Goal: Task Accomplishment & Management: Complete application form

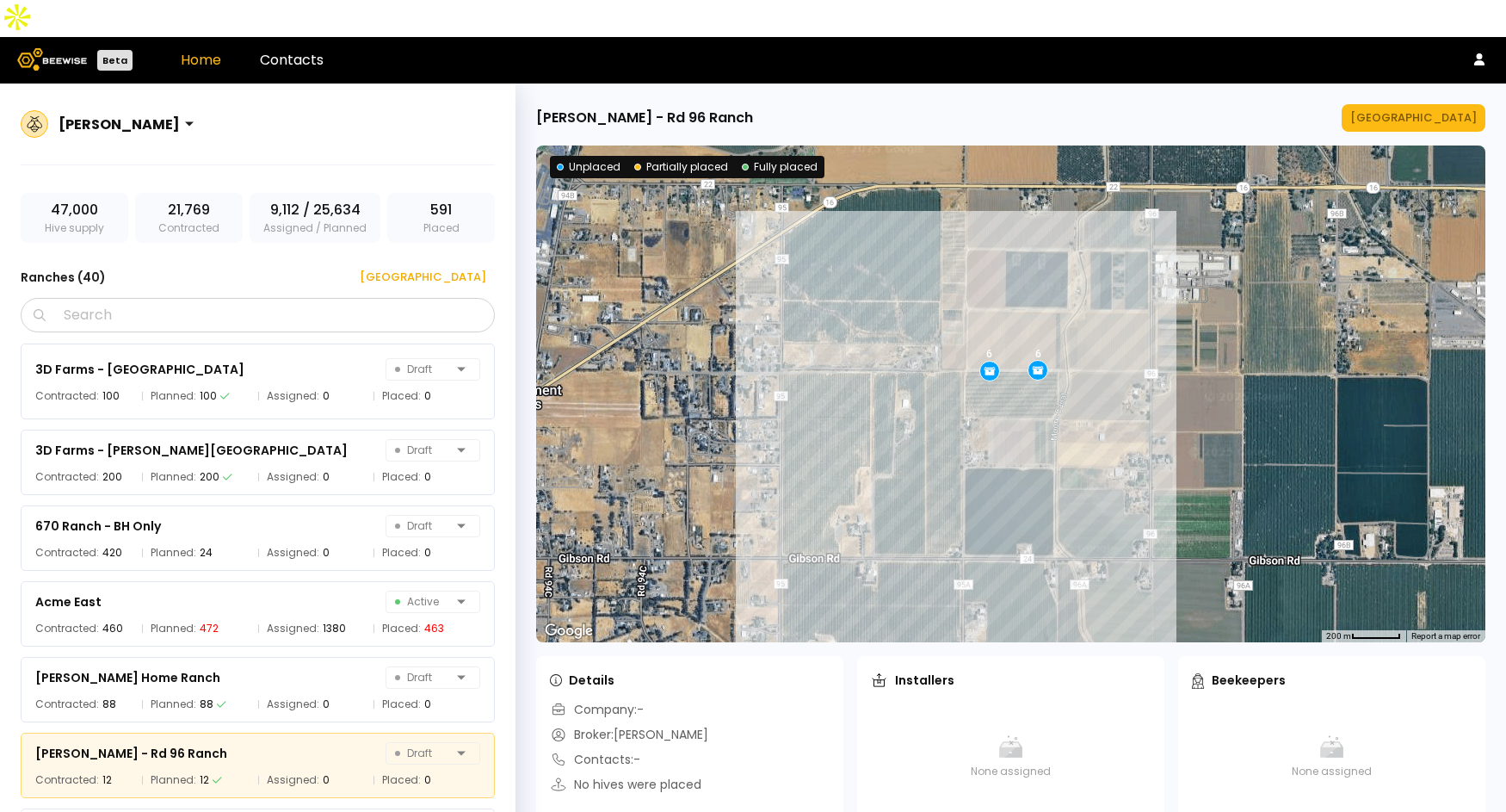
scroll to position [61, 0]
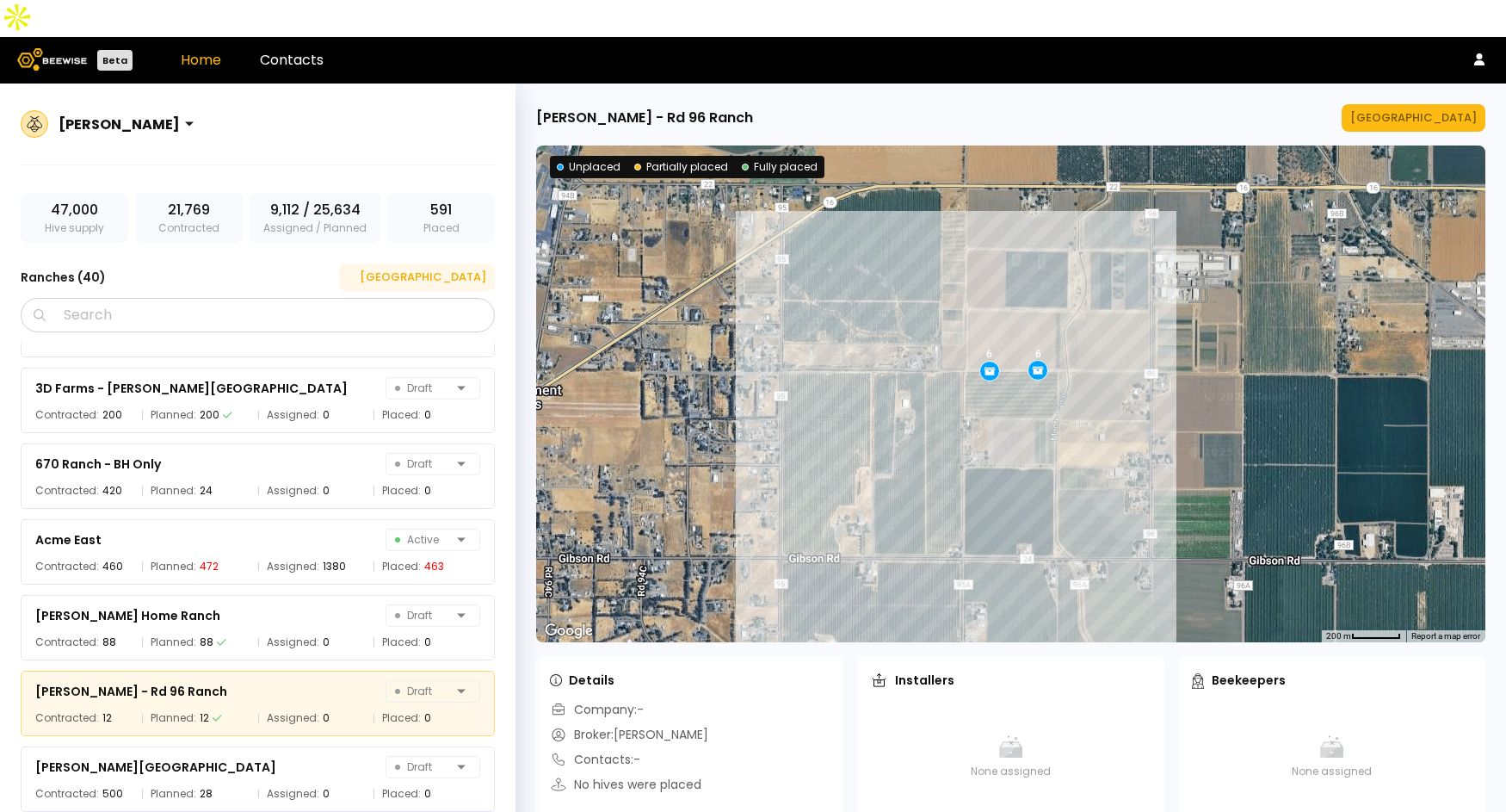
click at [470, 268] on div "[GEOGRAPHIC_DATA]" at bounding box center [417, 277] width 139 height 18
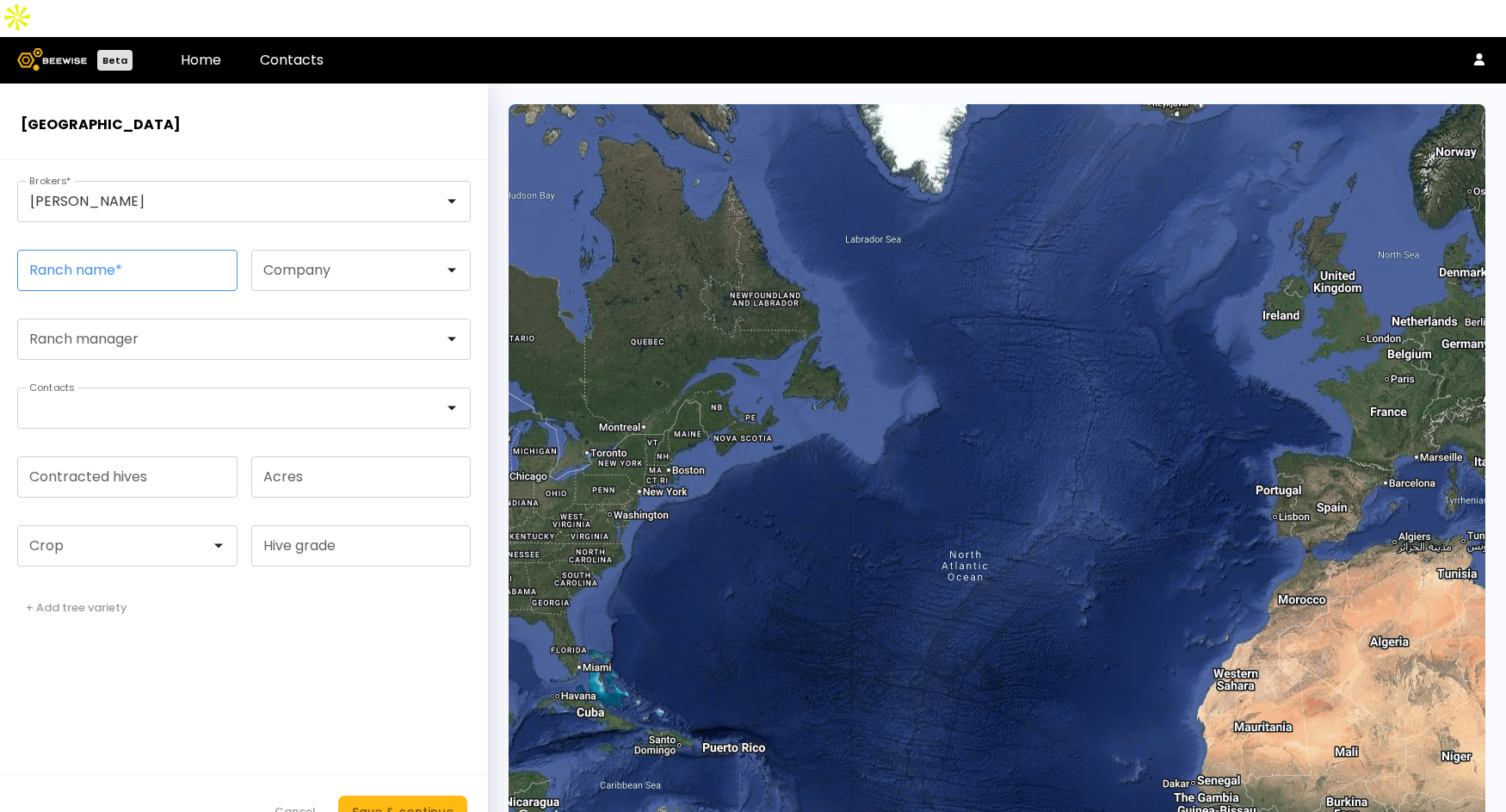
click at [168, 251] on input "Ranch name *" at bounding box center [128, 270] width 219 height 40
paste input "**********"
type input "**********"
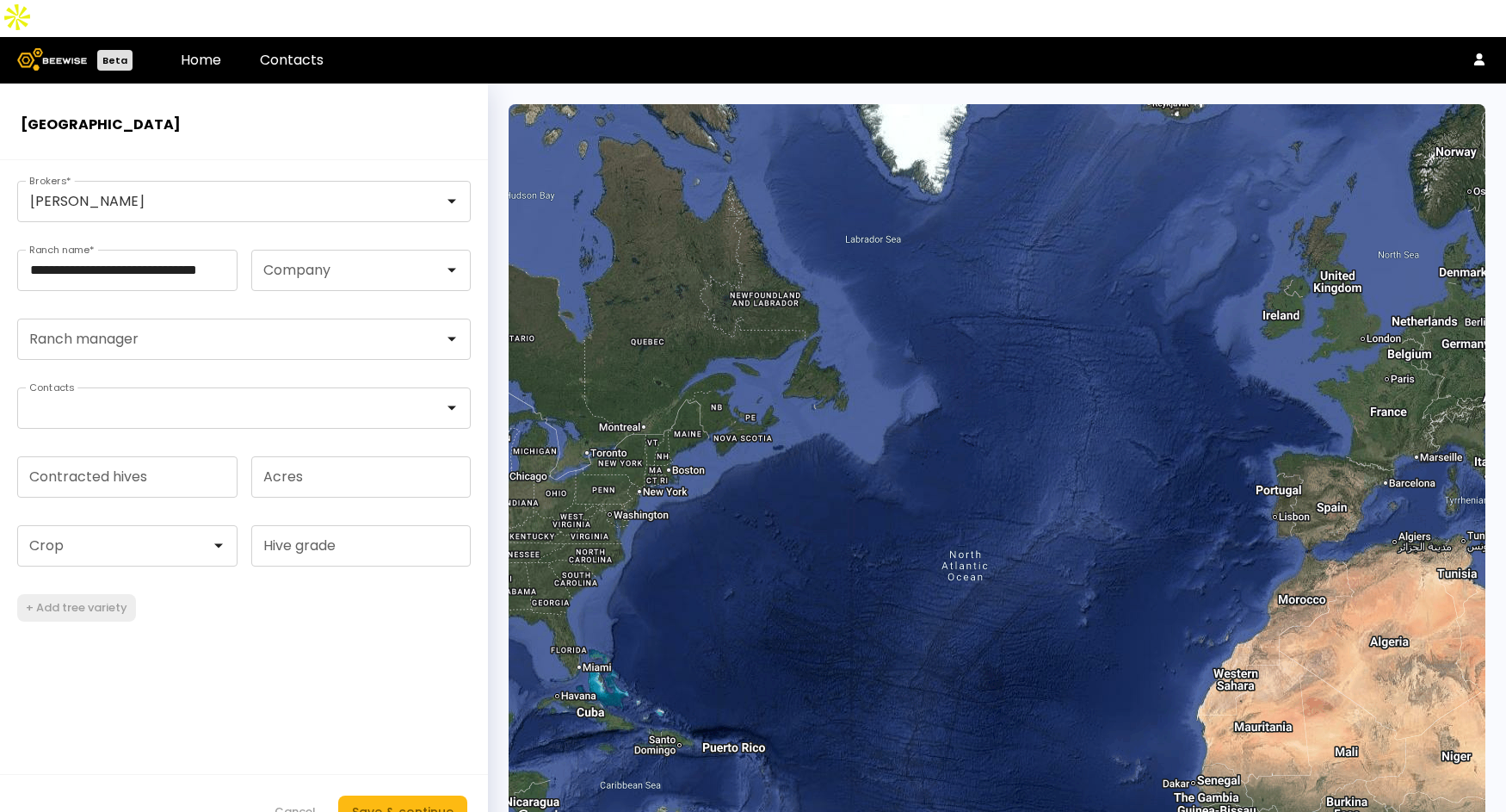
click at [87, 591] on form "**********" at bounding box center [244, 504] width 488 height 688
click at [93, 527] on div at bounding box center [121, 546] width 205 height 40
click at [91, 584] on div "Almonds" at bounding box center [127, 589] width 200 height 11
click at [116, 457] on input "Contracted hives" at bounding box center [128, 476] width 219 height 40
type input "***"
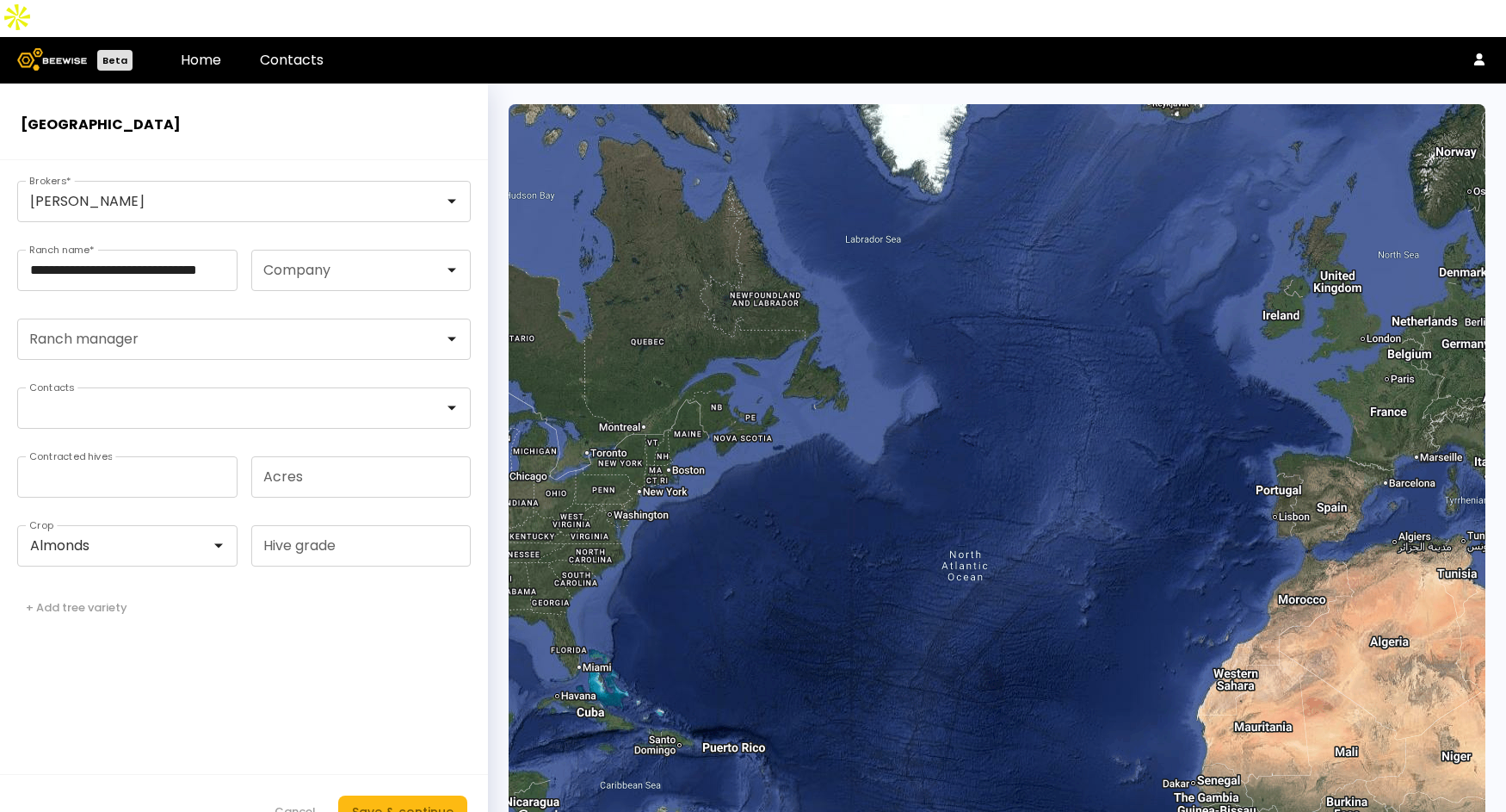
click at [161, 623] on form "**********" at bounding box center [244, 504] width 488 height 688
click at [401, 802] on div "Save & continue" at bounding box center [403, 811] width 102 height 19
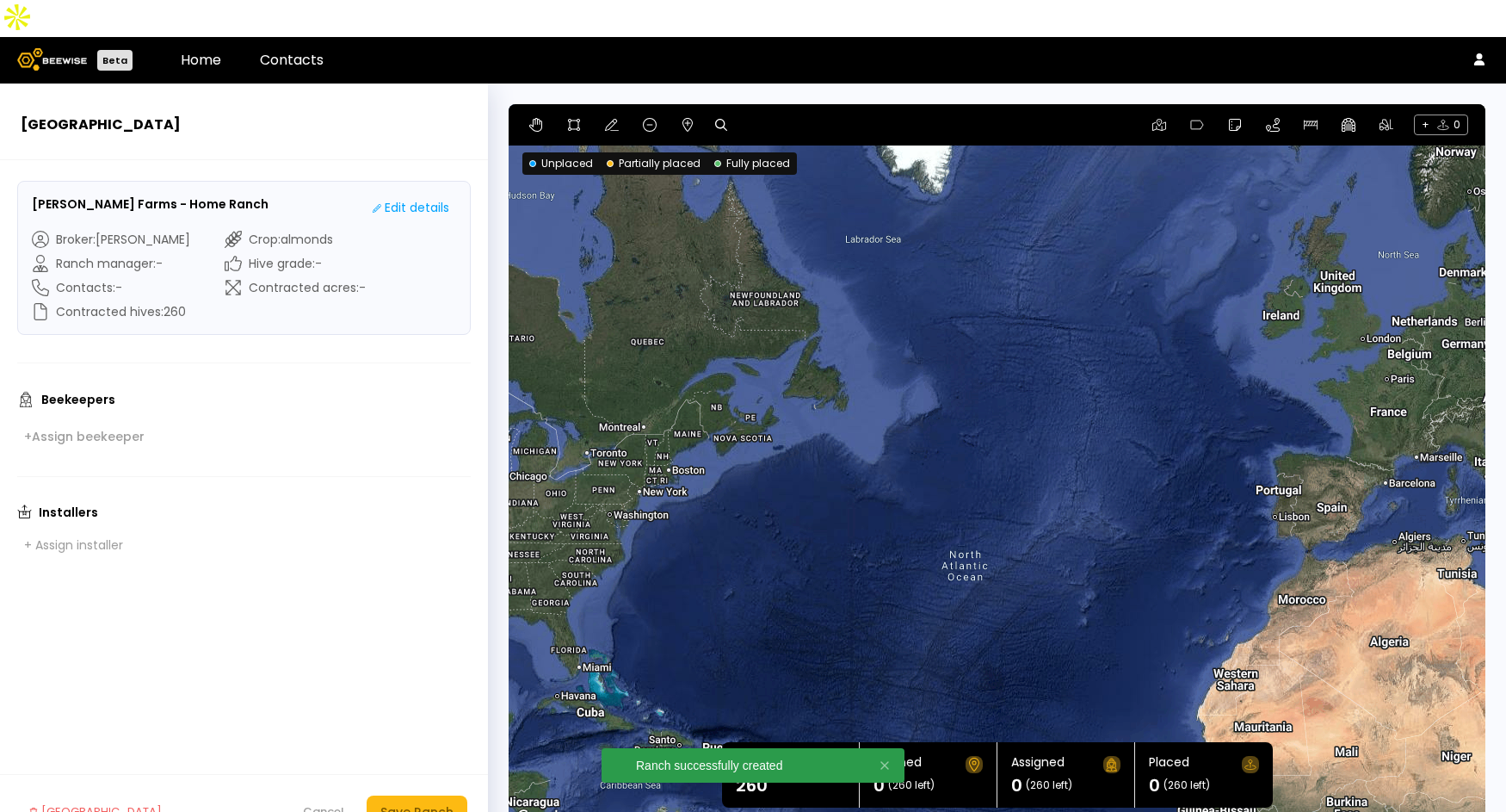
click at [724, 119] on icon at bounding box center [721, 125] width 12 height 12
click at [800, 114] on input at bounding box center [787, 125] width 106 height 21
paste input "**********"
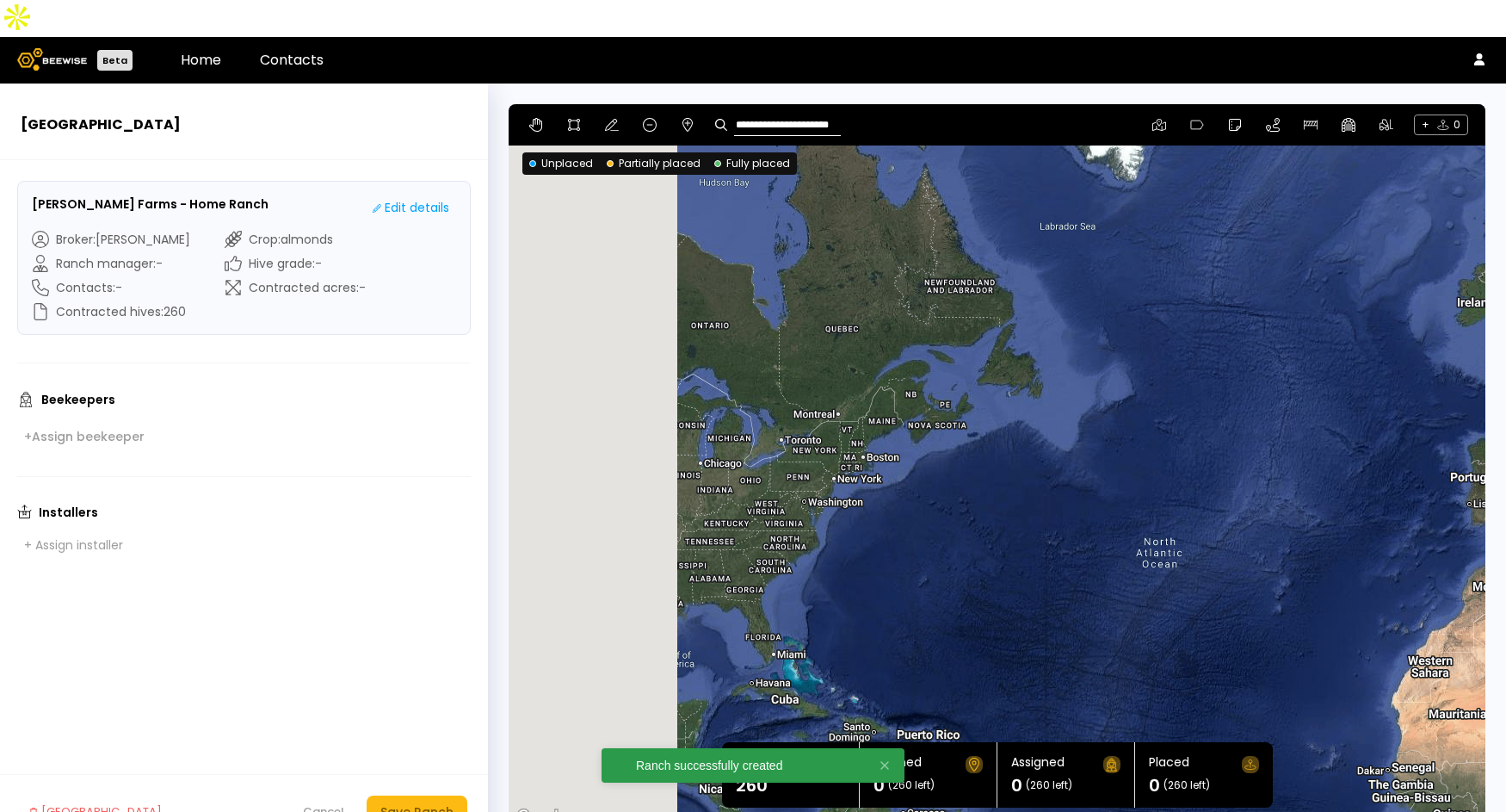
type input "**********"
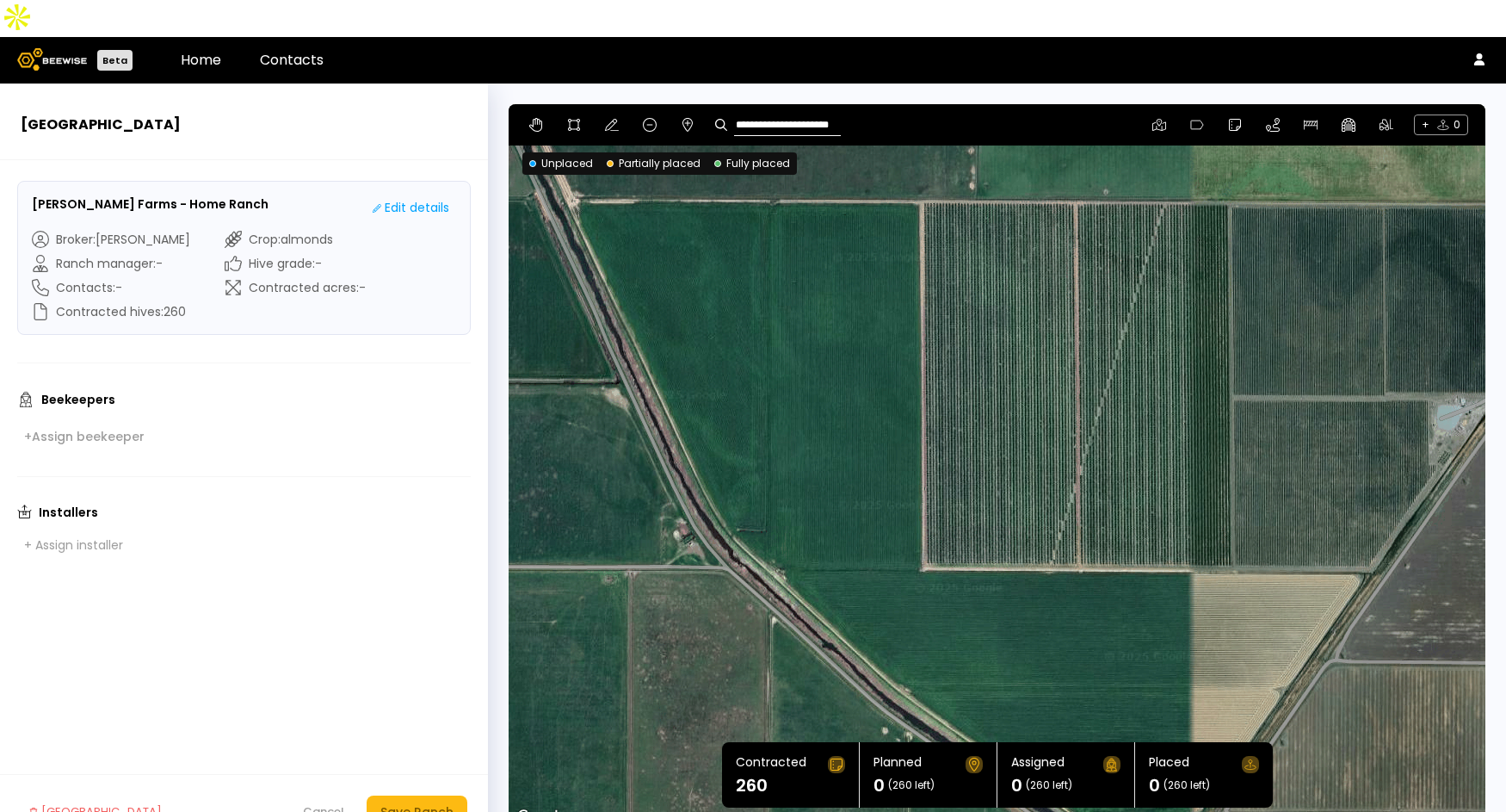
drag, startPoint x: 1350, startPoint y: 538, endPoint x: 1297, endPoint y: 449, distance: 103.6
click at [1297, 449] on div at bounding box center [997, 467] width 977 height 724
click at [579, 118] on icon at bounding box center [574, 125] width 14 height 14
click at [918, 162] on div at bounding box center [997, 467] width 974 height 725
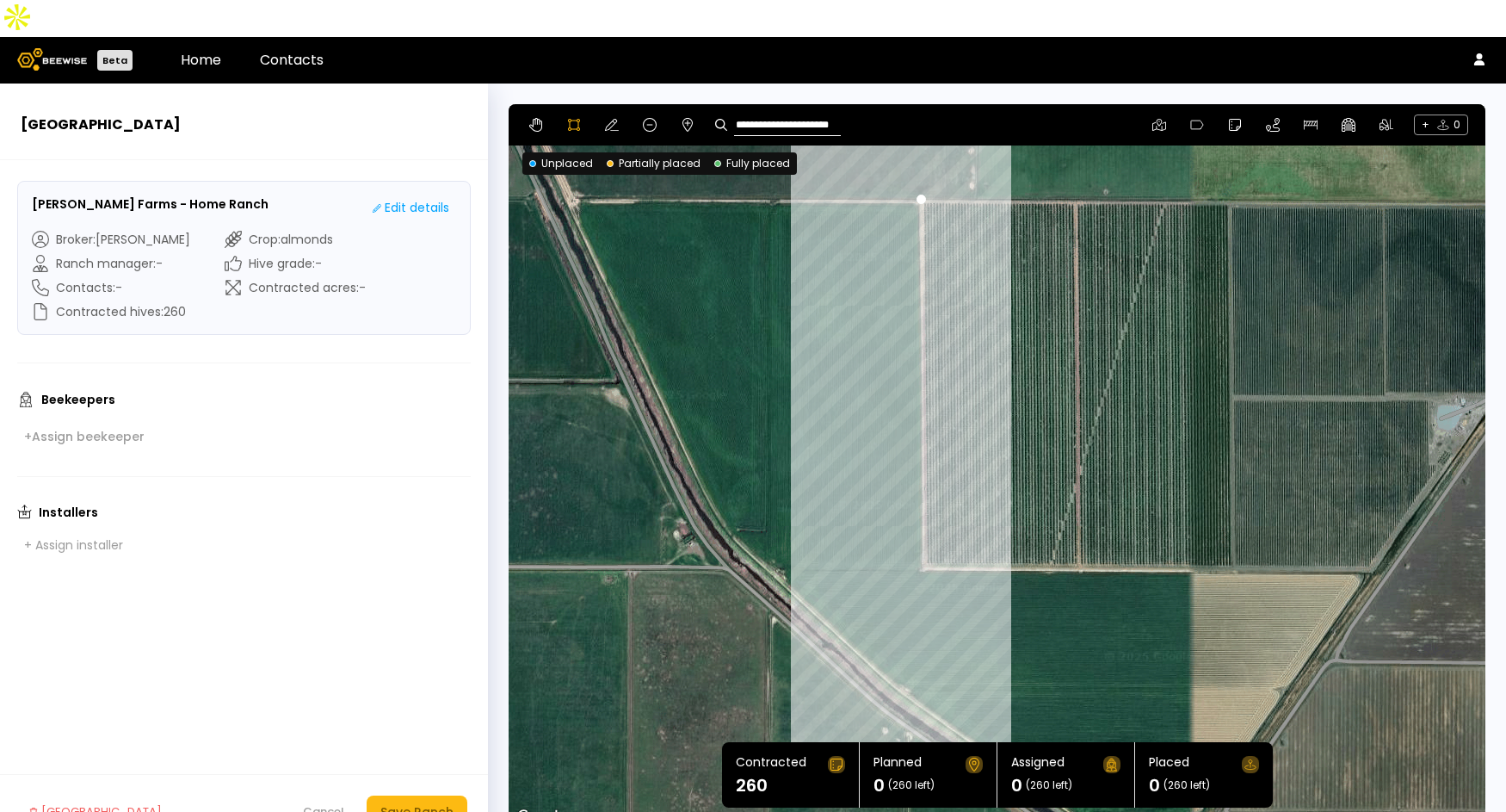
click at [921, 528] on div at bounding box center [997, 467] width 974 height 725
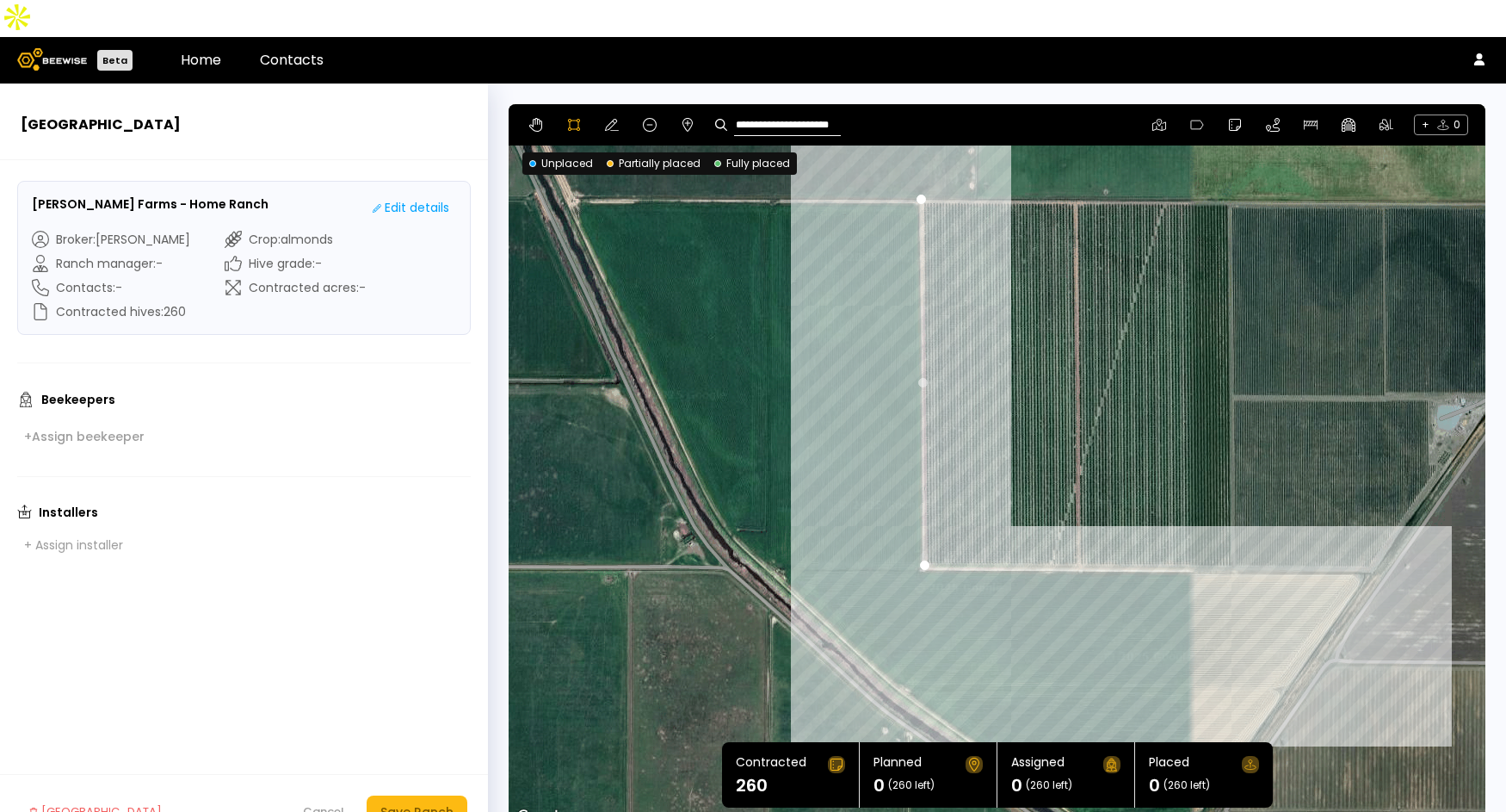
click at [1232, 530] on div at bounding box center [997, 467] width 974 height 725
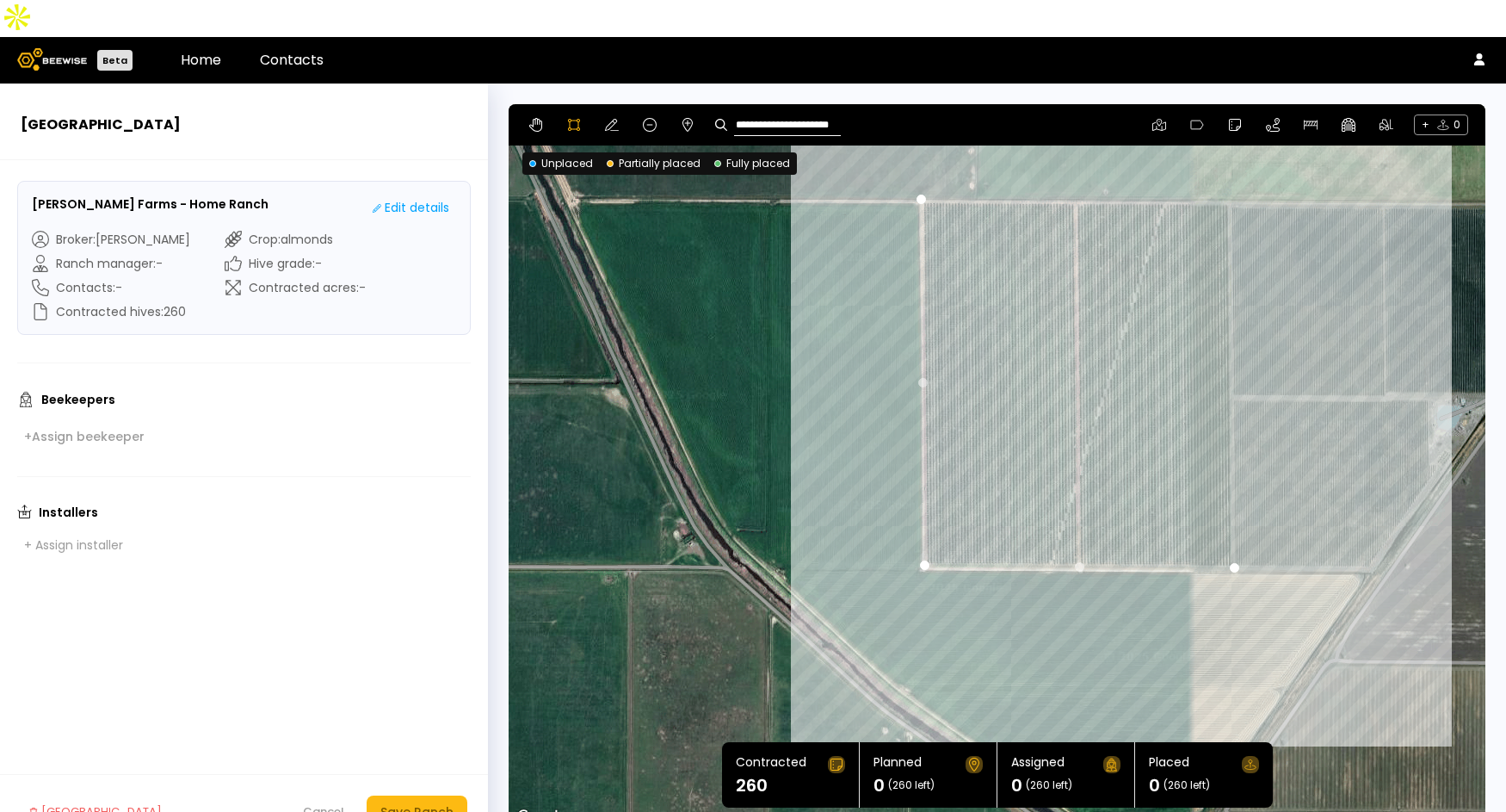
click at [1228, 164] on div at bounding box center [997, 467] width 974 height 725
click at [916, 162] on div at bounding box center [997, 467] width 974 height 725
click at [613, 118] on icon at bounding box center [612, 125] width 14 height 14
click at [412, 802] on div "Save Ranch" at bounding box center [417, 811] width 73 height 19
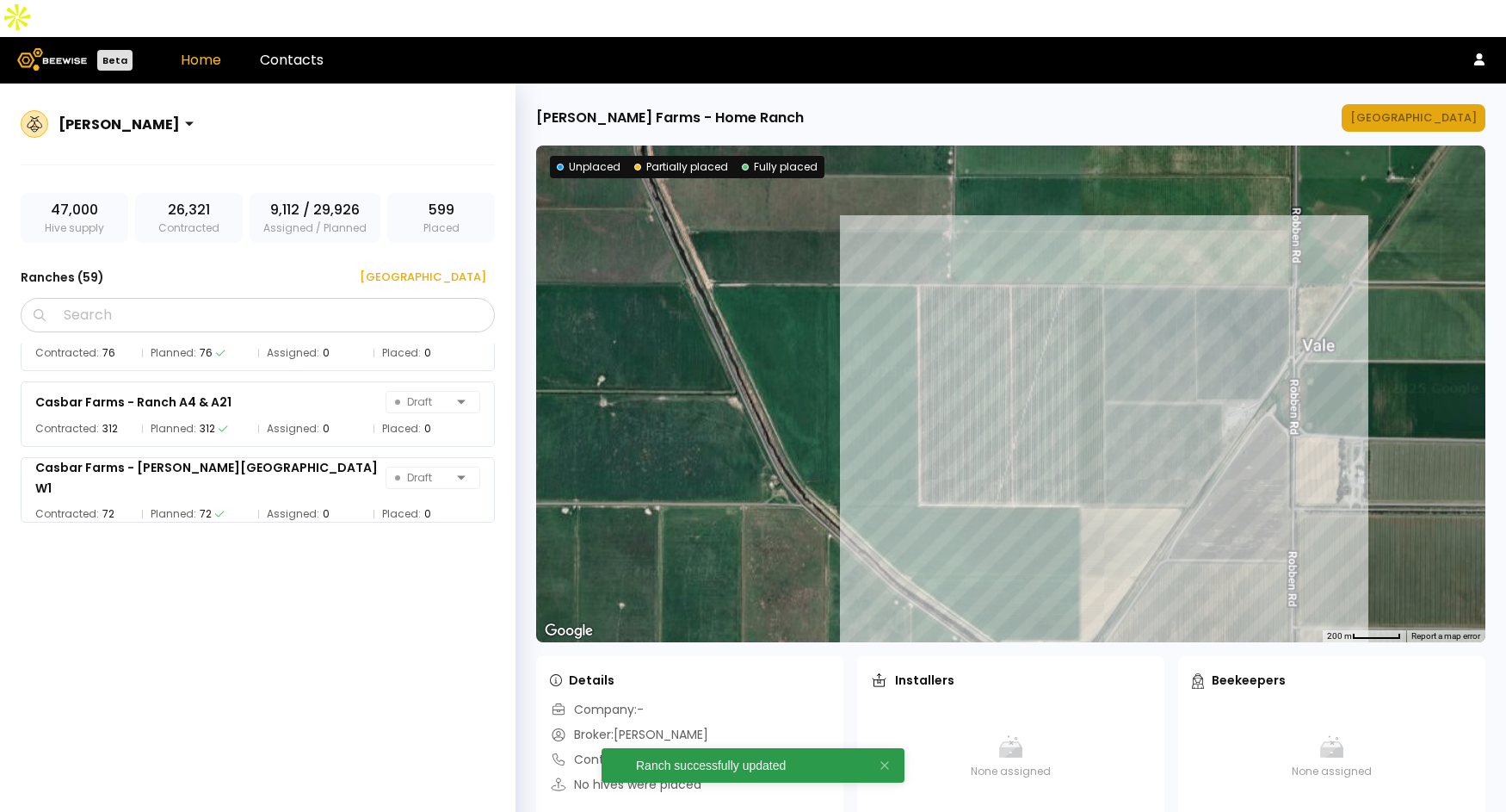
scroll to position [2058, 0]
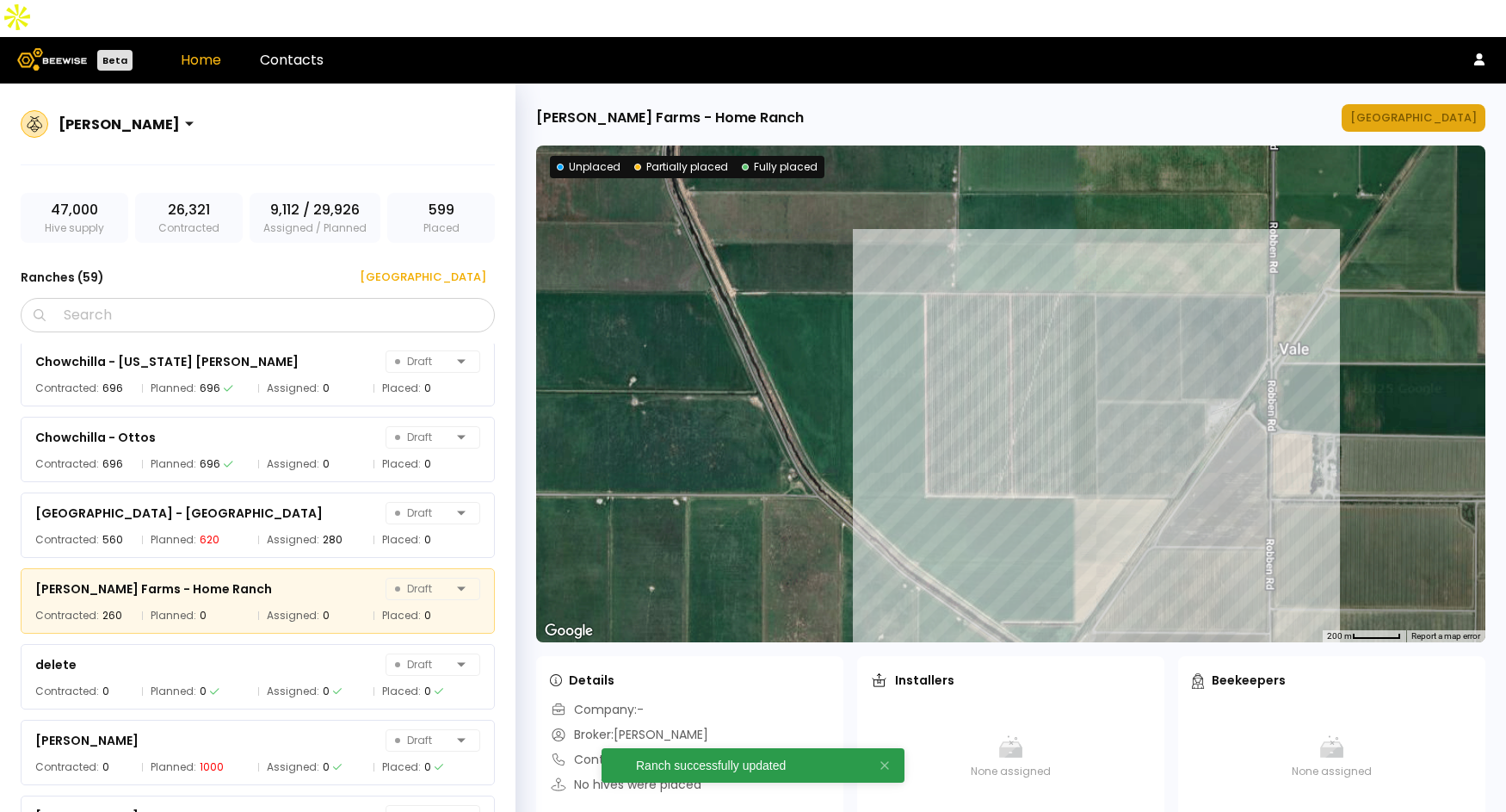
click at [1433, 109] on div "[GEOGRAPHIC_DATA]" at bounding box center [1414, 118] width 127 height 18
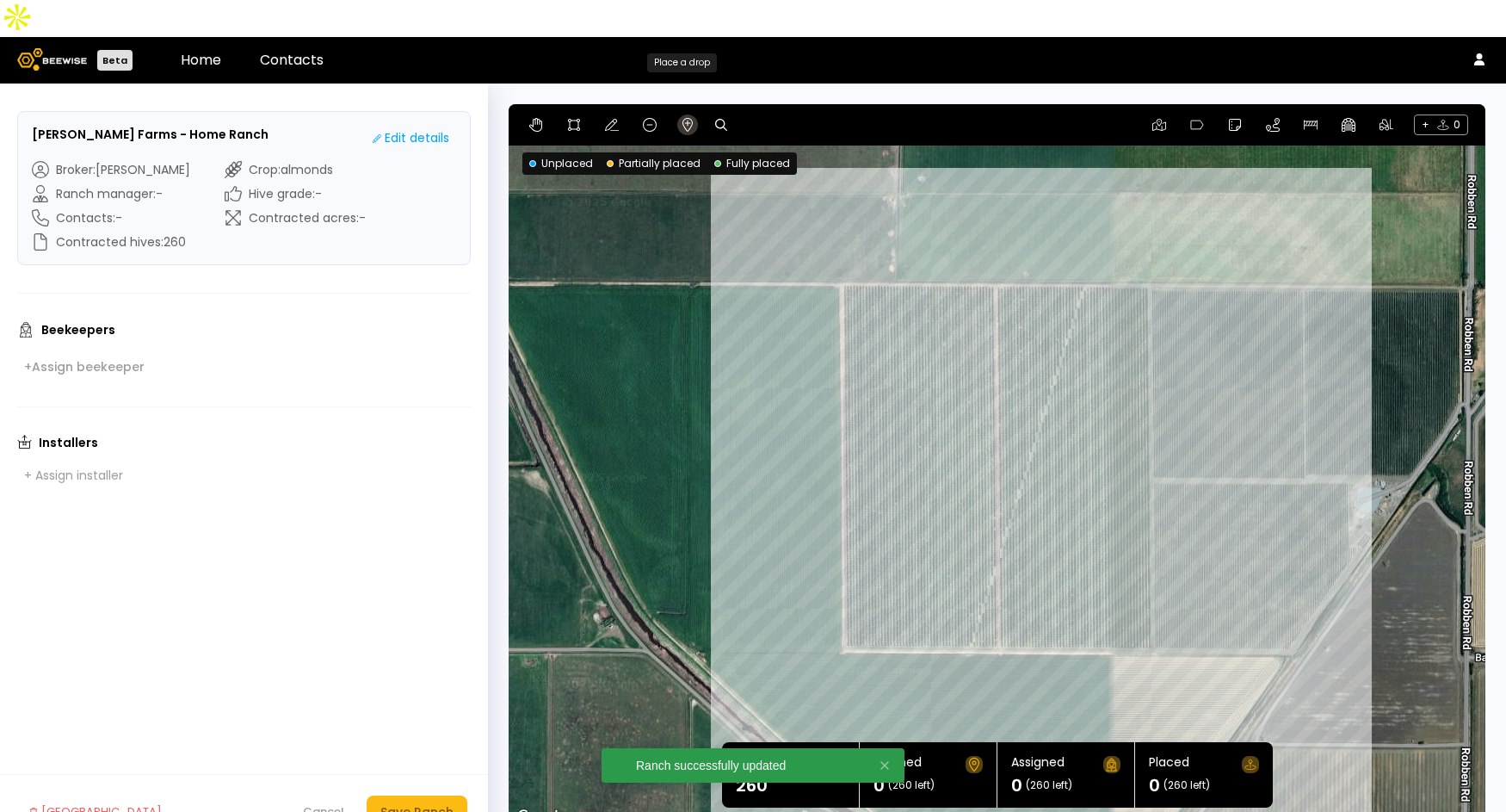
click at [682, 118] on icon at bounding box center [688, 125] width 14 height 14
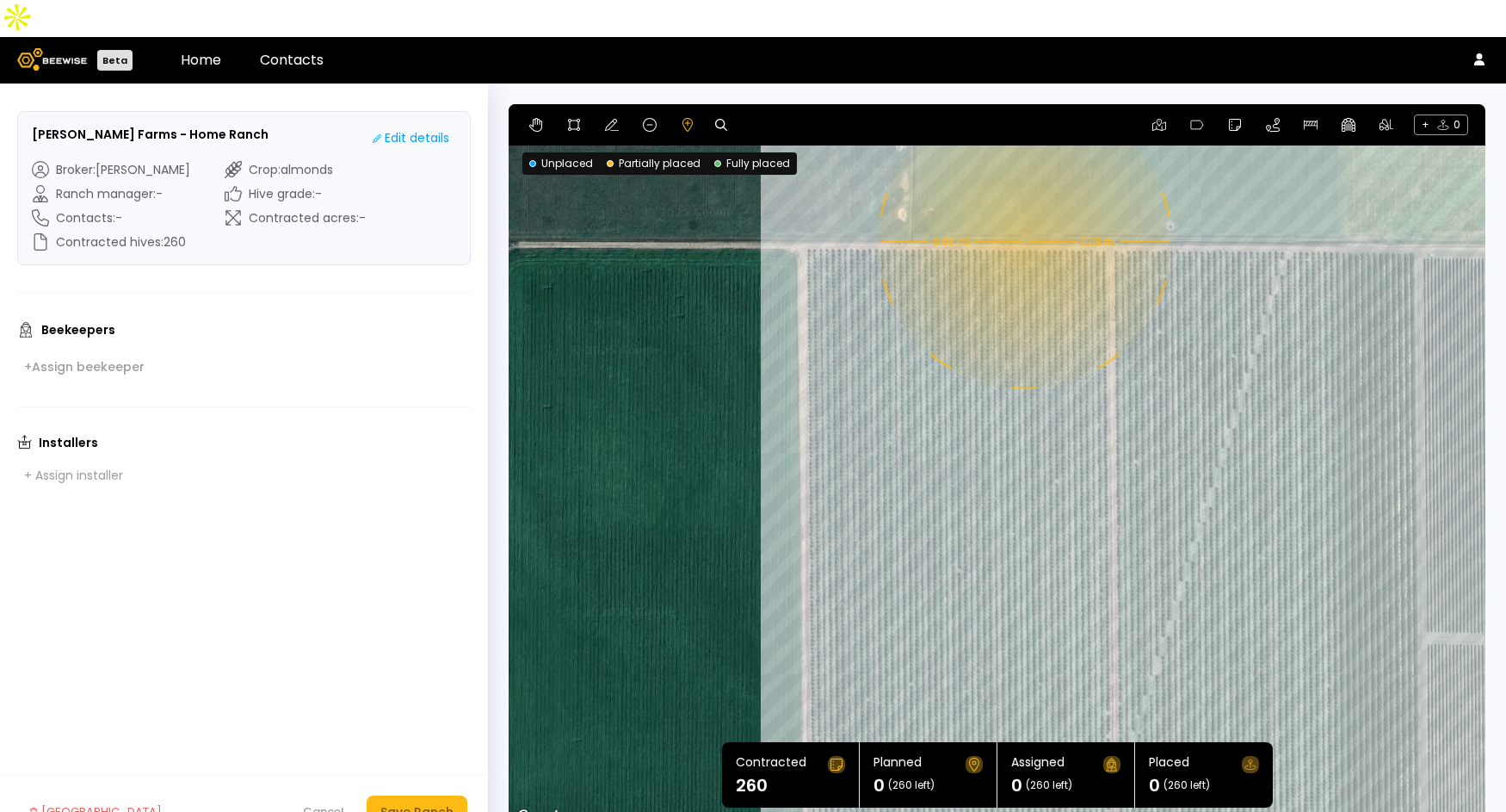
click at [1023, 205] on div "0.08 mi 0.08 mi" at bounding box center [997, 467] width 977 height 724
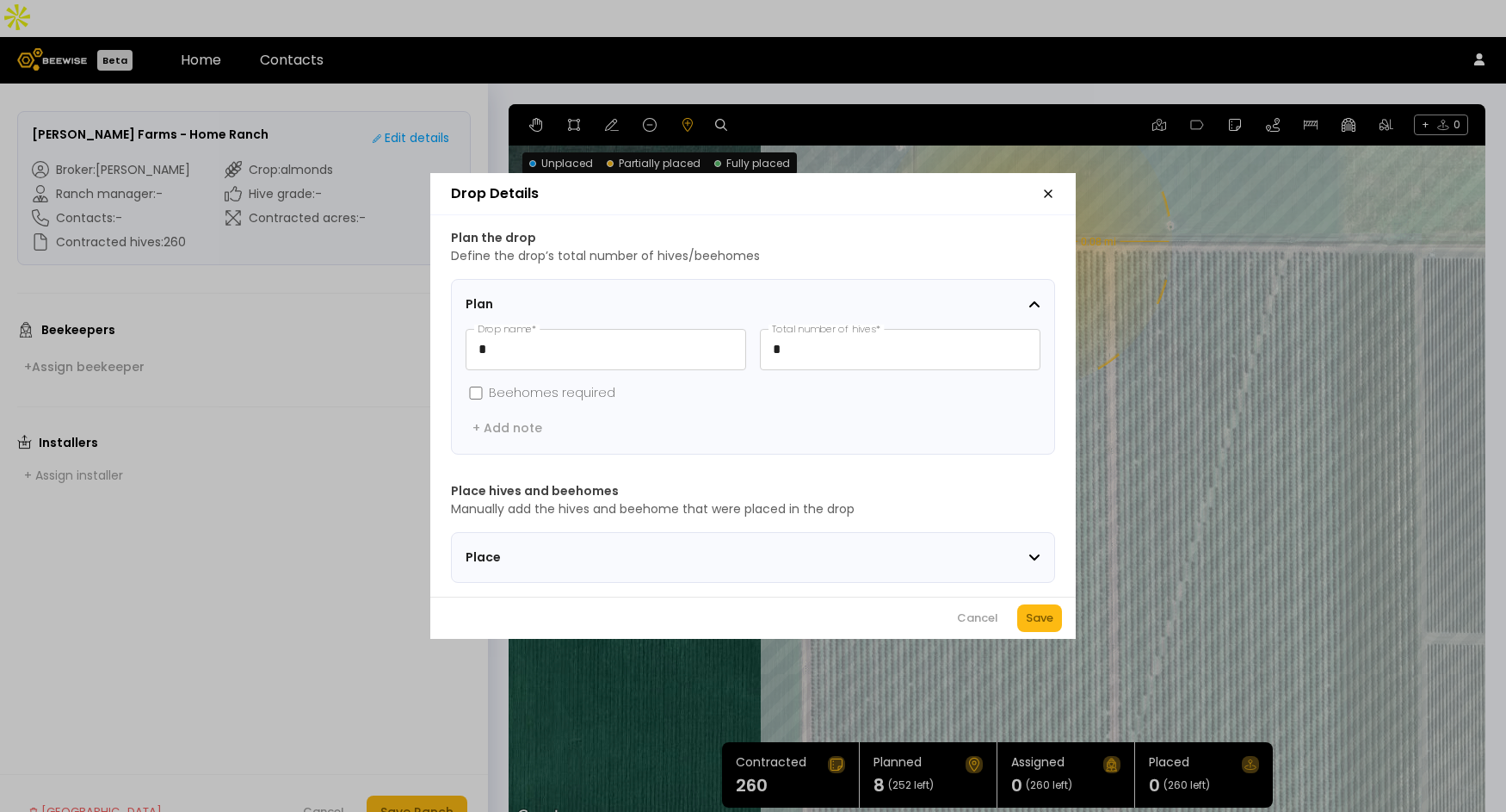
click at [1034, 622] on div "Save" at bounding box center [1039, 618] width 27 height 18
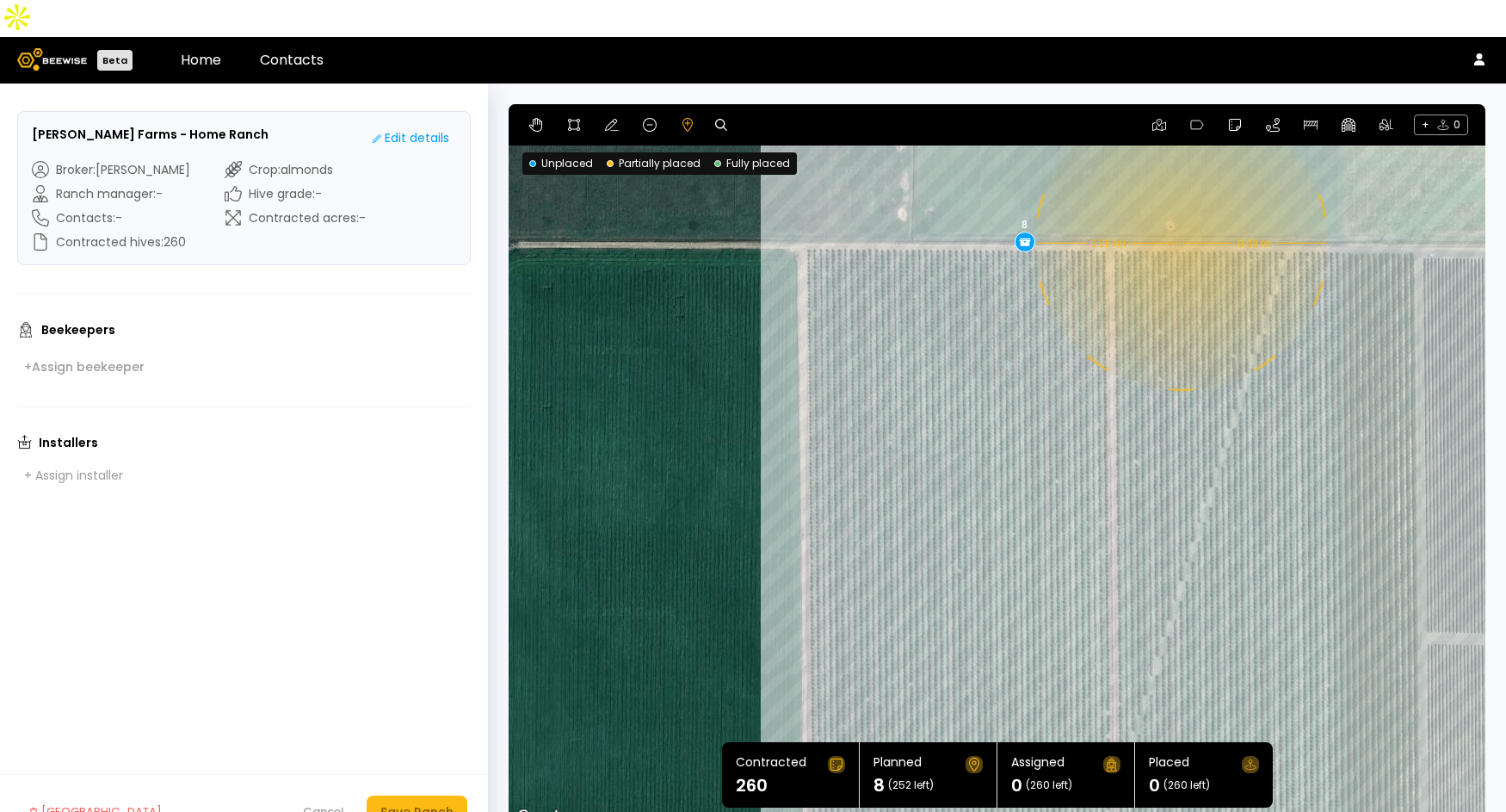
click at [1179, 207] on div "0.08 mi 0.08 mi 8" at bounding box center [997, 467] width 977 height 724
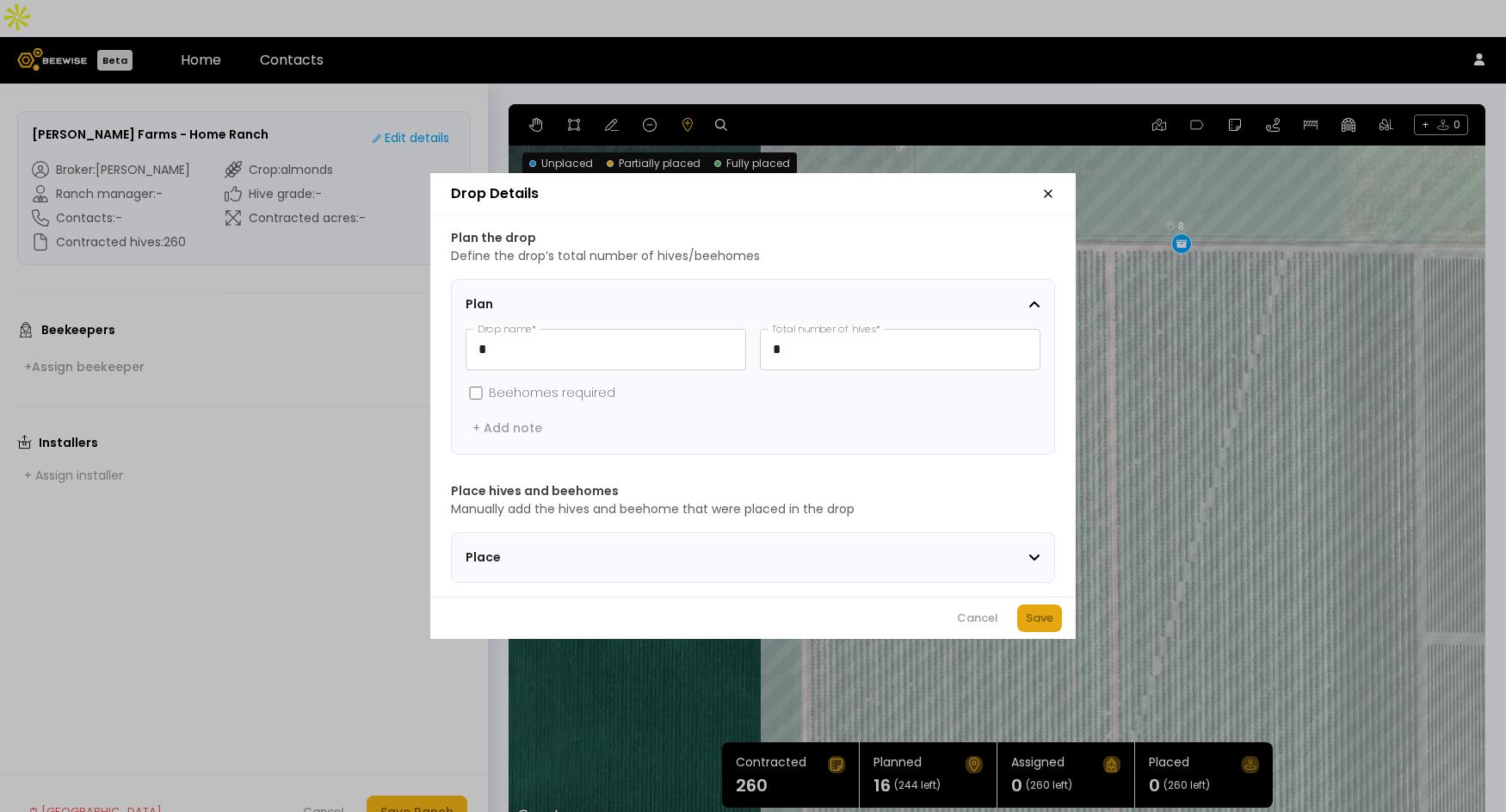
click at [1050, 621] on div "Save" at bounding box center [1039, 618] width 27 height 18
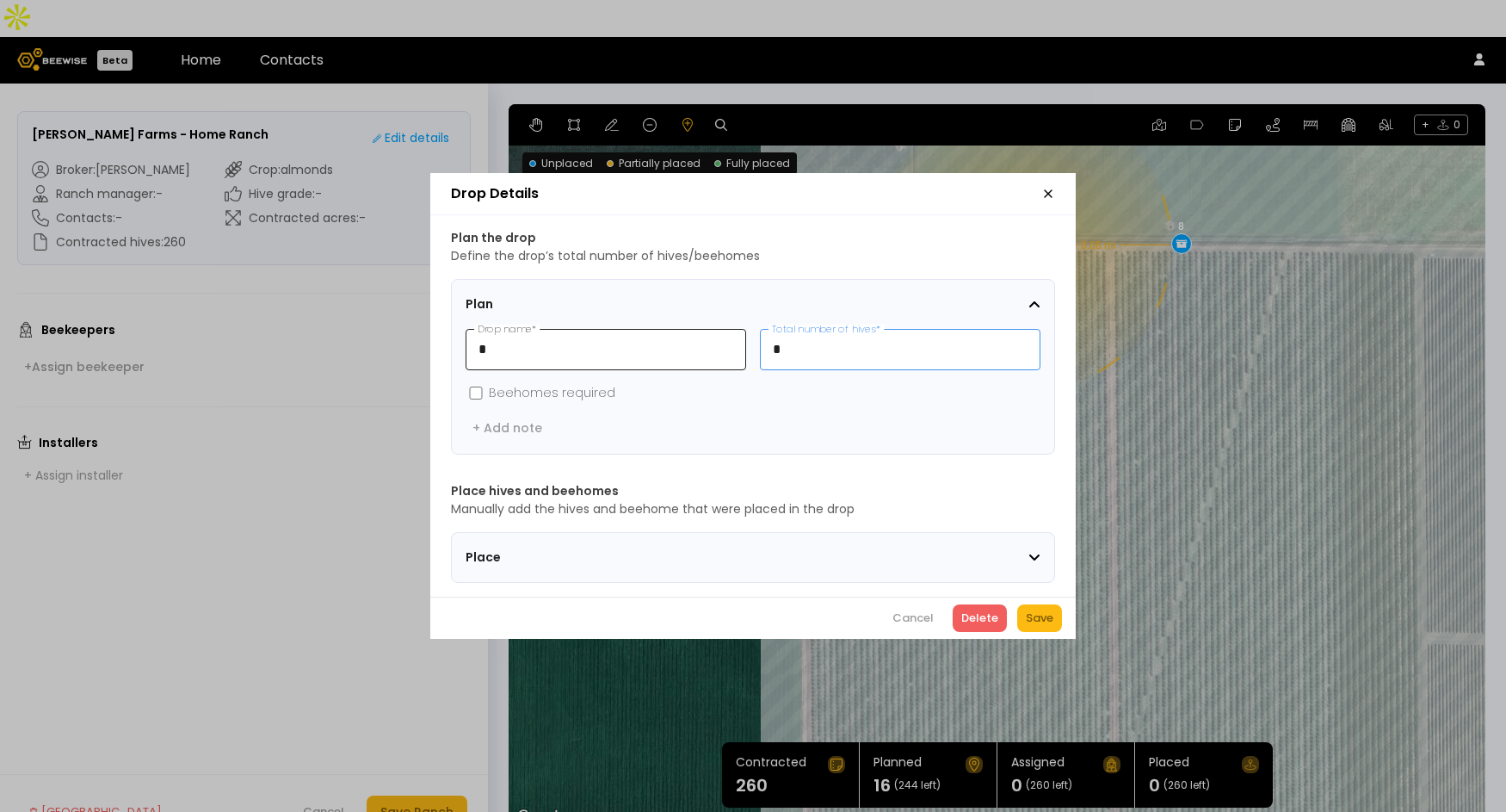
drag, startPoint x: 807, startPoint y: 329, endPoint x: 734, endPoint y: 324, distance: 73.2
click at [734, 329] on div "* Drop name * * Total number of hives *" at bounding box center [753, 349] width 575 height 41
type input "**"
click at [1041, 627] on div "Save" at bounding box center [1039, 618] width 27 height 18
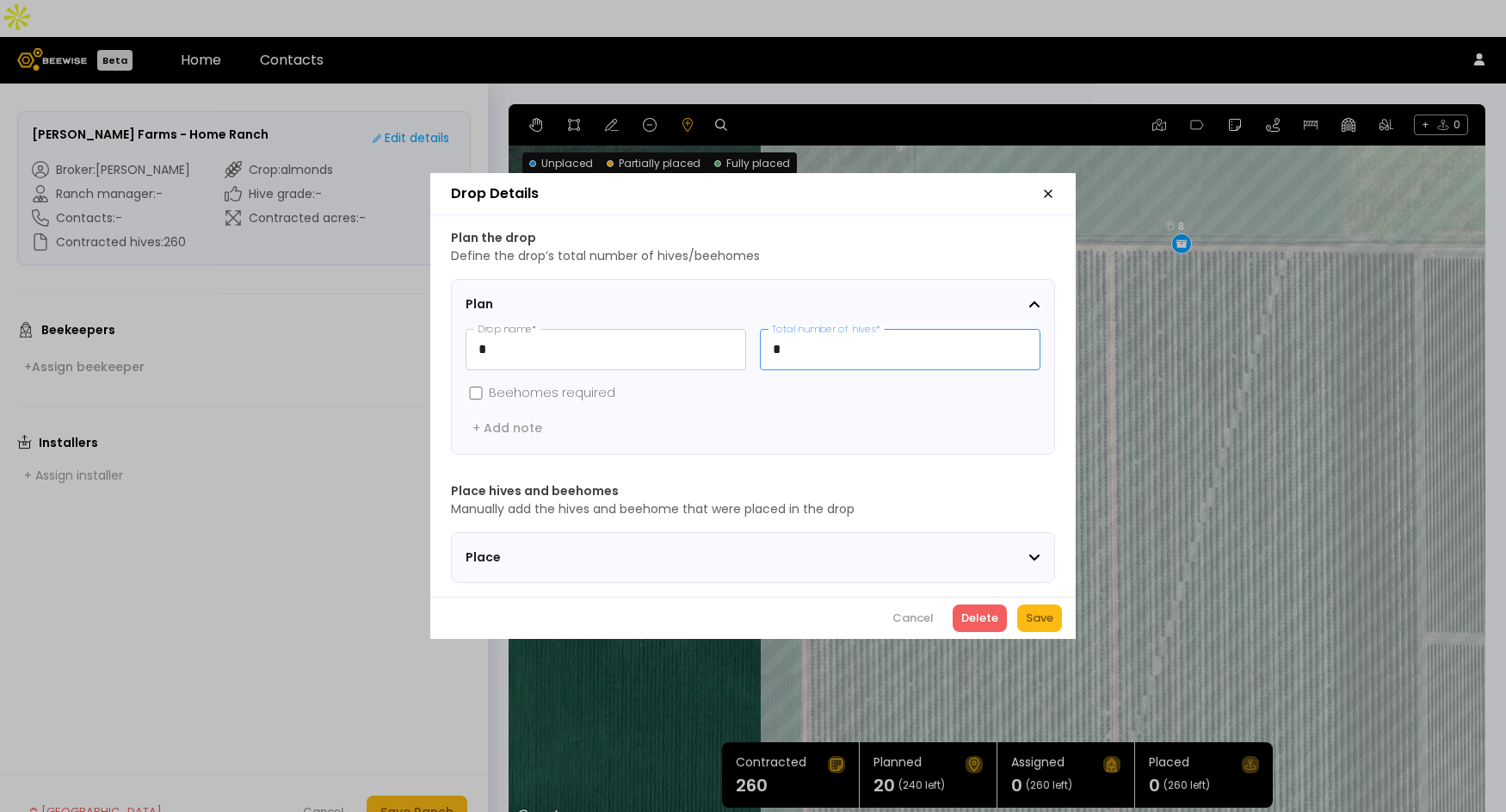
drag, startPoint x: 784, startPoint y: 337, endPoint x: 762, endPoint y: 337, distance: 22.0
click at [762, 337] on input "*" at bounding box center [901, 349] width 279 height 40
type input "**"
click at [1053, 626] on div "Save" at bounding box center [1039, 618] width 27 height 18
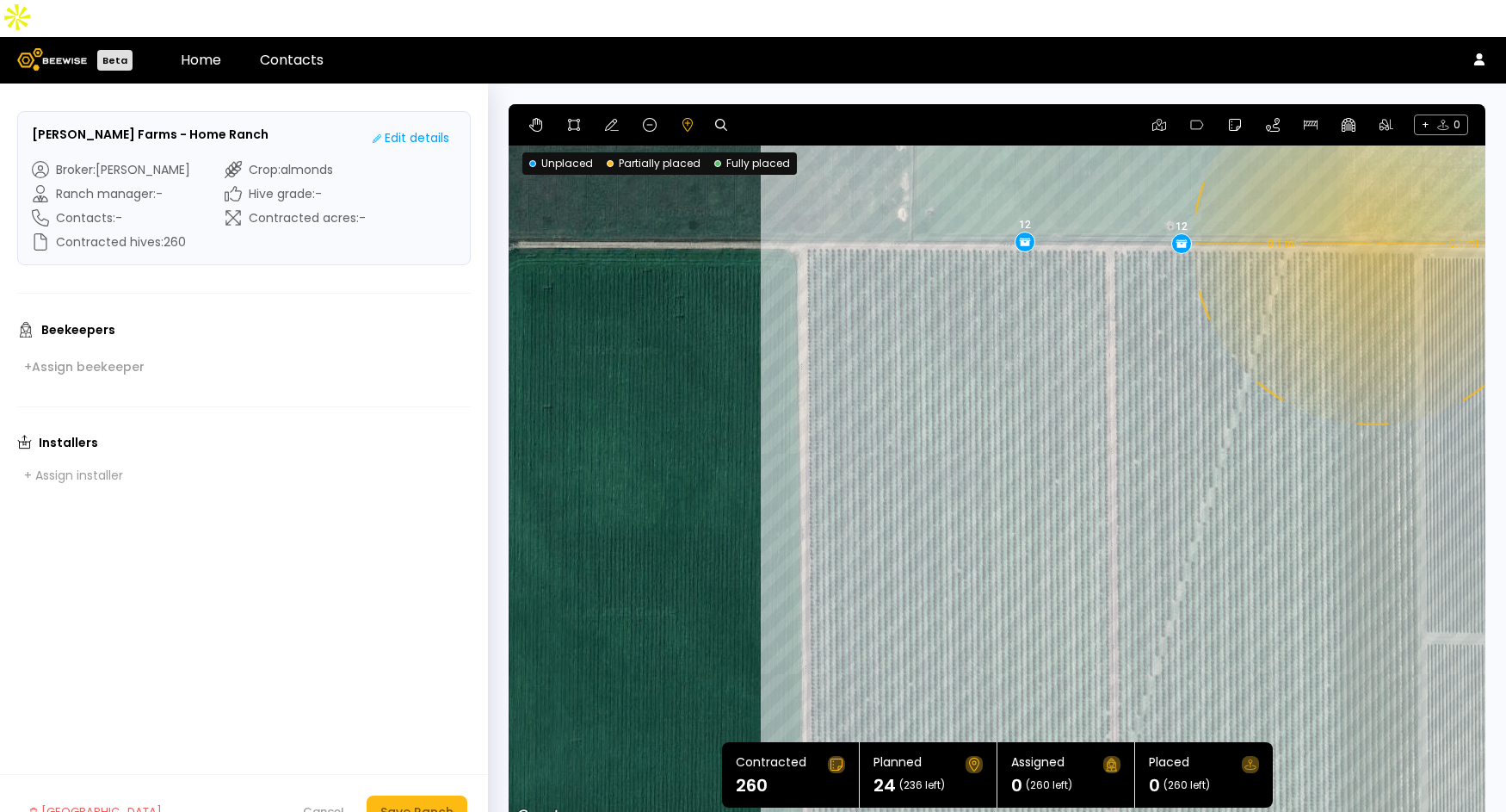
click at [1371, 207] on div "0.1 mi 0.1 mi 12 12" at bounding box center [997, 467] width 977 height 724
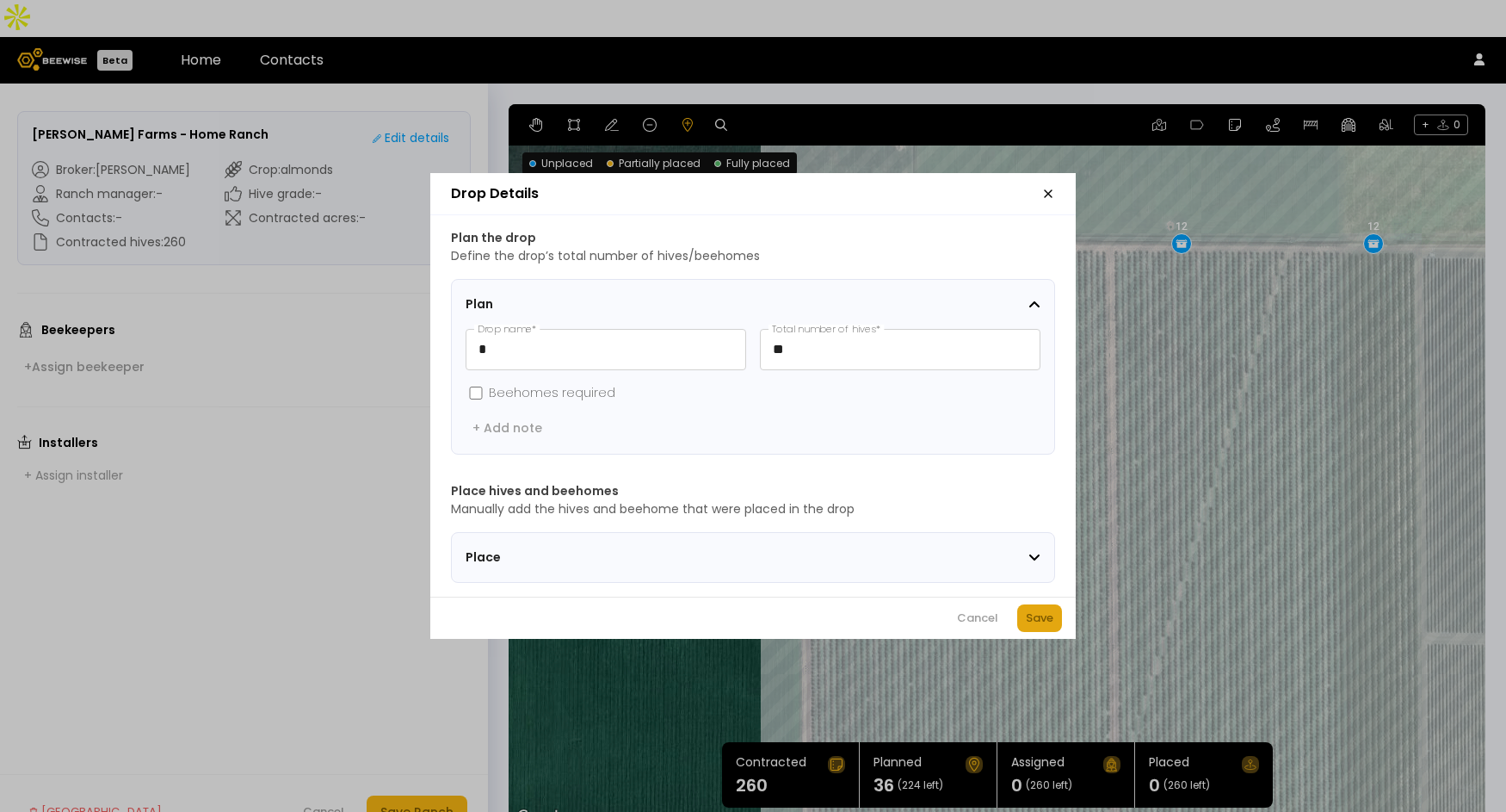
click at [1038, 618] on div "Save" at bounding box center [1039, 618] width 27 height 18
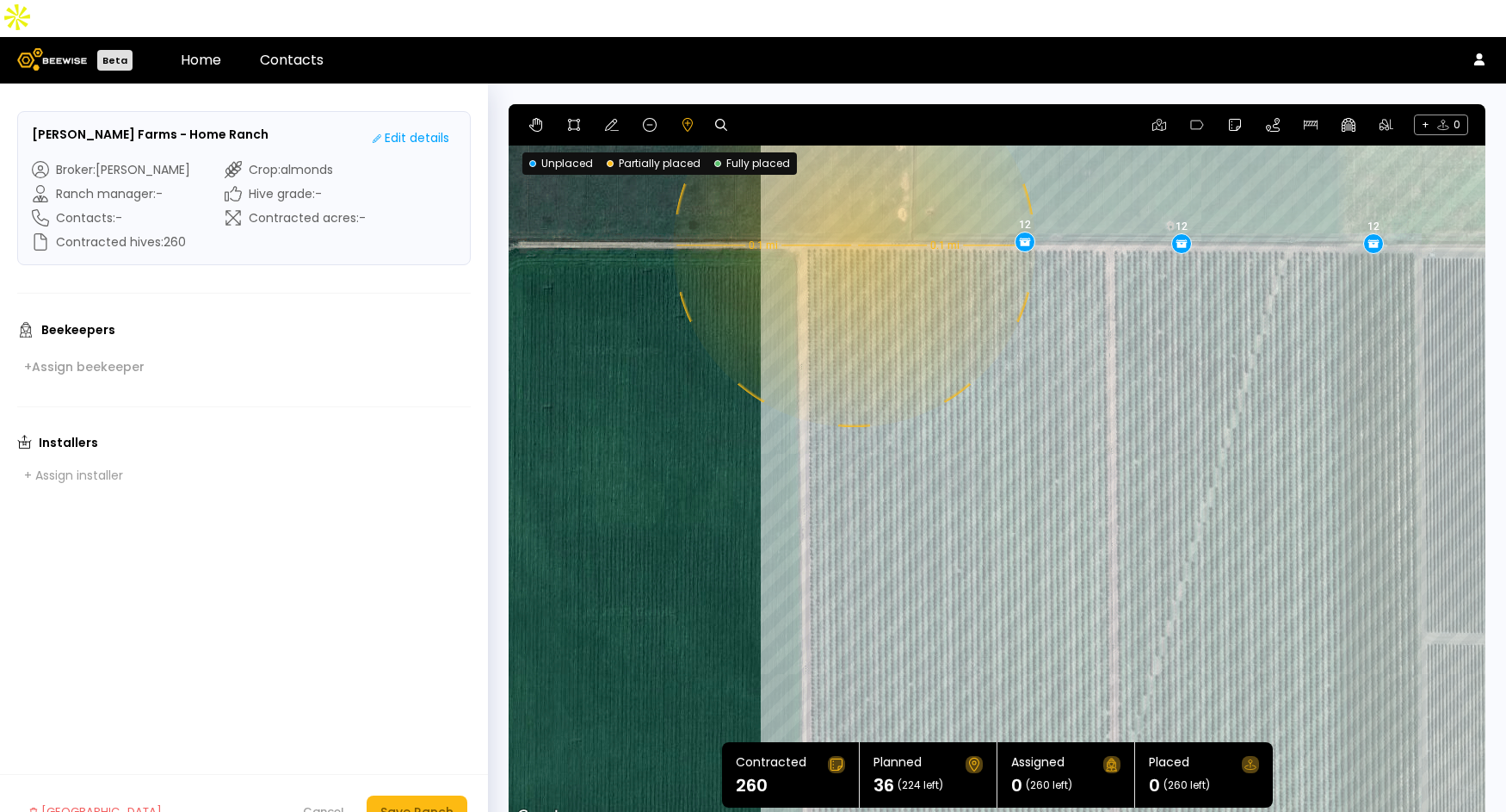
click at [852, 208] on div "0.1 mi 0.1 mi 12 12 12" at bounding box center [997, 467] width 977 height 724
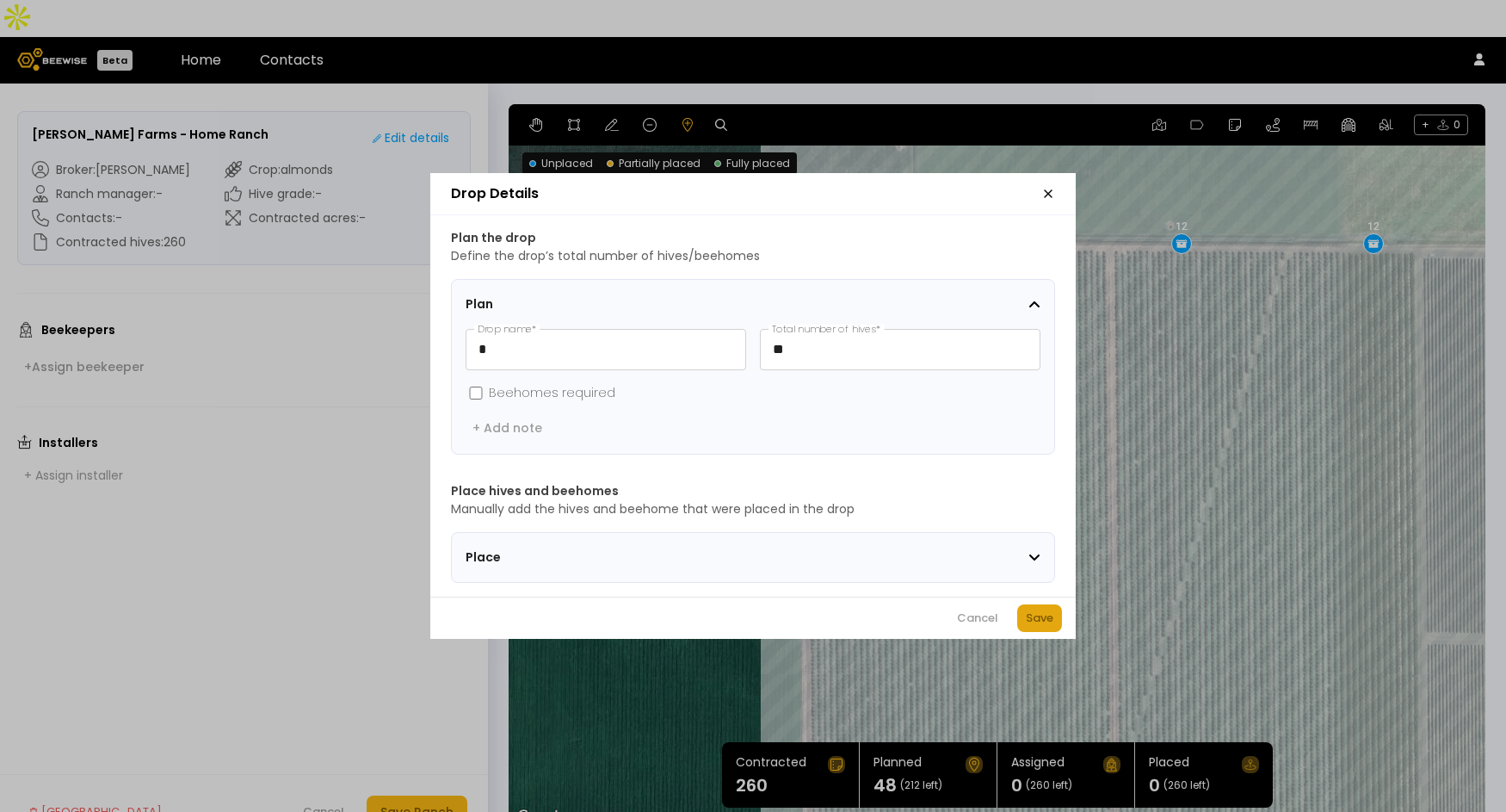
click at [1047, 623] on div "Save" at bounding box center [1039, 618] width 27 height 18
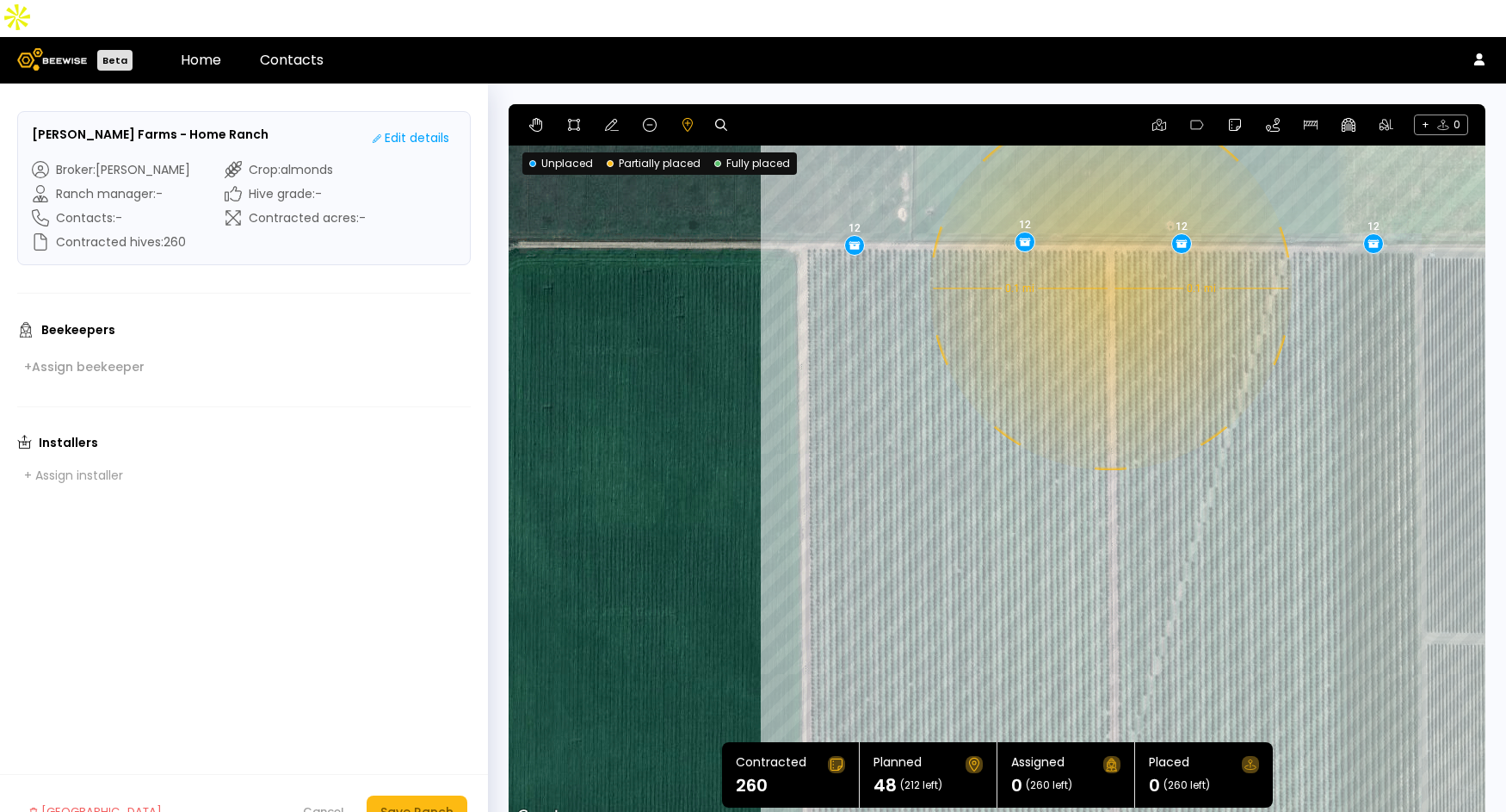
click at [1109, 252] on div "0.1 mi 0.1 mi 12 12 12 12" at bounding box center [997, 467] width 977 height 724
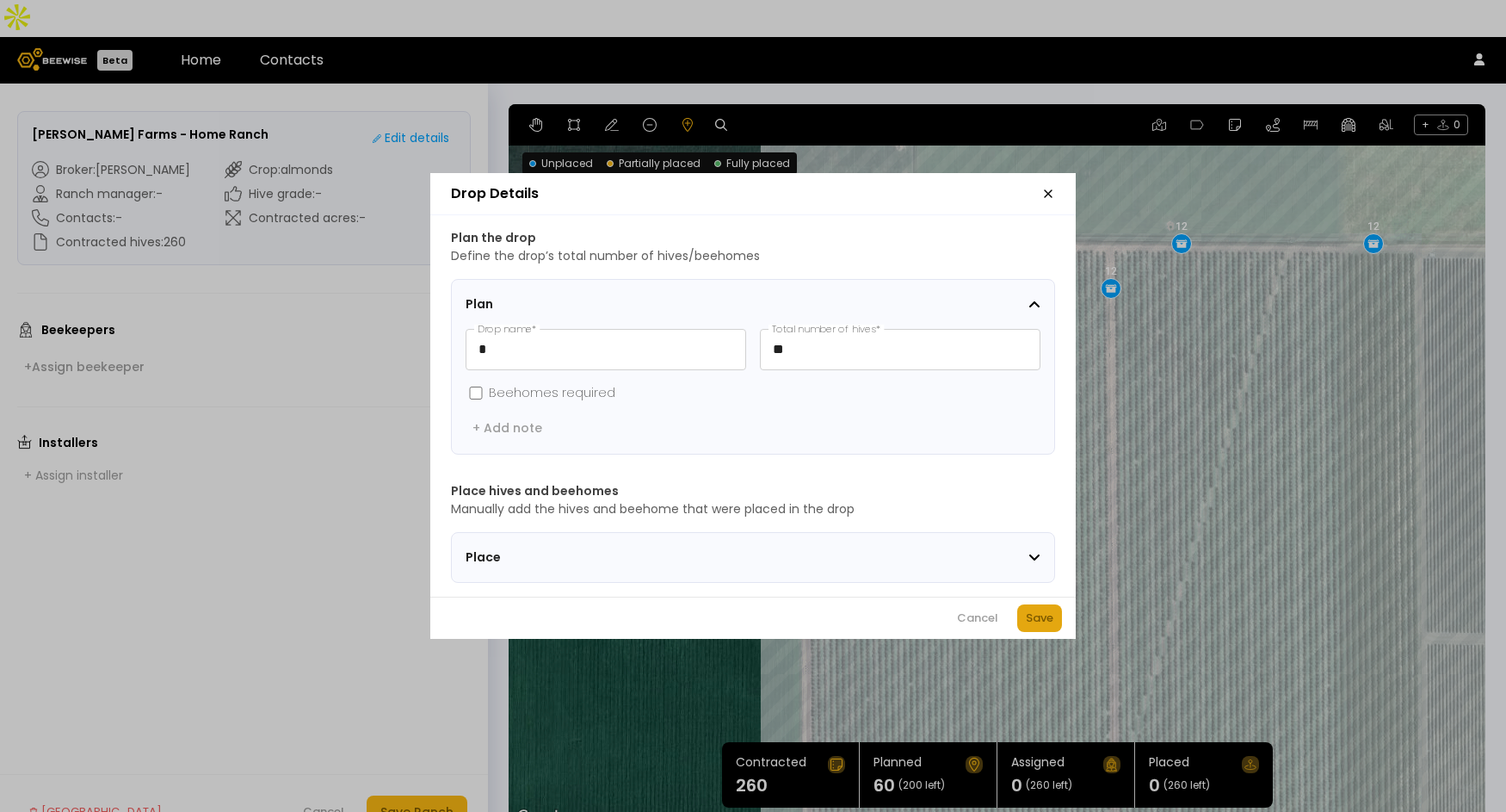
click at [1042, 624] on div "Save" at bounding box center [1039, 618] width 27 height 18
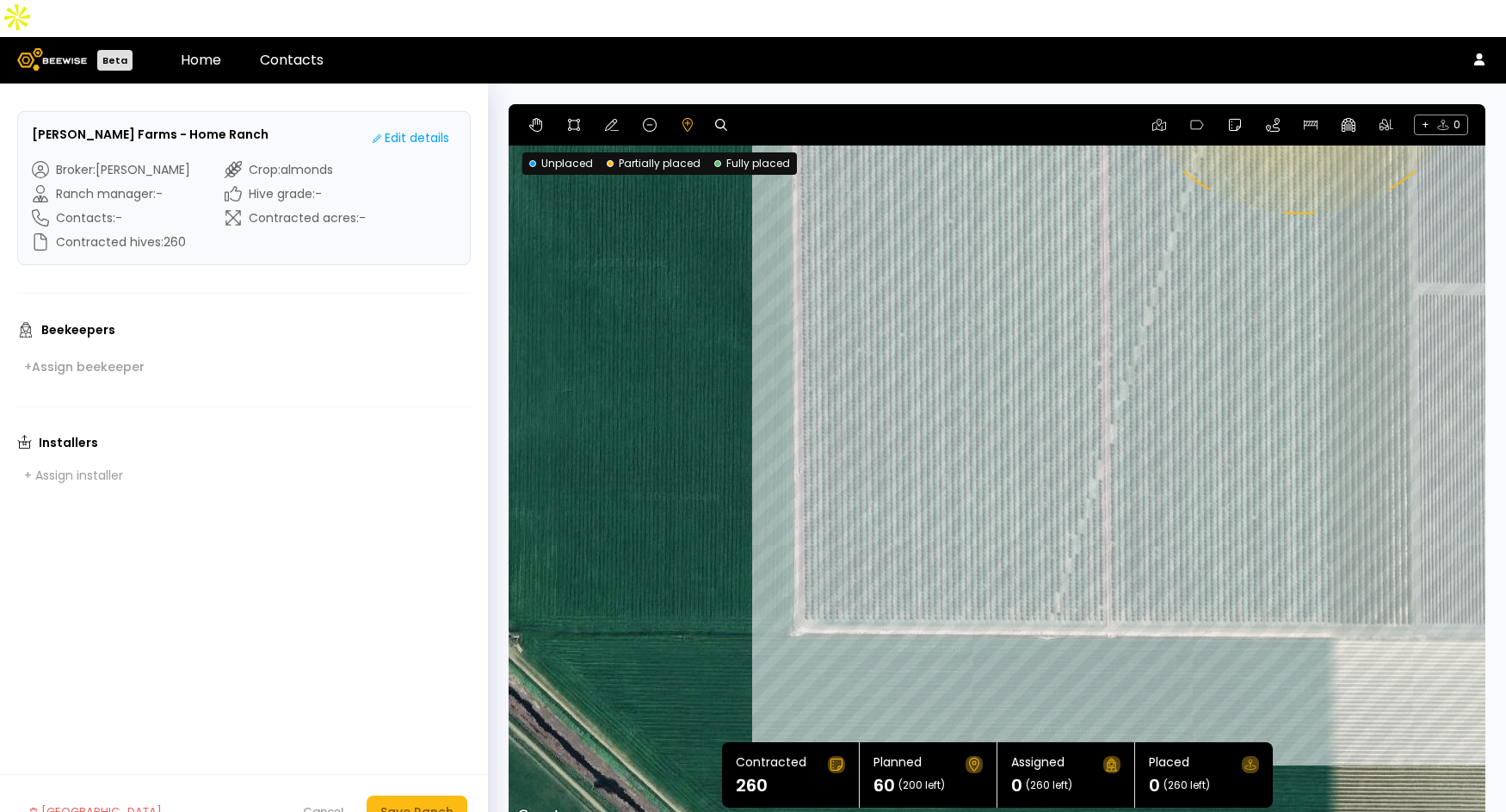
drag, startPoint x: 1315, startPoint y: 699, endPoint x: 1306, endPoint y: 345, distance: 354.1
click at [1306, 345] on div "0.1 mi 0.1 mi 12 12 12 12 12" at bounding box center [997, 467] width 977 height 724
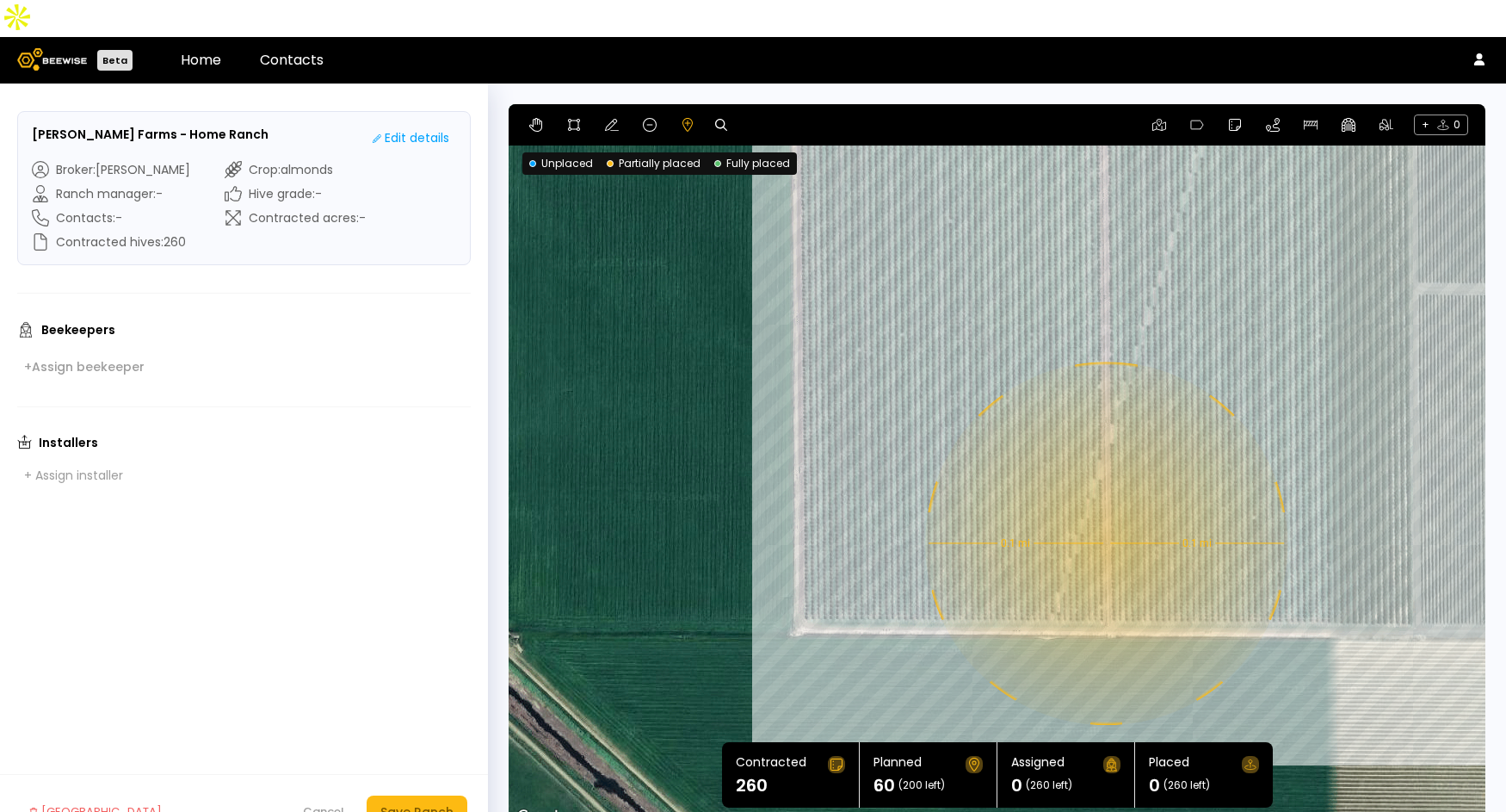
click at [1104, 507] on div "0.1 mi 0.1 mi 12 12 12 12 12" at bounding box center [997, 467] width 977 height 724
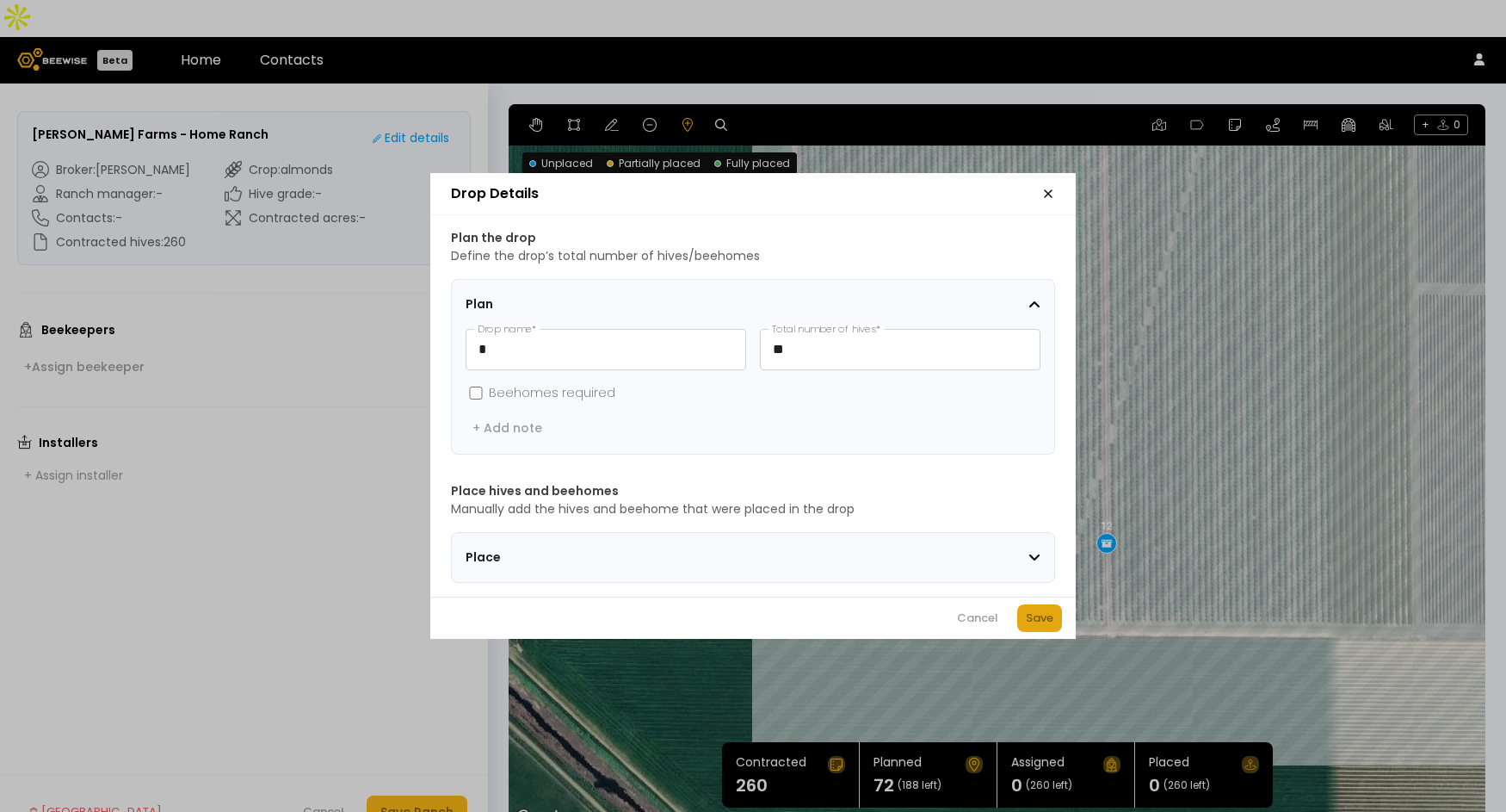
click at [1038, 626] on div "Save" at bounding box center [1039, 618] width 27 height 18
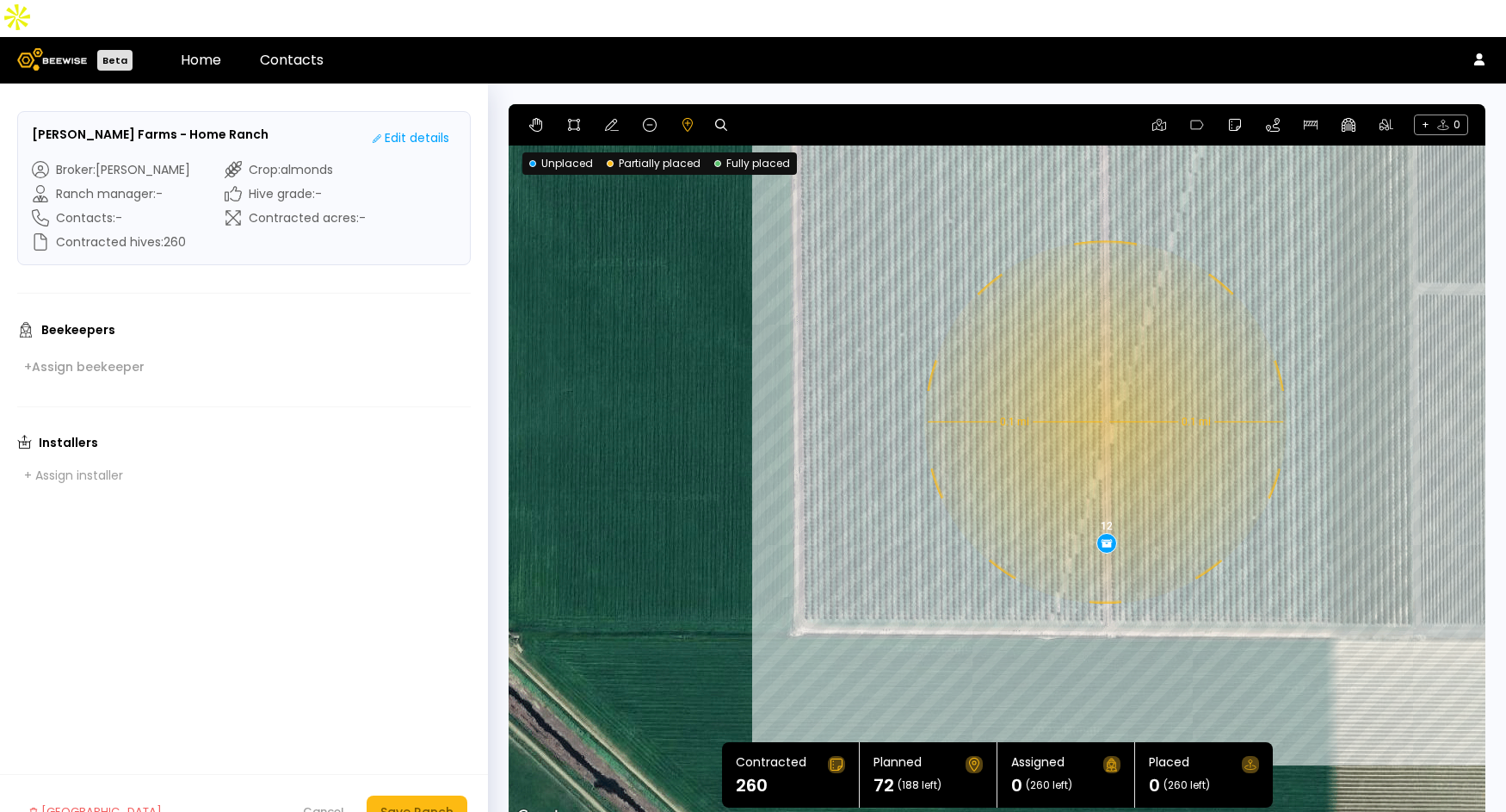
click at [1104, 385] on div "0.1 mi 0.1 mi 12 12 12 12 12 12" at bounding box center [997, 467] width 977 height 724
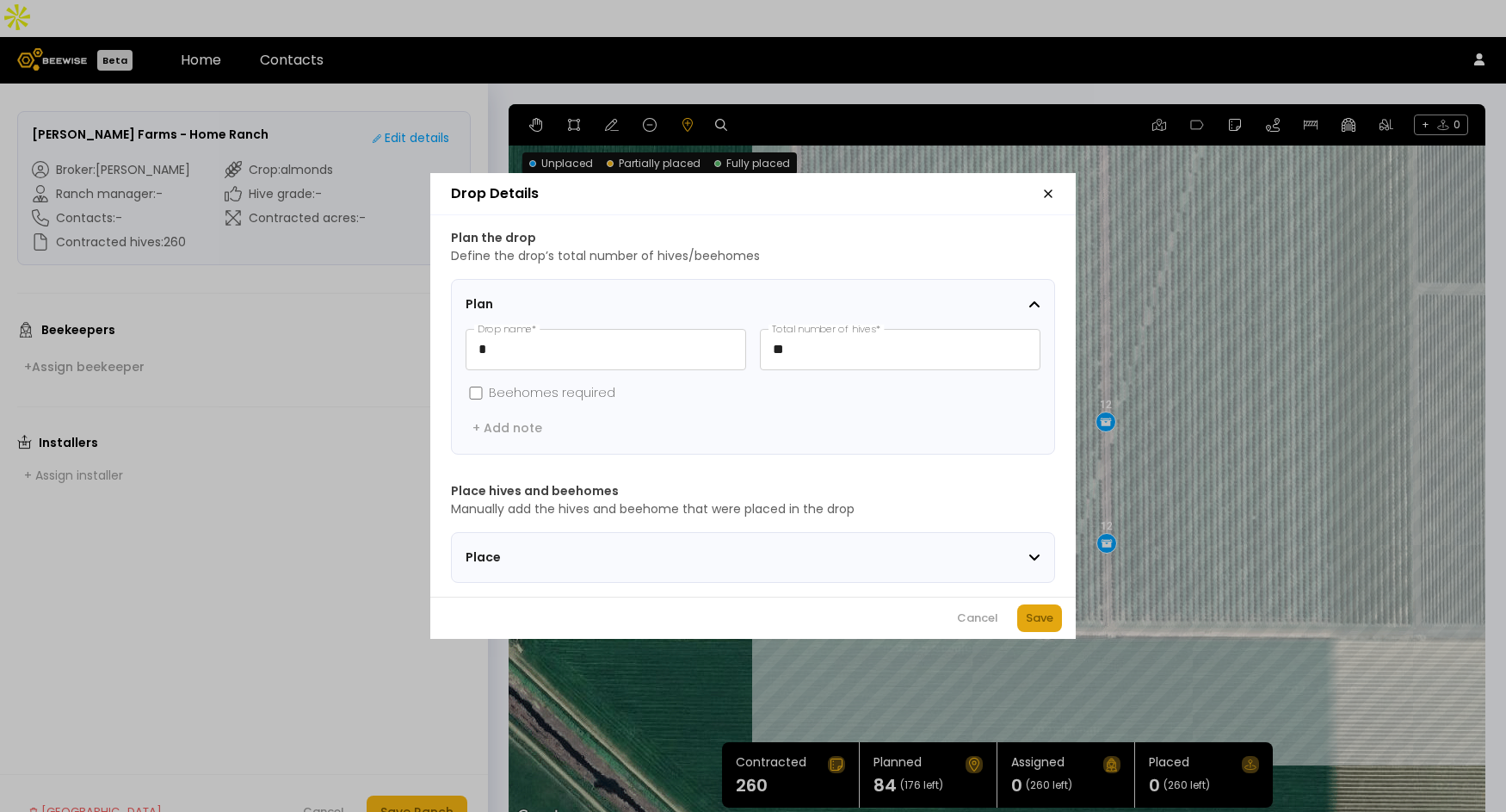
click at [1045, 620] on div "Save" at bounding box center [1039, 618] width 27 height 18
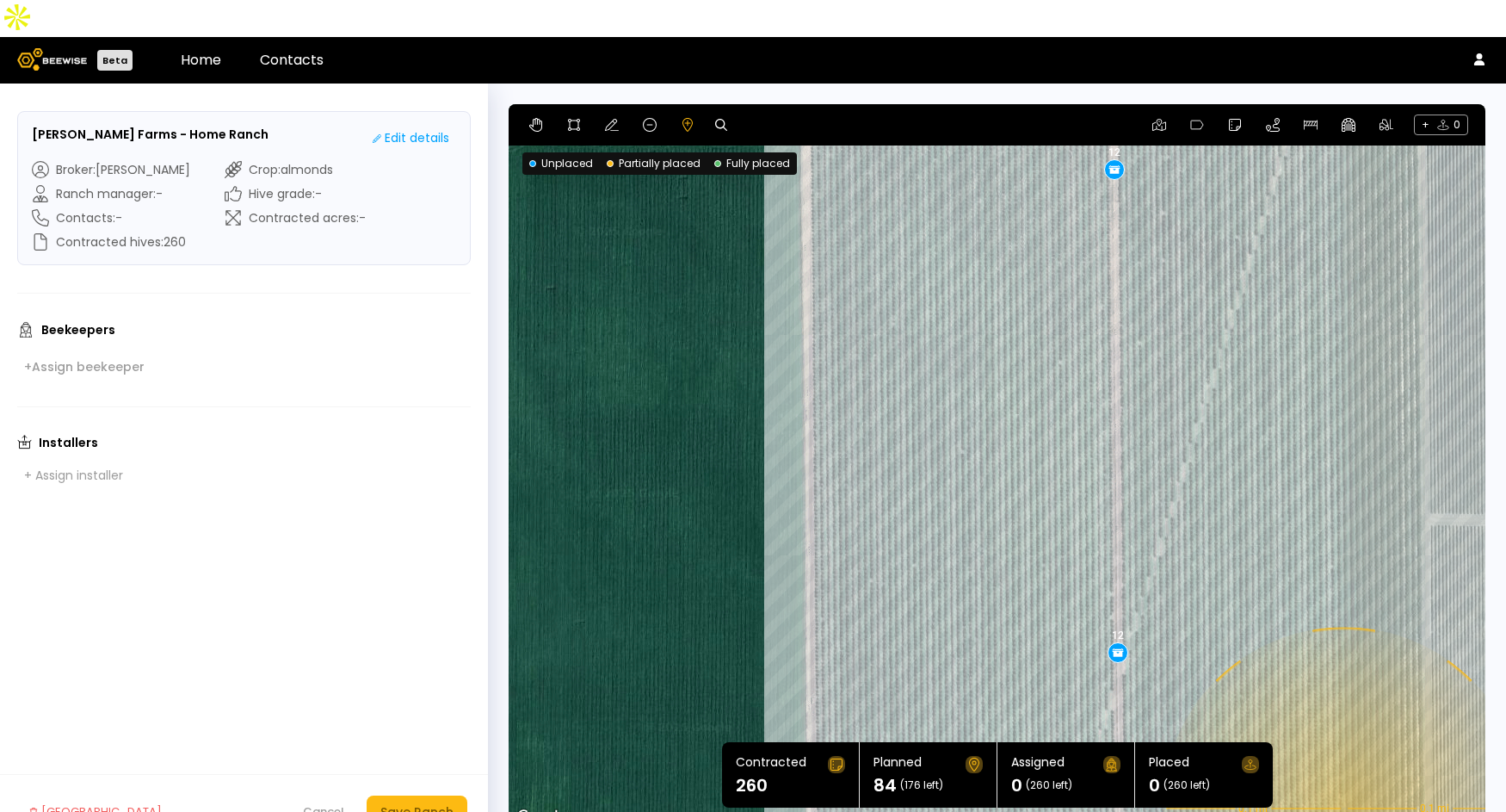
drag, startPoint x: 1318, startPoint y: 308, endPoint x: 1329, endPoint y: 541, distance: 233.3
click at [1329, 541] on div "0.1 mi 0.1 mi 12 12 12 12 12 12 12" at bounding box center [997, 467] width 977 height 724
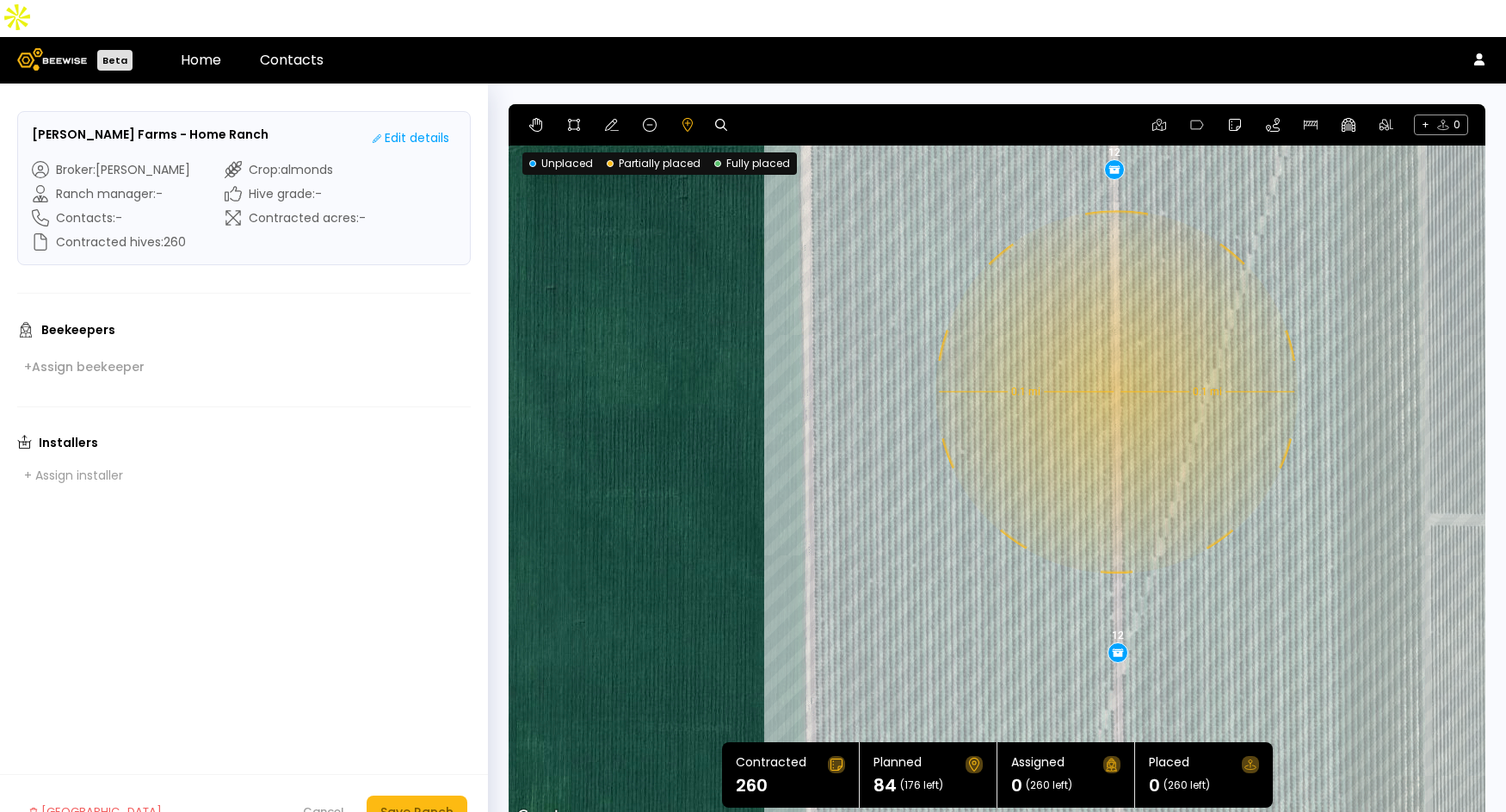
click at [1115, 354] on div "0.1 mi 0.1 mi 12 12 12 12 12 12 12" at bounding box center [997, 467] width 977 height 724
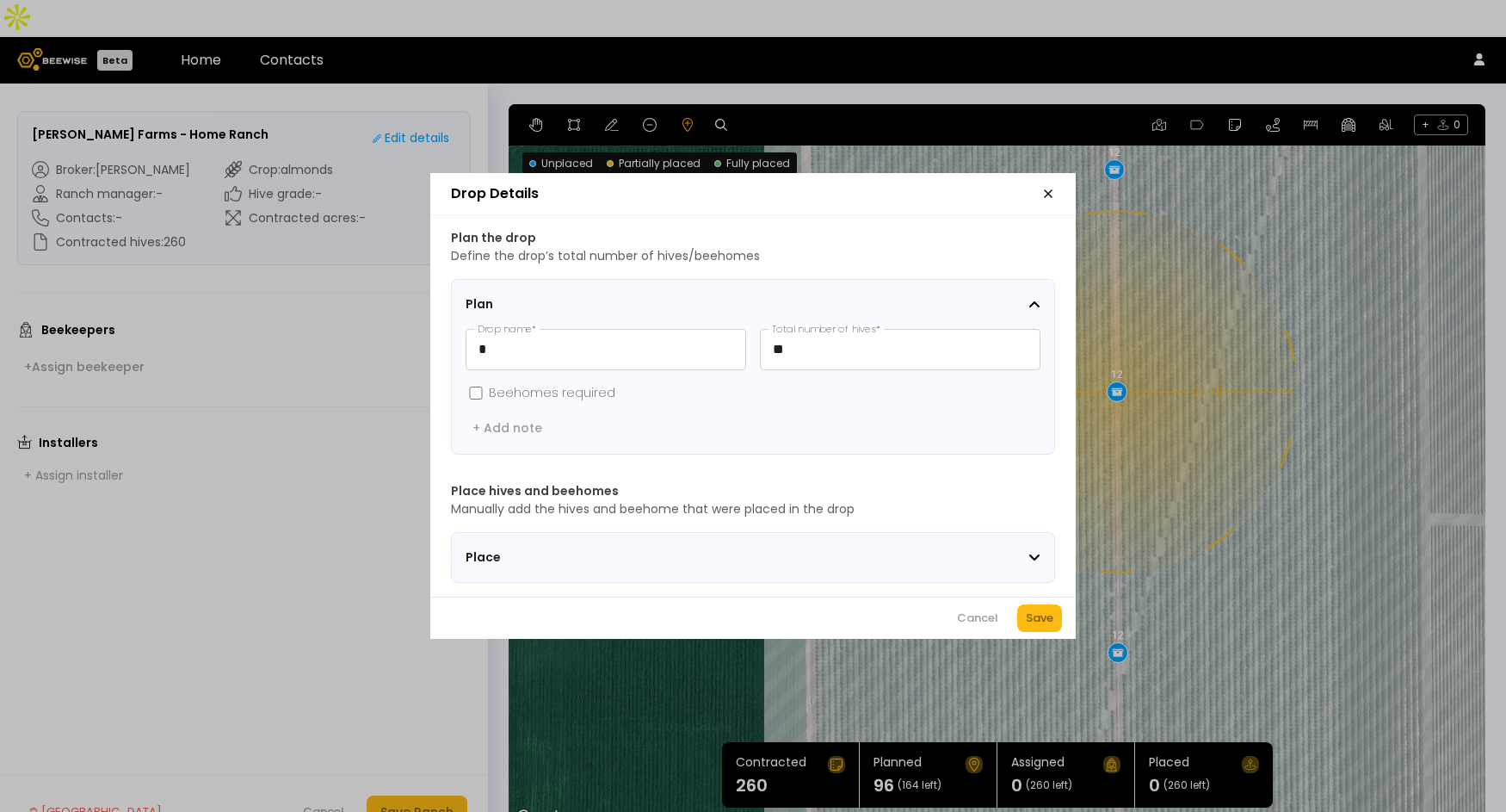
click at [1046, 623] on div "Save" at bounding box center [1039, 618] width 27 height 18
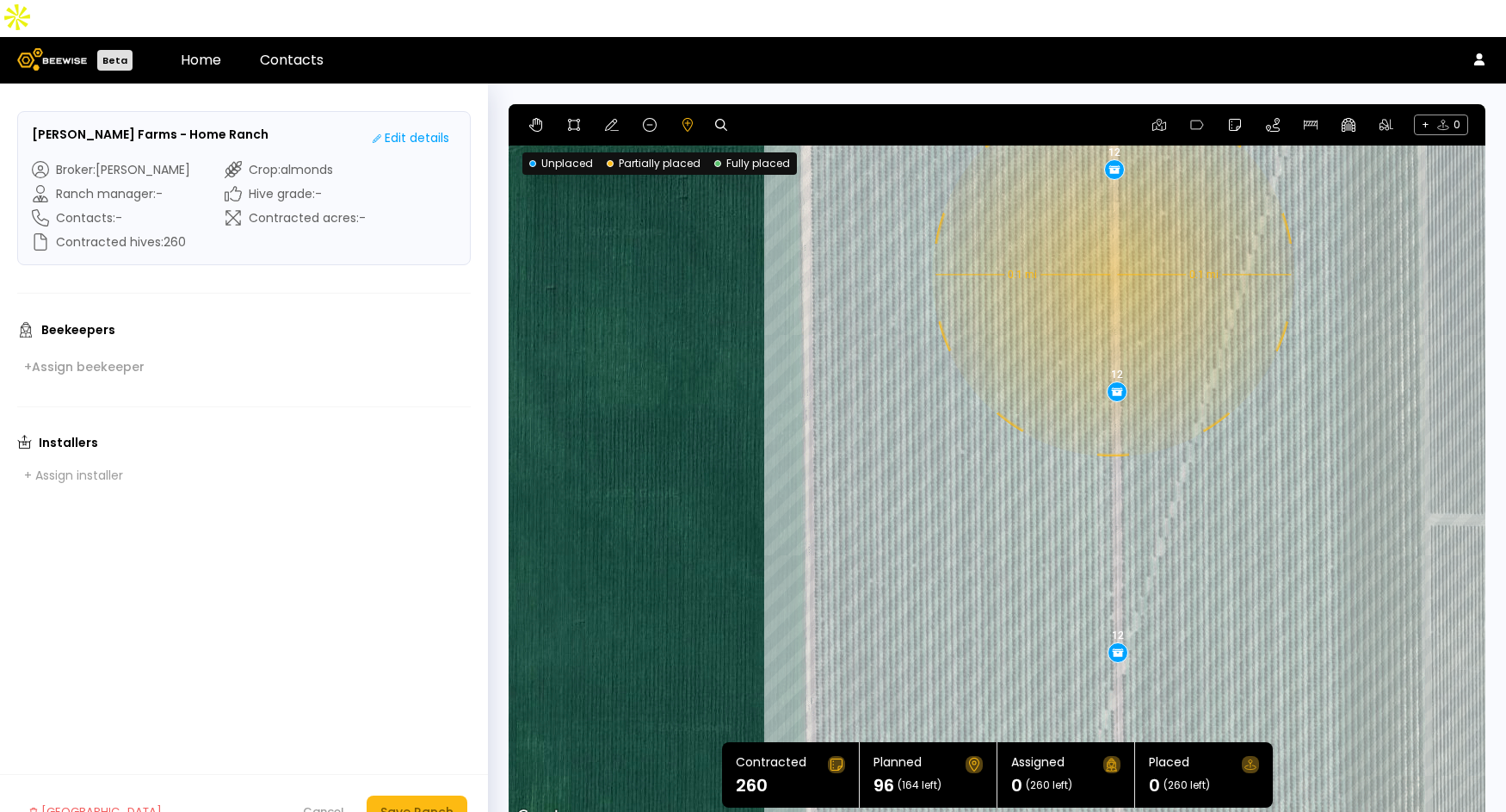
click at [1112, 237] on div "0.1 mi 0.1 mi 12 12 12 12 12 12 12 12" at bounding box center [997, 467] width 977 height 724
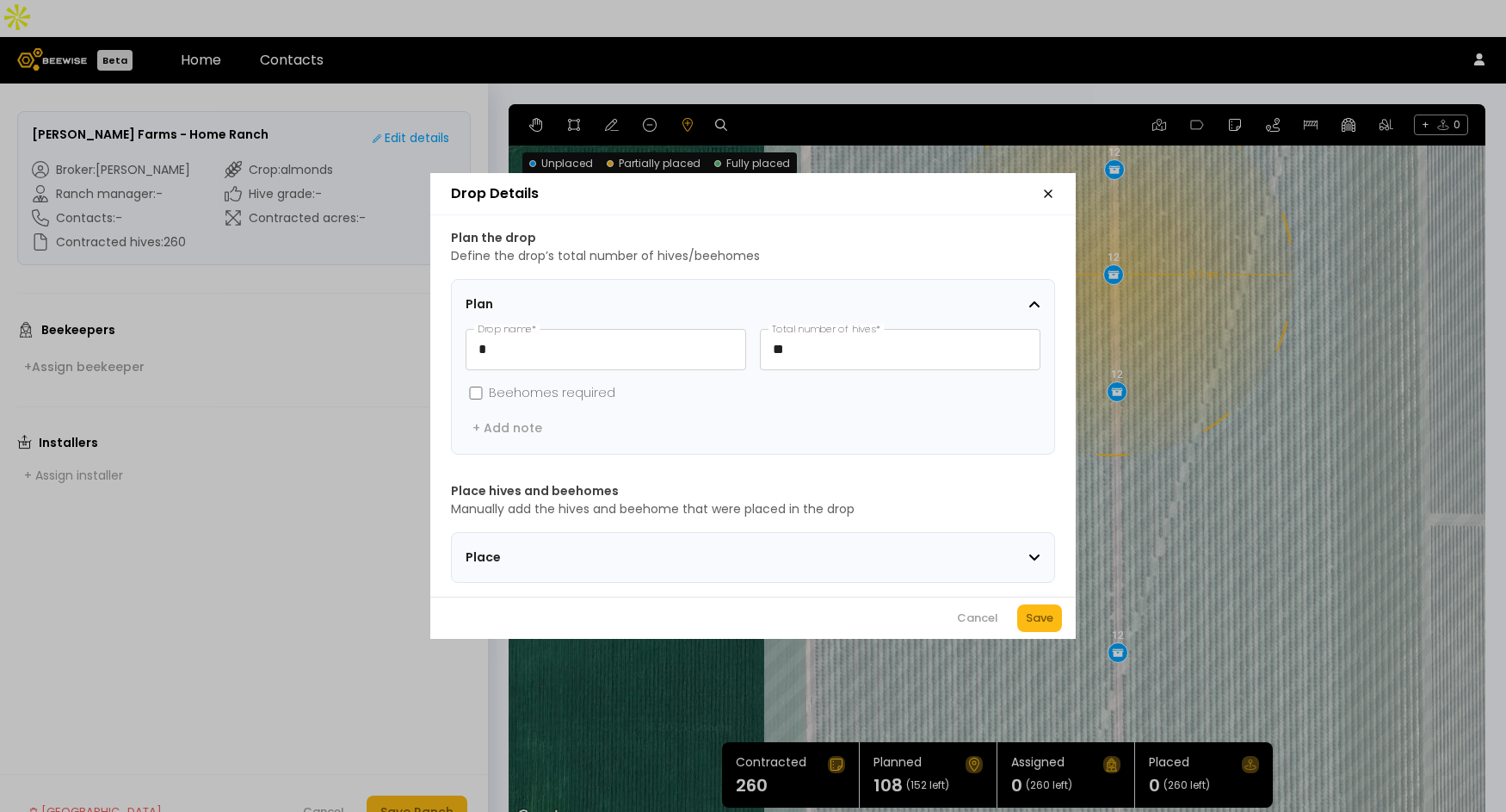
click at [1042, 622] on div "Save" at bounding box center [1039, 618] width 27 height 18
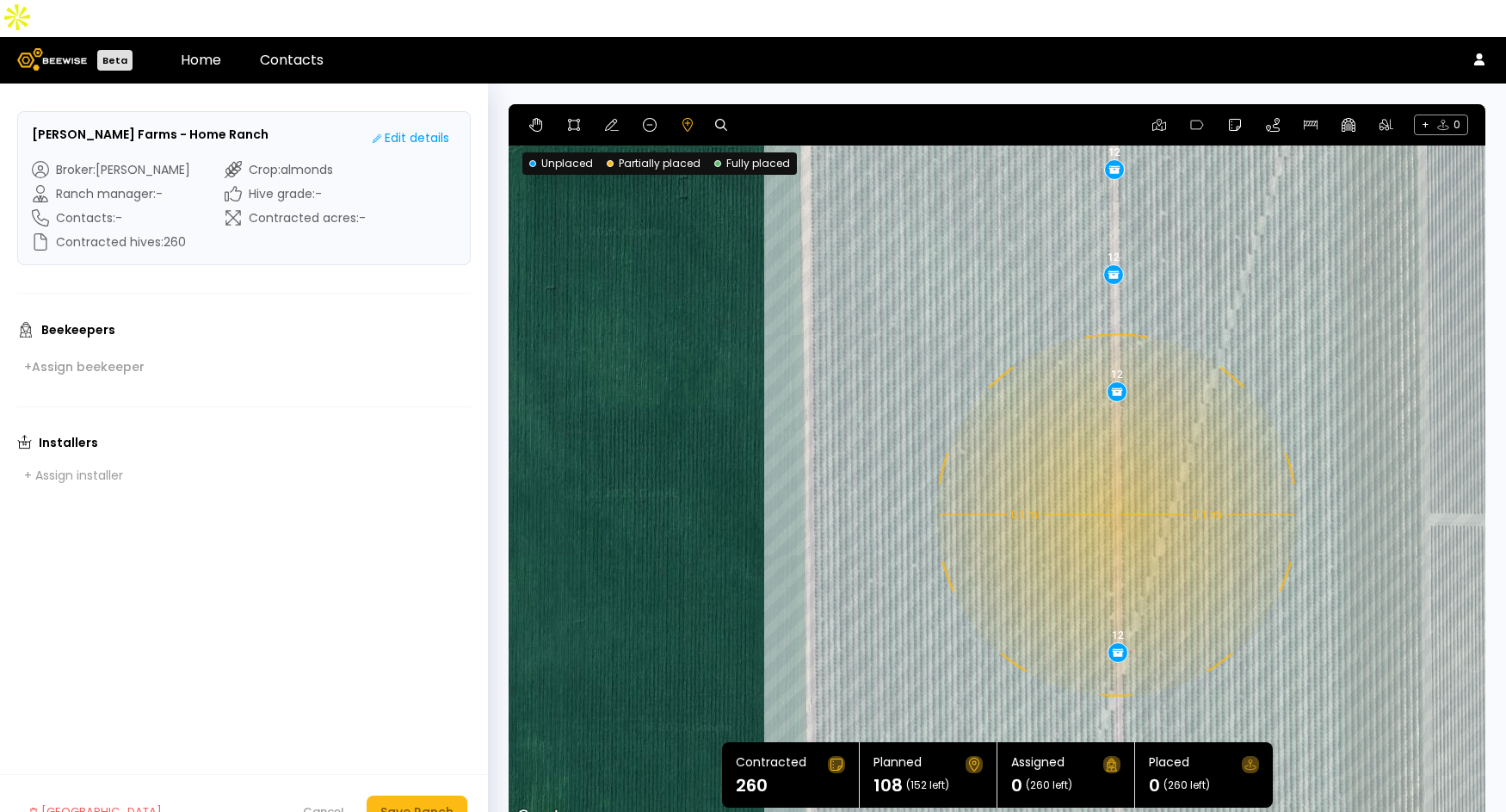
click at [1115, 477] on div "0.1 mi 0.1 mi 12 12 12 12 12 12 12 12 12" at bounding box center [997, 467] width 977 height 724
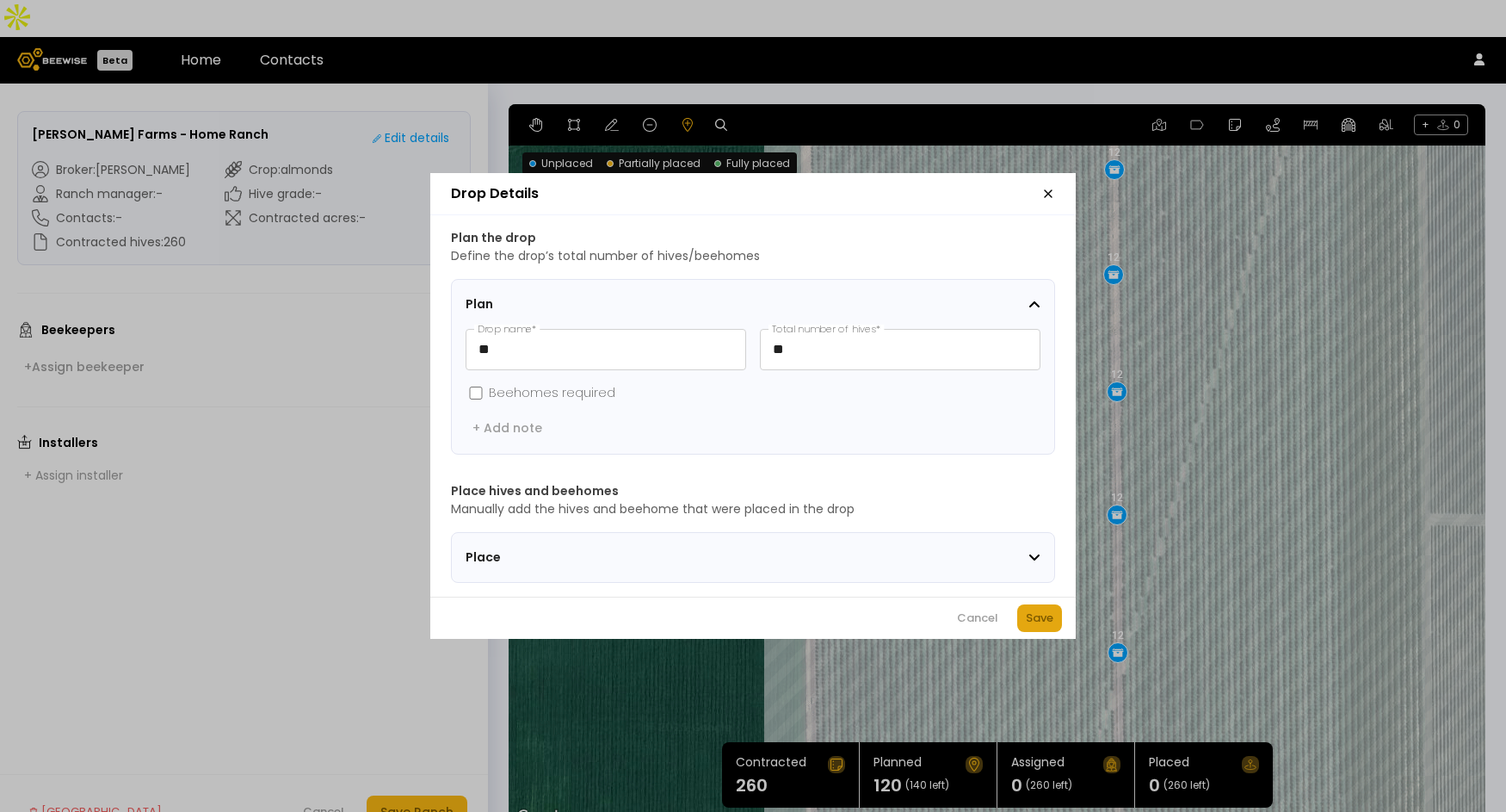
click at [1051, 627] on div "Save" at bounding box center [1039, 618] width 27 height 18
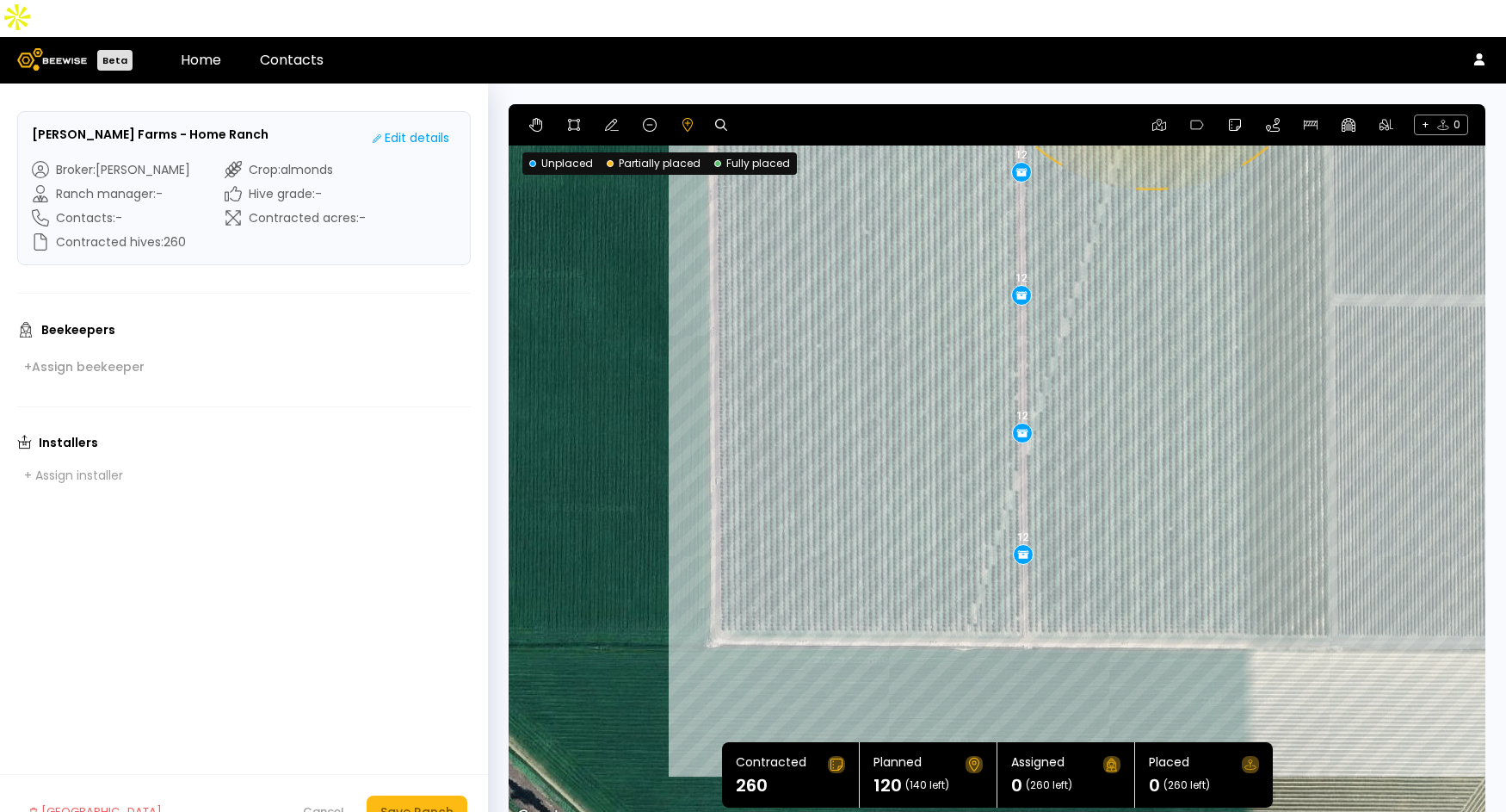
drag, startPoint x: 1341, startPoint y: 413, endPoint x: 1245, endPoint y: 191, distance: 241.9
click at [1245, 191] on div "0.1 mi 0.1 mi 12 12 12 12 12 12 12 12 12 12" at bounding box center [997, 467] width 977 height 724
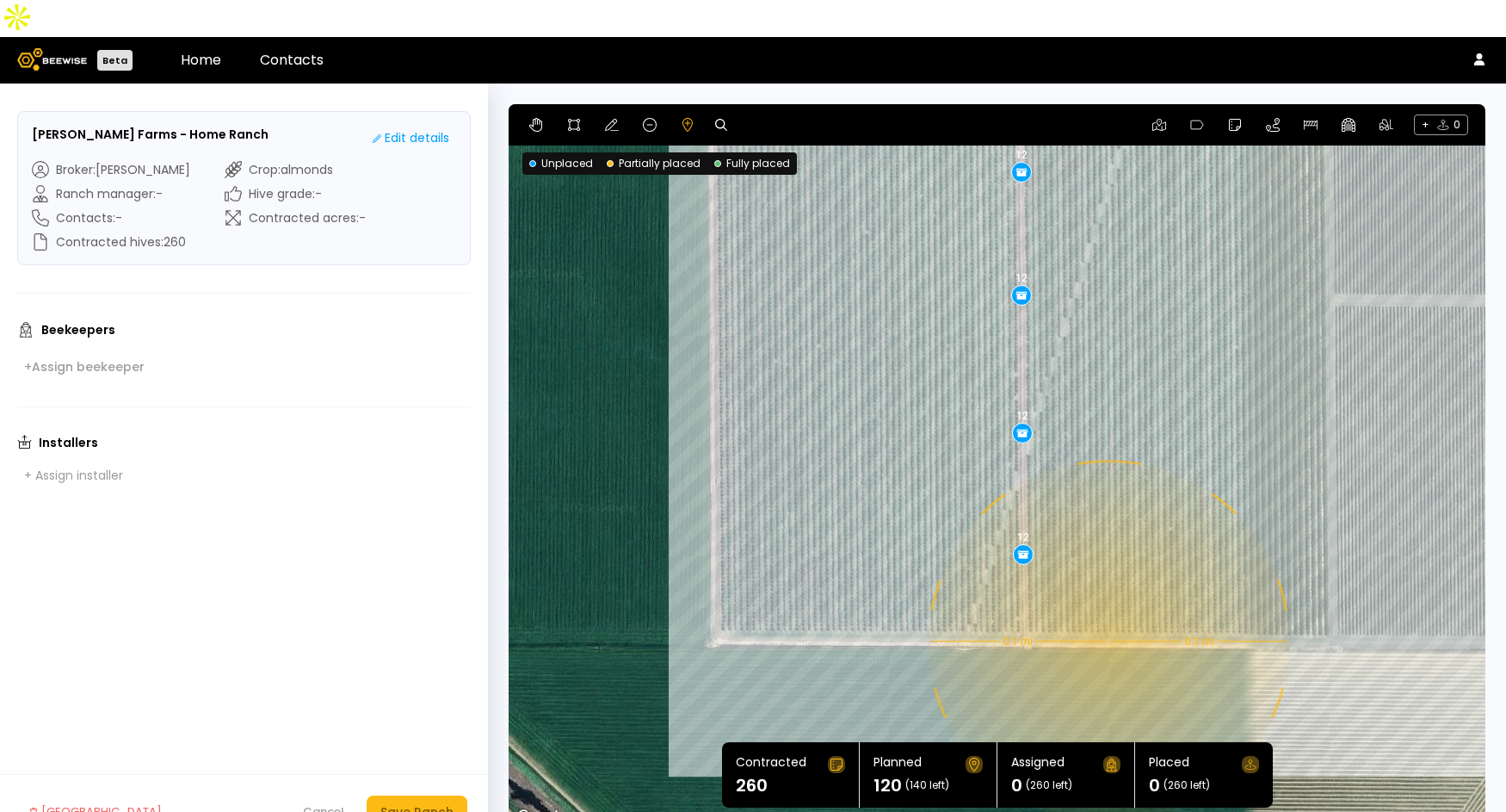
click at [1107, 604] on div "0.1 mi 0.1 mi 12 12 12 12 12 12 12 12 12 12" at bounding box center [997, 467] width 977 height 724
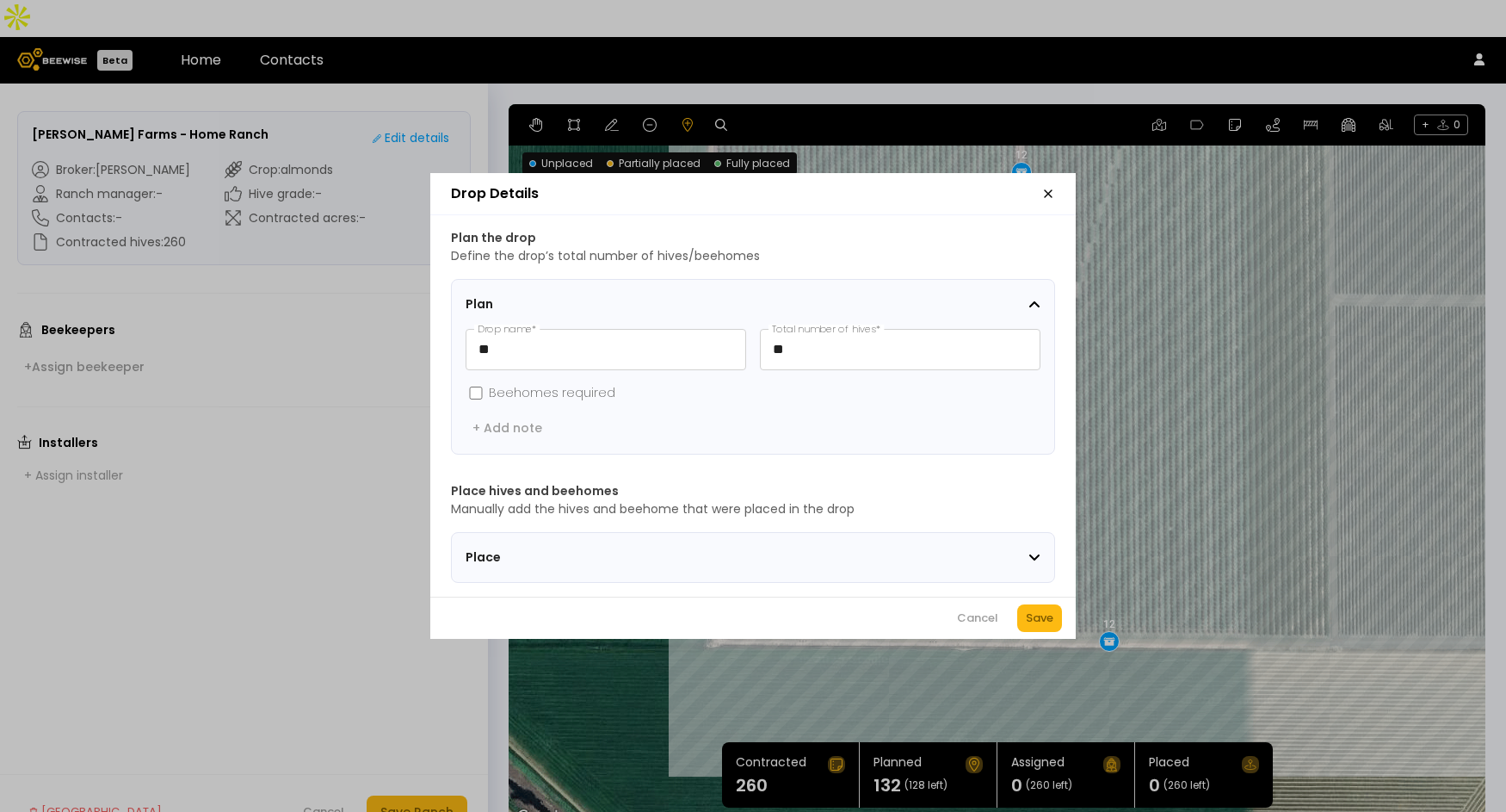
click at [1009, 624] on div "Cancel Save" at bounding box center [753, 617] width 645 height 42
click at [1044, 627] on div "Save" at bounding box center [1039, 618] width 27 height 18
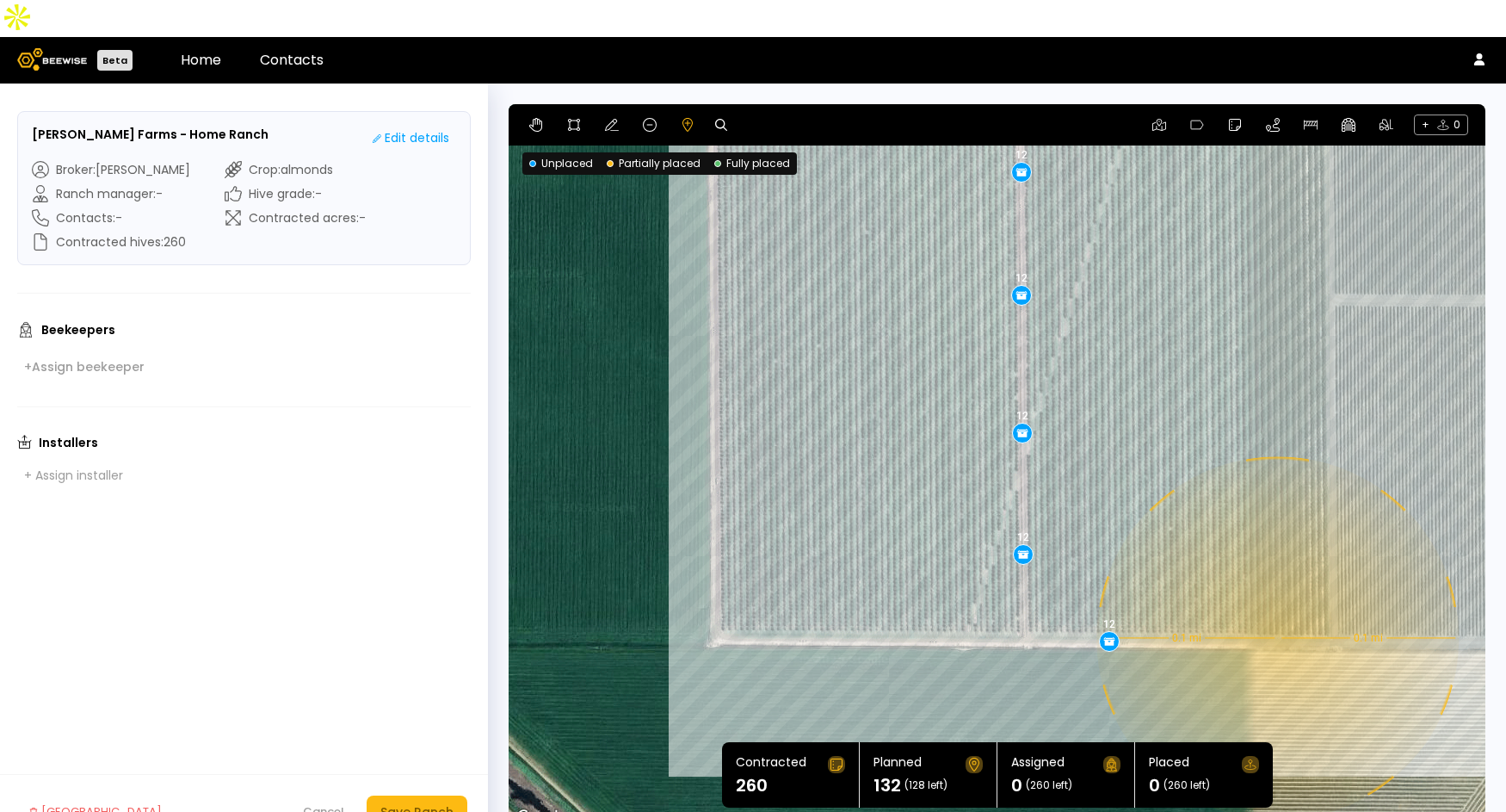
click at [1276, 601] on div "0.1 mi 0.1 mi 12 12 12 12 12 12 12 12 12 12 12" at bounding box center [997, 467] width 977 height 724
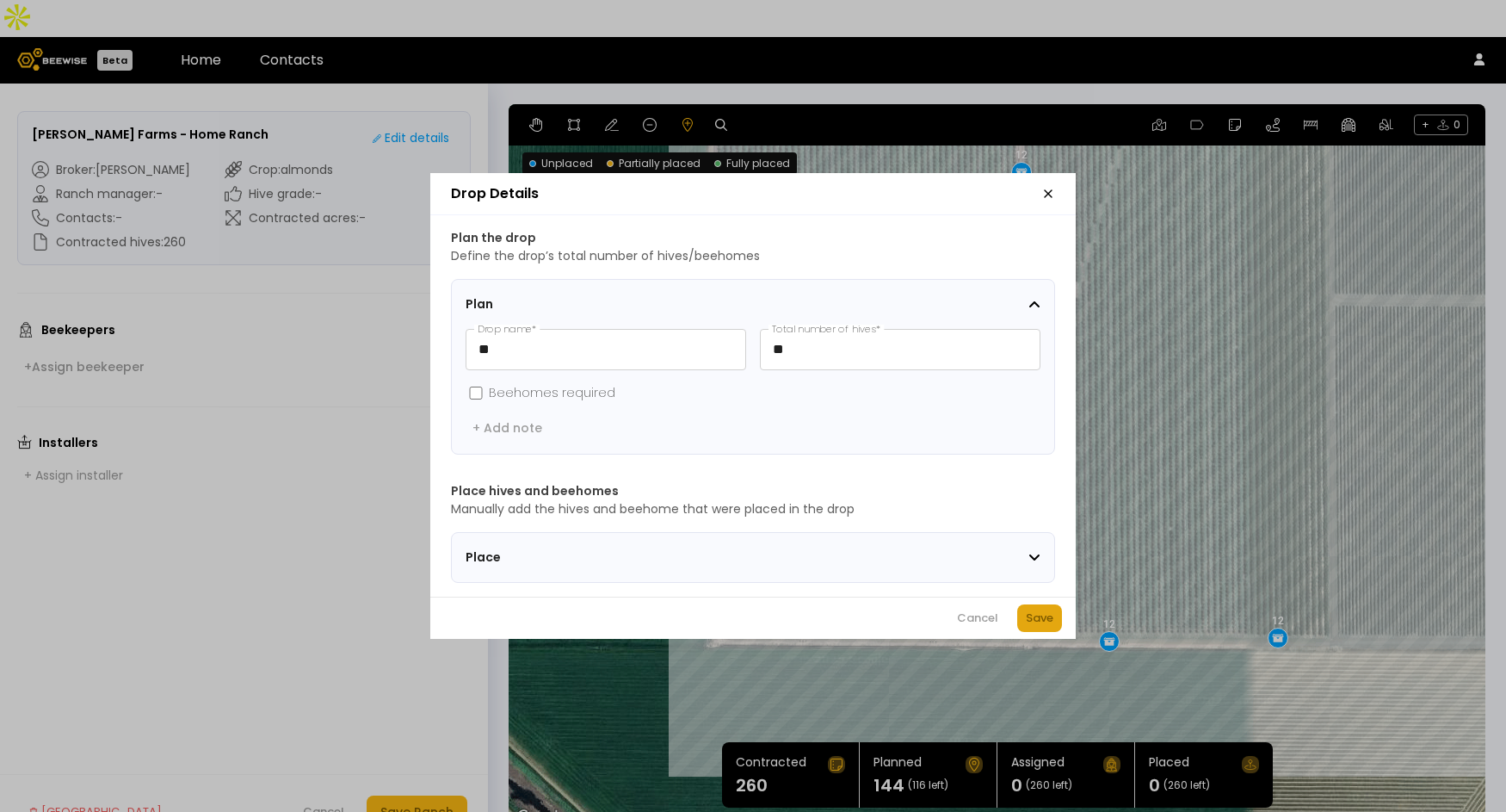
click at [1056, 627] on button "Save" at bounding box center [1039, 618] width 45 height 27
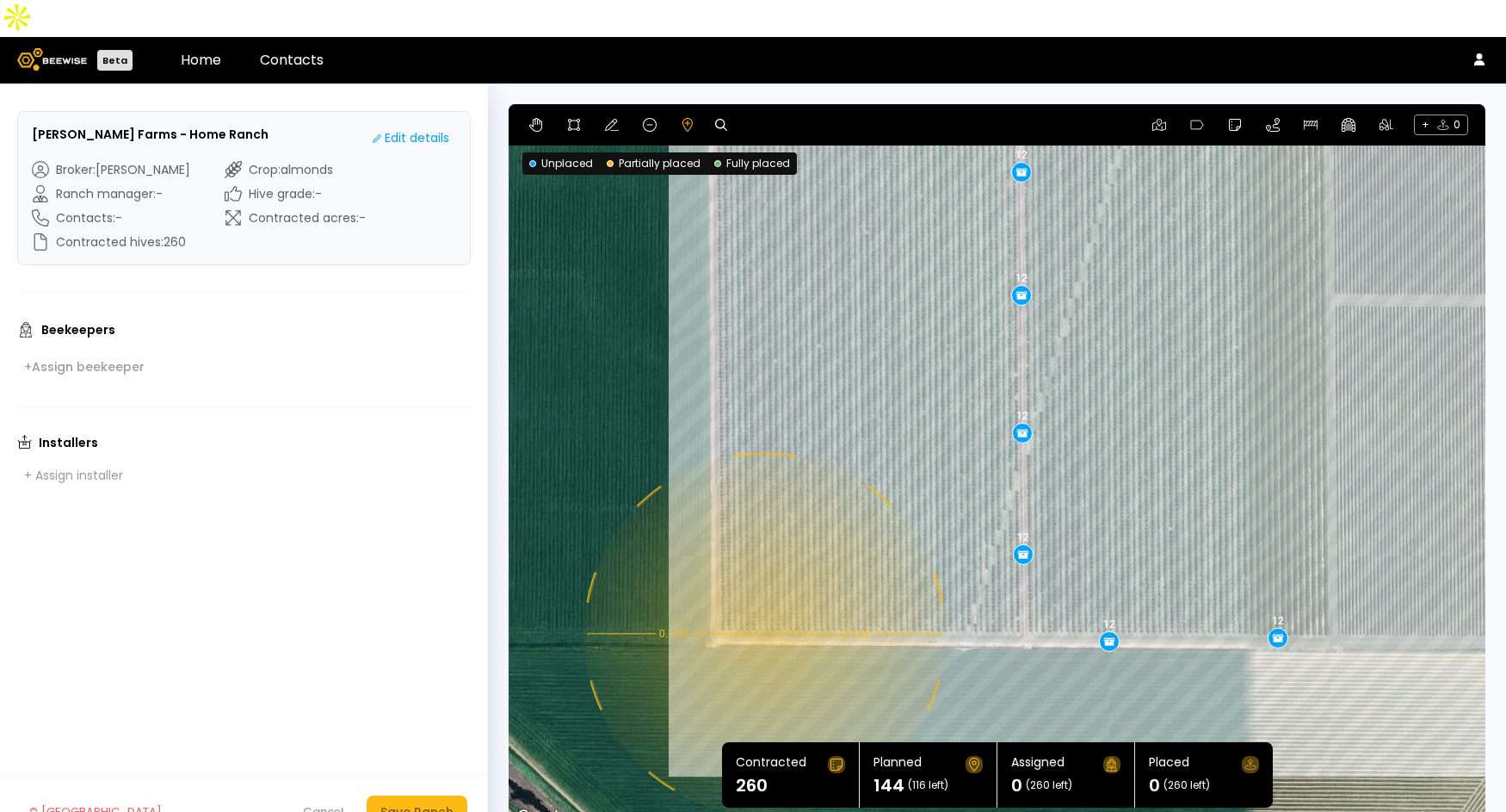
click at [762, 596] on div "0.1 mi 0.1 mi 12 12 12 12 12 12 12 12 12 12 12 12" at bounding box center [997, 467] width 977 height 724
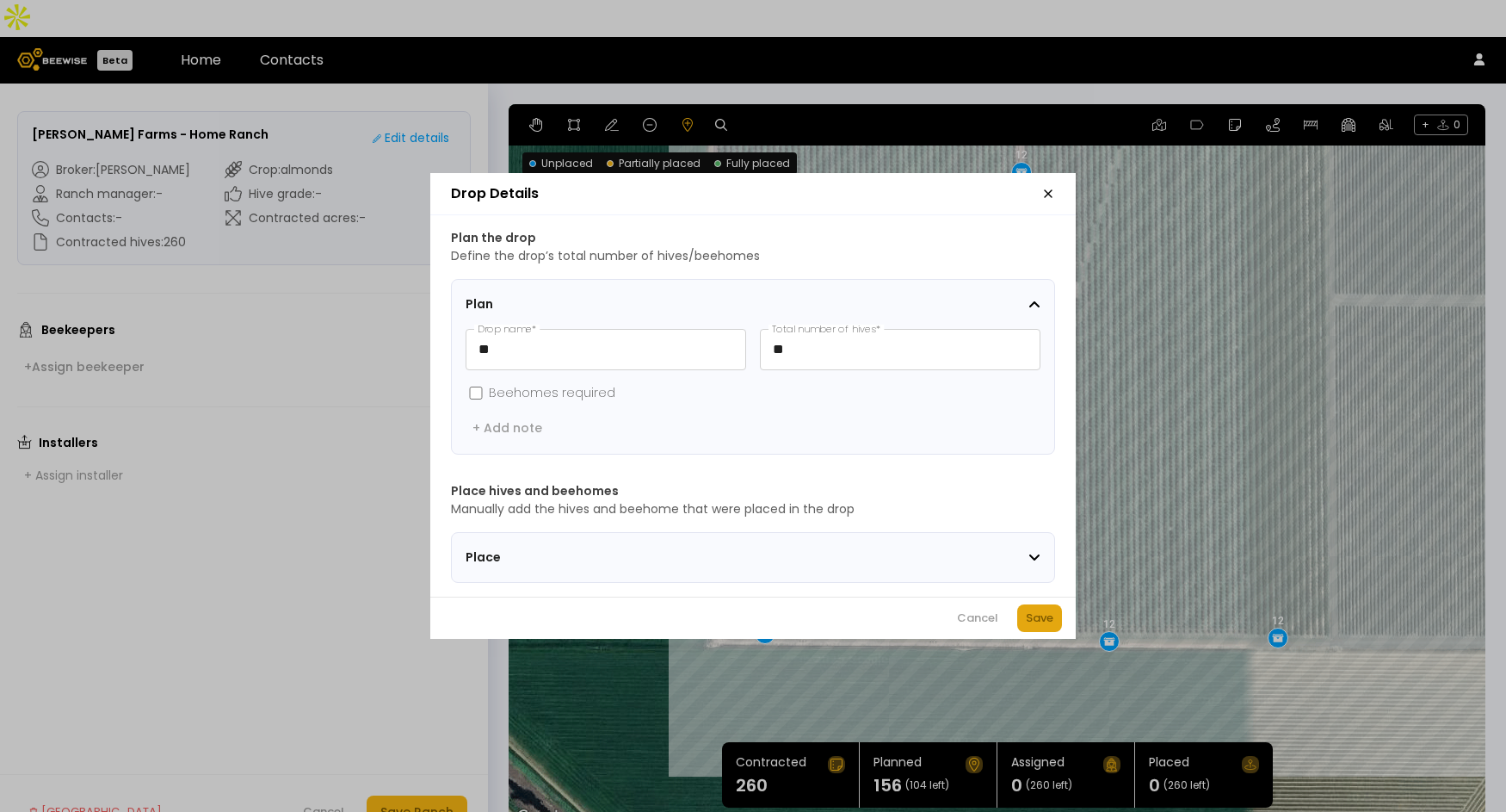
click at [1045, 622] on div "Save" at bounding box center [1039, 618] width 27 height 18
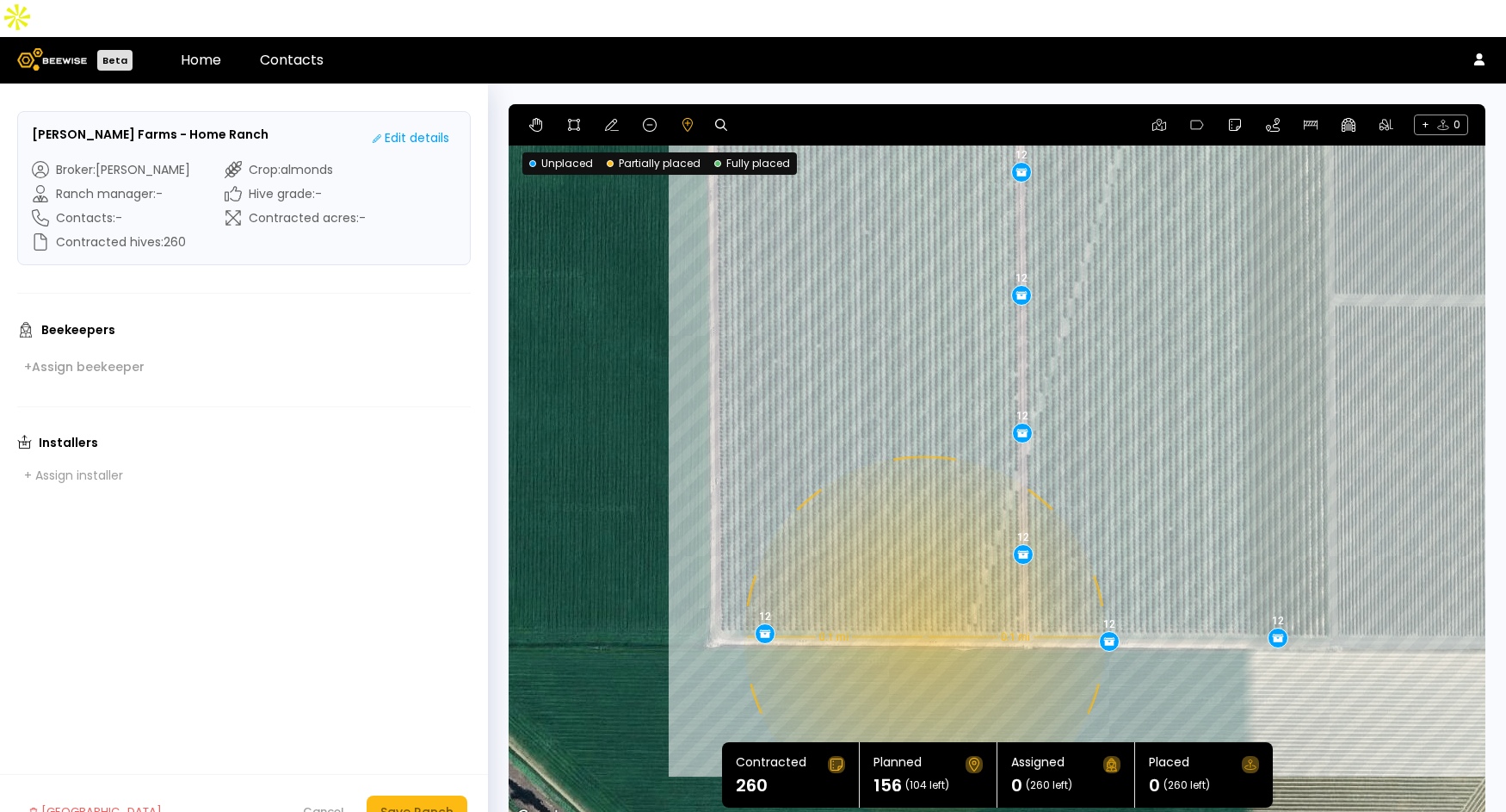
click at [922, 599] on div "0.1 mi 0.1 mi 12 12 12 12 12 12 12 12 12 12 12 12 12" at bounding box center [997, 467] width 977 height 724
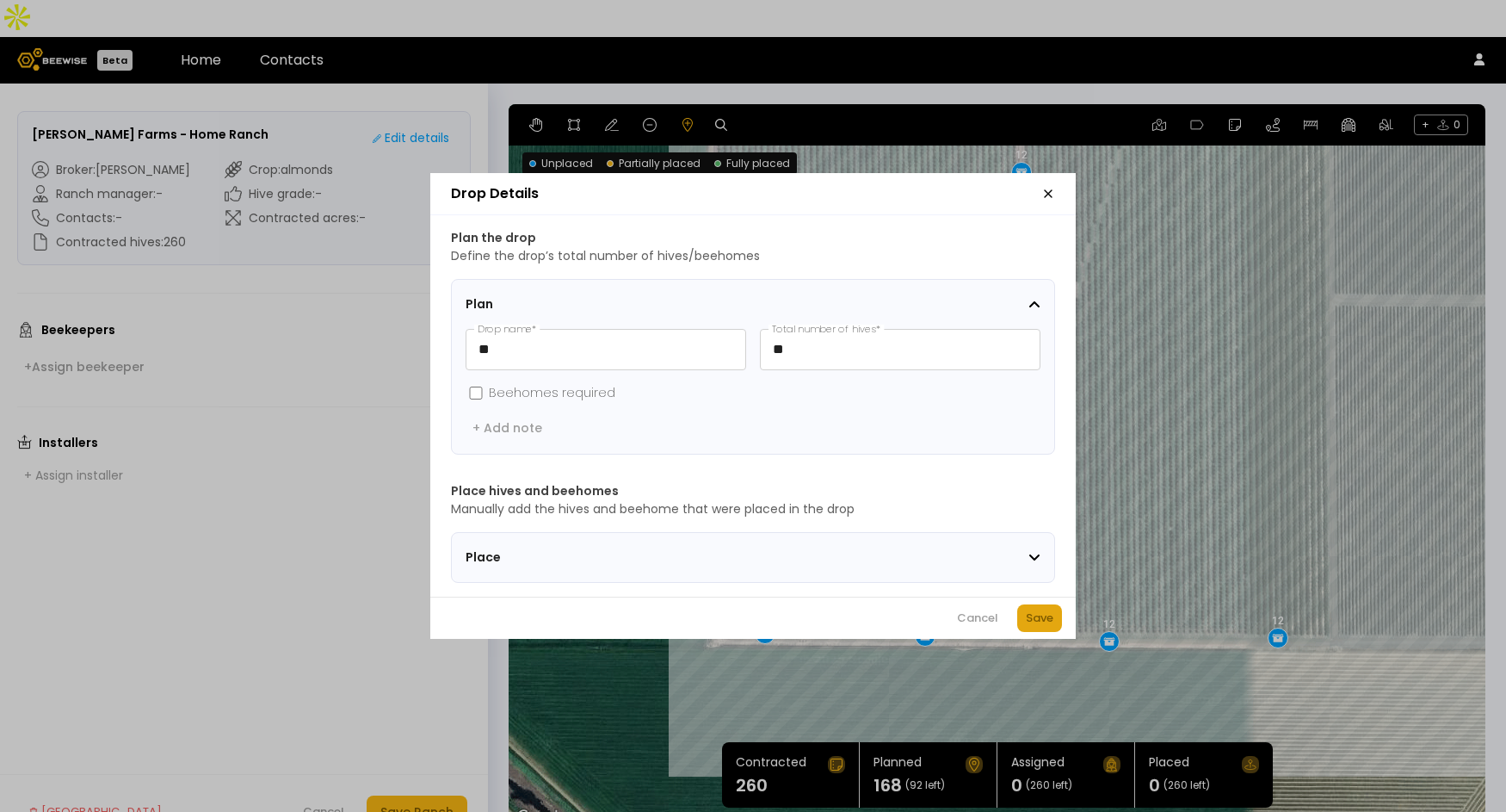
click at [1048, 627] on div "Save" at bounding box center [1039, 618] width 27 height 18
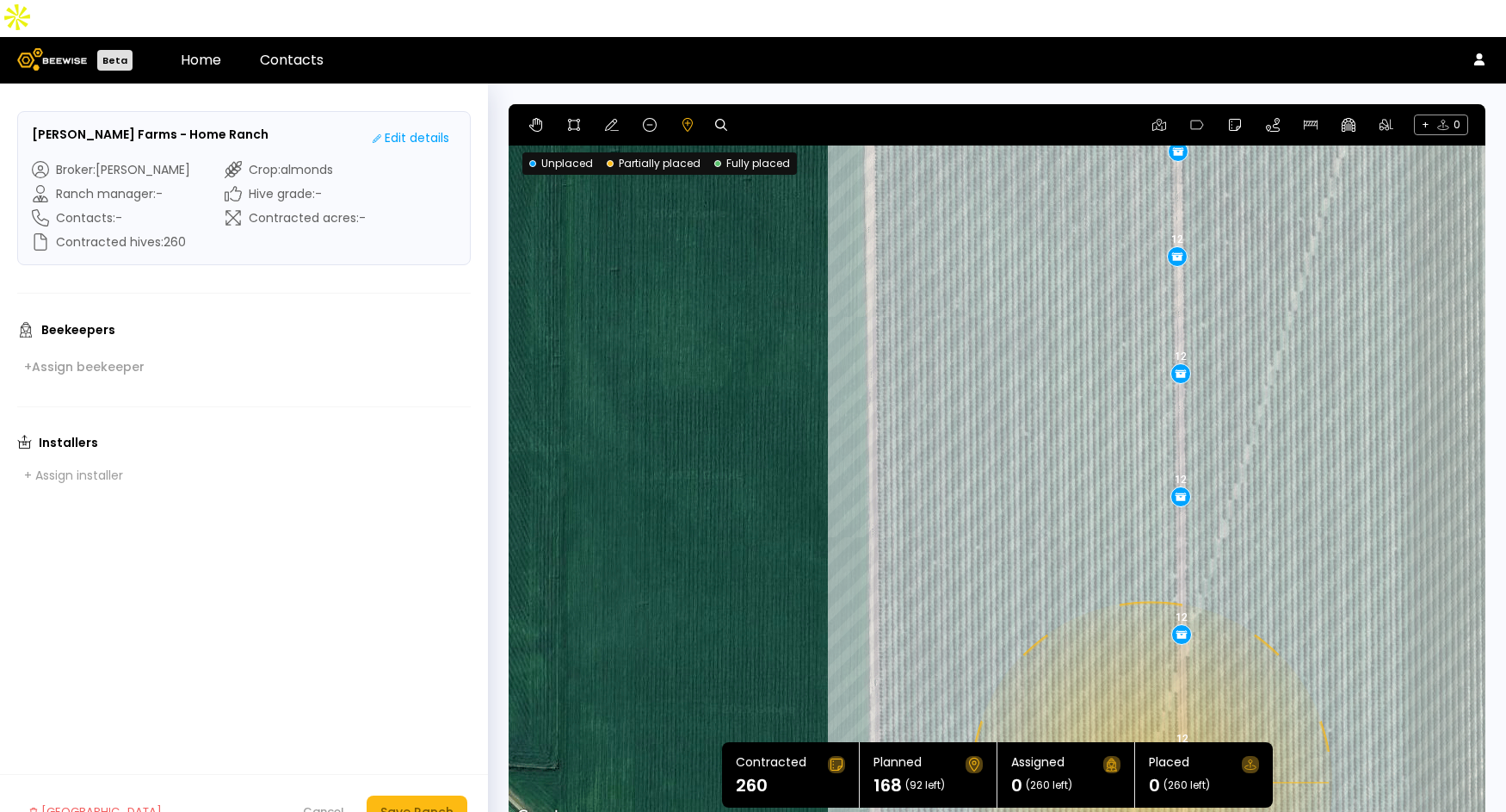
drag, startPoint x: 825, startPoint y: 342, endPoint x: 990, endPoint y: 544, distance: 260.8
click at [990, 544] on div "0.1 mi 0.1 mi 12 12 12 12 12 12 12 12 12 12 12 12 12 12" at bounding box center [997, 467] width 977 height 724
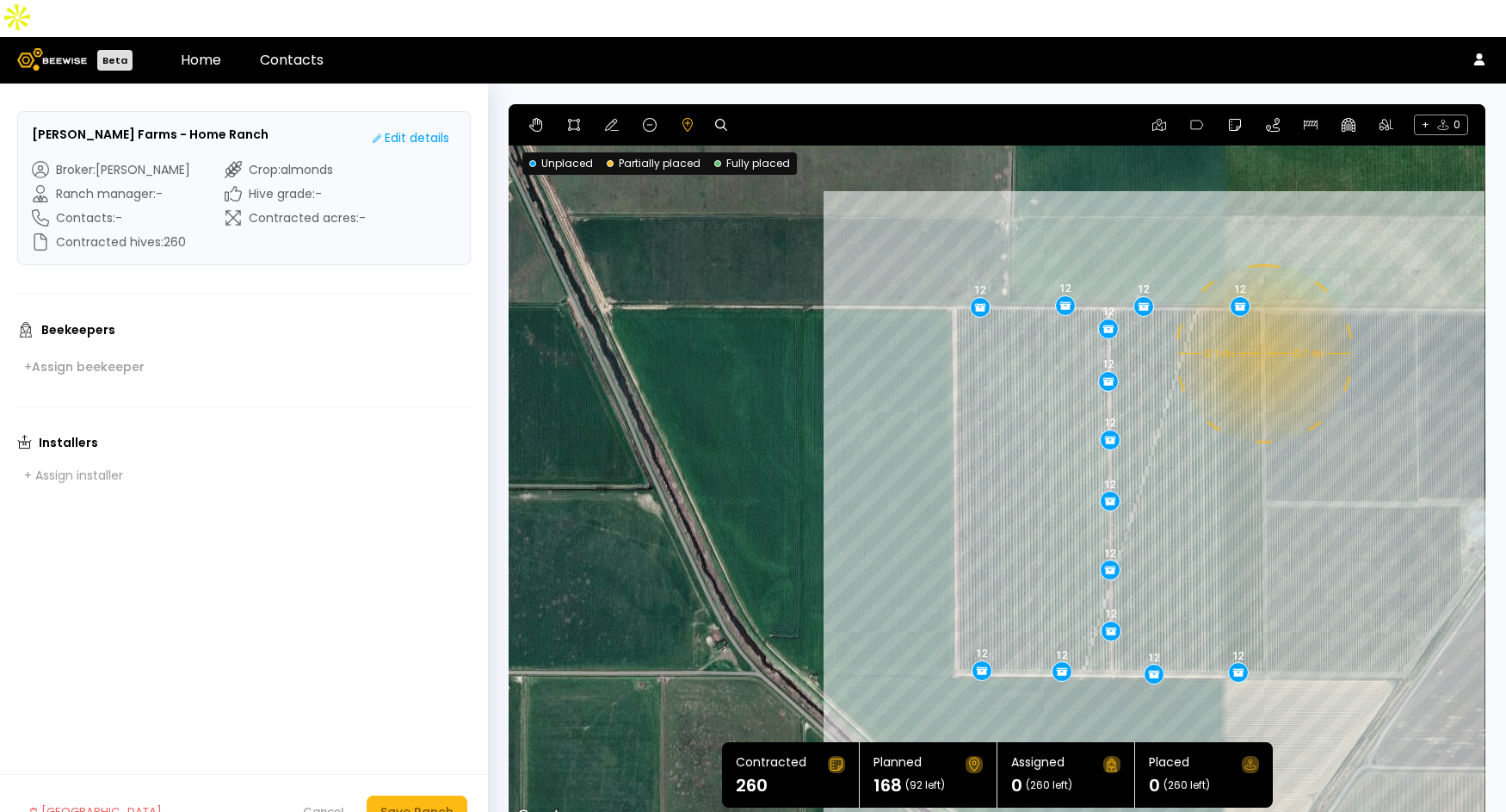
click at [1262, 317] on div "0.1 mi 0.1 mi 12 12 12 12 12 12 12 12 12 12 12 12 12 12" at bounding box center [997, 467] width 977 height 724
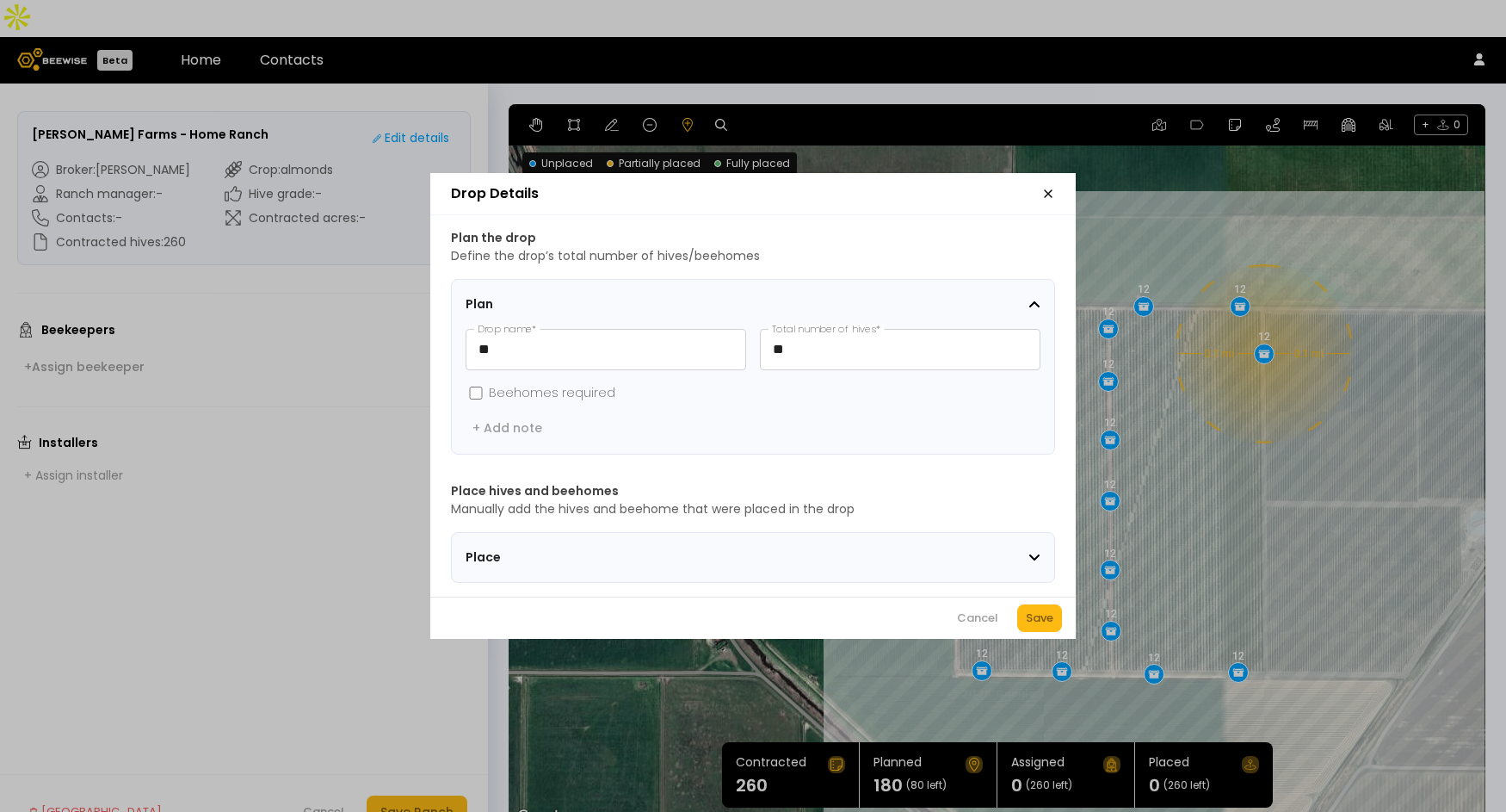
drag, startPoint x: 1051, startPoint y: 629, endPoint x: 900, endPoint y: 434, distance: 246.6
click at [1050, 627] on div "Save" at bounding box center [1039, 618] width 27 height 18
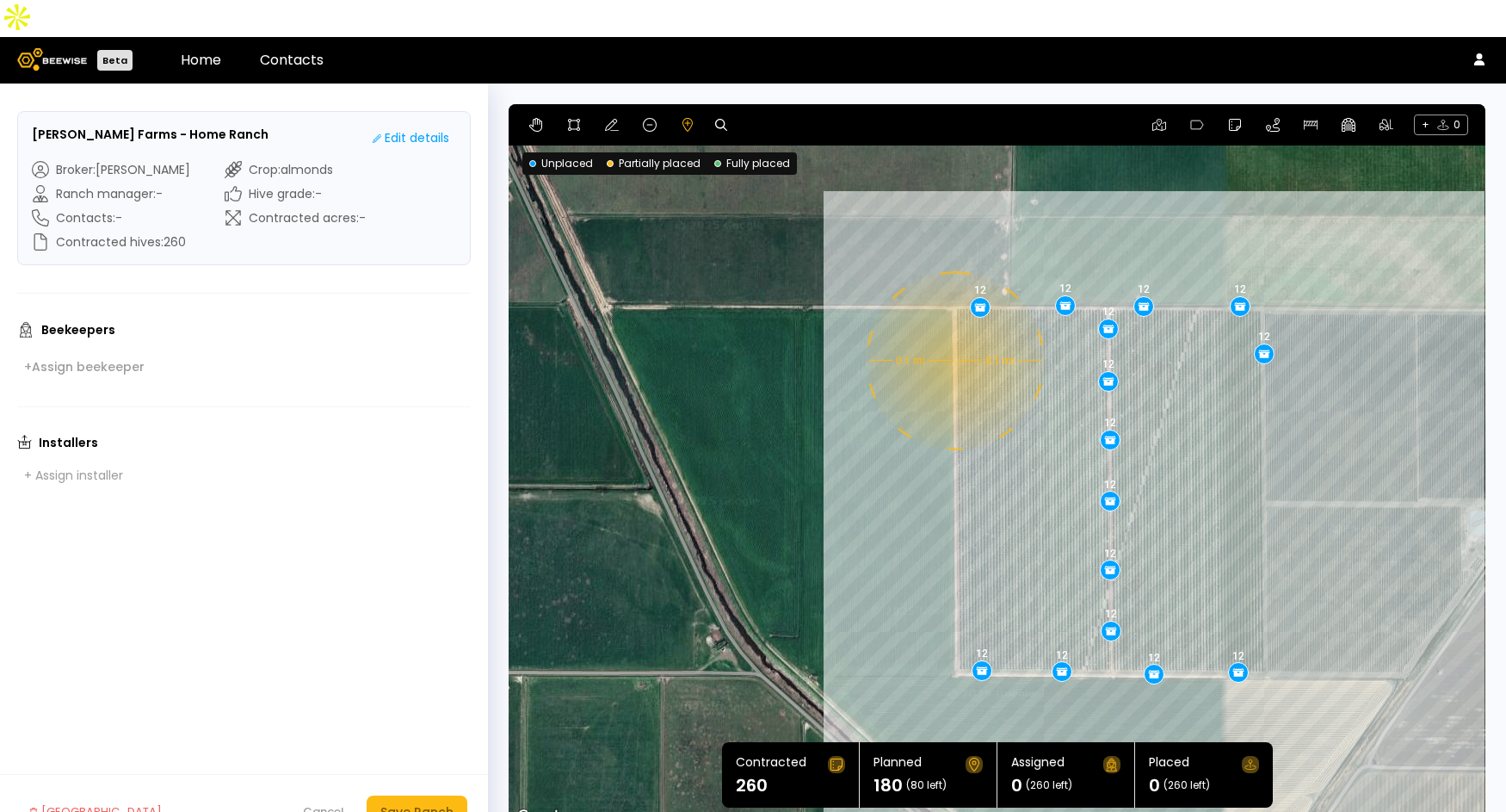
click at [953, 324] on div "0.1 mi 0.1 mi 12 12 12 12 12 12 12 12 12 12 12 12 12 12 12" at bounding box center [997, 467] width 977 height 724
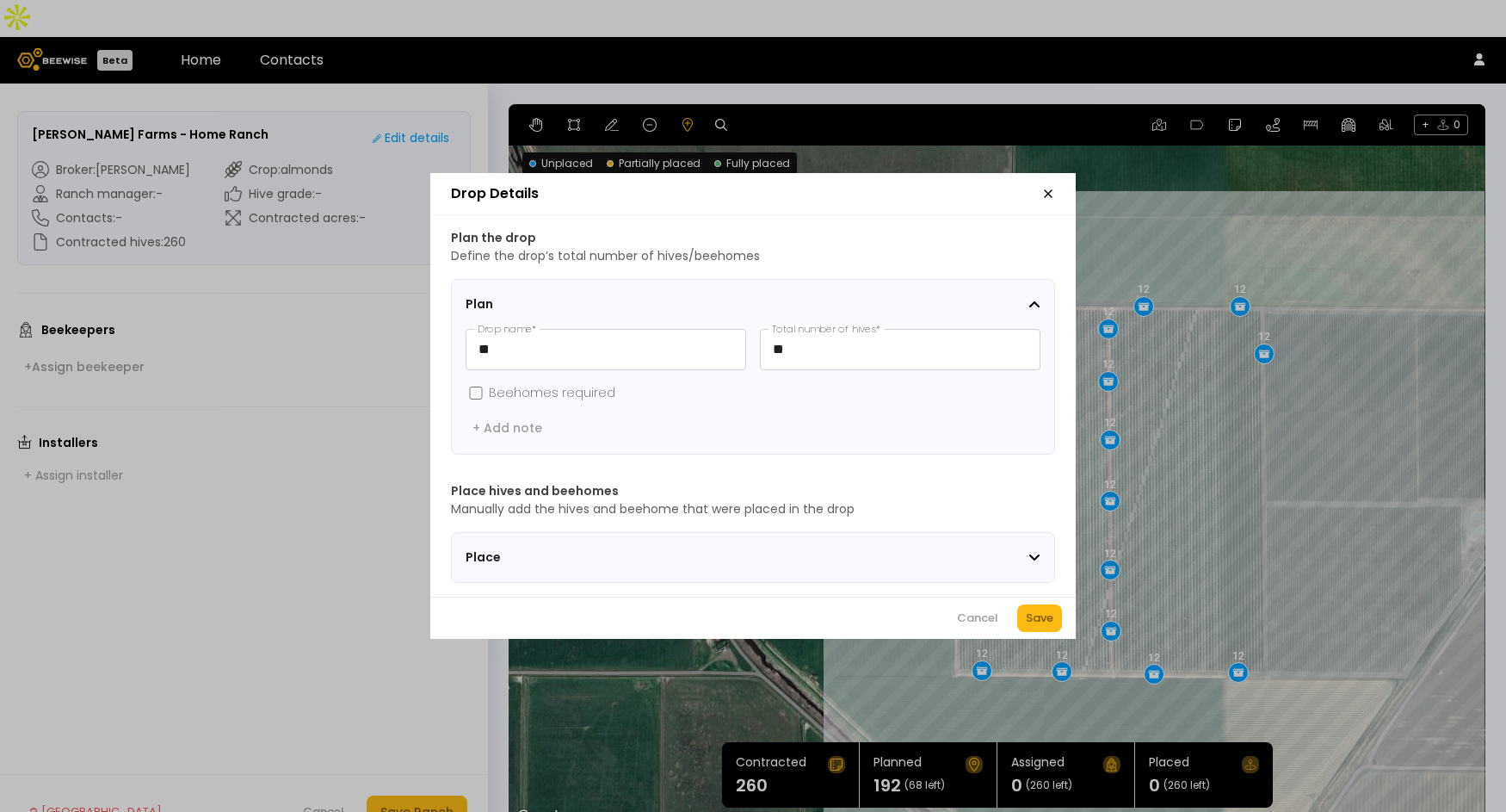
click at [1055, 609] on div "Cancel Save" at bounding box center [753, 617] width 645 height 42
click at [1035, 627] on div "Save" at bounding box center [1039, 618] width 27 height 18
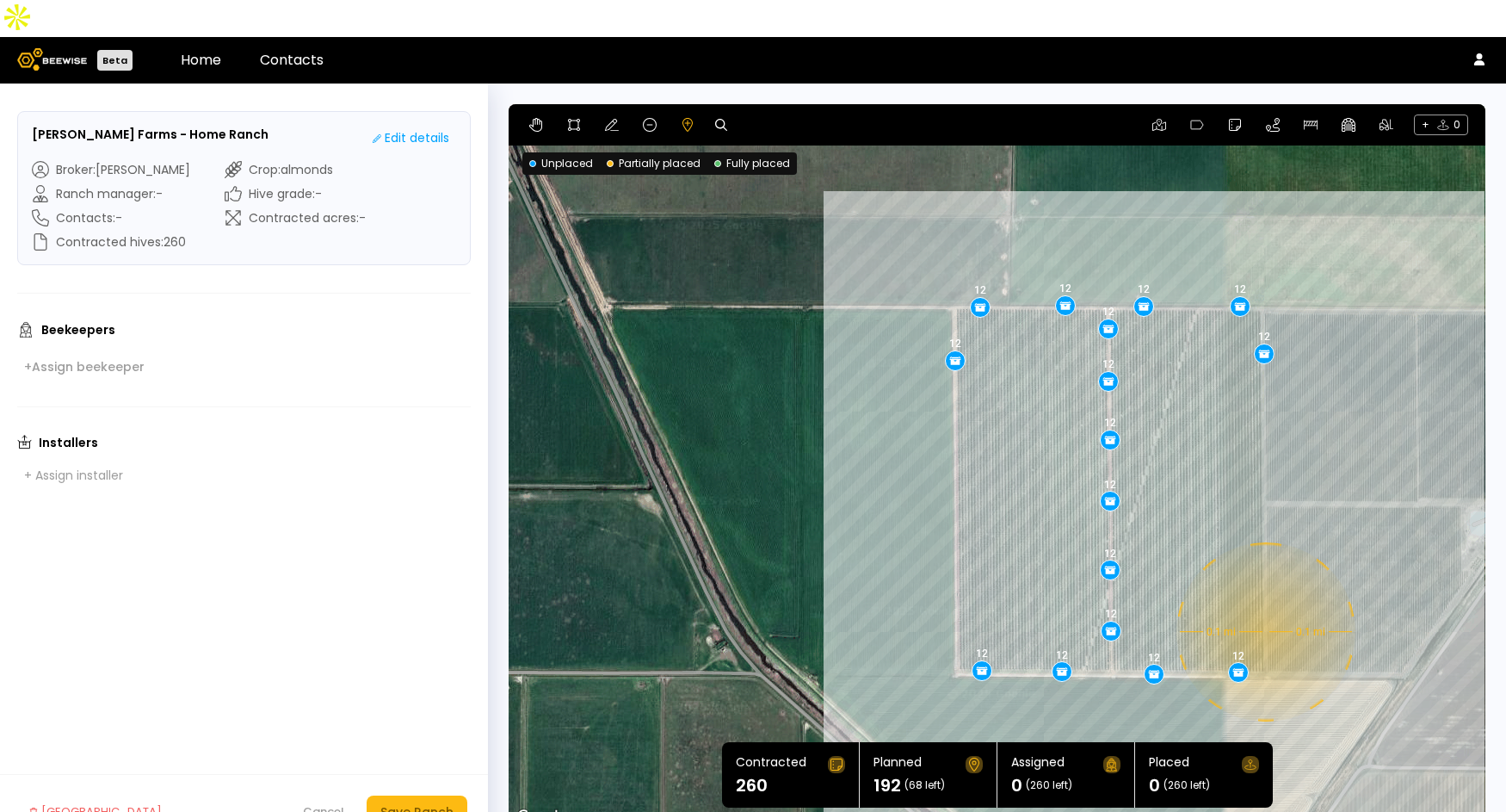
click at [1264, 594] on div "0.1 mi 0.1 mi 12 12 12 12 12 12 12 12 12 12 12 12 12 12 12 12" at bounding box center [997, 467] width 977 height 724
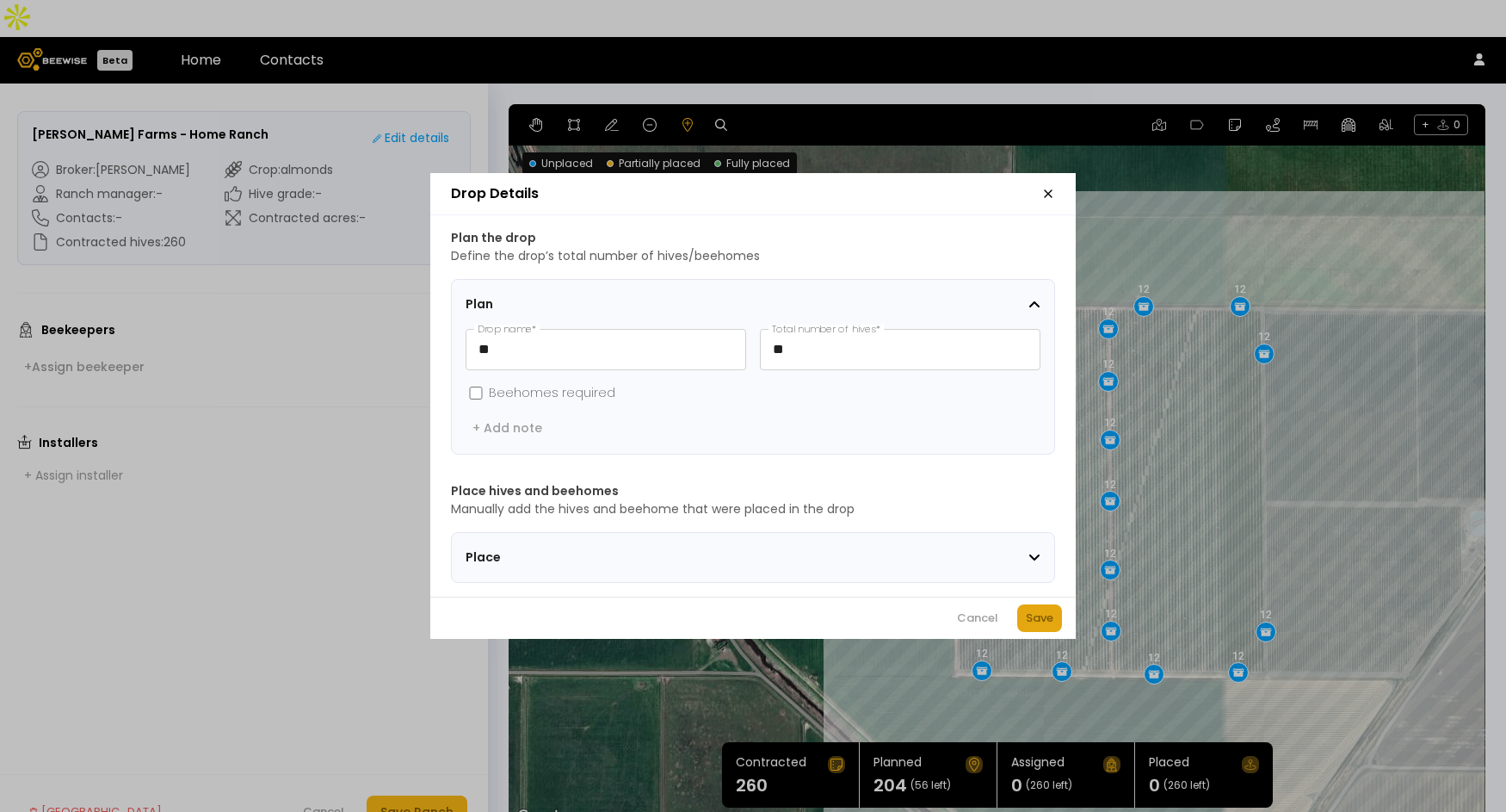
click at [1054, 617] on button "Save" at bounding box center [1039, 618] width 45 height 27
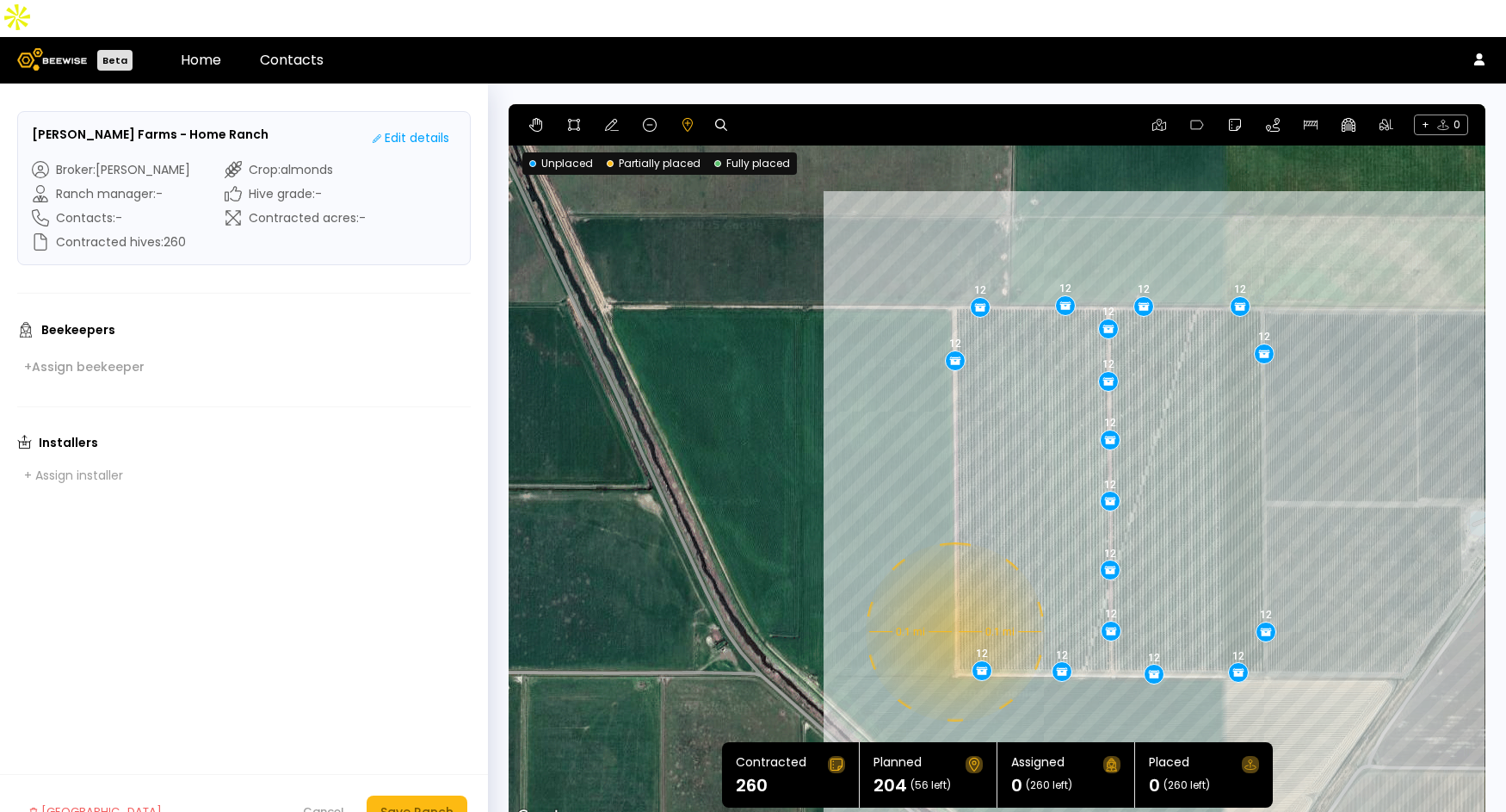
click at [953, 594] on div "0.1 mi 0.1 mi 12 12 12 12 12 12 12 12 12 12 12 12 12 12 12 12 12" at bounding box center [997, 467] width 977 height 724
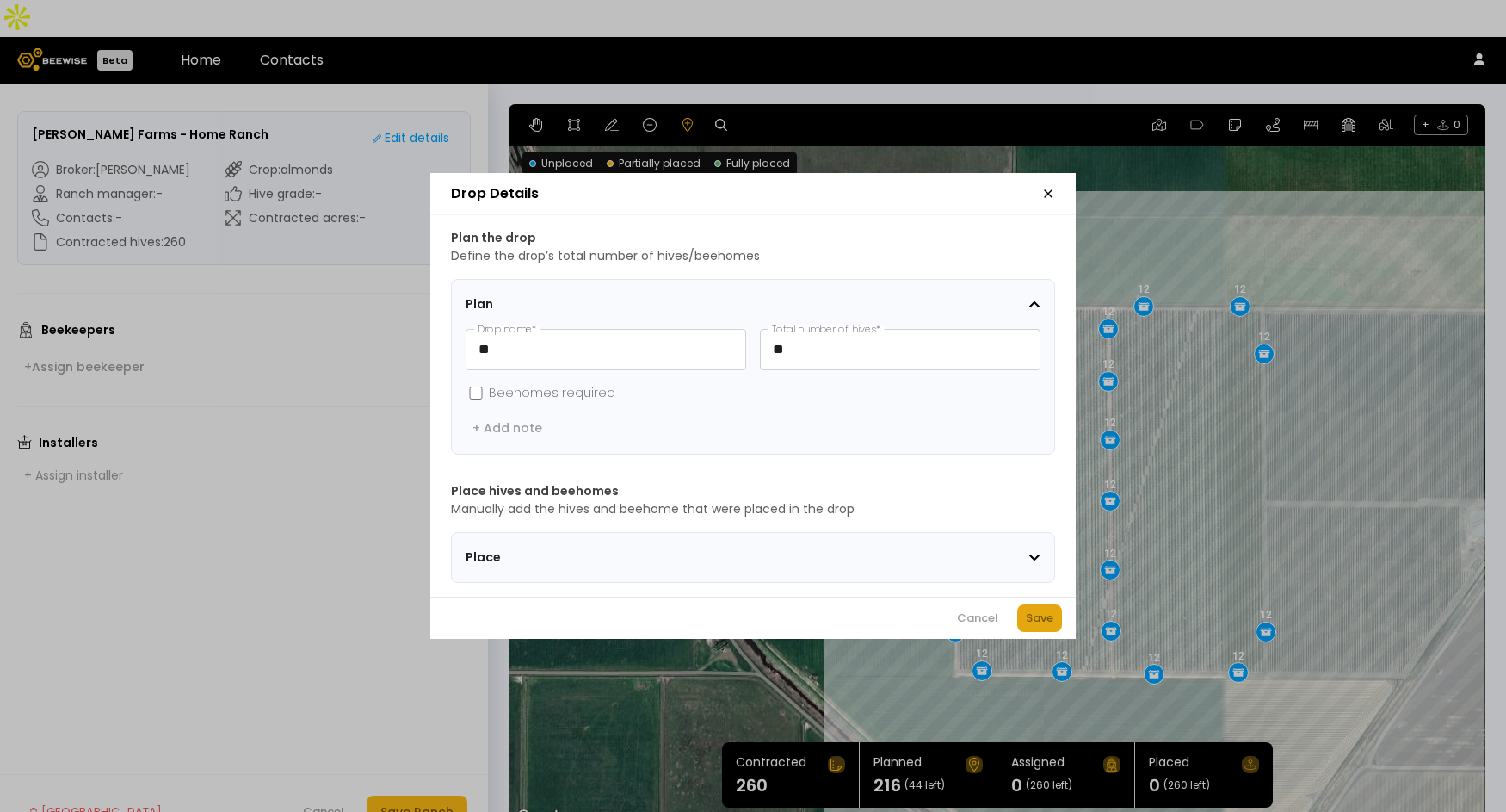
click at [1038, 627] on div "Save" at bounding box center [1039, 618] width 27 height 18
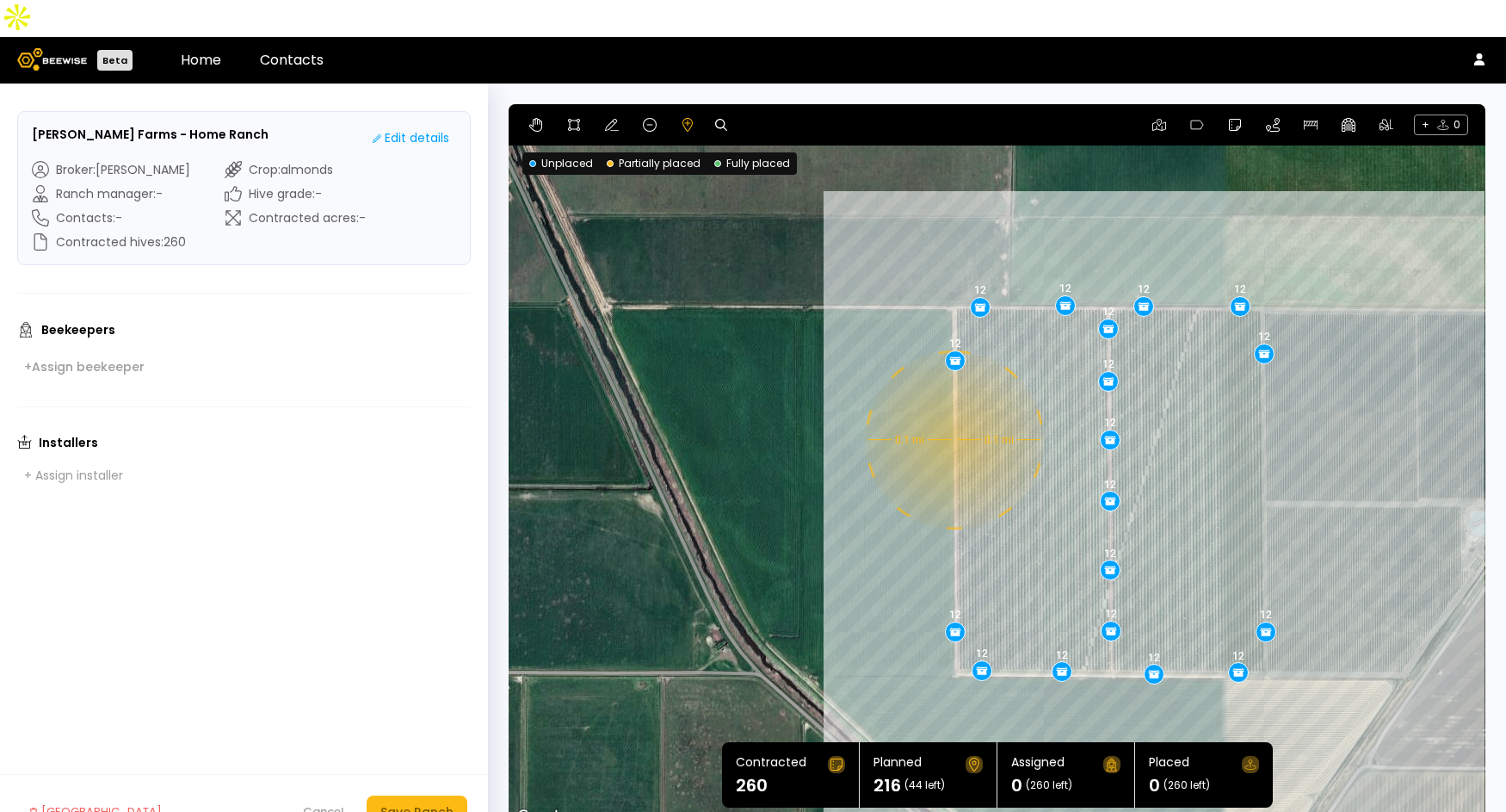
click at [952, 403] on div "0.1 mi 0.1 mi 12 12 12 12 12 12 12 12 12 12 12 12 12 12 12 12 12 12" at bounding box center [997, 467] width 977 height 724
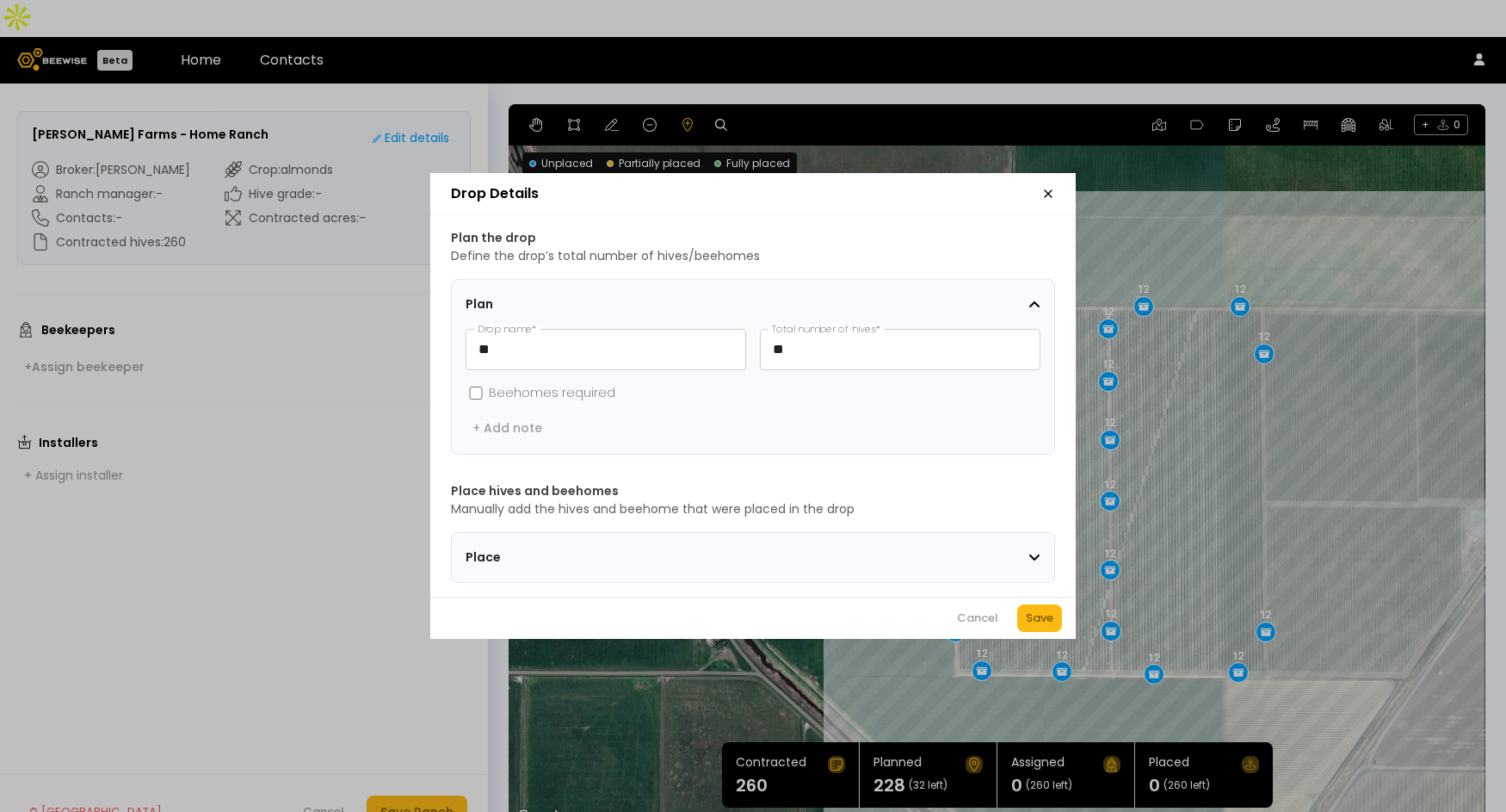
drag, startPoint x: 1046, startPoint y: 632, endPoint x: 1048, endPoint y: 620, distance: 12.2
click at [1046, 627] on div "Save" at bounding box center [1039, 618] width 27 height 18
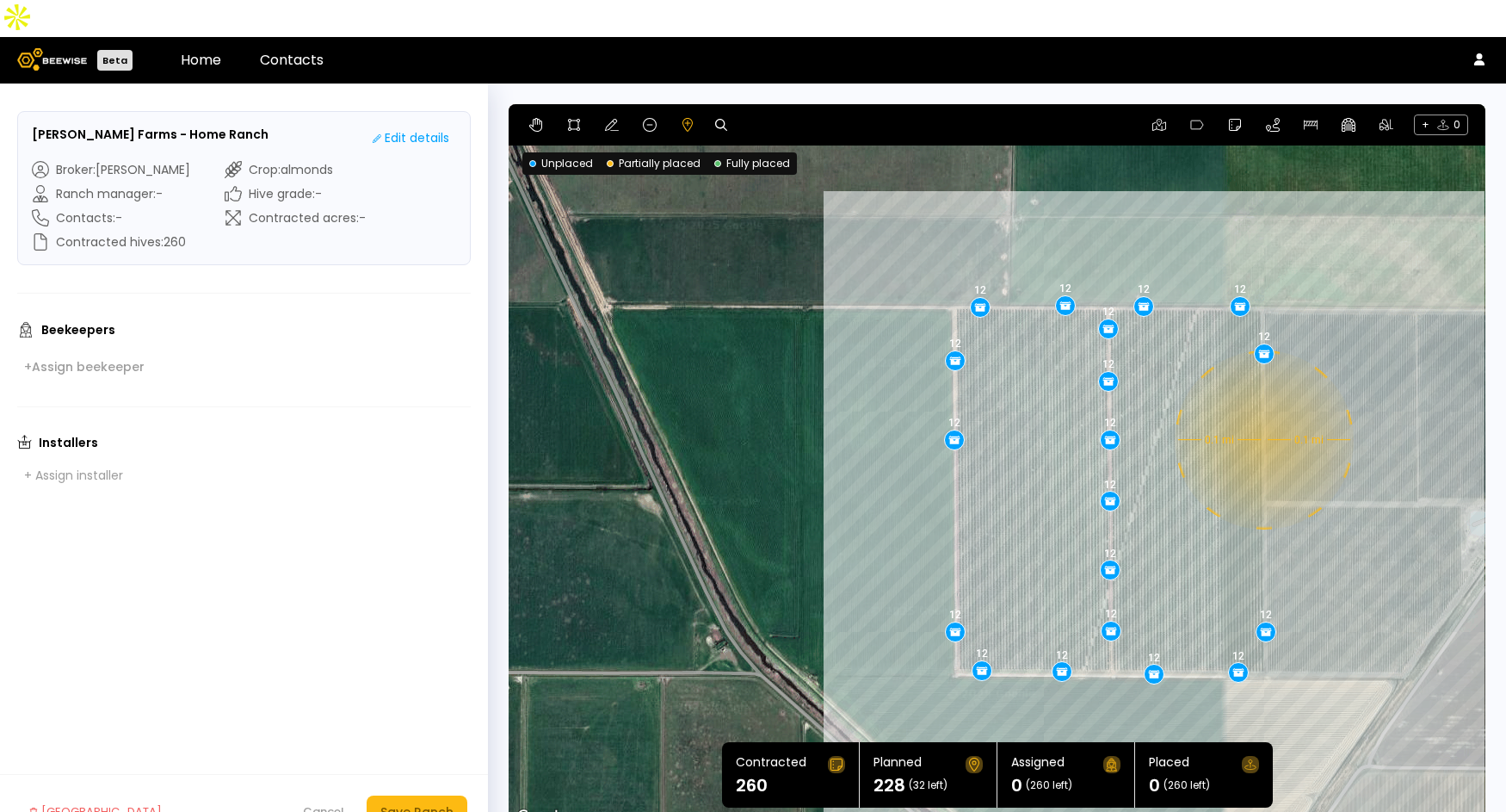
click at [1262, 402] on div "0.1 mi 0.1 mi 12 12 12 12 12 12 12 12 12 12 12 12 12 12 12 12 12 12 12" at bounding box center [997, 467] width 977 height 724
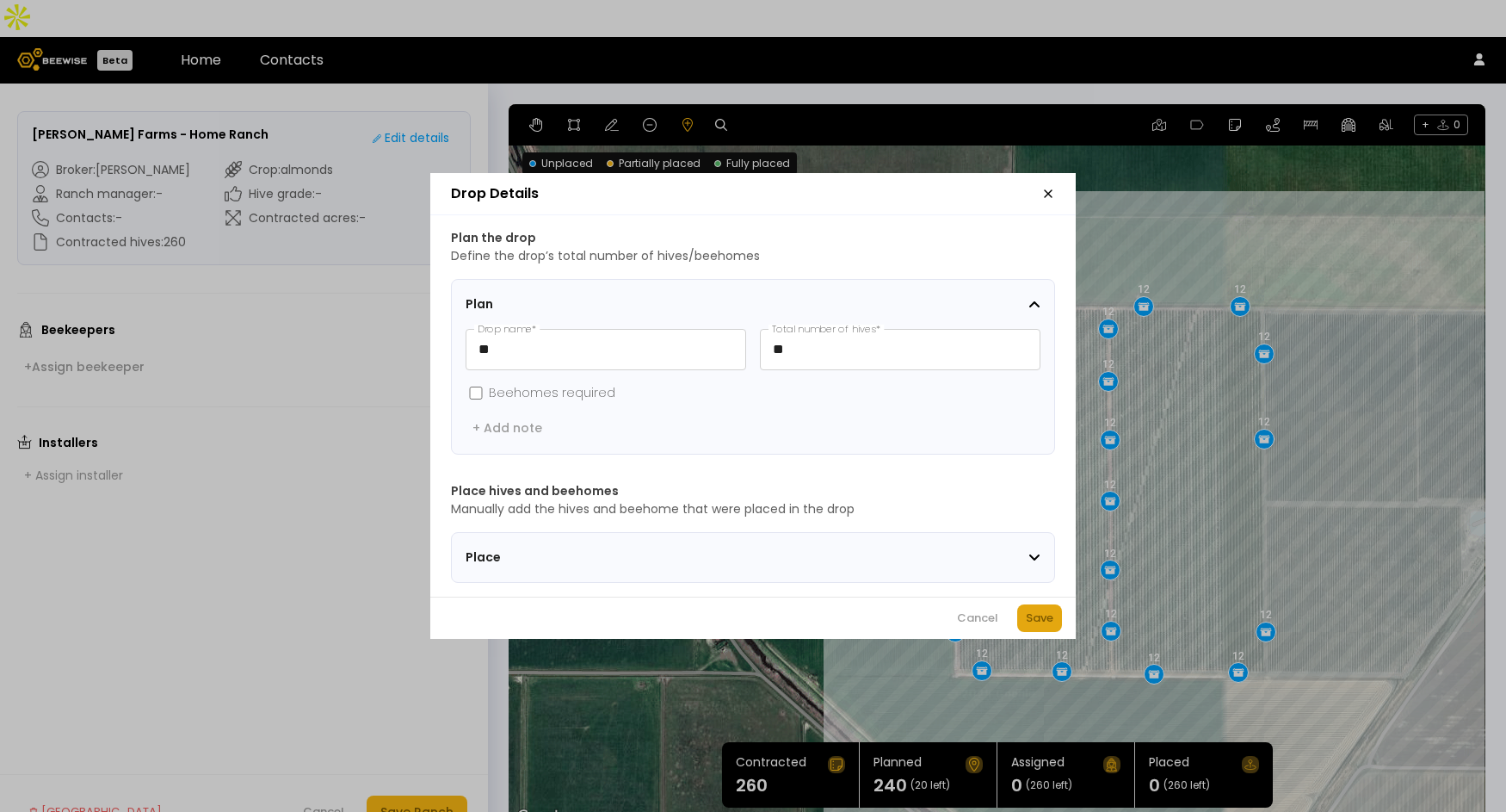
click at [1045, 618] on div "Save" at bounding box center [1039, 618] width 27 height 18
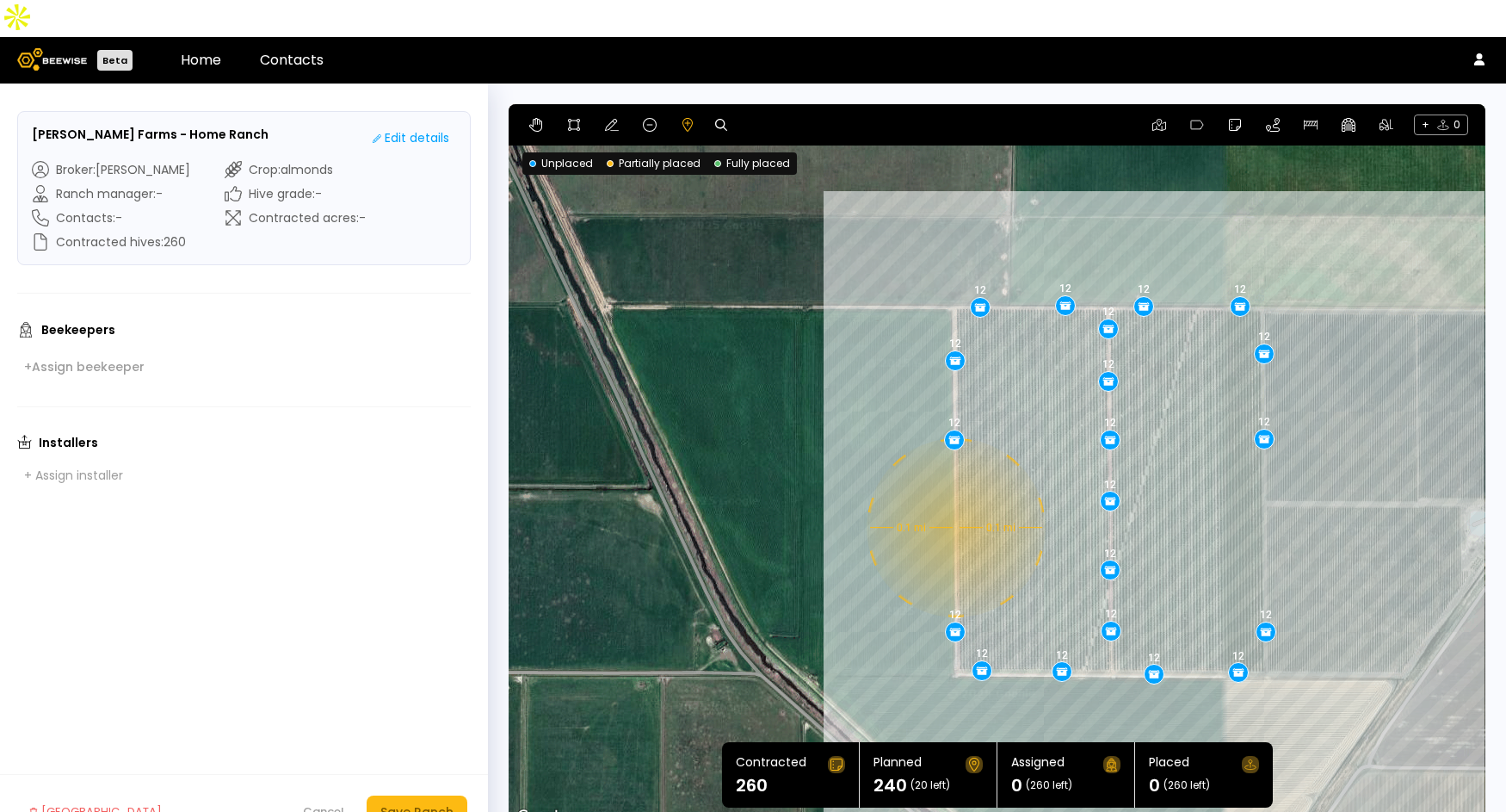
click at [954, 491] on div "0.1 mi 0.1 mi 12 12 12 12 12 12 12 12 12 12 12 12 12 12 12 12 12 12 12 12" at bounding box center [997, 467] width 977 height 724
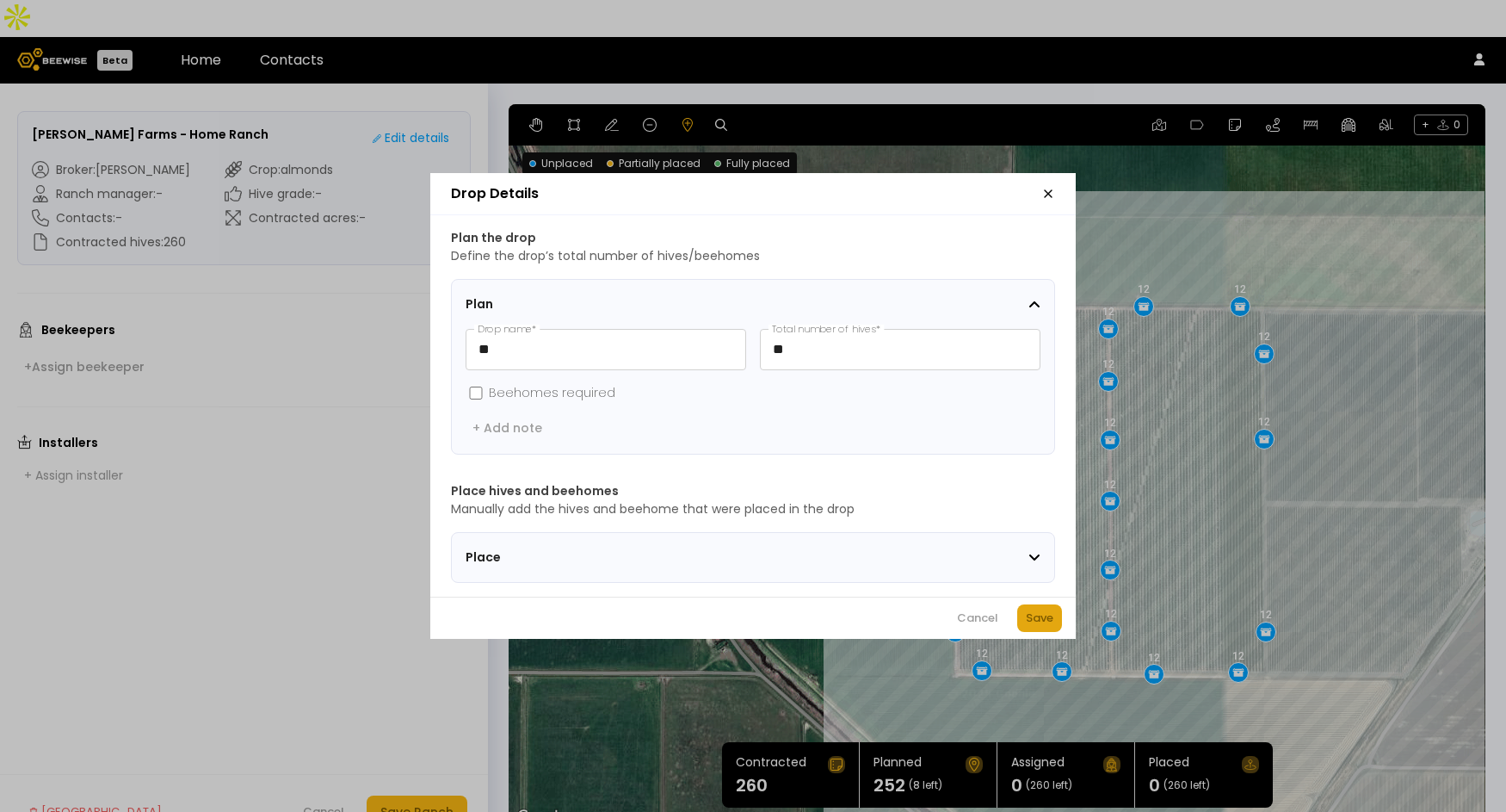
click at [1026, 626] on div "Save" at bounding box center [1039, 618] width 27 height 18
drag, startPoint x: 809, startPoint y: 345, endPoint x: 707, endPoint y: 329, distance: 103.2
click at [707, 329] on div "** Drop name * ** Total number of hives *" at bounding box center [753, 349] width 575 height 41
type input "*"
click at [1054, 624] on button "Save" at bounding box center [1039, 618] width 45 height 27
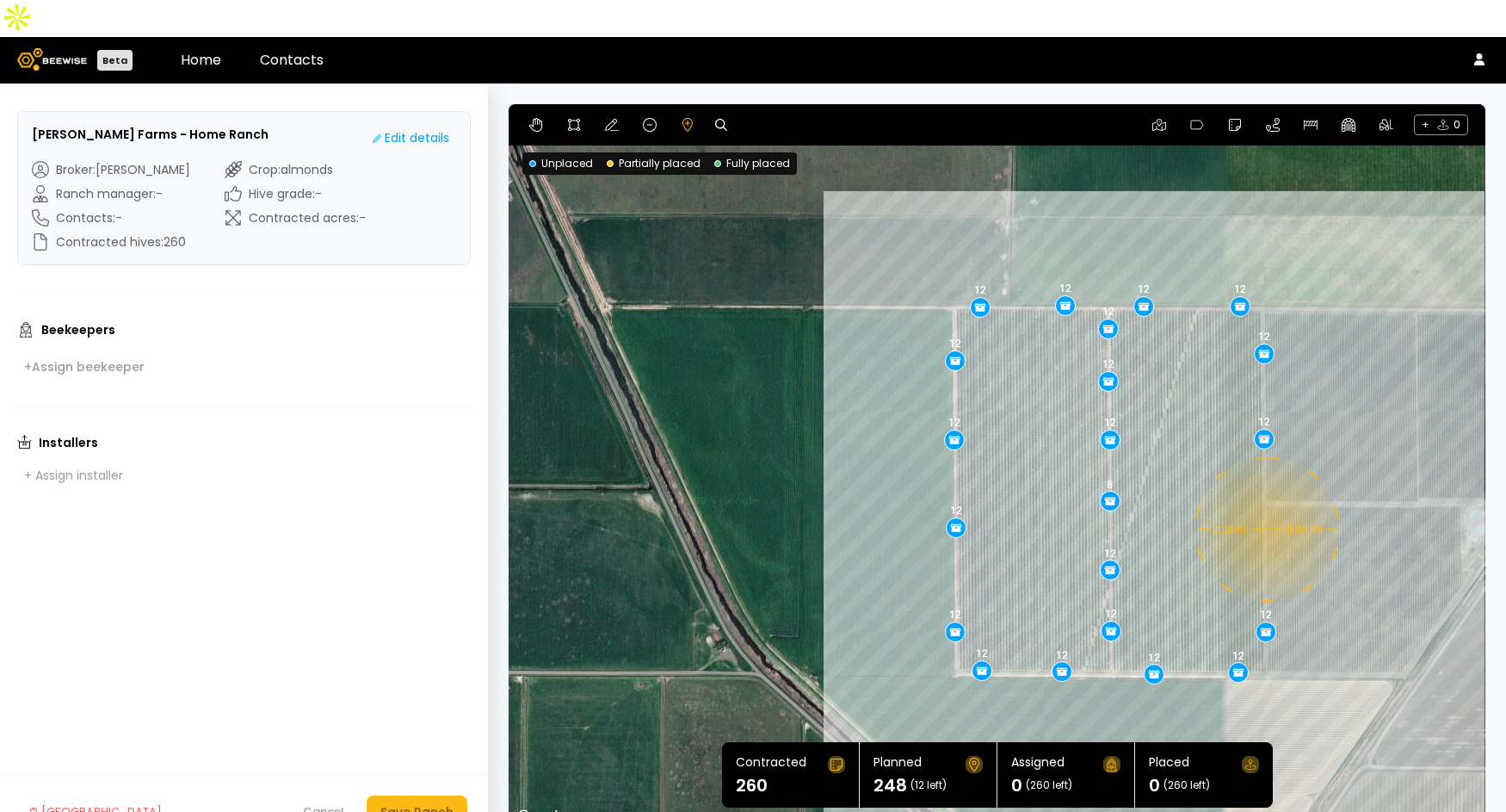
click at [1265, 492] on div "0.08 mi 0.08 mi 12 12 12 12 12 12 12 12 12 12 12 12 12 12 12 12 12 12 12 12 8" at bounding box center [997, 467] width 977 height 724
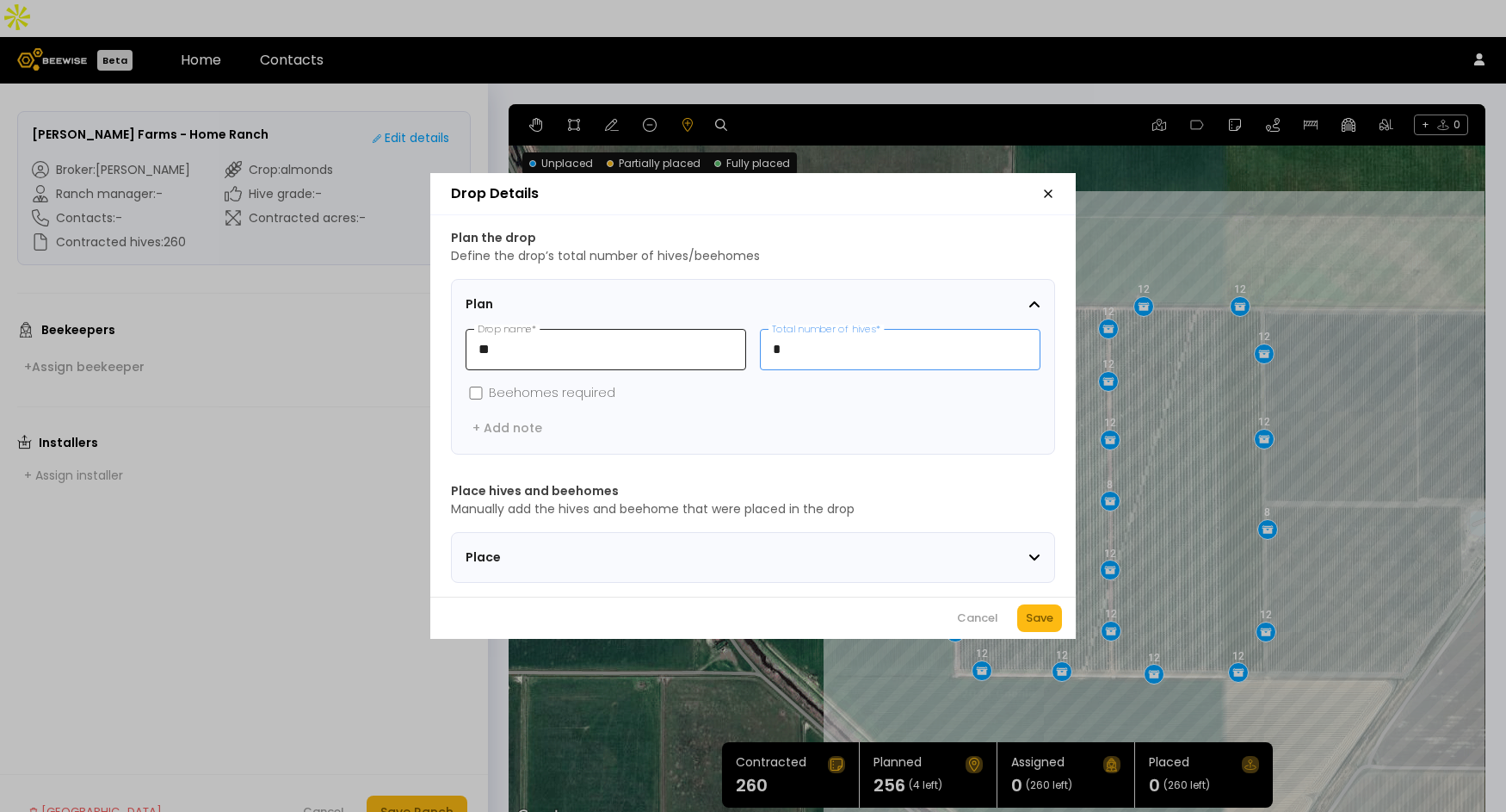
drag, startPoint x: 820, startPoint y: 345, endPoint x: 717, endPoint y: 332, distance: 103.8
click at [717, 332] on div "** Drop name * * Total number of hives *" at bounding box center [753, 349] width 575 height 41
type input "**"
click at [1051, 620] on div "Save" at bounding box center [1039, 618] width 27 height 18
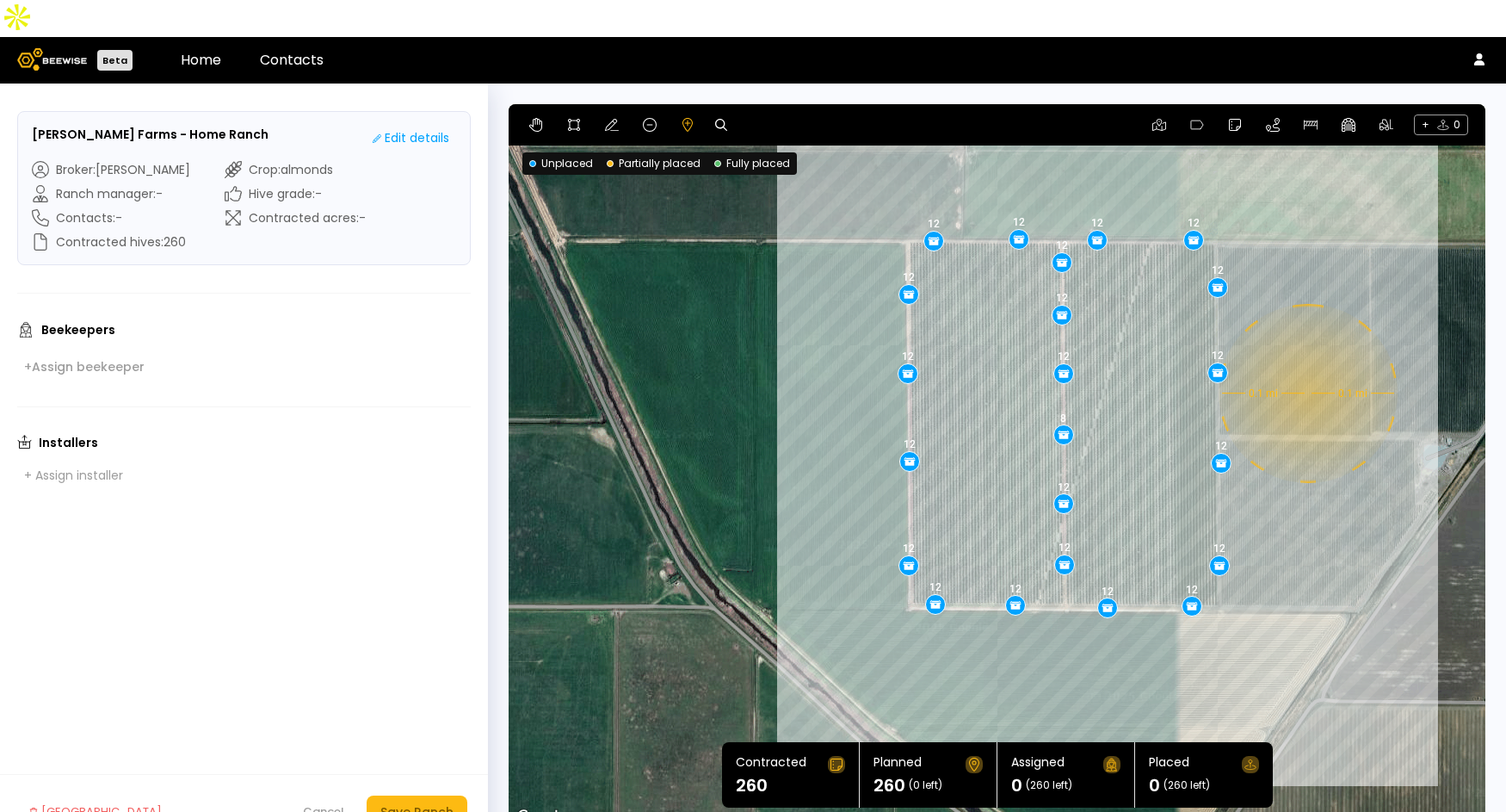
drag, startPoint x: 1399, startPoint y: 491, endPoint x: 1352, endPoint y: 423, distance: 82.7
click at [1352, 423] on div "0.1 mi 0.1 mi 12 12 12 12 12 12 12 12 12 12 12 12 12 12 12 12 12 12 12 12 8 12" at bounding box center [997, 467] width 977 height 724
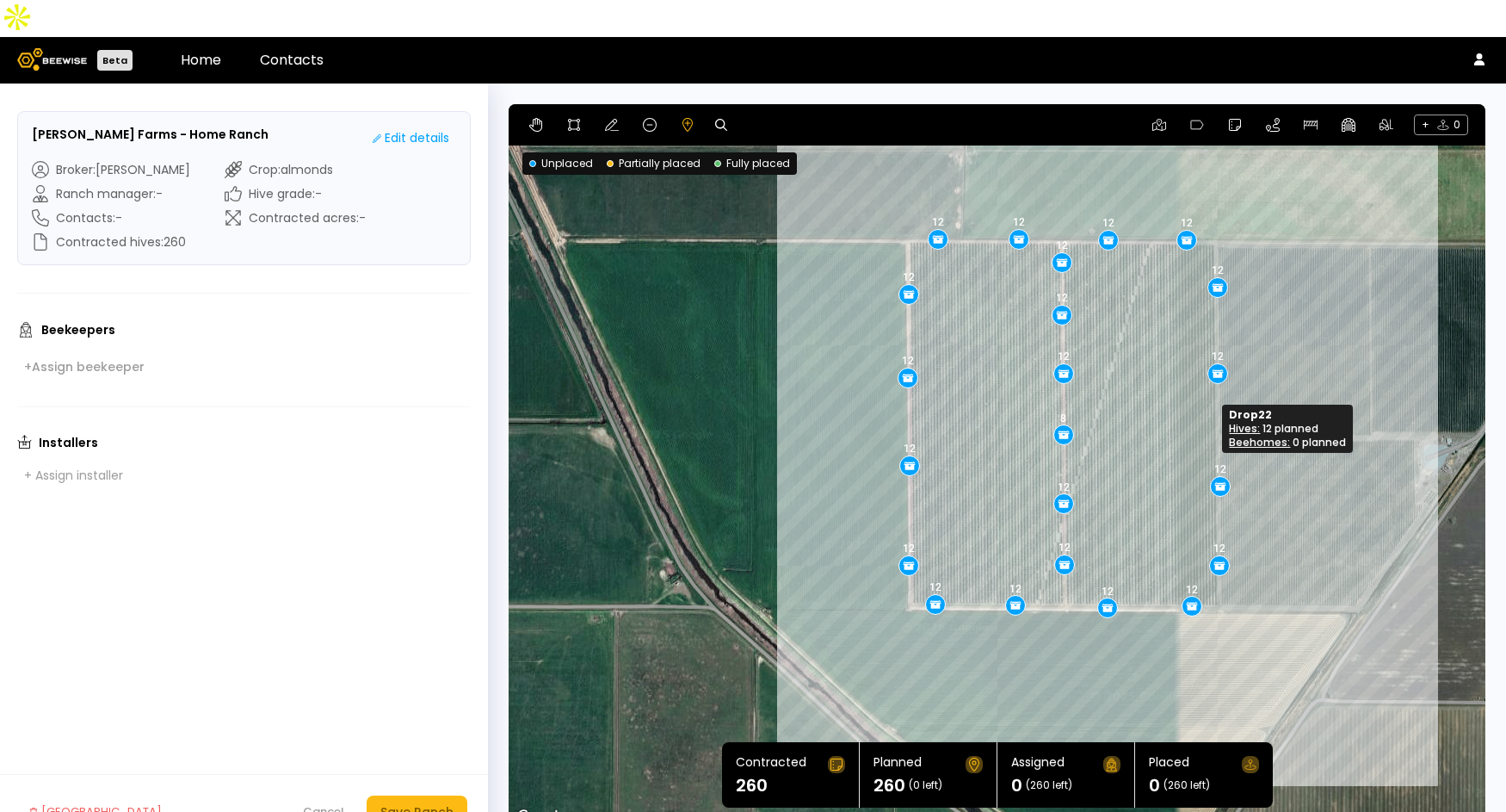
drag, startPoint x: 1214, startPoint y: 431, endPoint x: 1214, endPoint y: 452, distance: 21.0
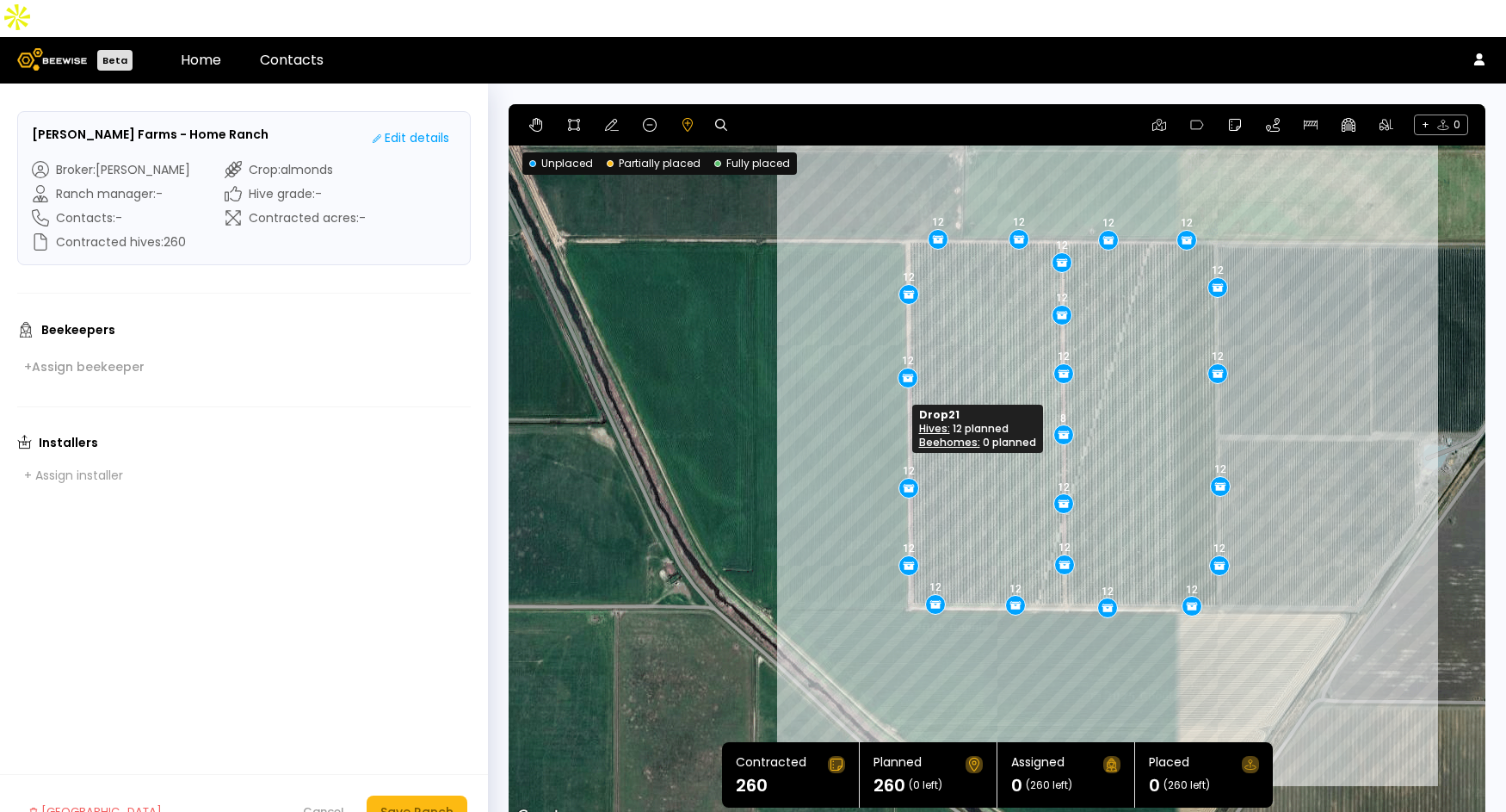
drag, startPoint x: 905, startPoint y: 432, endPoint x: 904, endPoint y: 455, distance: 23.0
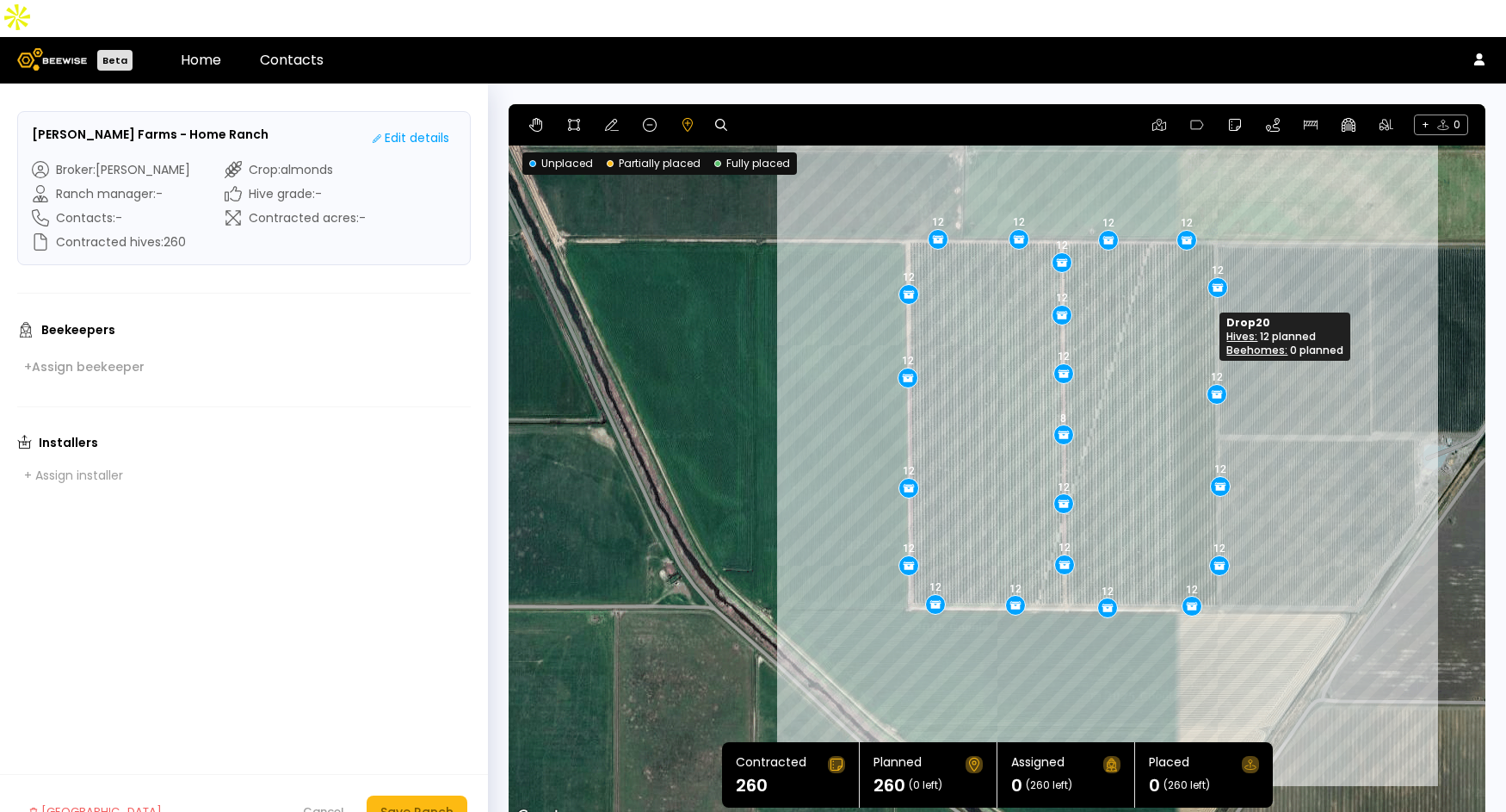
drag, startPoint x: 1214, startPoint y: 341, endPoint x: 1213, endPoint y: 361, distance: 20.0
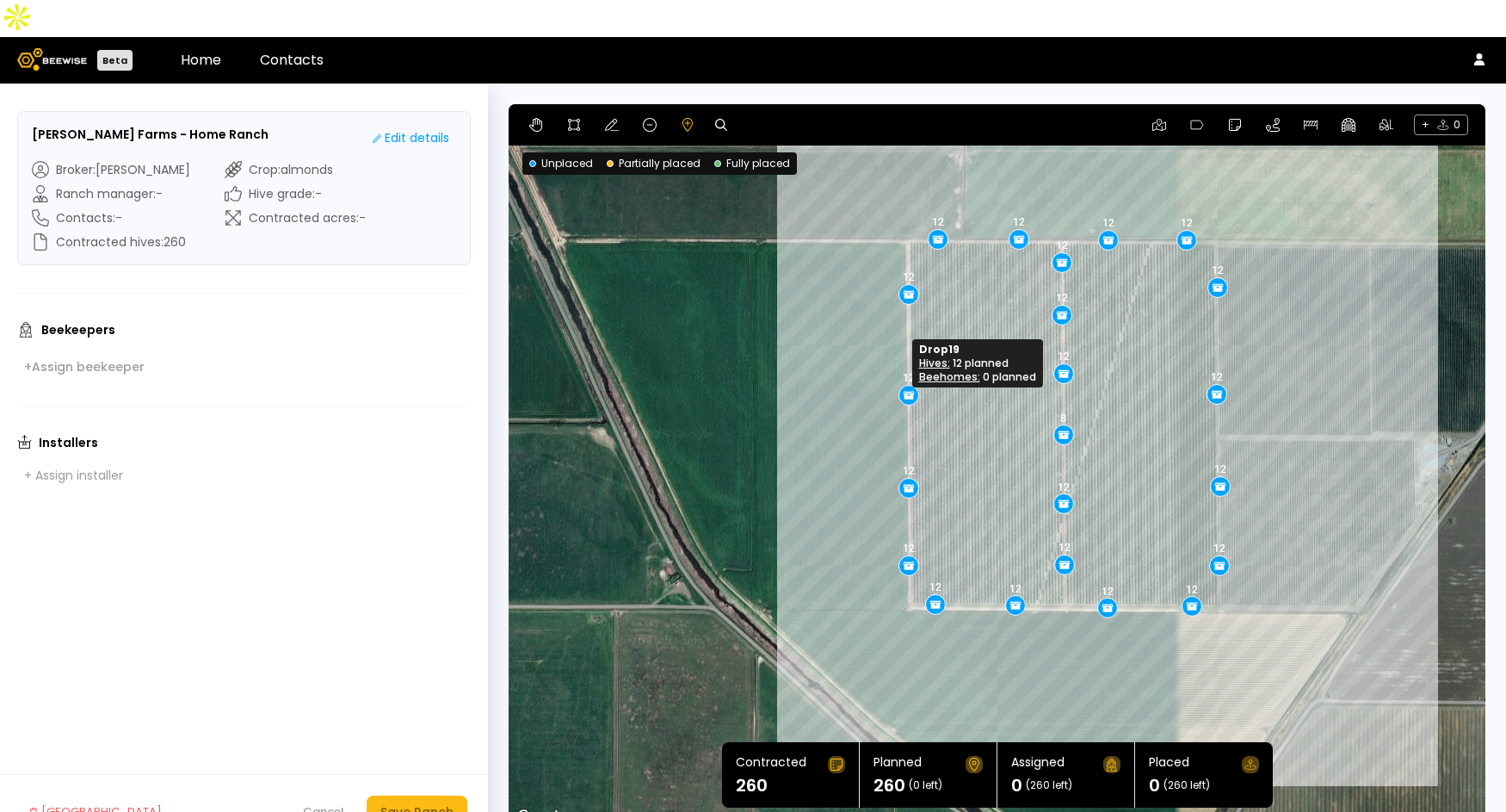
drag, startPoint x: 909, startPoint y: 346, endPoint x: 909, endPoint y: 363, distance: 17.0
click at [415, 802] on div "Save Ranch" at bounding box center [417, 811] width 73 height 19
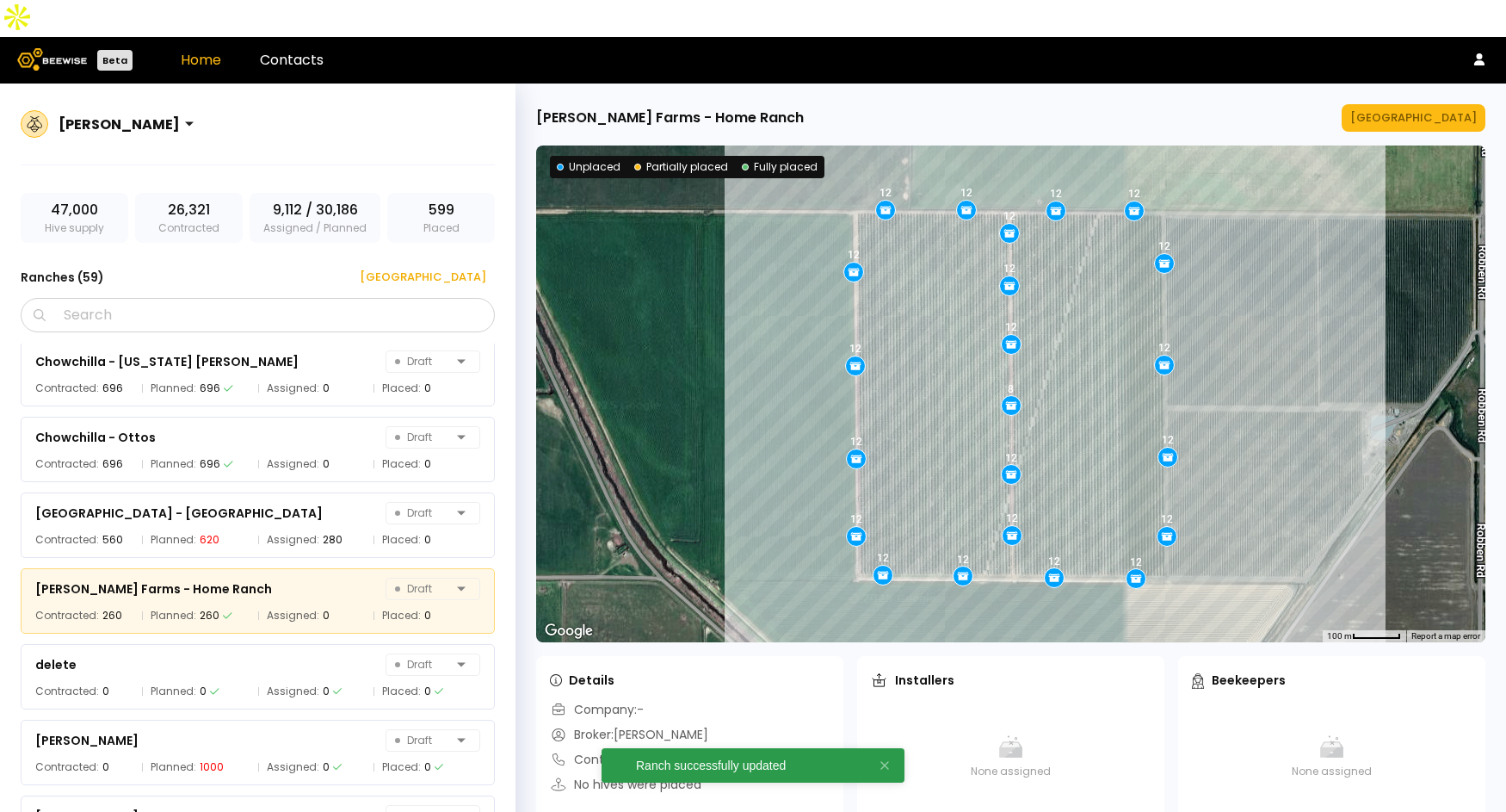
scroll to position [2058, 0]
click at [458, 268] on div "[GEOGRAPHIC_DATA]" at bounding box center [417, 277] width 139 height 18
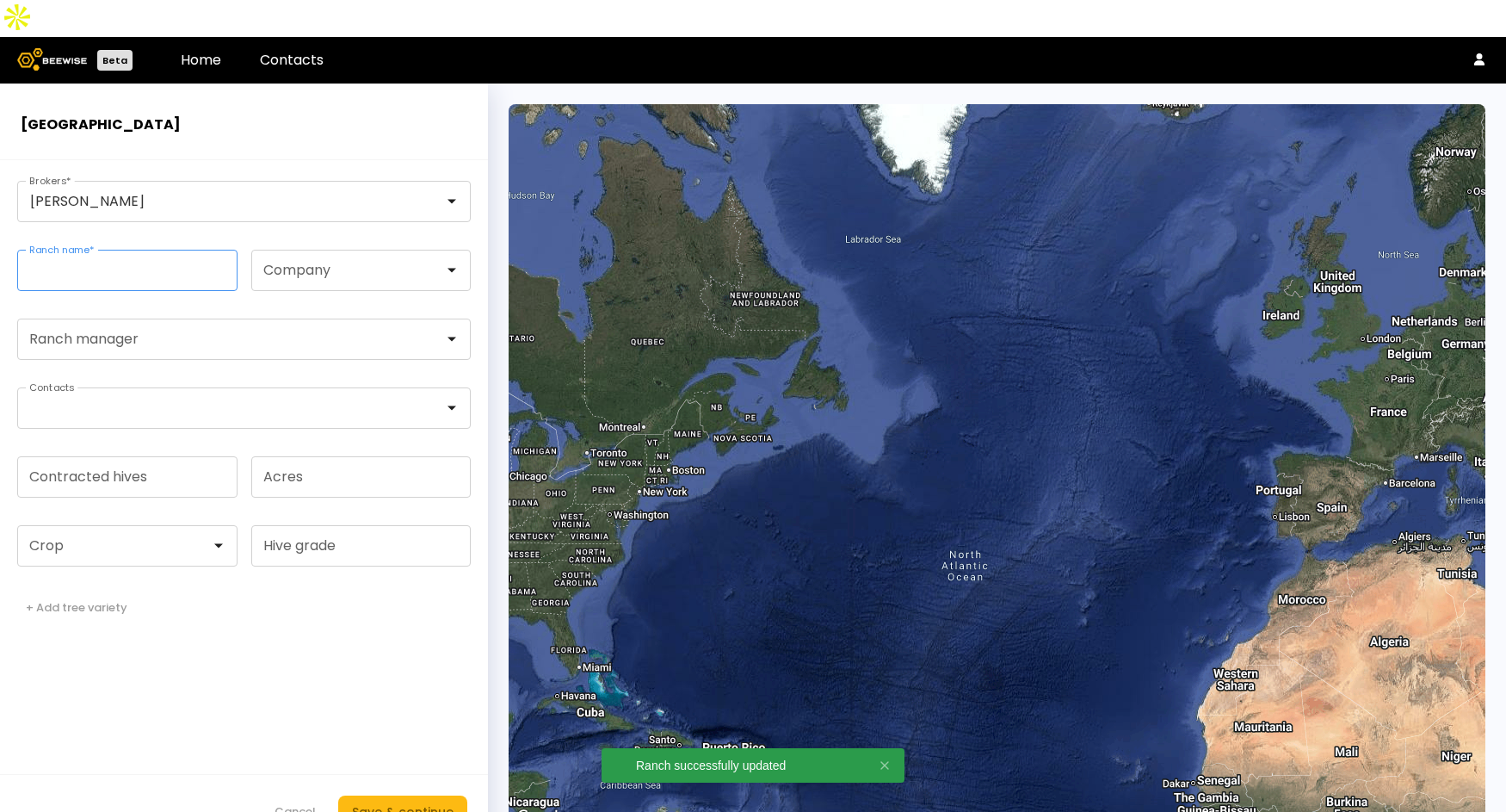
click at [132, 251] on input "Ranch name *" at bounding box center [128, 270] width 219 height 40
paste input "**********"
type input "**********"
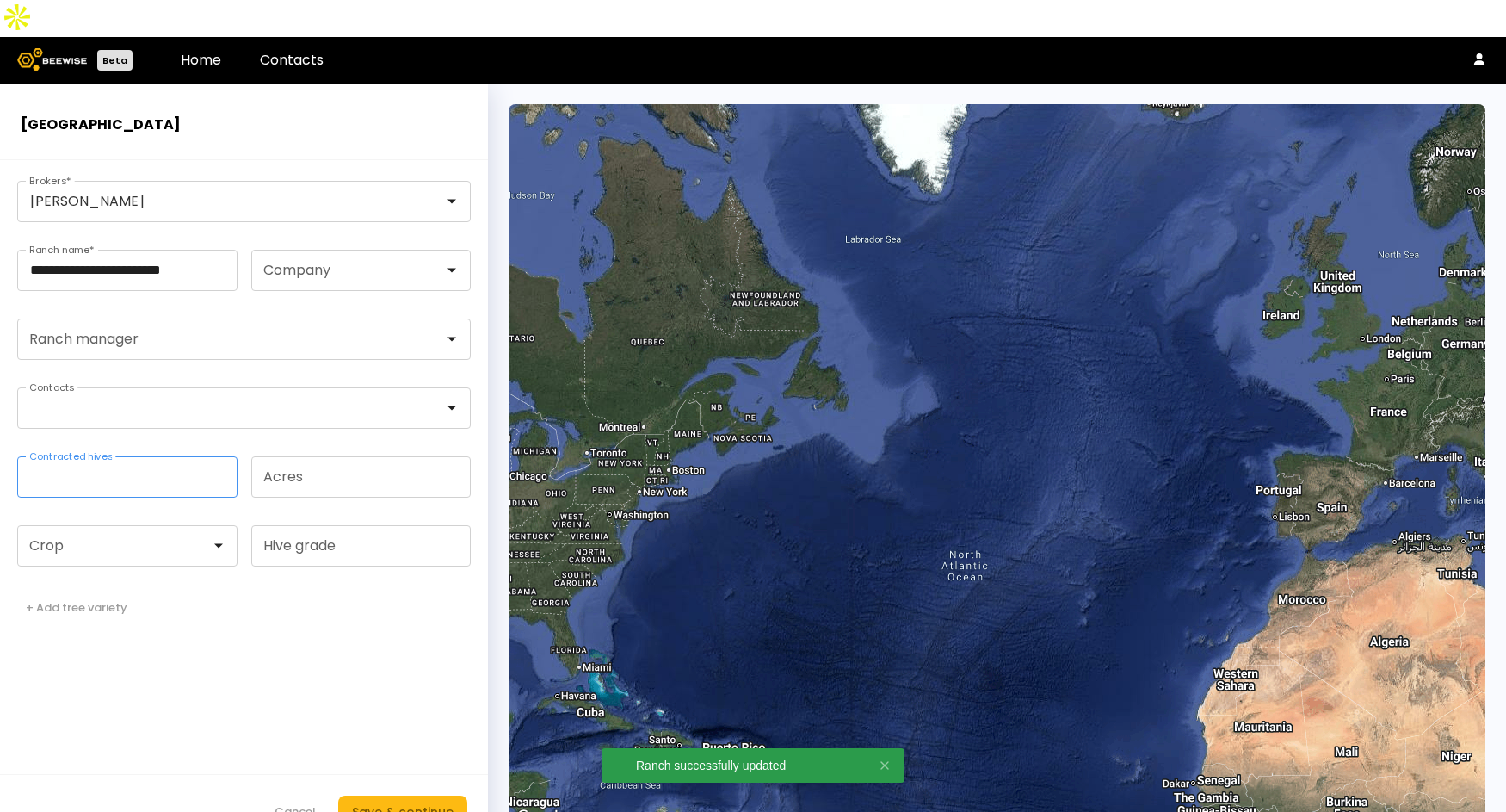
click at [116, 457] on input "Contracted hives" at bounding box center [128, 476] width 219 height 40
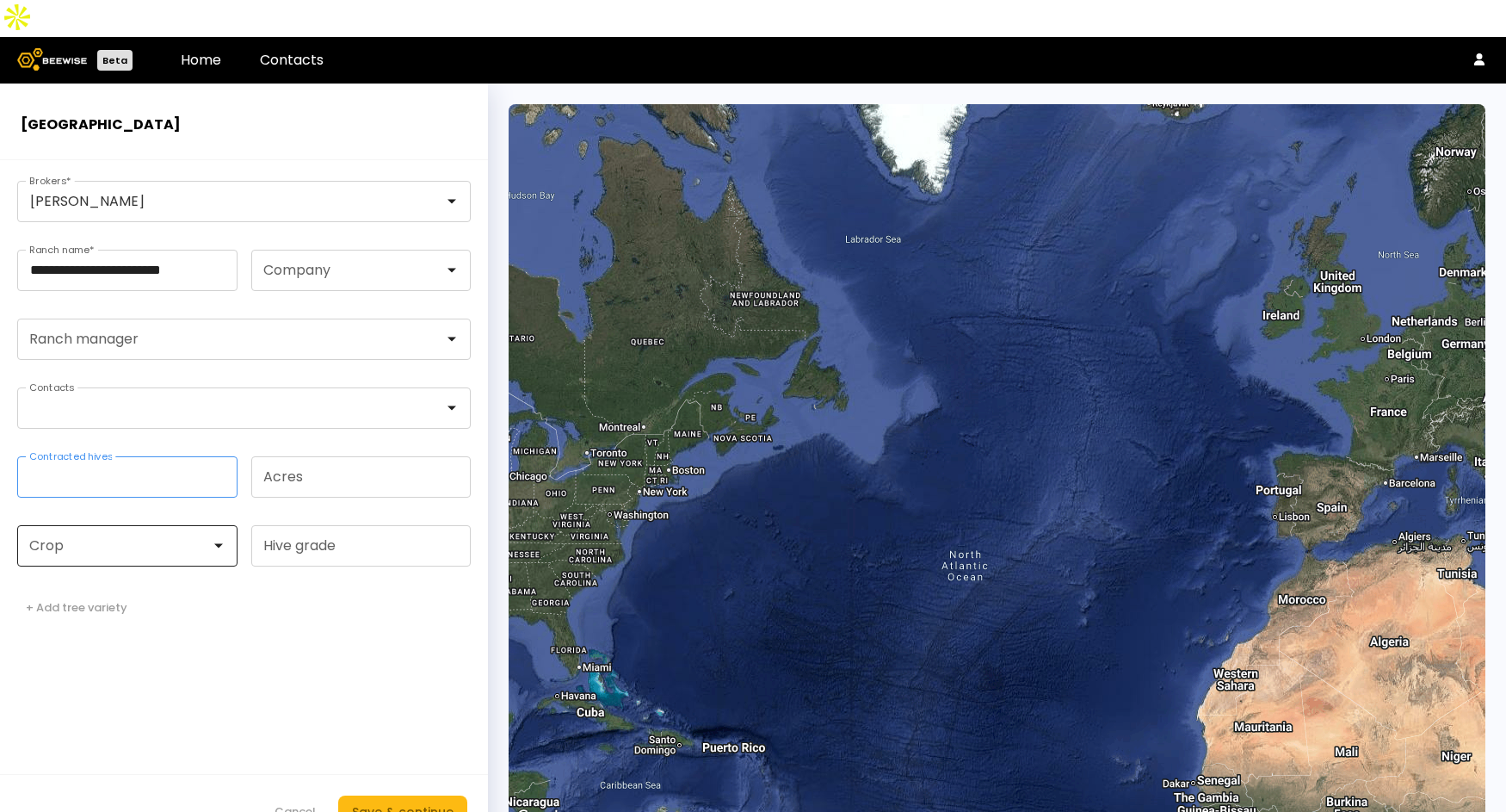
type input "**"
click at [159, 538] on div at bounding box center [120, 546] width 181 height 16
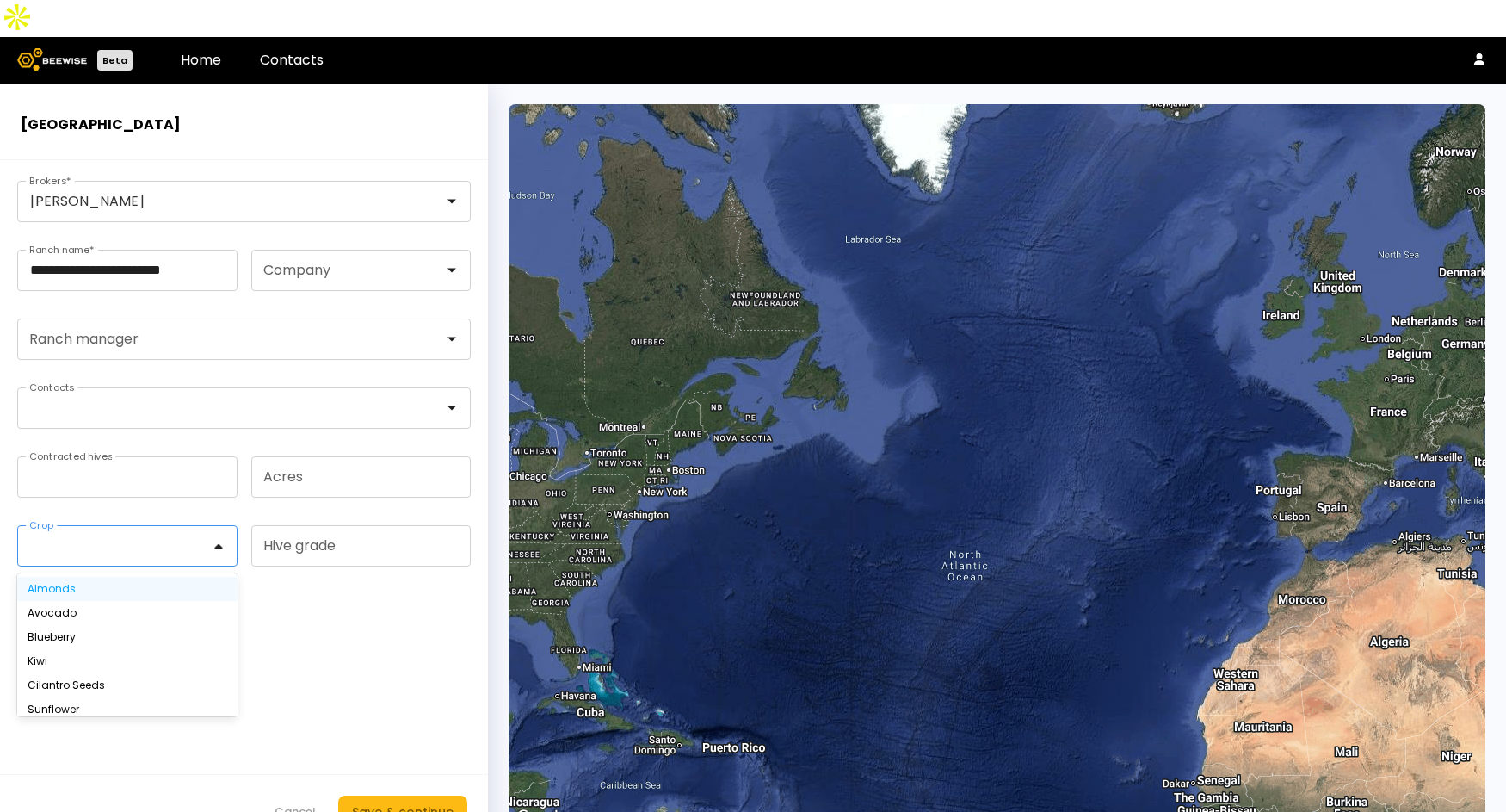
click at [126, 577] on div "Almonds" at bounding box center [128, 589] width 221 height 24
click at [91, 584] on div "Almonds" at bounding box center [127, 589] width 200 height 11
click at [389, 802] on div "Save & continue" at bounding box center [403, 811] width 102 height 19
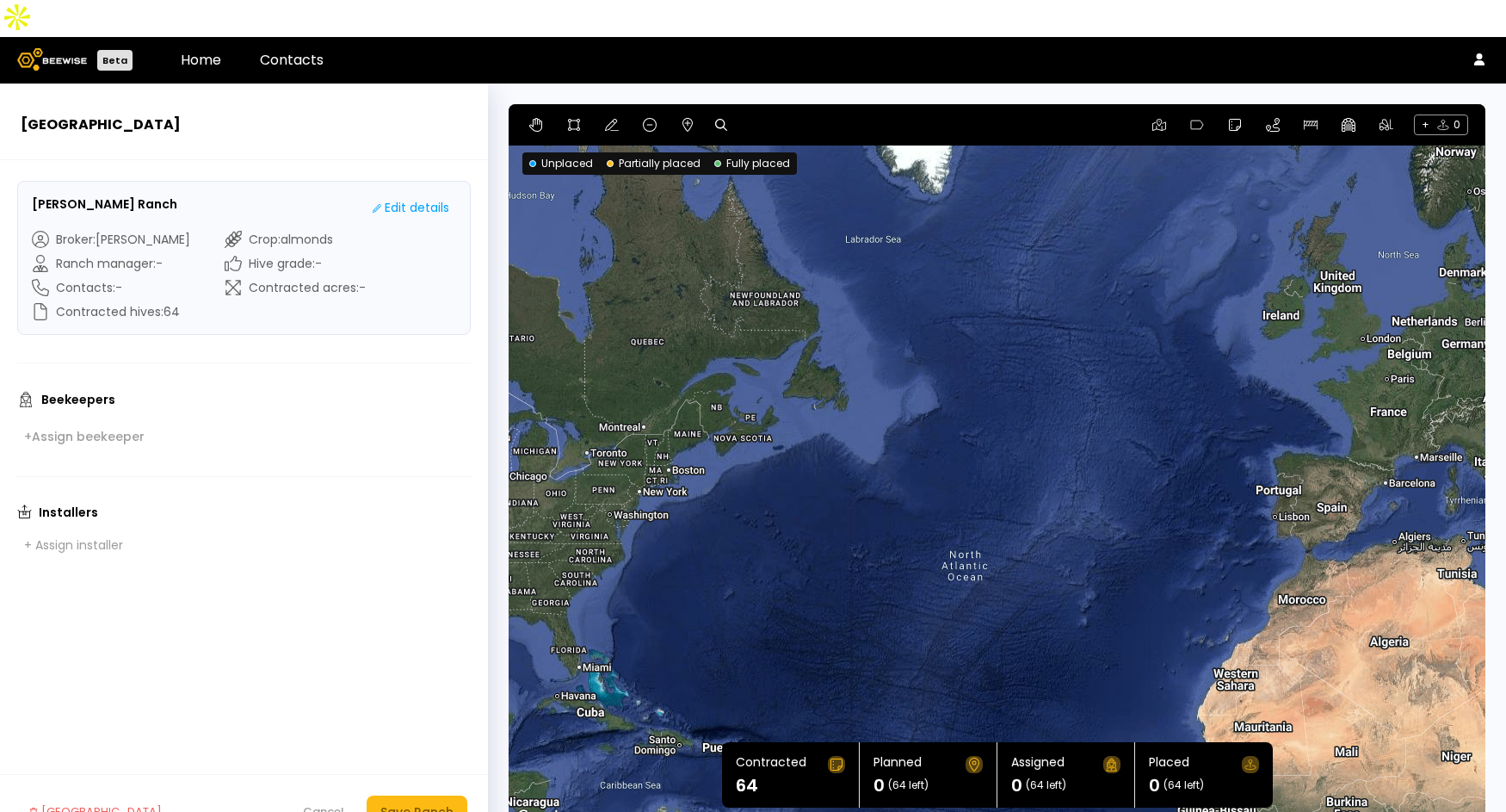
click at [725, 119] on icon at bounding box center [721, 125] width 12 height 12
click at [752, 114] on input at bounding box center [787, 125] width 106 height 21
paste input "**********"
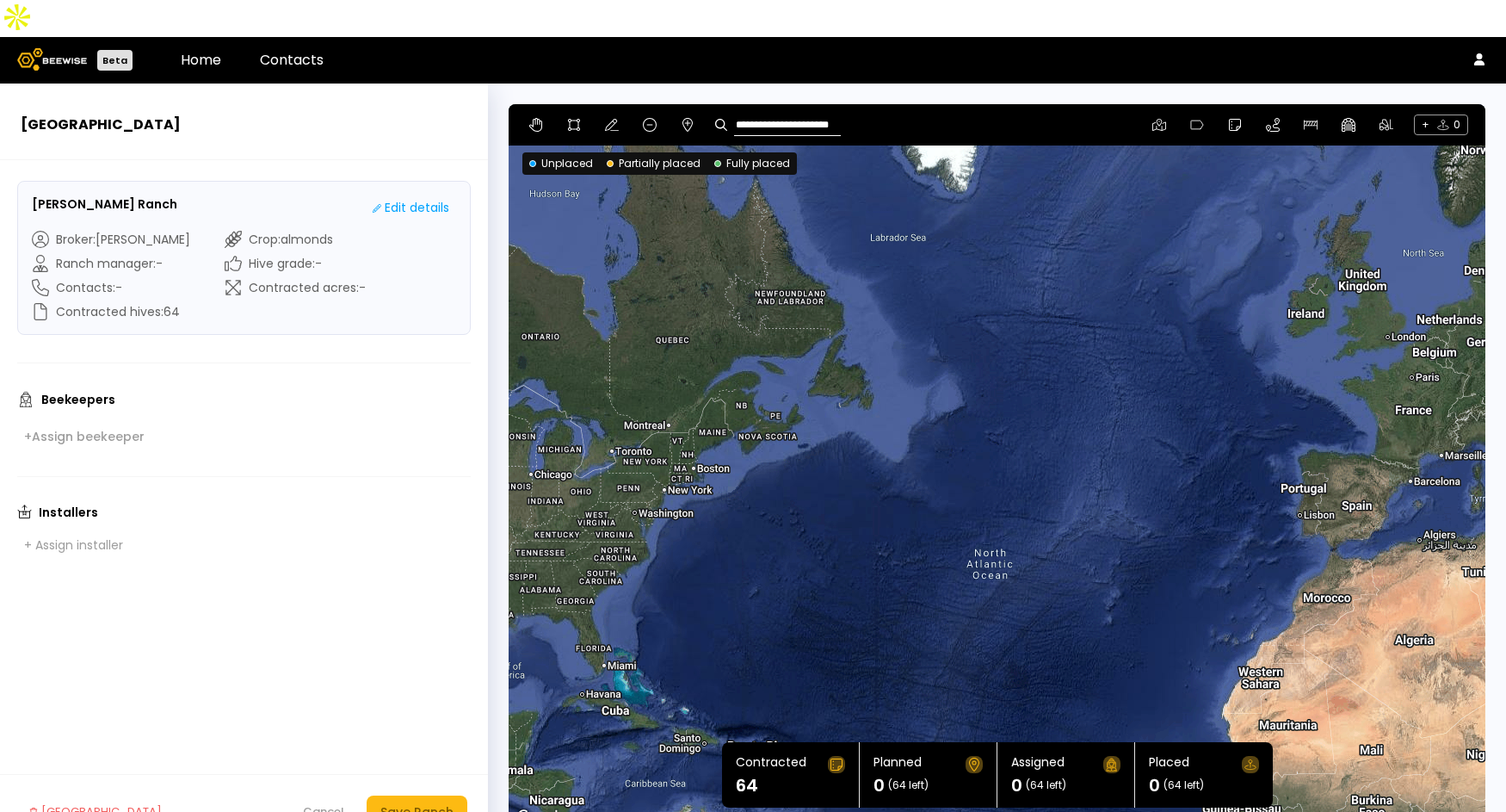
type input "**********"
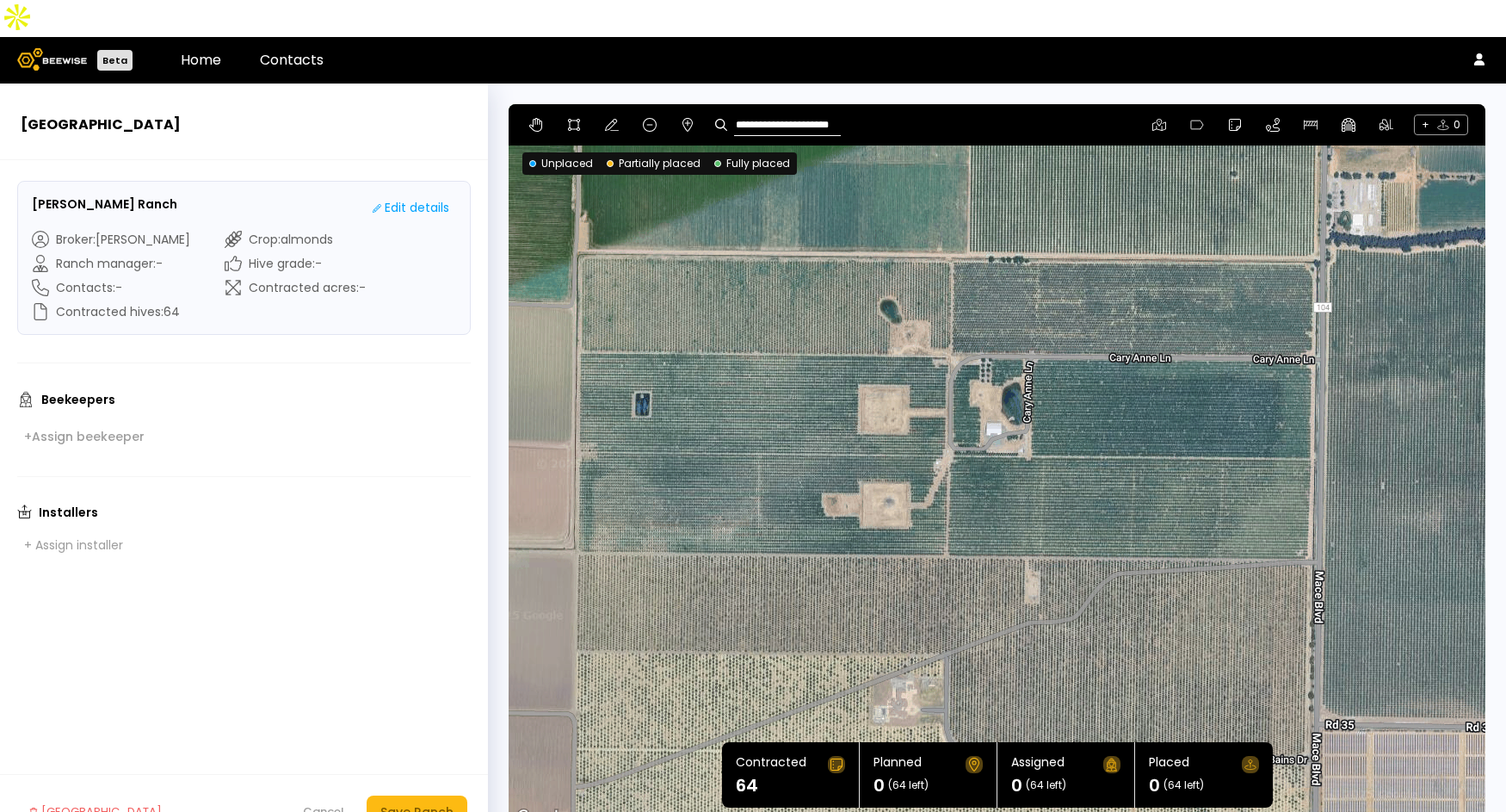
drag, startPoint x: 891, startPoint y: 367, endPoint x: 1194, endPoint y: 406, distance: 305.5
click at [1194, 406] on div at bounding box center [997, 467] width 977 height 724
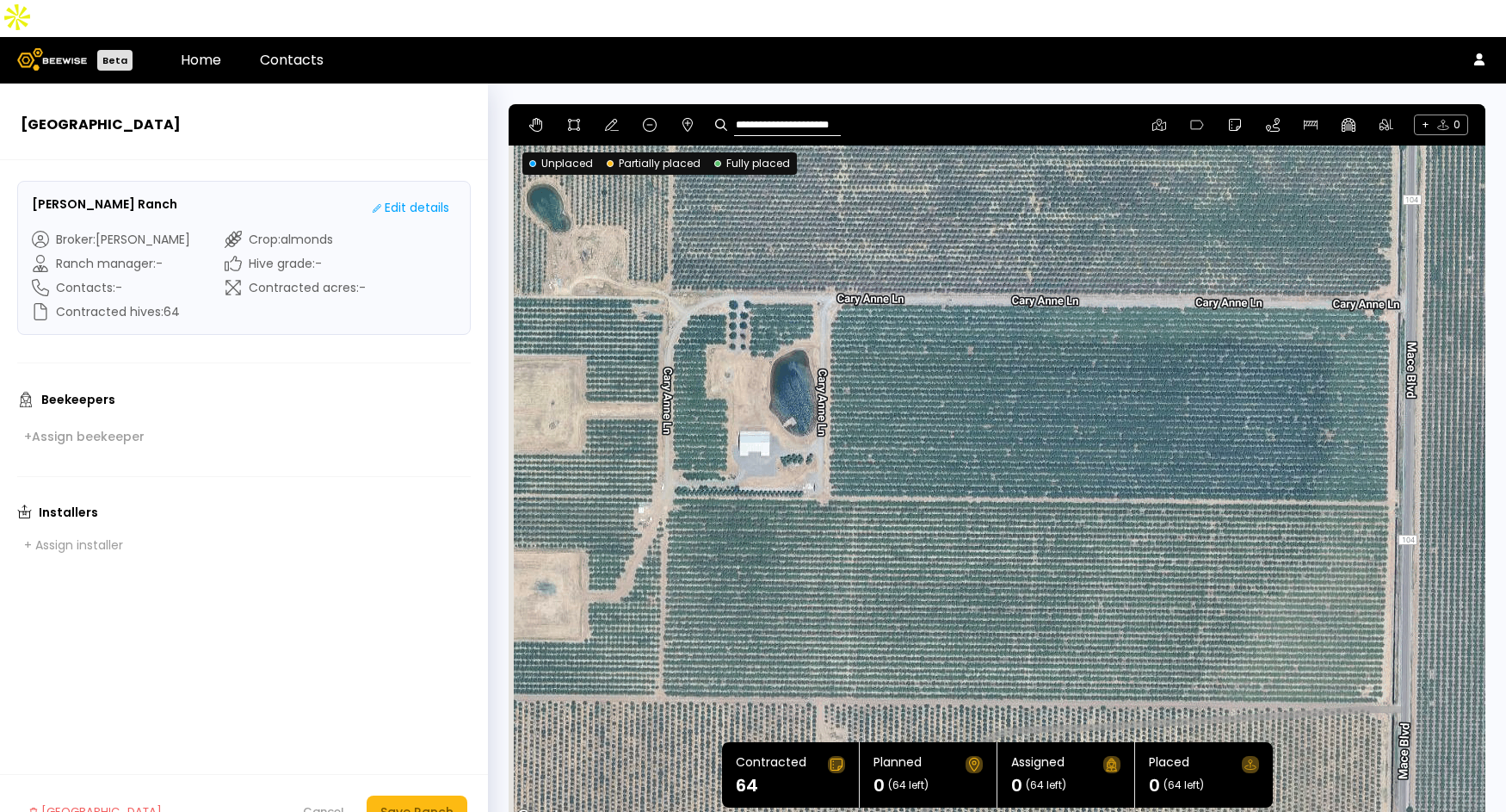
drag, startPoint x: 1034, startPoint y: 483, endPoint x: 1039, endPoint y: 534, distance: 51.2
click at [1039, 534] on div at bounding box center [997, 467] width 977 height 724
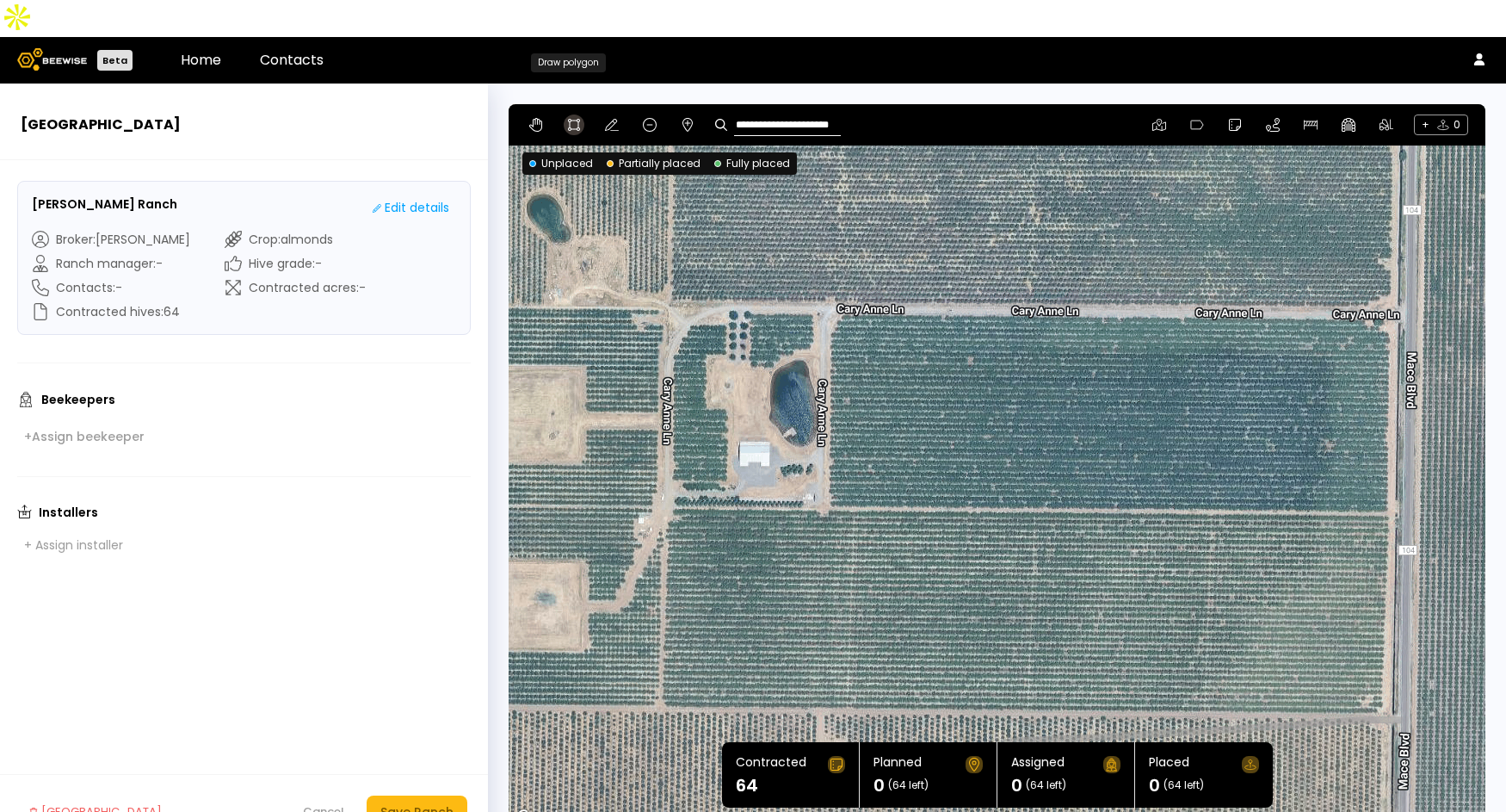
click at [573, 118] on icon at bounding box center [574, 125] width 14 height 14
click at [747, 273] on div at bounding box center [997, 467] width 974 height 725
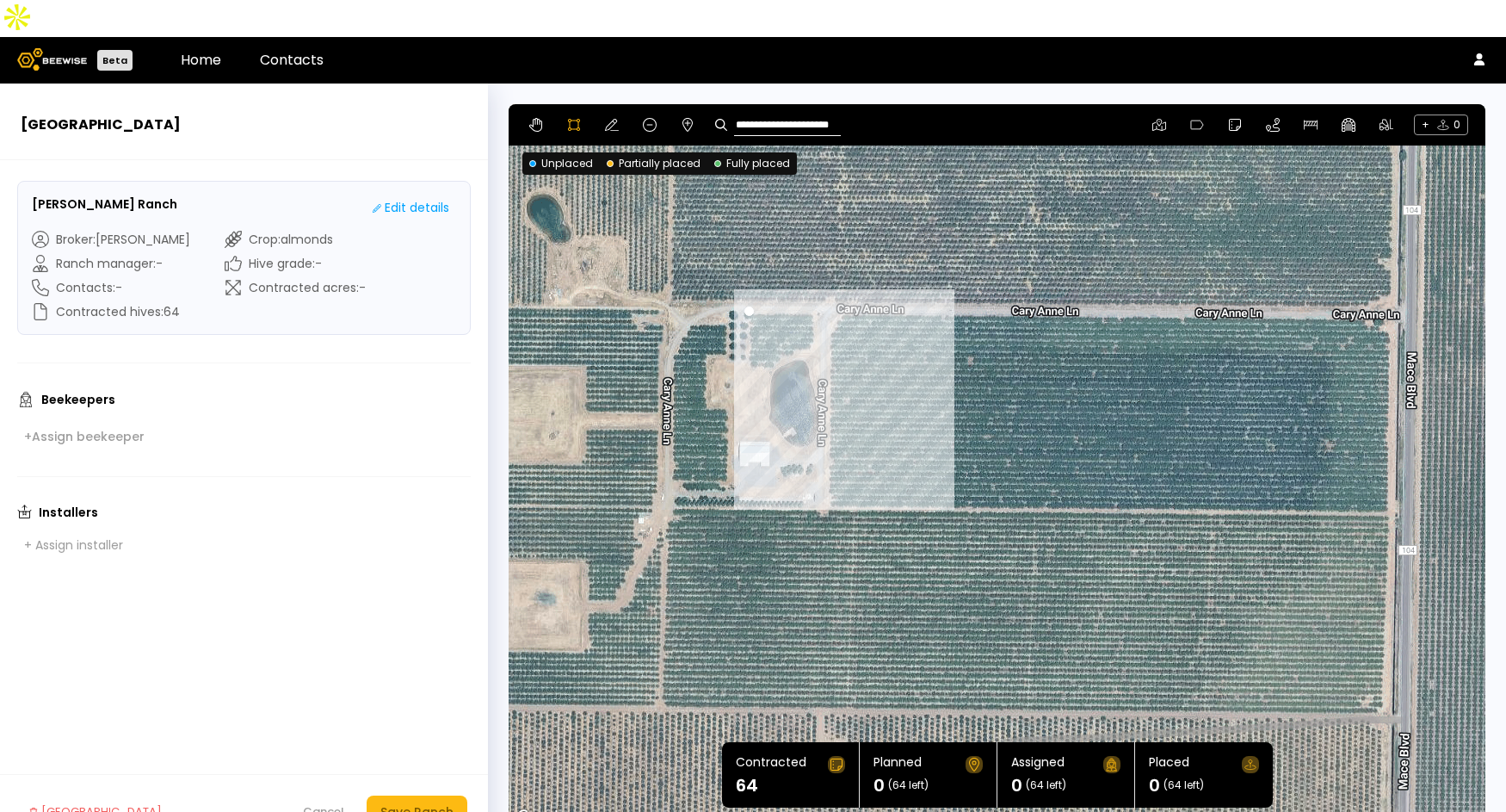
click at [747, 325] on div at bounding box center [997, 467] width 974 height 725
click at [770, 327] on div at bounding box center [997, 467] width 974 height 725
click at [781, 317] on div at bounding box center [997, 467] width 974 height 725
click at [797, 309] on div at bounding box center [997, 467] width 974 height 725
click at [812, 309] on div at bounding box center [997, 467] width 974 height 725
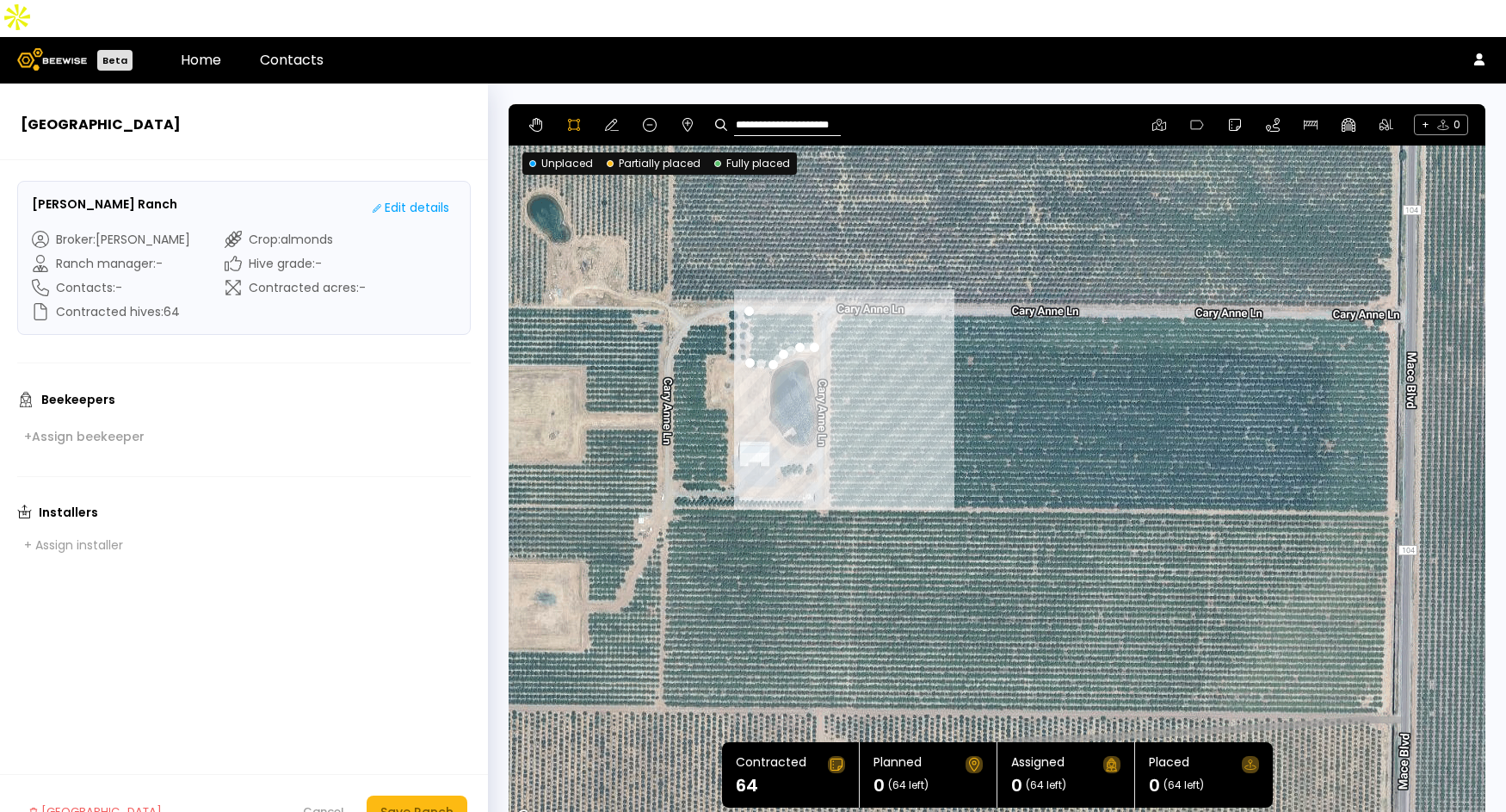
click at [812, 275] on div at bounding box center [997, 467] width 974 height 725
click at [751, 273] on div at bounding box center [997, 467] width 974 height 725
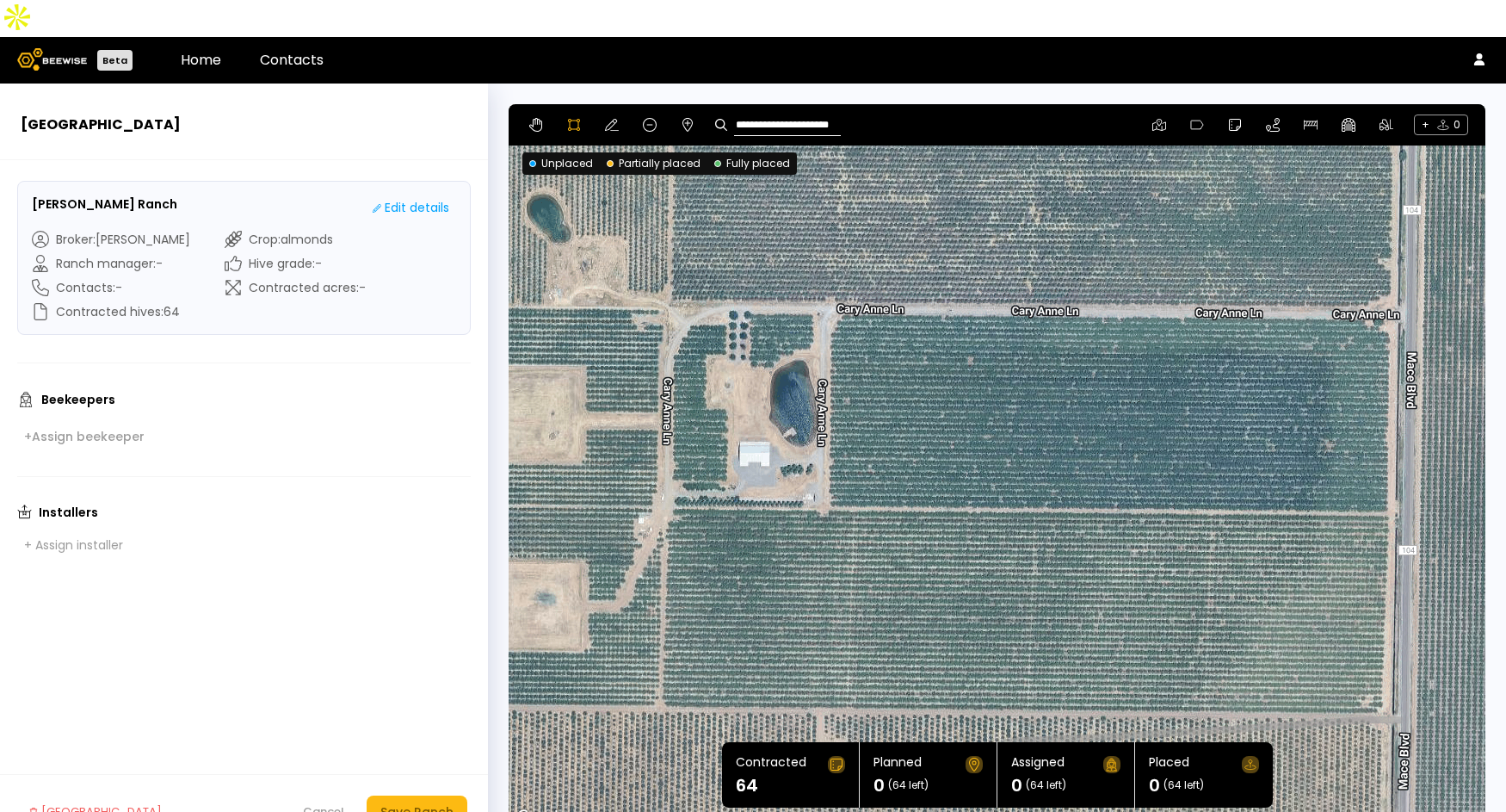
click at [745, 273] on div at bounding box center [997, 467] width 974 height 725
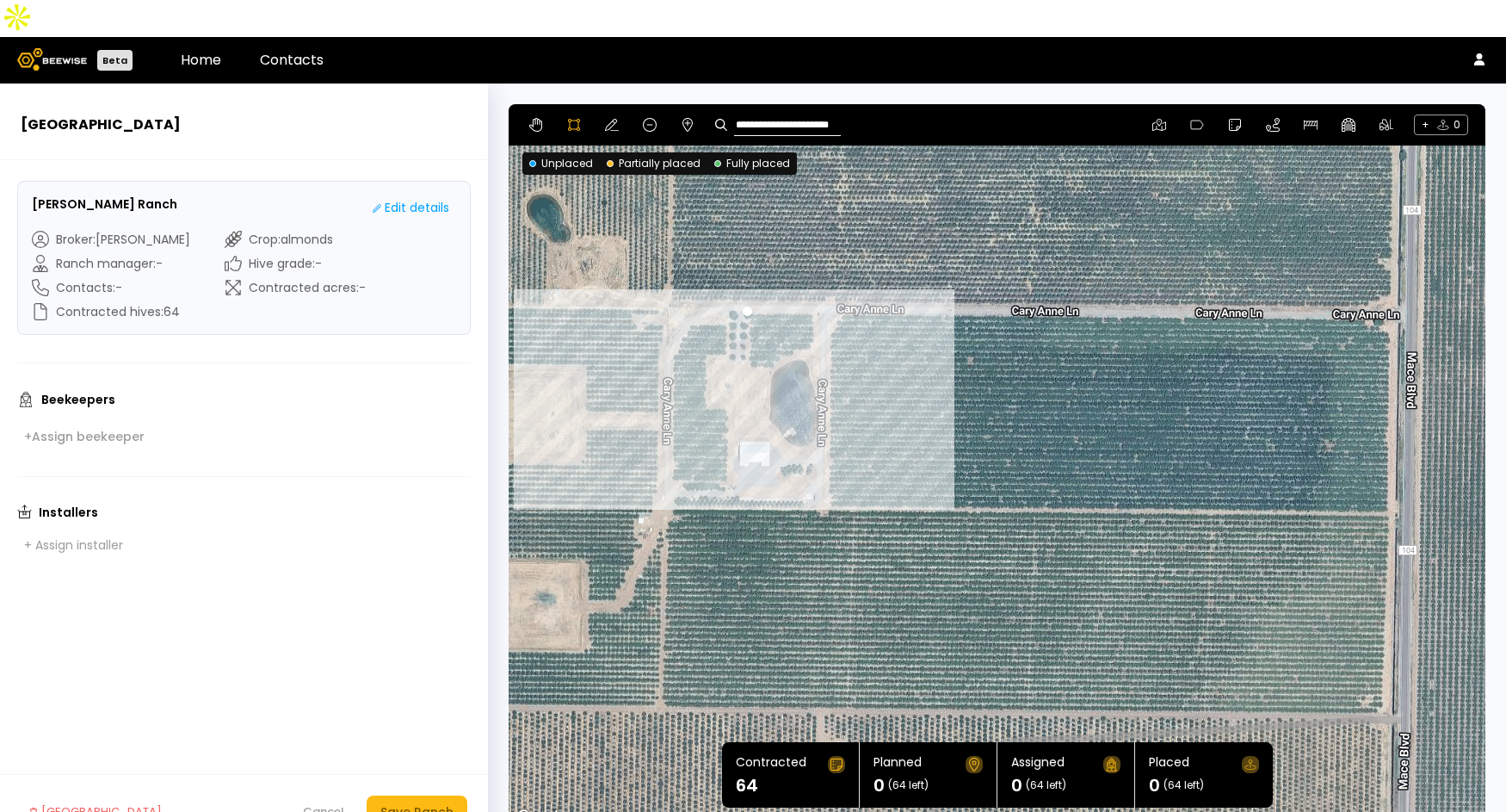
click at [746, 329] on div at bounding box center [997, 467] width 974 height 725
click at [769, 330] on div at bounding box center [997, 467] width 974 height 725
click at [776, 320] on div at bounding box center [997, 467] width 974 height 725
click at [790, 315] on div at bounding box center [997, 467] width 974 height 725
click at [810, 311] on div at bounding box center [997, 467] width 974 height 725
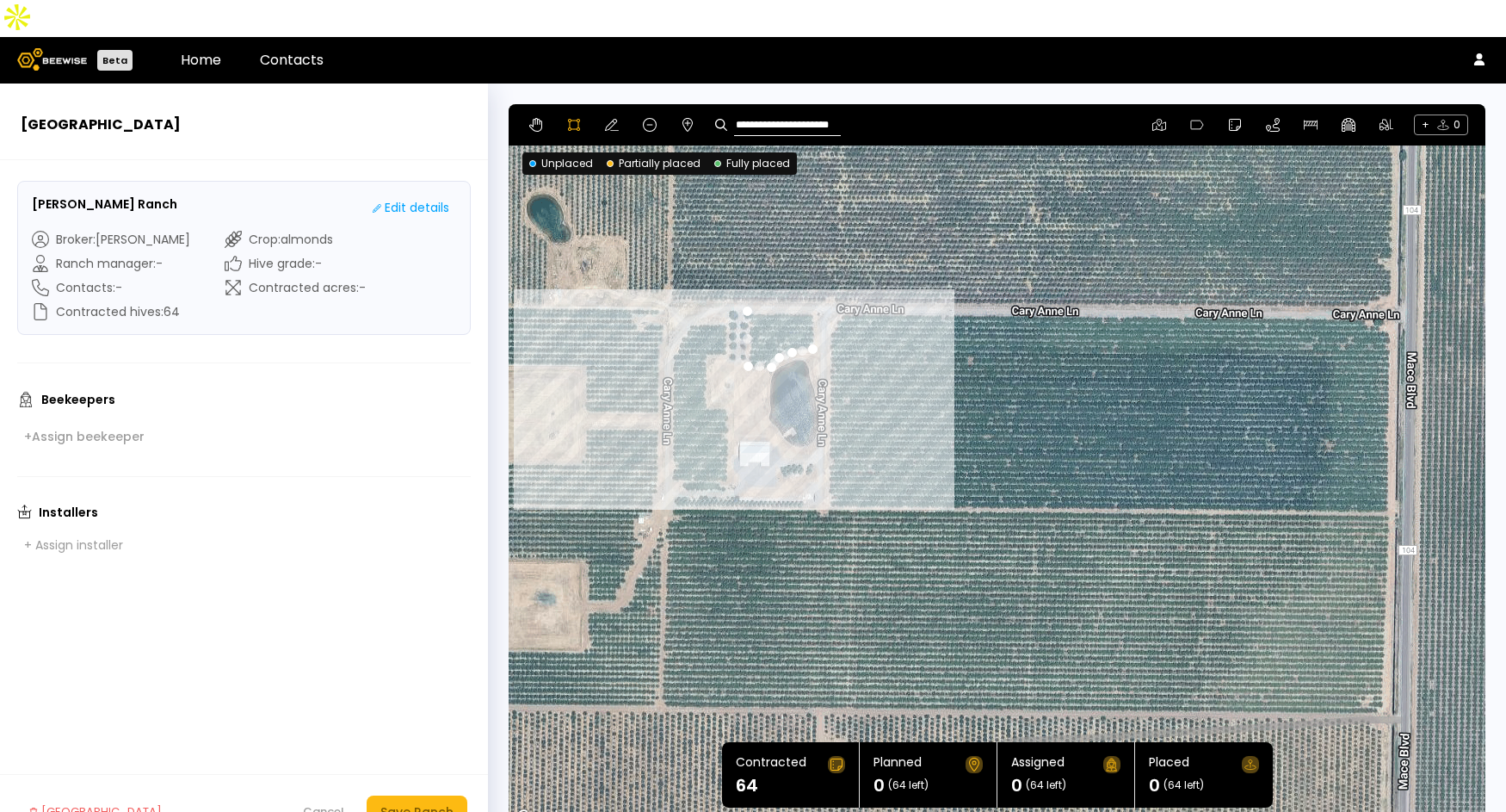
click at [809, 275] on div at bounding box center [997, 467] width 974 height 725
click at [742, 272] on div at bounding box center [997, 467] width 974 height 725
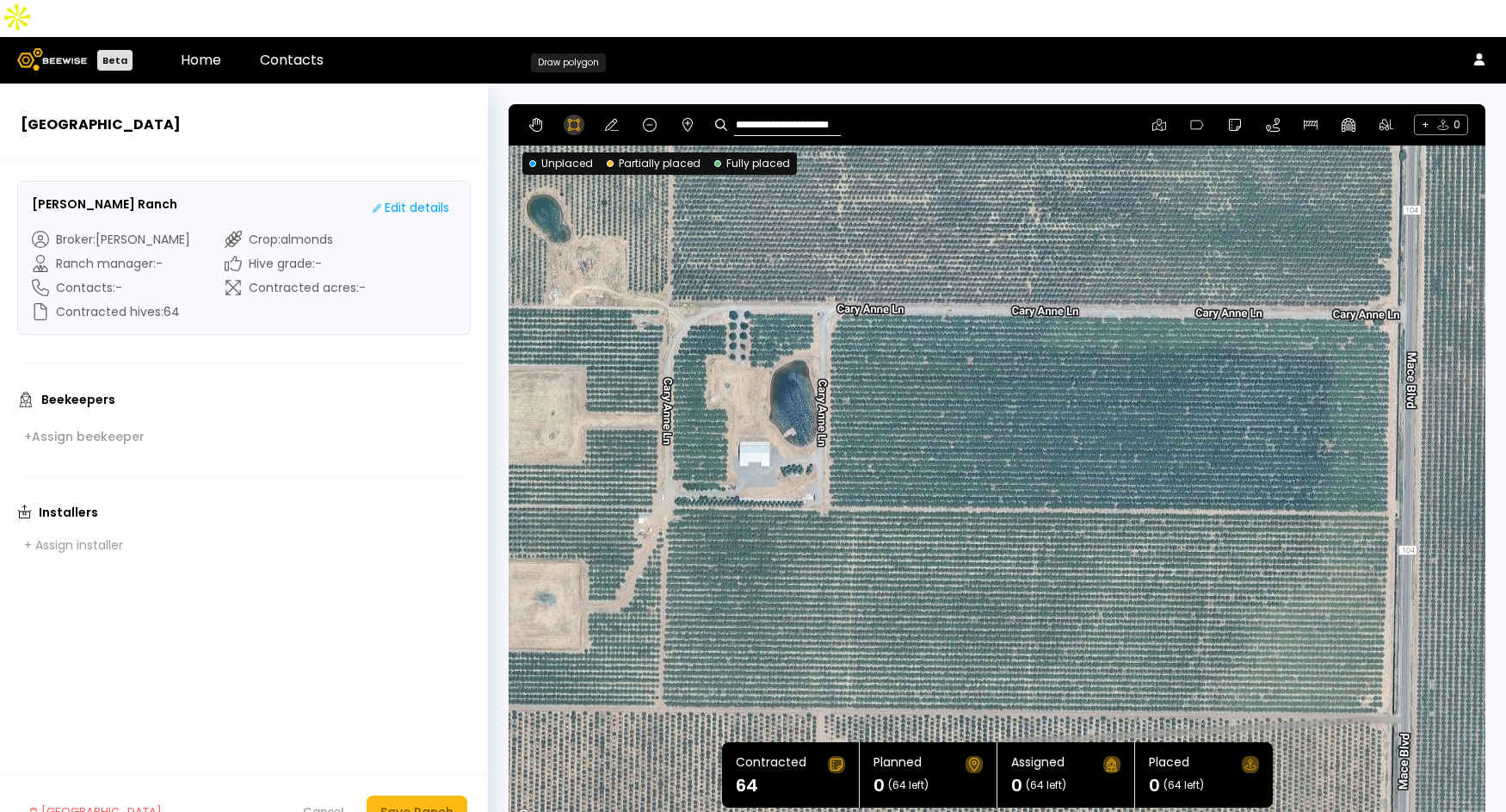
click at [574, 118] on icon at bounding box center [574, 125] width 14 height 14
click at [841, 276] on div at bounding box center [997, 467] width 974 height 725
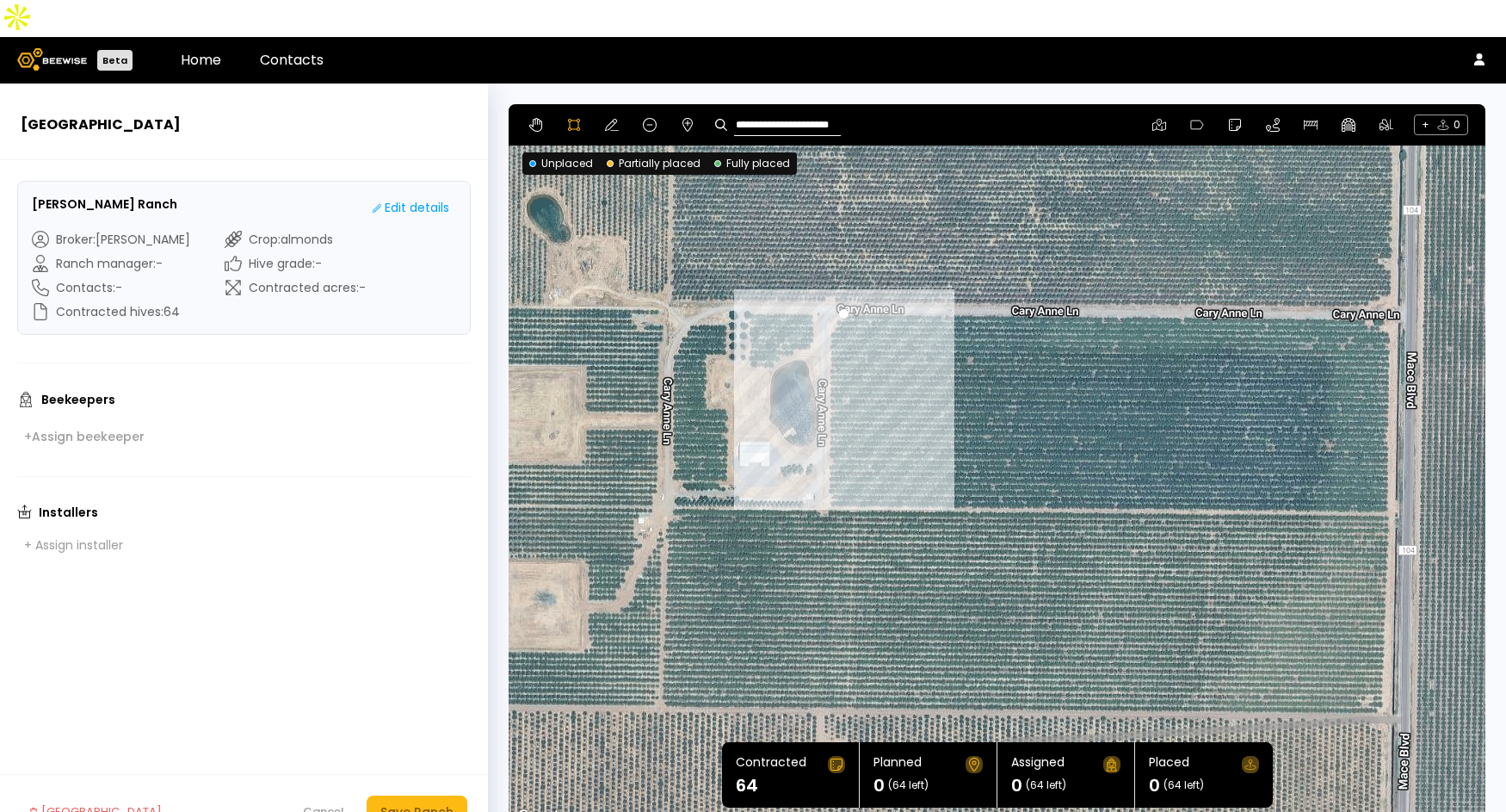
click at [828, 293] on div at bounding box center [997, 467] width 974 height 725
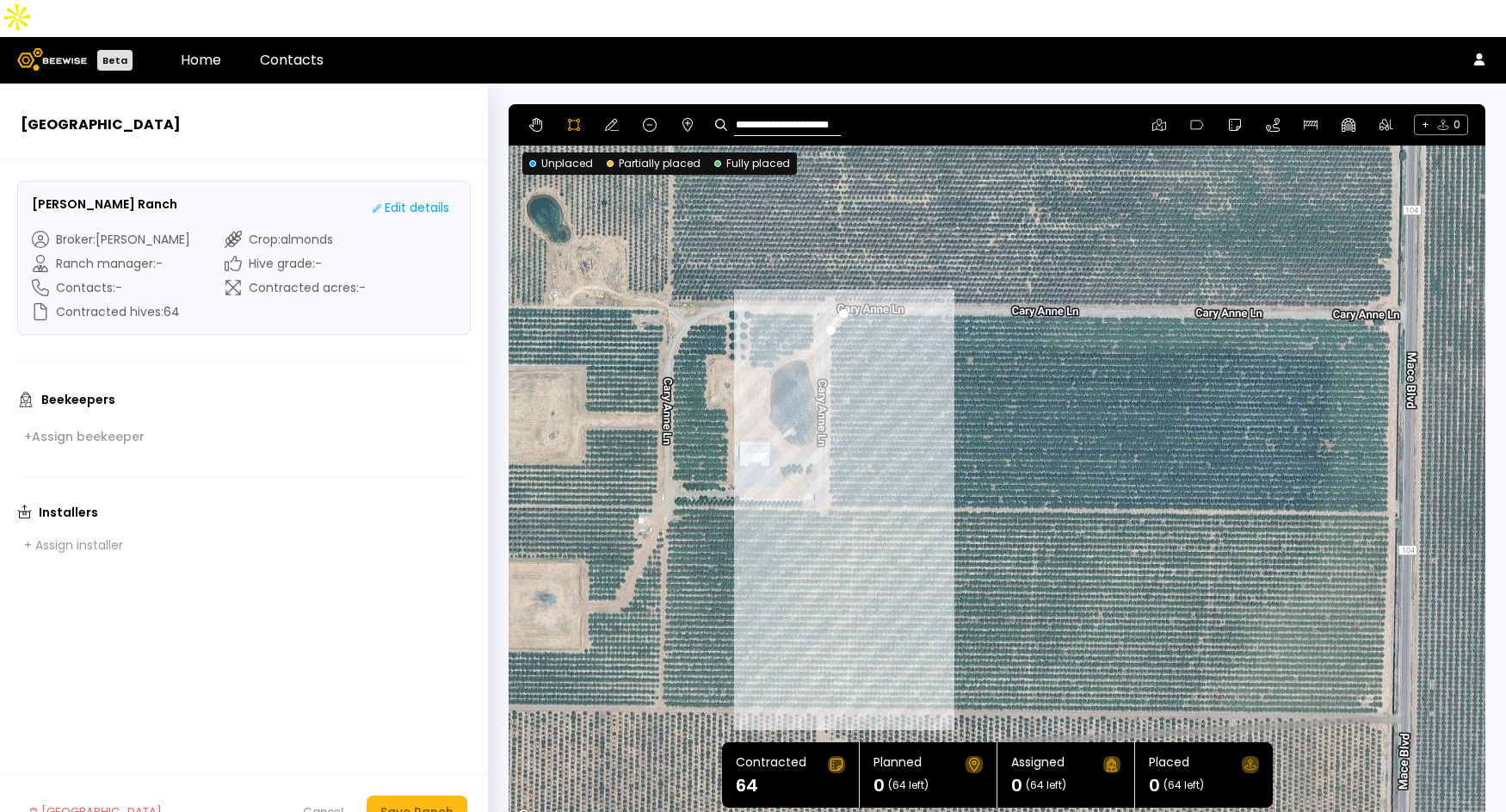
click at [827, 470] on div at bounding box center [997, 467] width 974 height 725
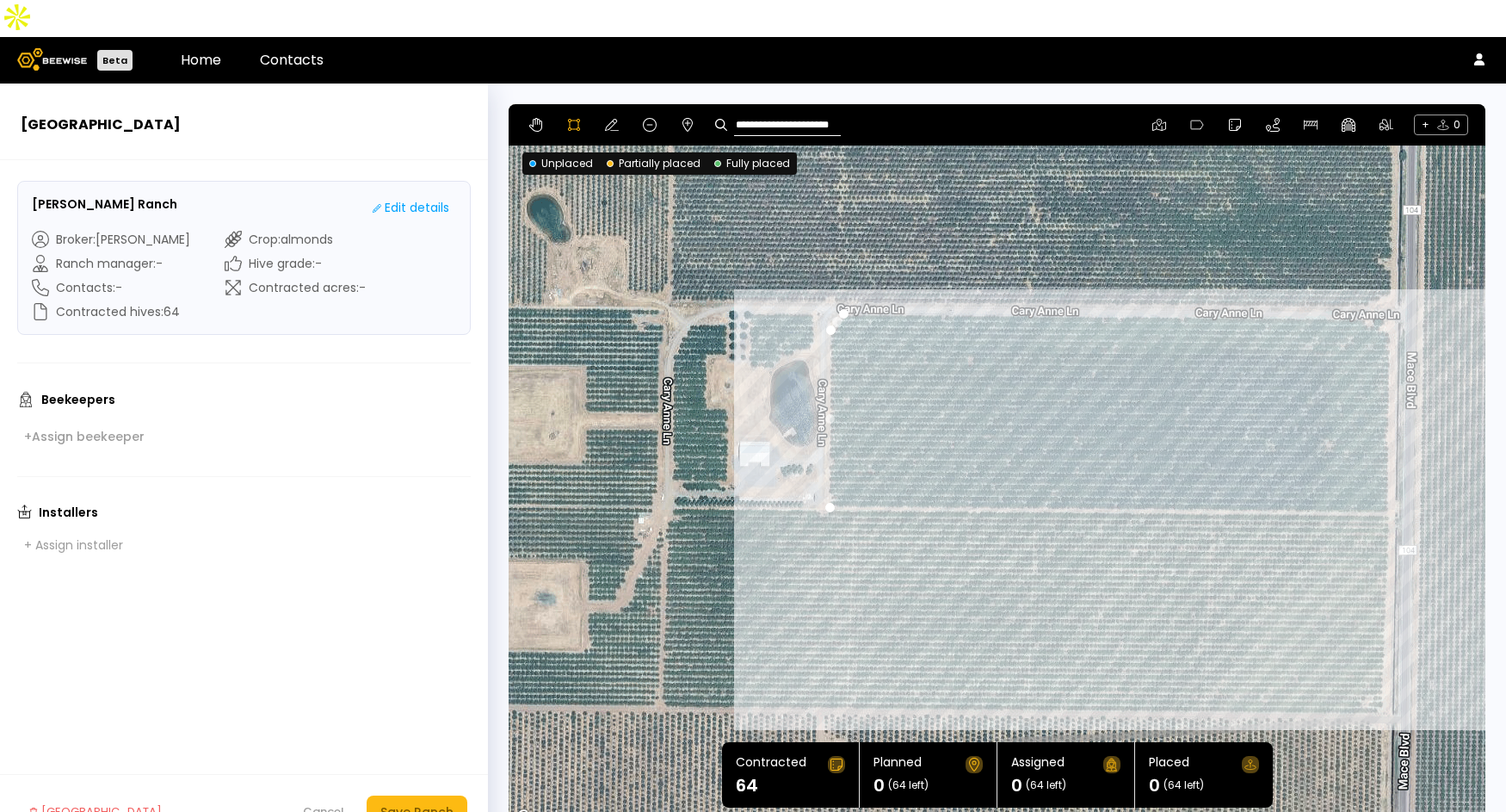
click at [1387, 474] on div at bounding box center [997, 467] width 974 height 725
click at [1386, 277] on div at bounding box center [997, 467] width 974 height 725
click at [844, 280] on div at bounding box center [997, 467] width 974 height 725
click at [420, 802] on div "Save Ranch" at bounding box center [417, 811] width 73 height 19
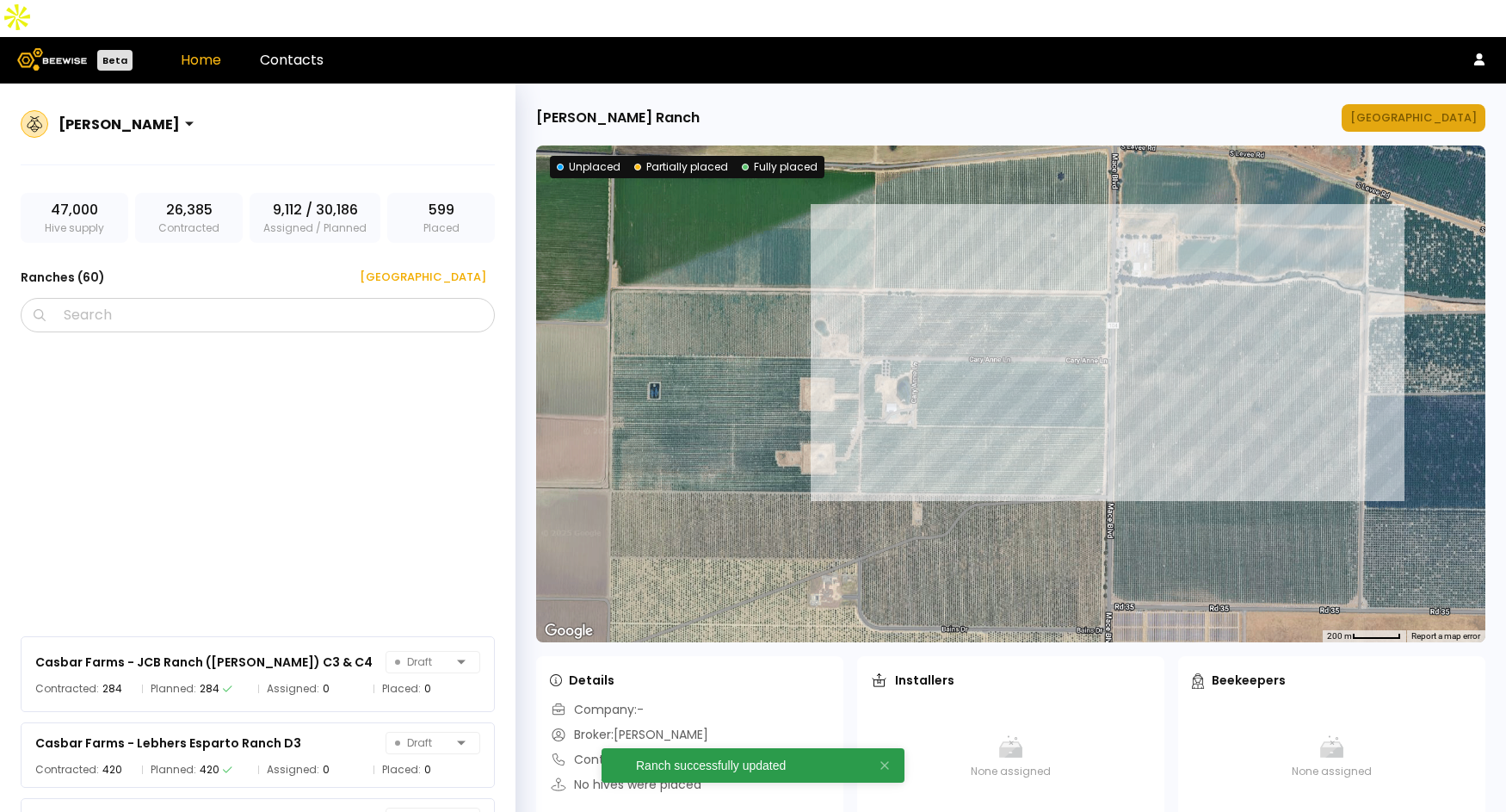
scroll to position [2132, 0]
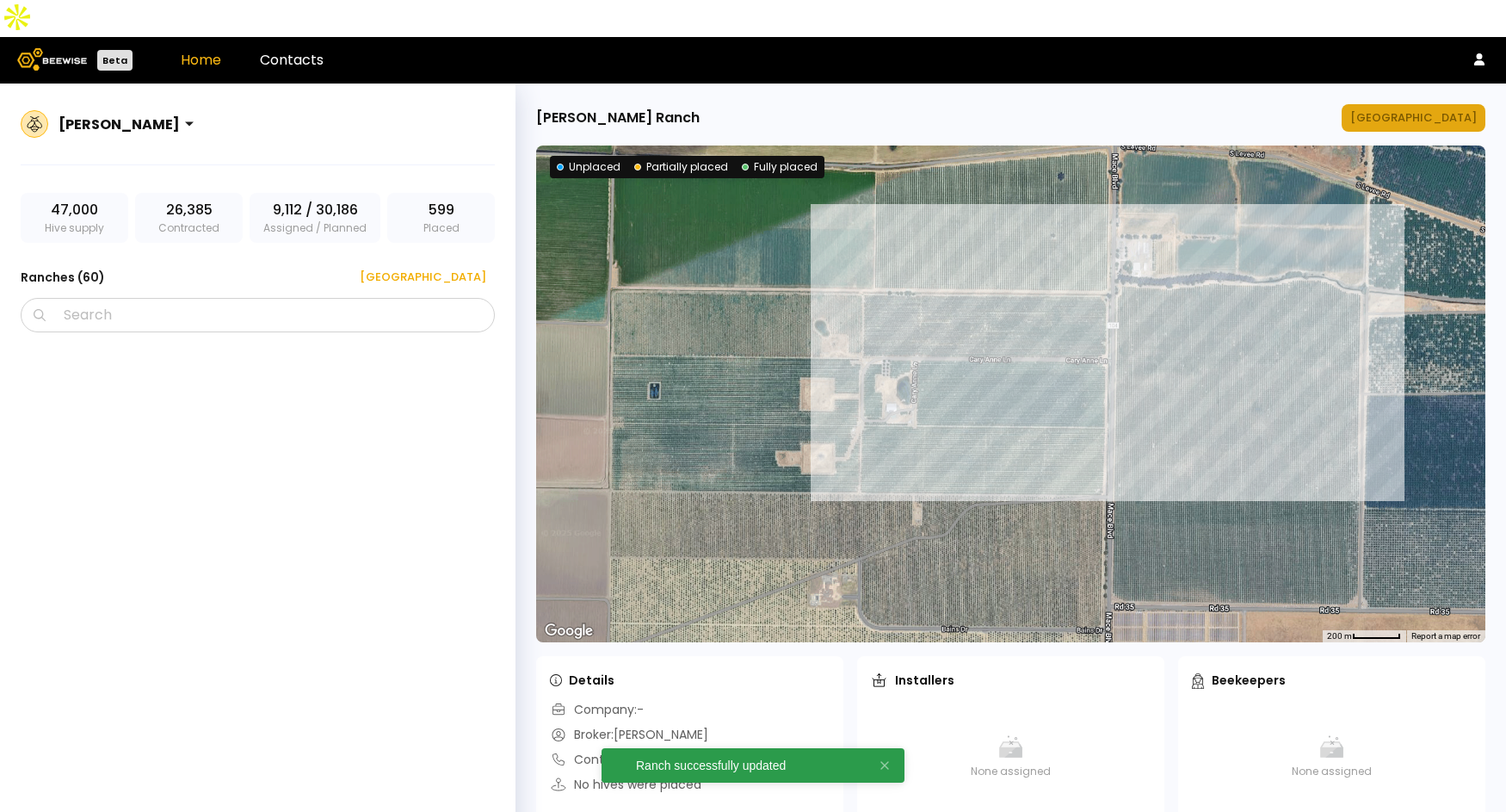
click at [1434, 109] on div "[GEOGRAPHIC_DATA]" at bounding box center [1414, 118] width 127 height 18
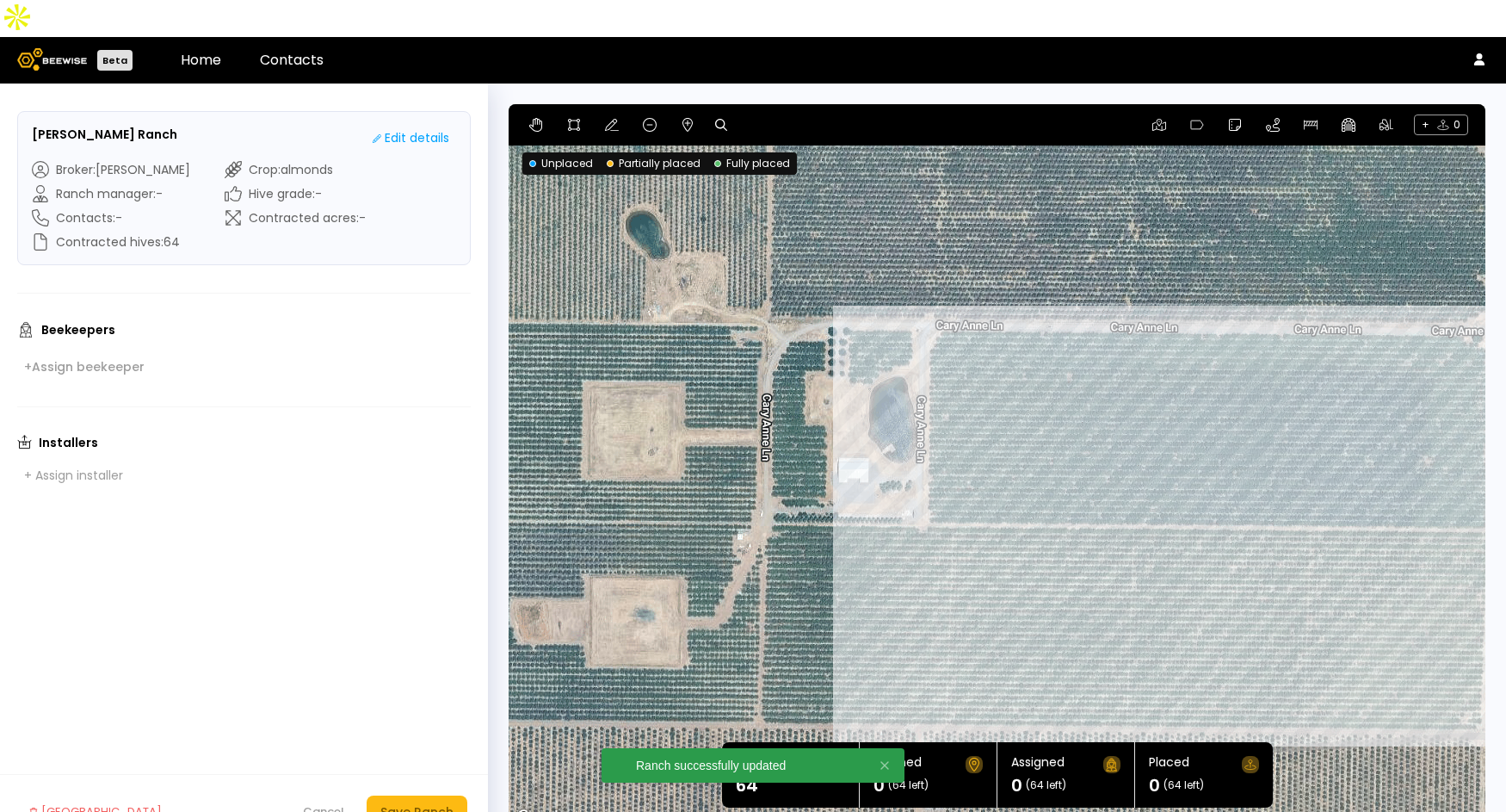
drag, startPoint x: 654, startPoint y: 224, endPoint x: 874, endPoint y: 185, distance: 223.4
click at [874, 185] on div at bounding box center [997, 467] width 977 height 724
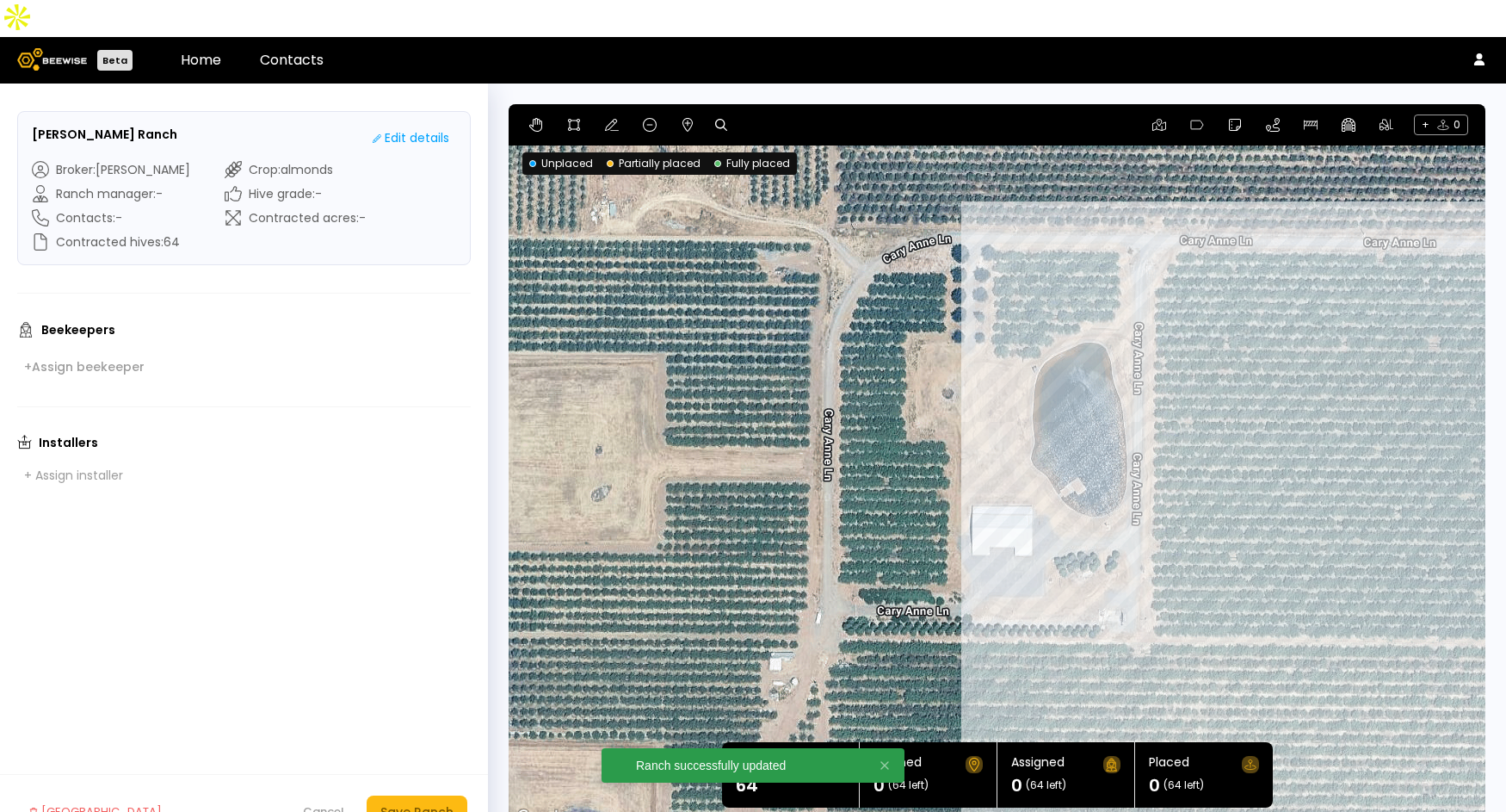
drag, startPoint x: 833, startPoint y: 316, endPoint x: 854, endPoint y: 173, distance: 144.5
click at [854, 173] on div at bounding box center [997, 467] width 977 height 724
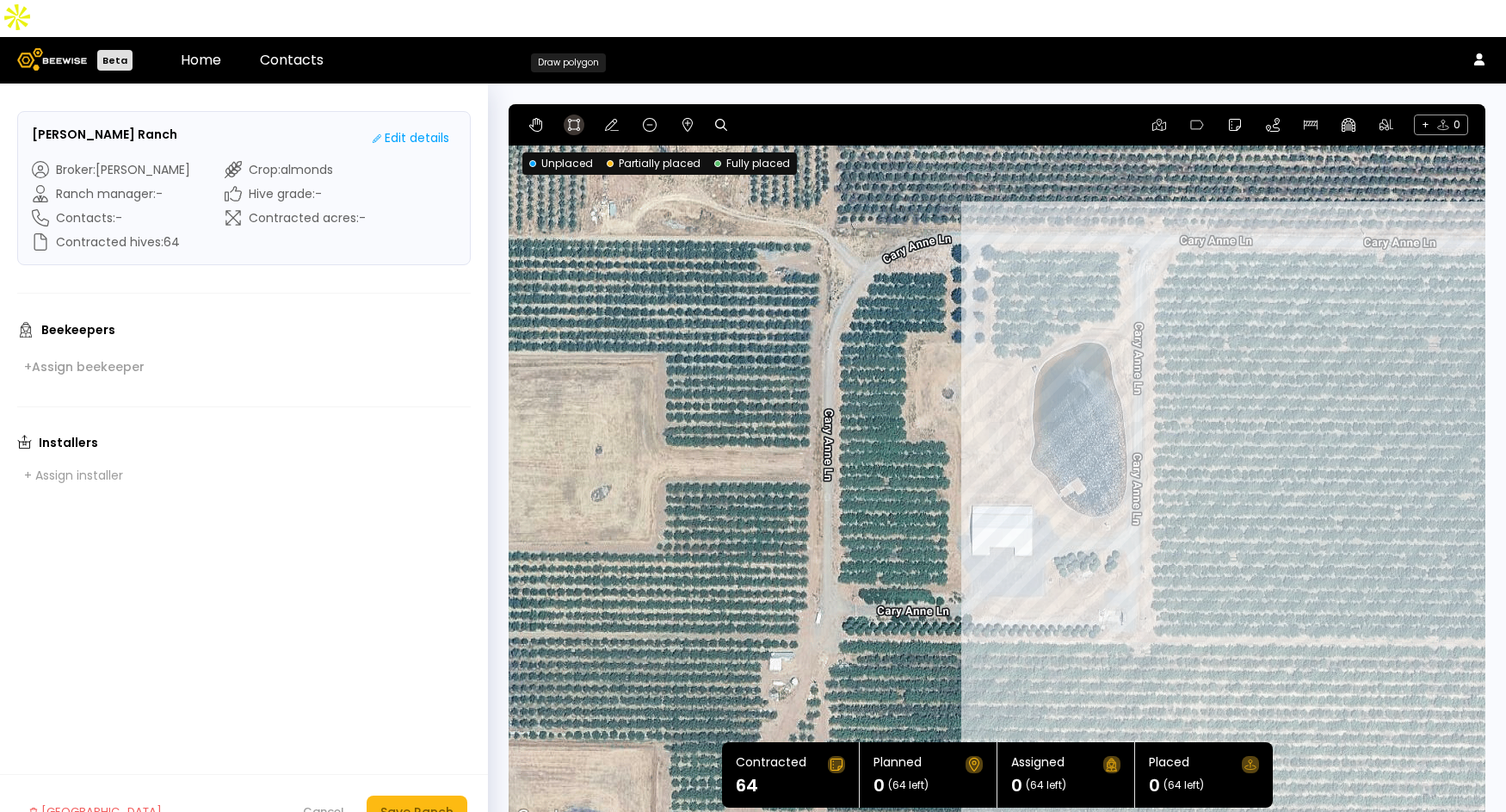
click at [572, 118] on icon at bounding box center [574, 125] width 14 height 14
click at [993, 208] on div at bounding box center [997, 467] width 974 height 725
click at [992, 321] on div at bounding box center [997, 467] width 974 height 725
click at [1038, 321] on div at bounding box center [997, 467] width 974 height 725
click at [1051, 303] on div at bounding box center [997, 467] width 974 height 725
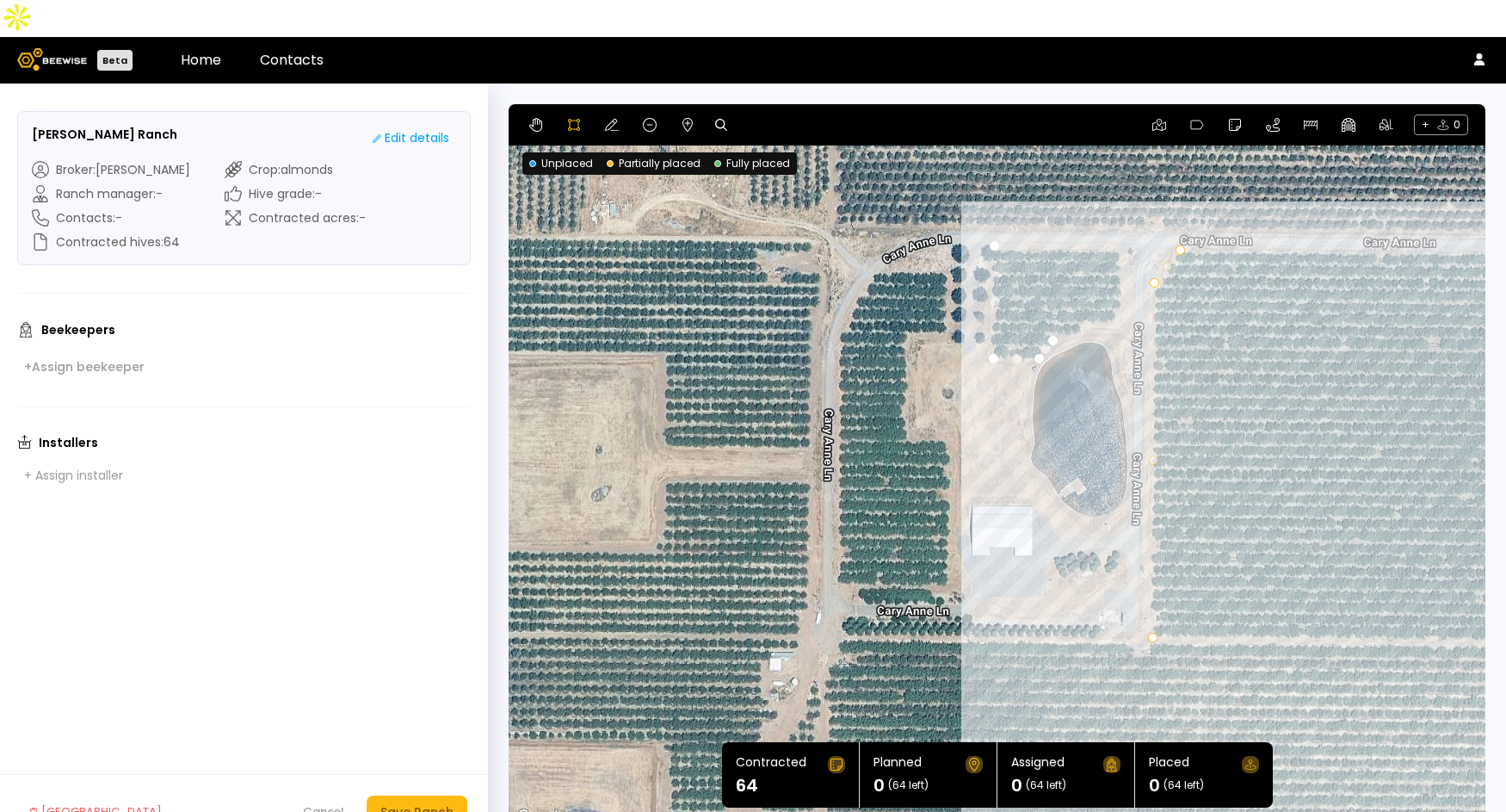
click at [1077, 293] on div at bounding box center [997, 467] width 974 height 725
click at [1112, 282] on div at bounding box center [997, 467] width 974 height 725
click at [1119, 266] on div at bounding box center [997, 467] width 974 height 725
click at [1119, 212] on div at bounding box center [997, 467] width 974 height 725
click at [995, 212] on div at bounding box center [997, 467] width 974 height 725
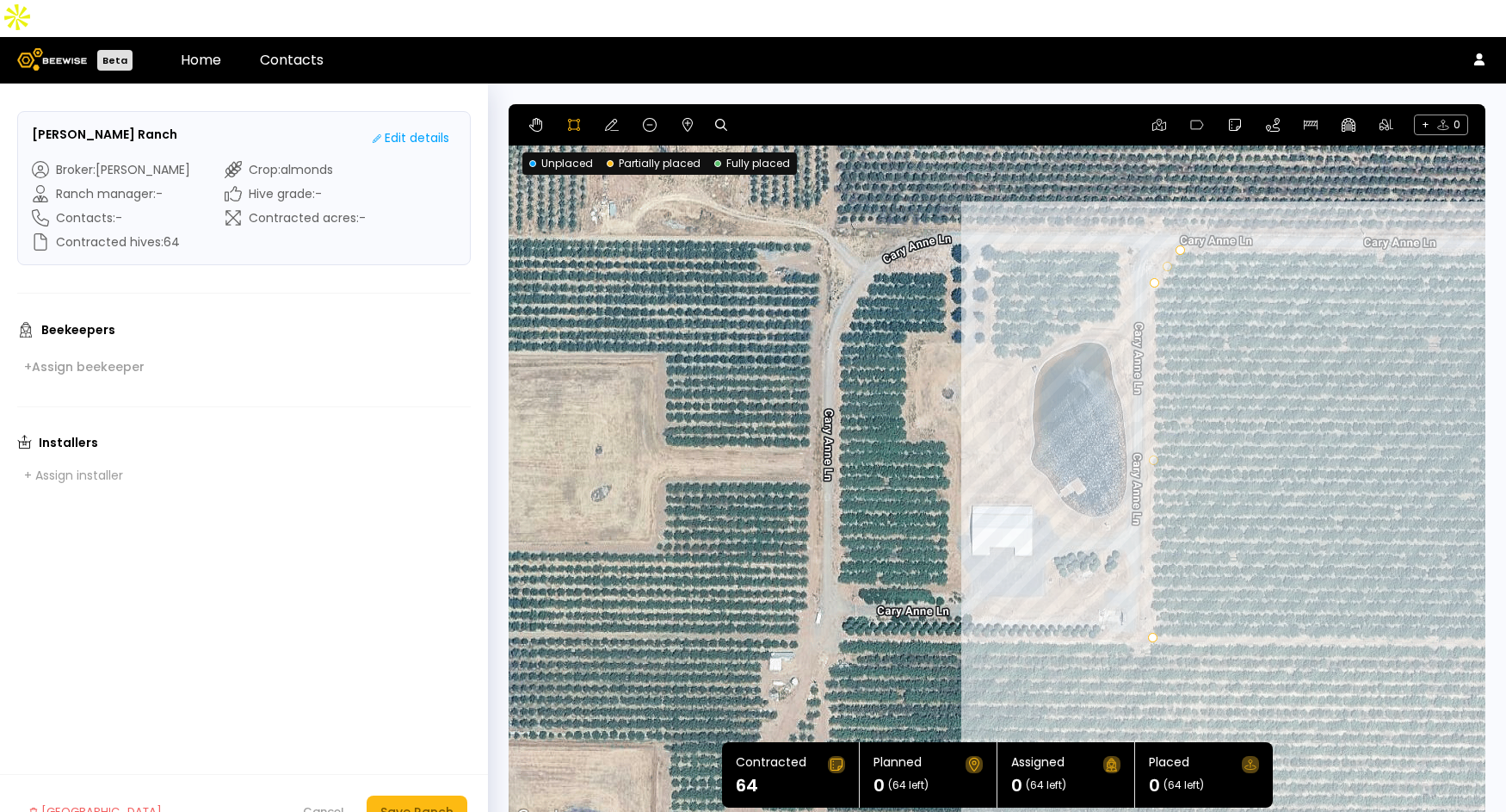
click at [988, 209] on div at bounding box center [997, 467] width 974 height 725
click at [987, 320] on div at bounding box center [997, 467] width 974 height 725
click at [1039, 320] on div at bounding box center [997, 467] width 974 height 725
click at [1047, 303] on div at bounding box center [997, 467] width 974 height 725
click at [1069, 293] on div at bounding box center [997, 467] width 974 height 725
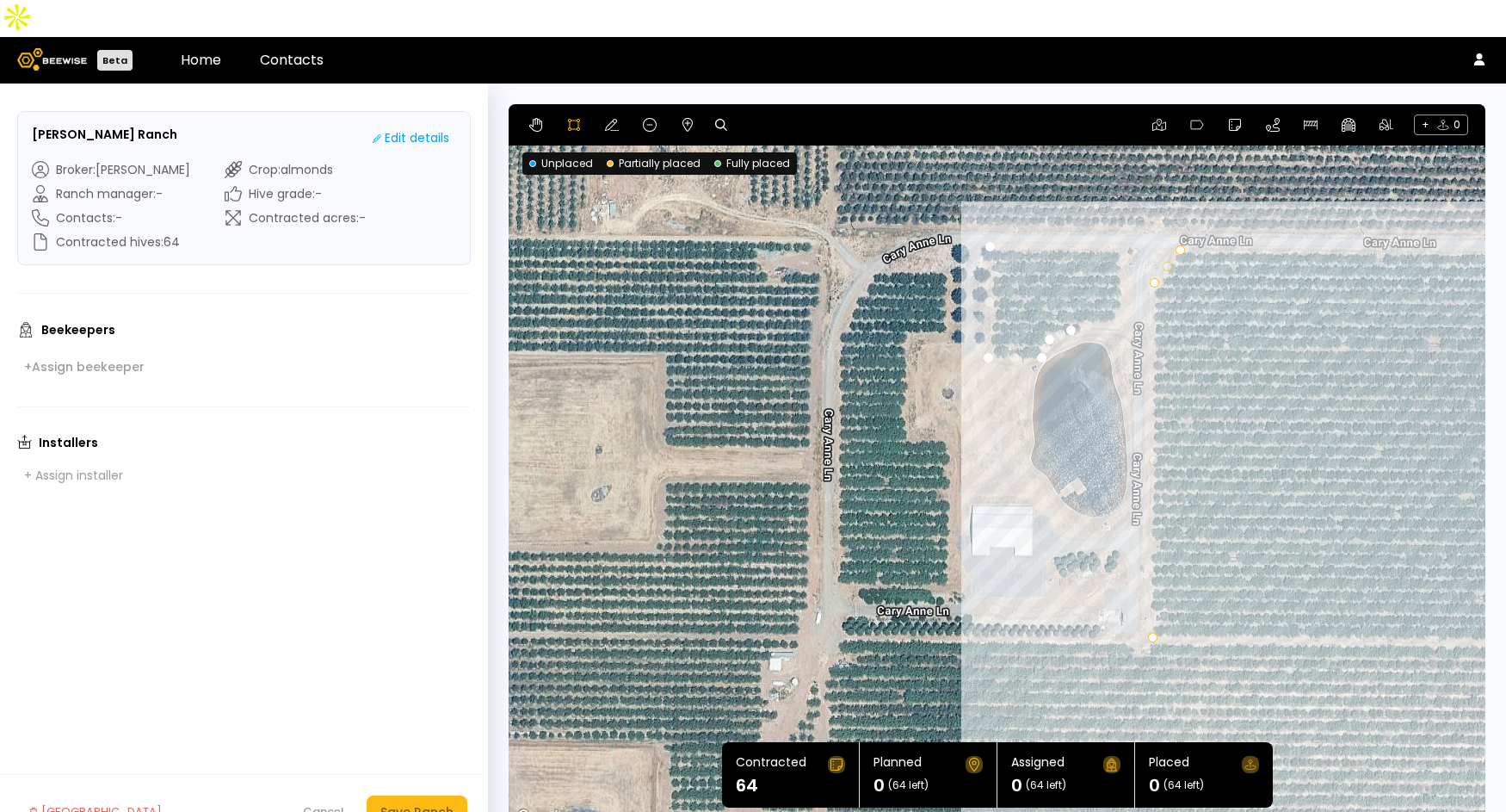
click at [1099, 286] on div at bounding box center [997, 467] width 974 height 725
click at [1119, 284] on div at bounding box center [997, 467] width 974 height 725
click at [1119, 213] on div at bounding box center [997, 467] width 974 height 725
click at [996, 209] on div at bounding box center [997, 467] width 974 height 725
click at [988, 209] on div at bounding box center [997, 467] width 974 height 725
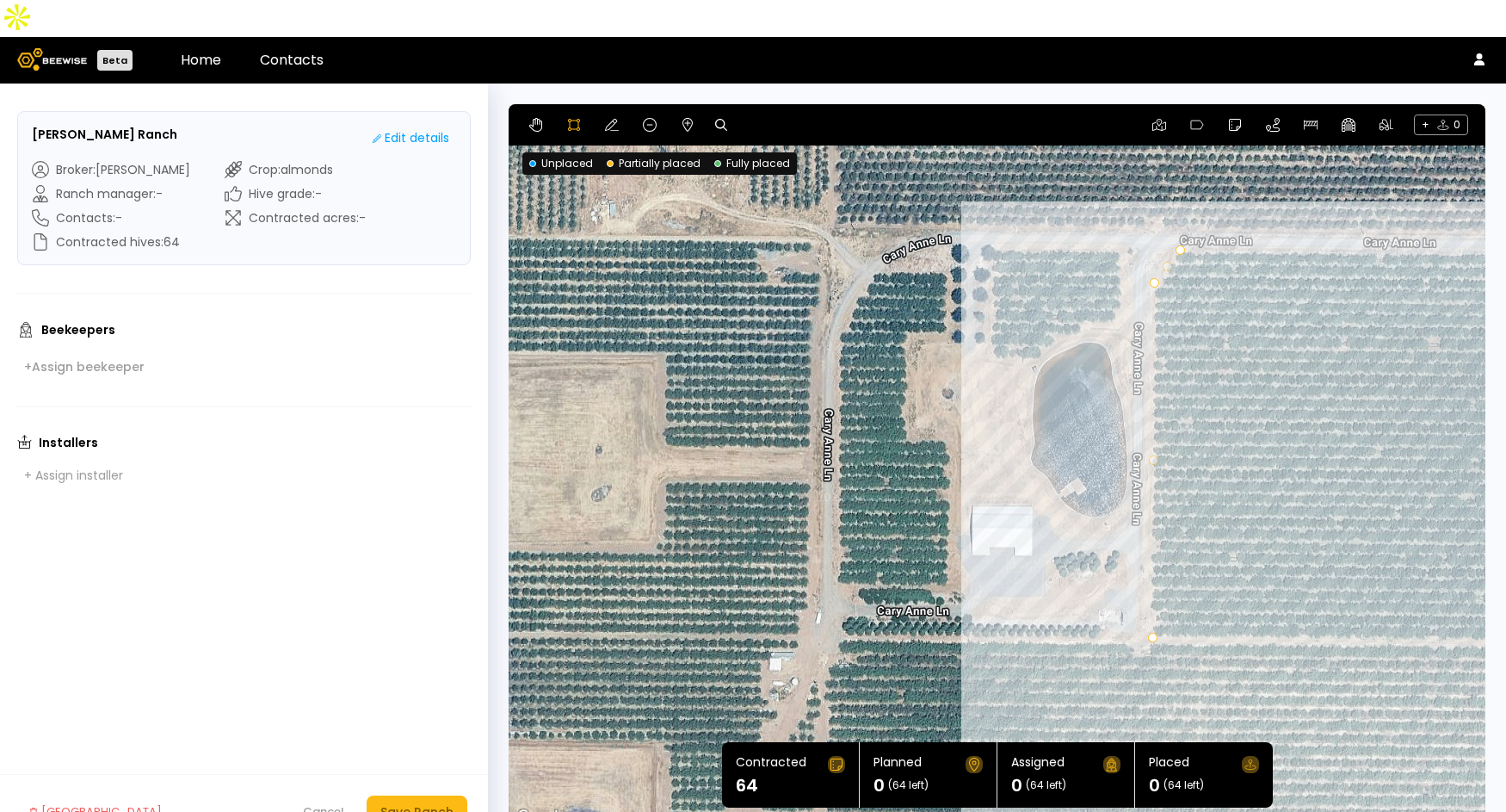
click at [992, 212] on div at bounding box center [997, 467] width 974 height 725
click at [990, 318] on div at bounding box center [997, 467] width 974 height 725
click at [1035, 318] on div at bounding box center [997, 467] width 974 height 725
click at [1054, 299] on div at bounding box center [997, 467] width 974 height 725
click at [1077, 293] on div at bounding box center [997, 467] width 974 height 725
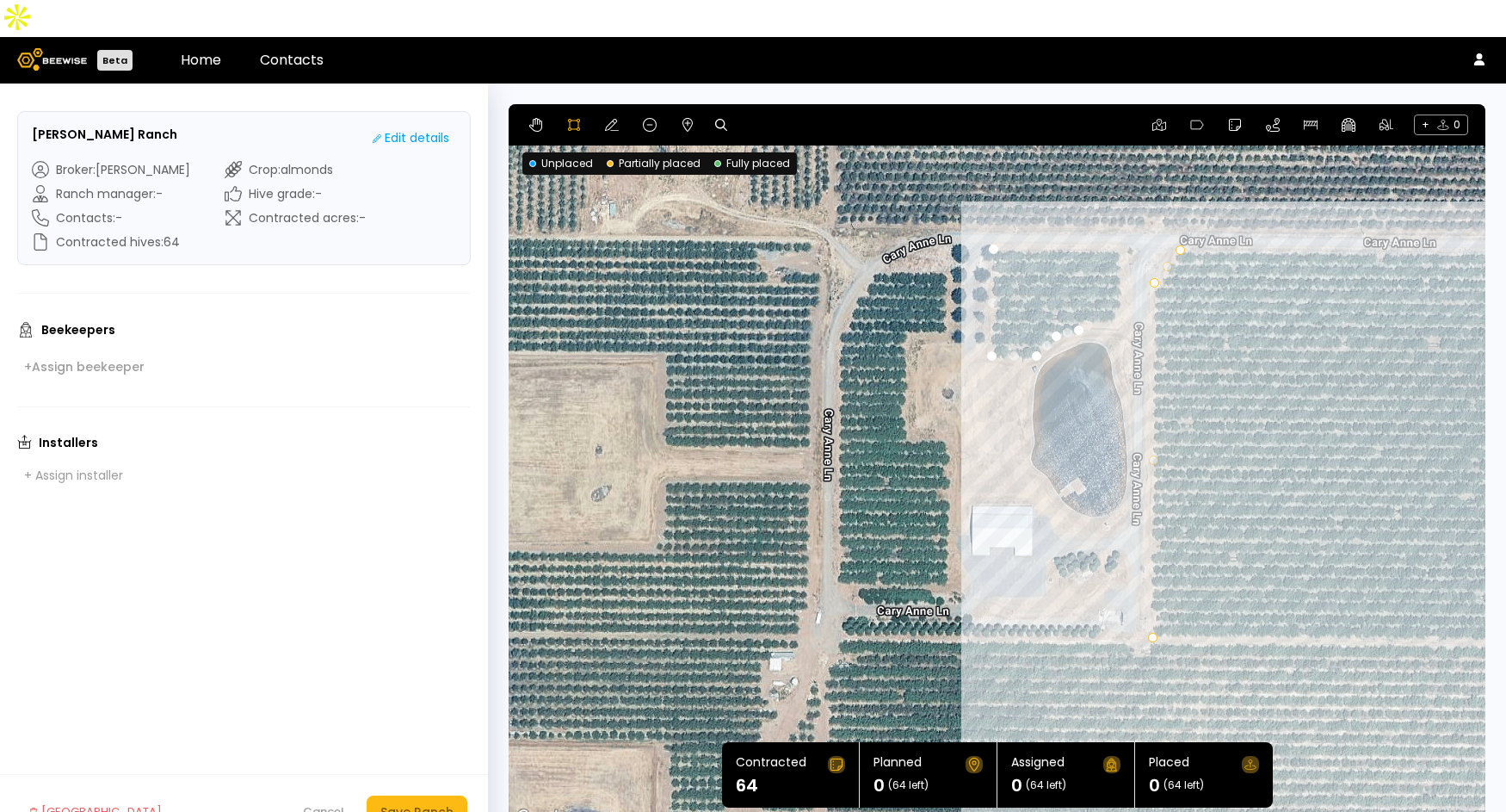
click at [1113, 286] on div at bounding box center [997, 467] width 974 height 725
click at [1119, 256] on div at bounding box center [997, 467] width 974 height 725
click at [1118, 212] on div at bounding box center [997, 467] width 974 height 725
click at [979, 212] on div at bounding box center [997, 467] width 974 height 725
click at [990, 209] on div at bounding box center [997, 467] width 974 height 725
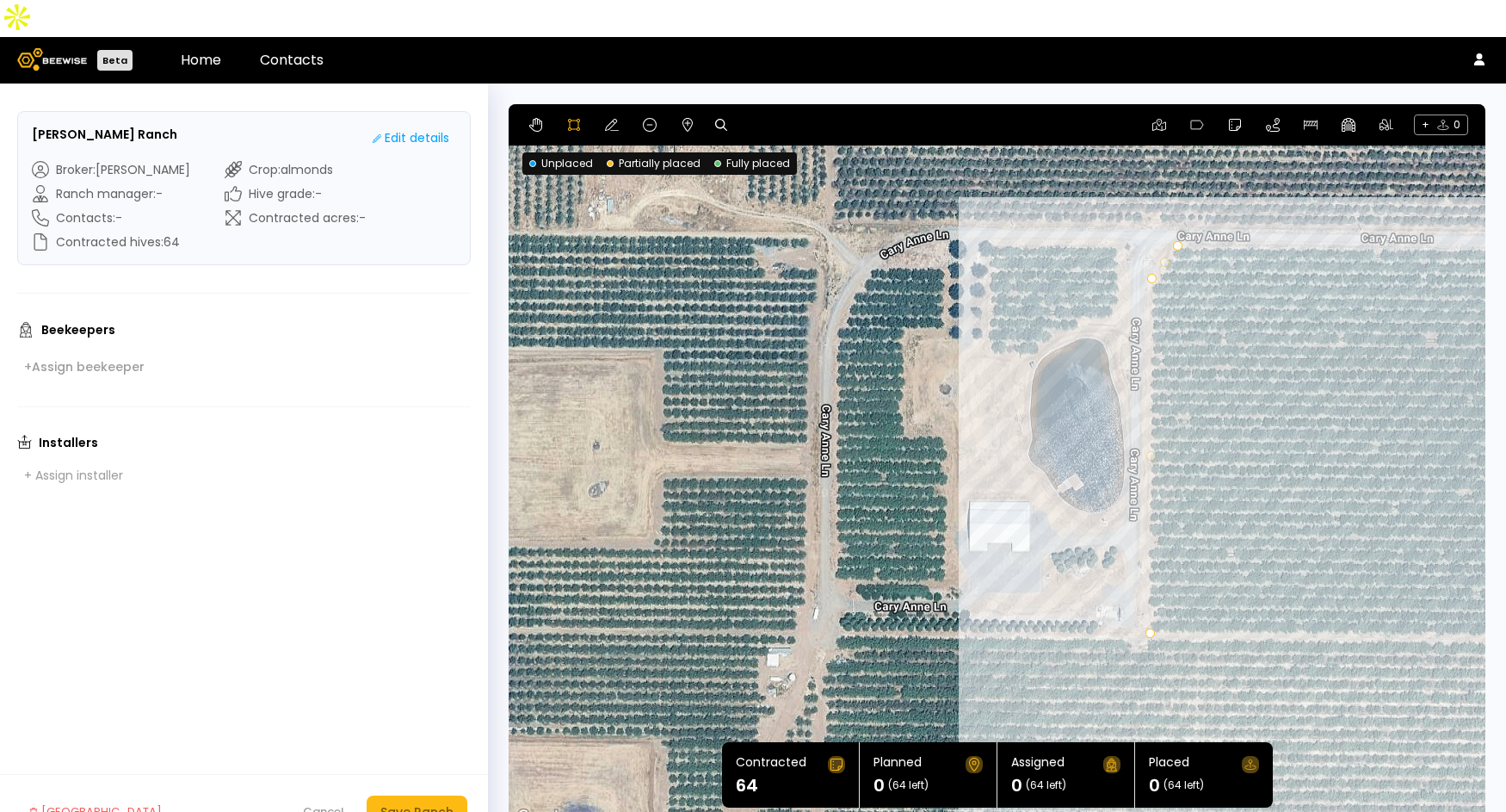
drag, startPoint x: 797, startPoint y: 411, endPoint x: 964, endPoint y: 368, distance: 172.4
click at [964, 368] on div at bounding box center [997, 467] width 974 height 725
drag, startPoint x: 871, startPoint y: 229, endPoint x: 859, endPoint y: 250, distance: 24.2
click at [871, 229] on div at bounding box center [997, 467] width 974 height 725
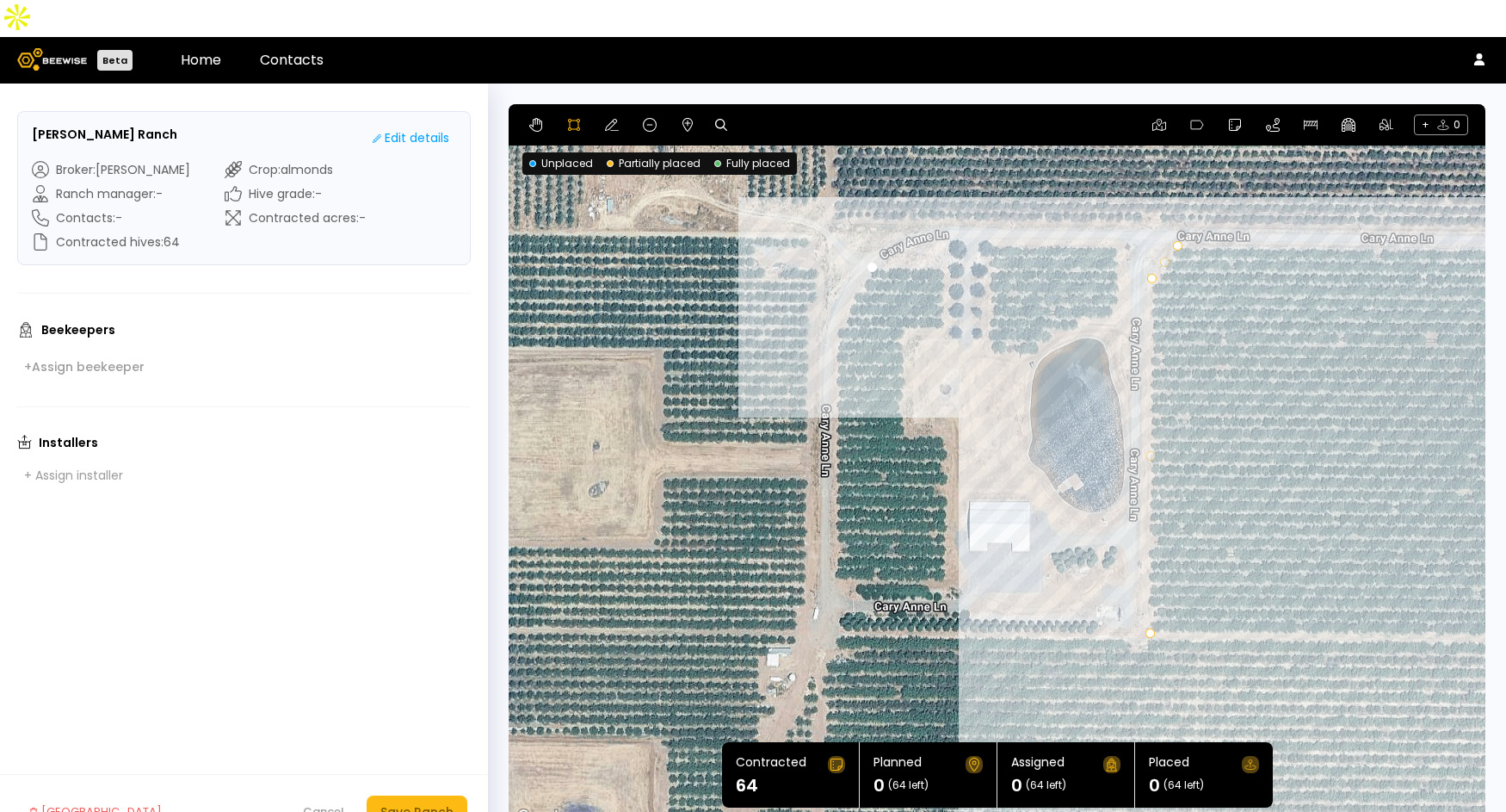
click at [849, 261] on div at bounding box center [997, 467] width 974 height 725
click at [834, 299] on div at bounding box center [997, 467] width 974 height 725
click at [833, 359] on div at bounding box center [997, 467] width 974 height 725
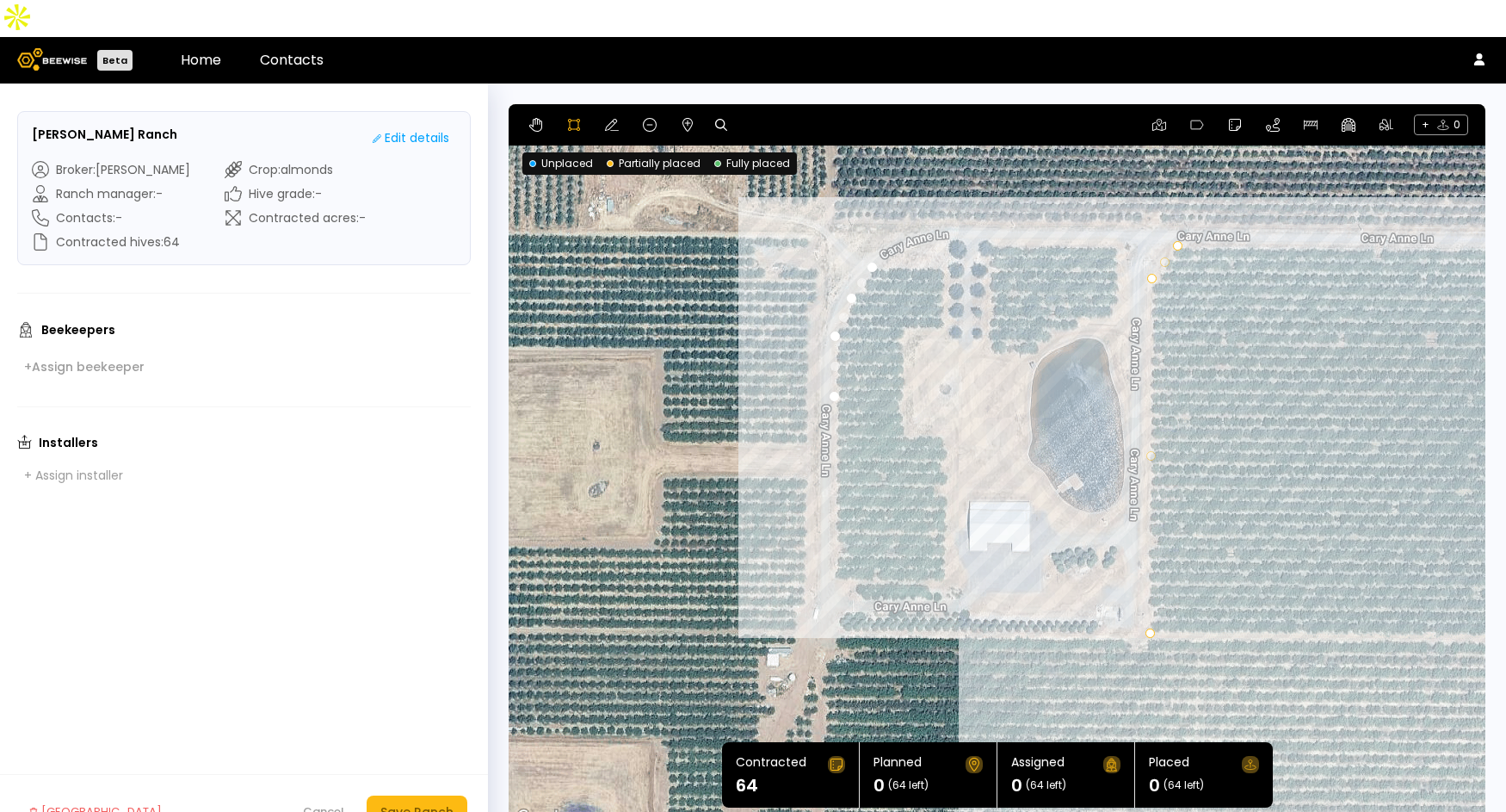
click at [834, 431] on div at bounding box center [997, 467] width 974 height 725
click at [835, 518] on div at bounding box center [997, 467] width 974 height 725
click at [841, 540] on div at bounding box center [997, 467] width 974 height 725
click at [859, 559] on div at bounding box center [997, 467] width 974 height 725
click at [897, 562] on div at bounding box center [997, 467] width 974 height 725
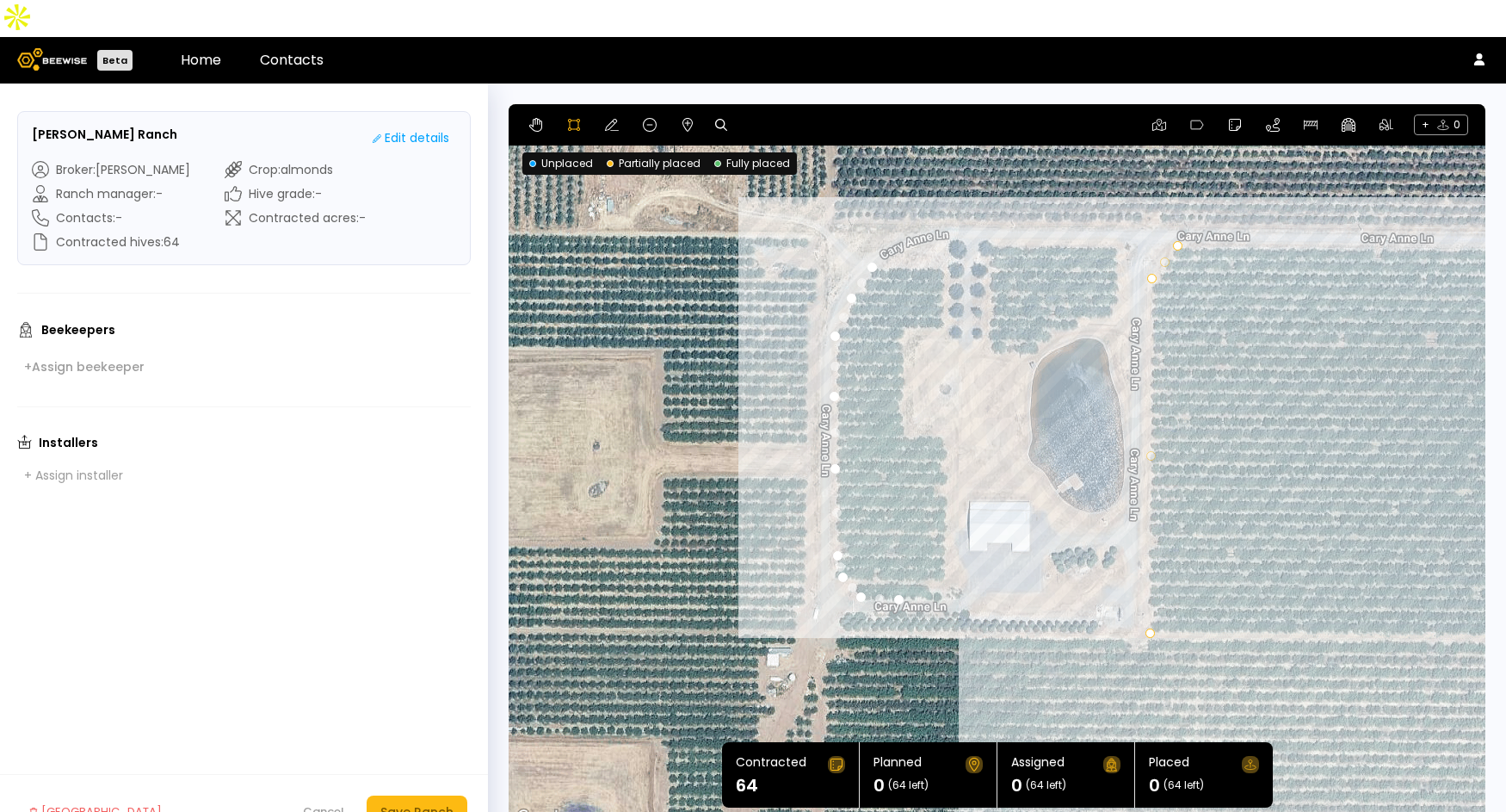
click at [930, 557] on div at bounding box center [997, 467] width 974 height 725
click at [921, 543] on div at bounding box center [997, 467] width 974 height 725
click at [941, 543] on div at bounding box center [997, 467] width 974 height 725
click at [948, 469] on div at bounding box center [997, 467] width 974 height 725
click at [944, 401] on div at bounding box center [997, 467] width 974 height 725
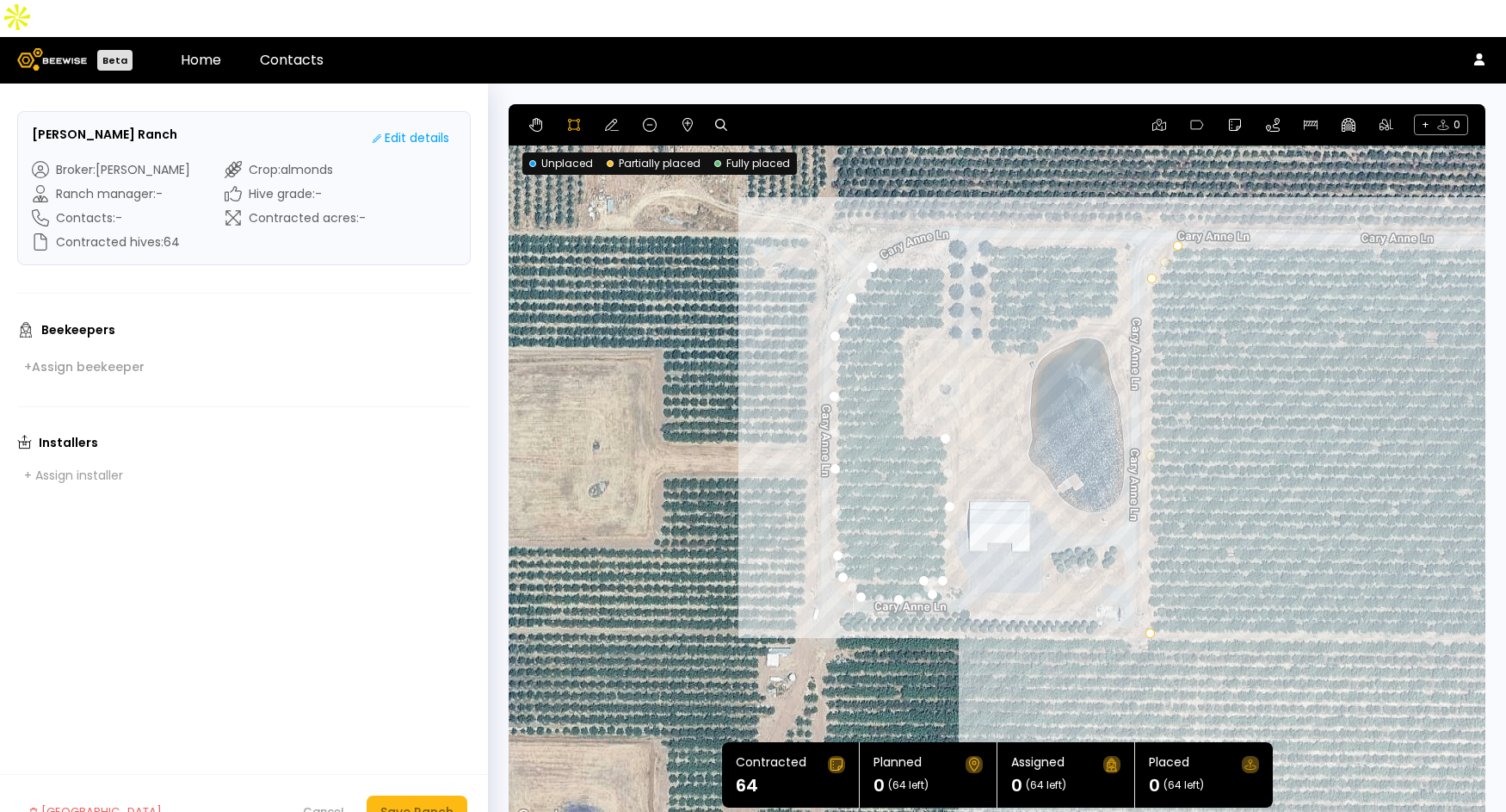
click at [898, 398] on div at bounding box center [997, 467] width 974 height 725
click at [892, 375] on div at bounding box center [997, 467] width 974 height 725
click at [900, 351] on div at bounding box center [997, 467] width 974 height 725
click at [897, 318] on div at bounding box center [997, 467] width 974 height 725
click at [900, 297] on div at bounding box center [997, 467] width 974 height 725
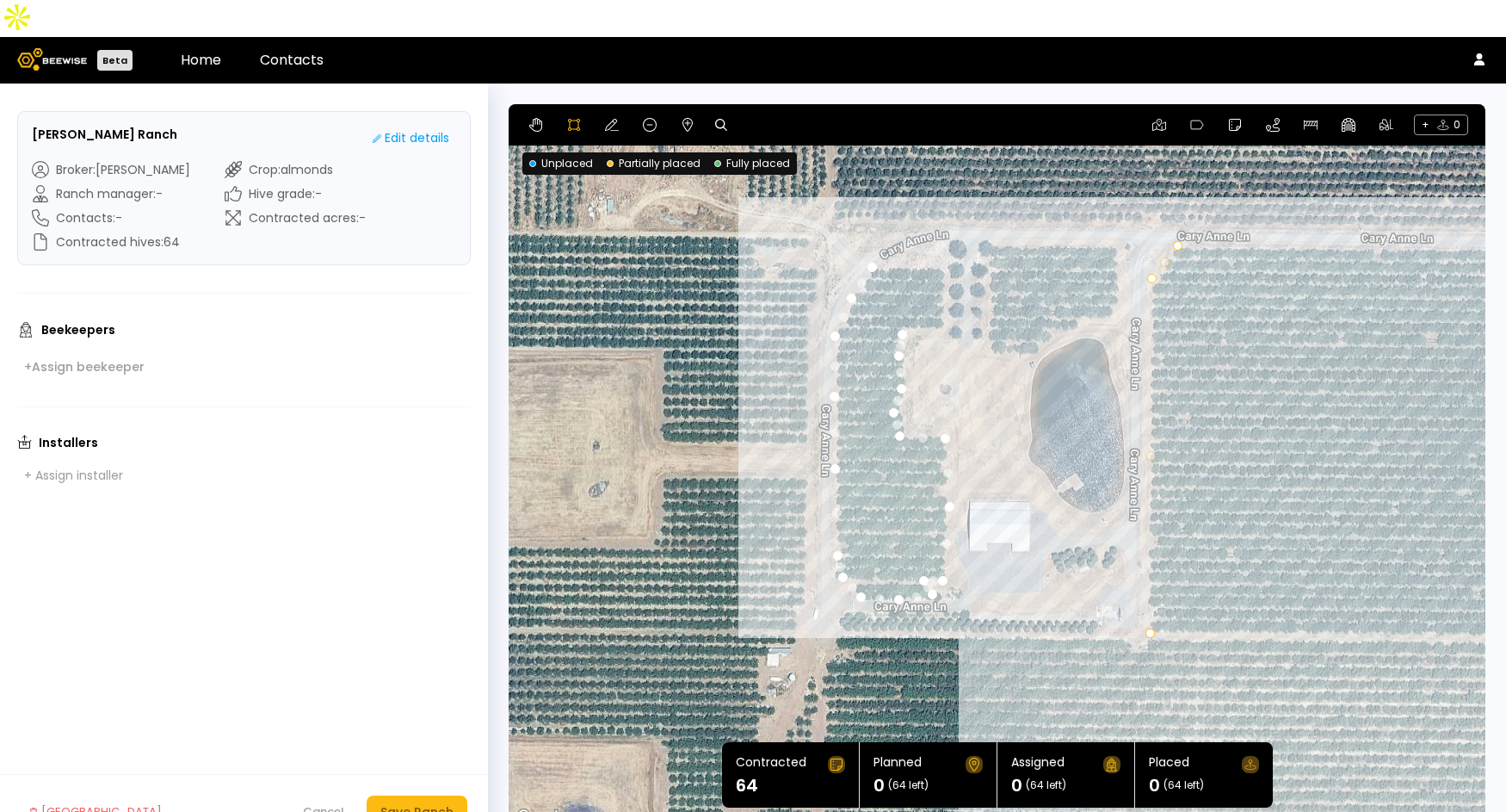
click at [907, 291] on div at bounding box center [997, 467] width 974 height 725
click at [936, 291] on div at bounding box center [997, 467] width 974 height 725
click at [943, 264] on div at bounding box center [997, 467] width 974 height 725
click at [941, 233] on div at bounding box center [997, 467] width 974 height 725
click at [871, 228] on div at bounding box center [997, 467] width 974 height 725
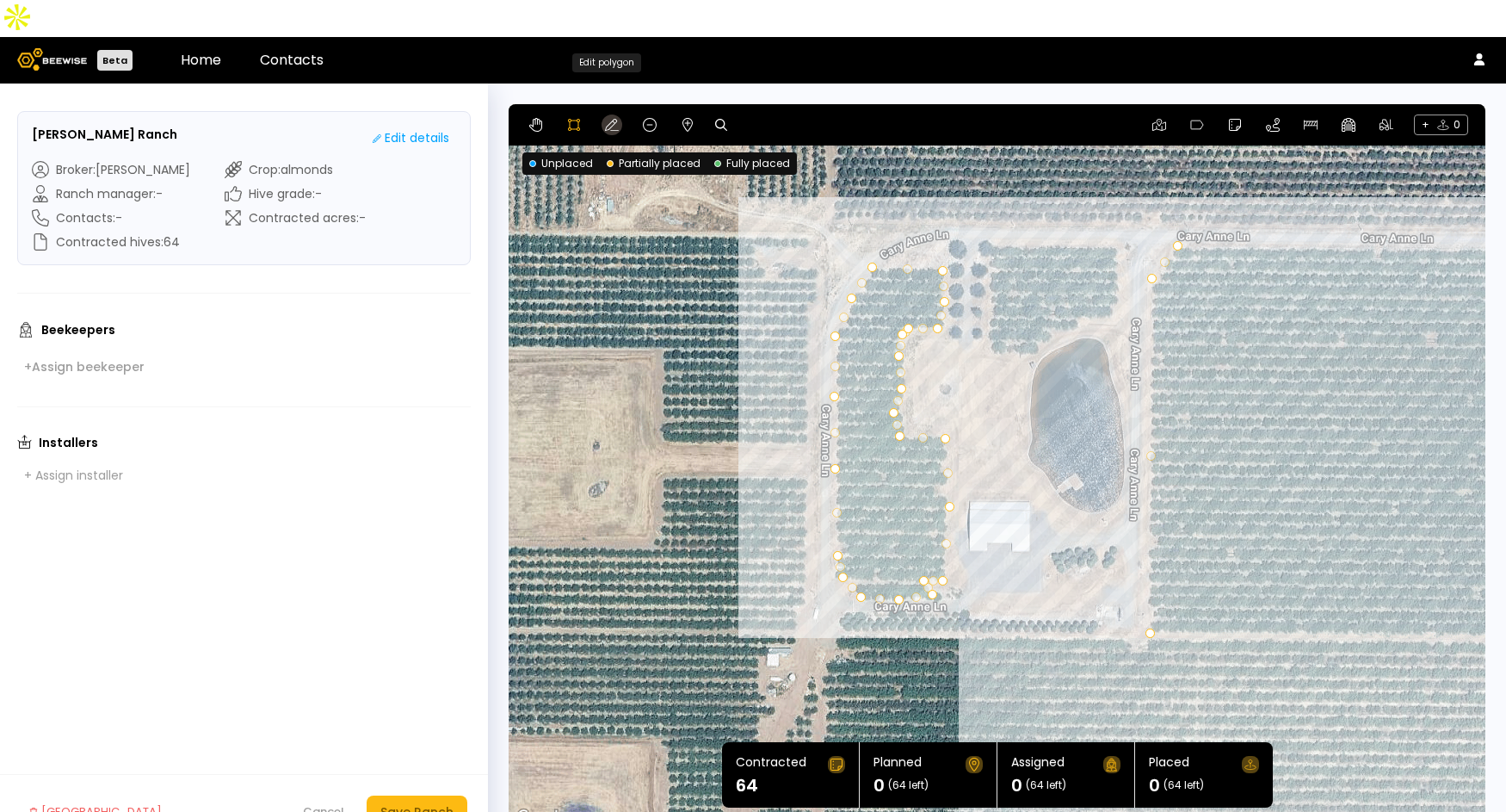
click at [616, 118] on icon at bounding box center [612, 125] width 14 height 14
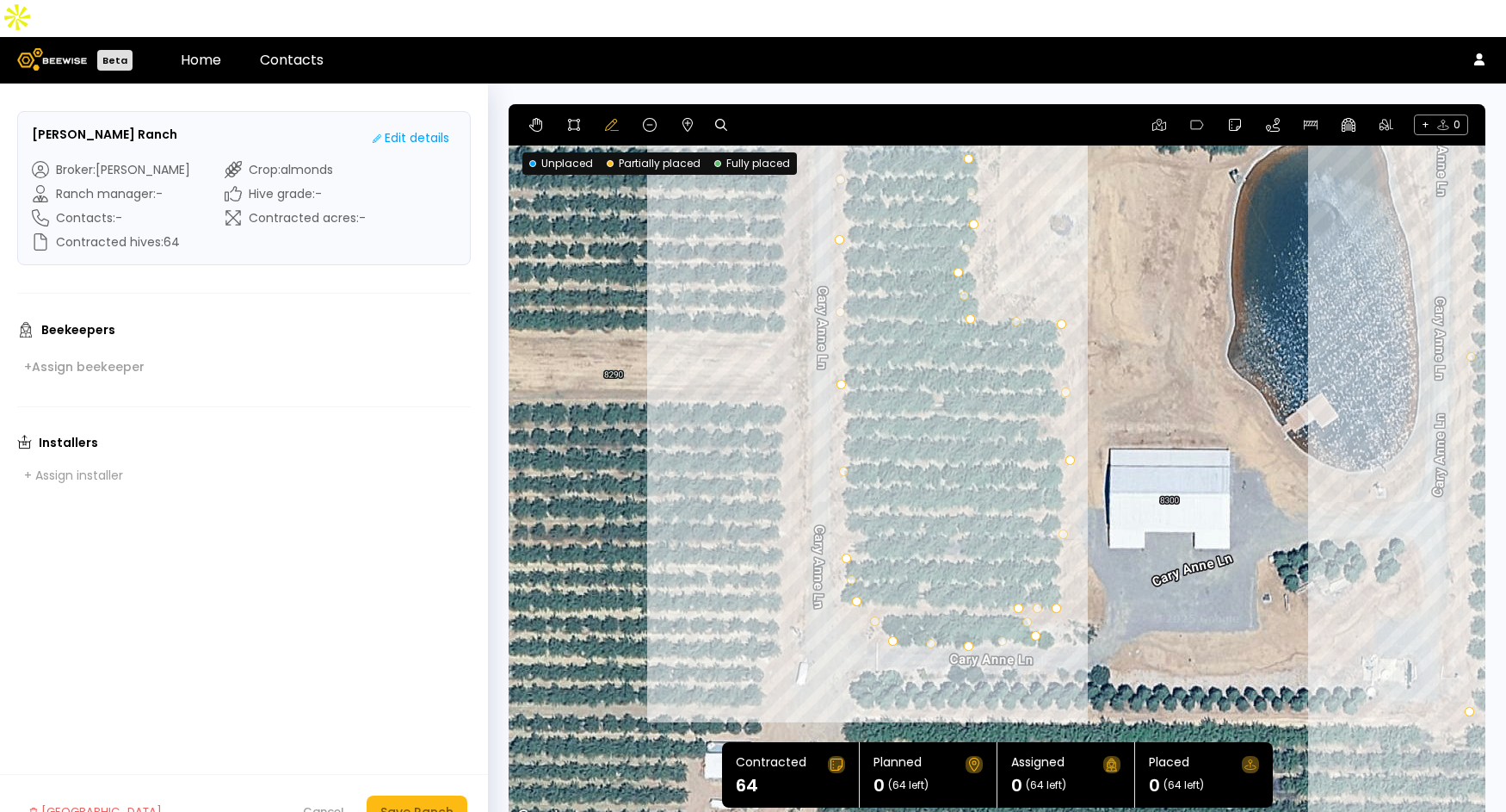
drag, startPoint x: 973, startPoint y: 499, endPoint x: 959, endPoint y: 433, distance: 67.5
click at [959, 433] on div at bounding box center [997, 467] width 977 height 724
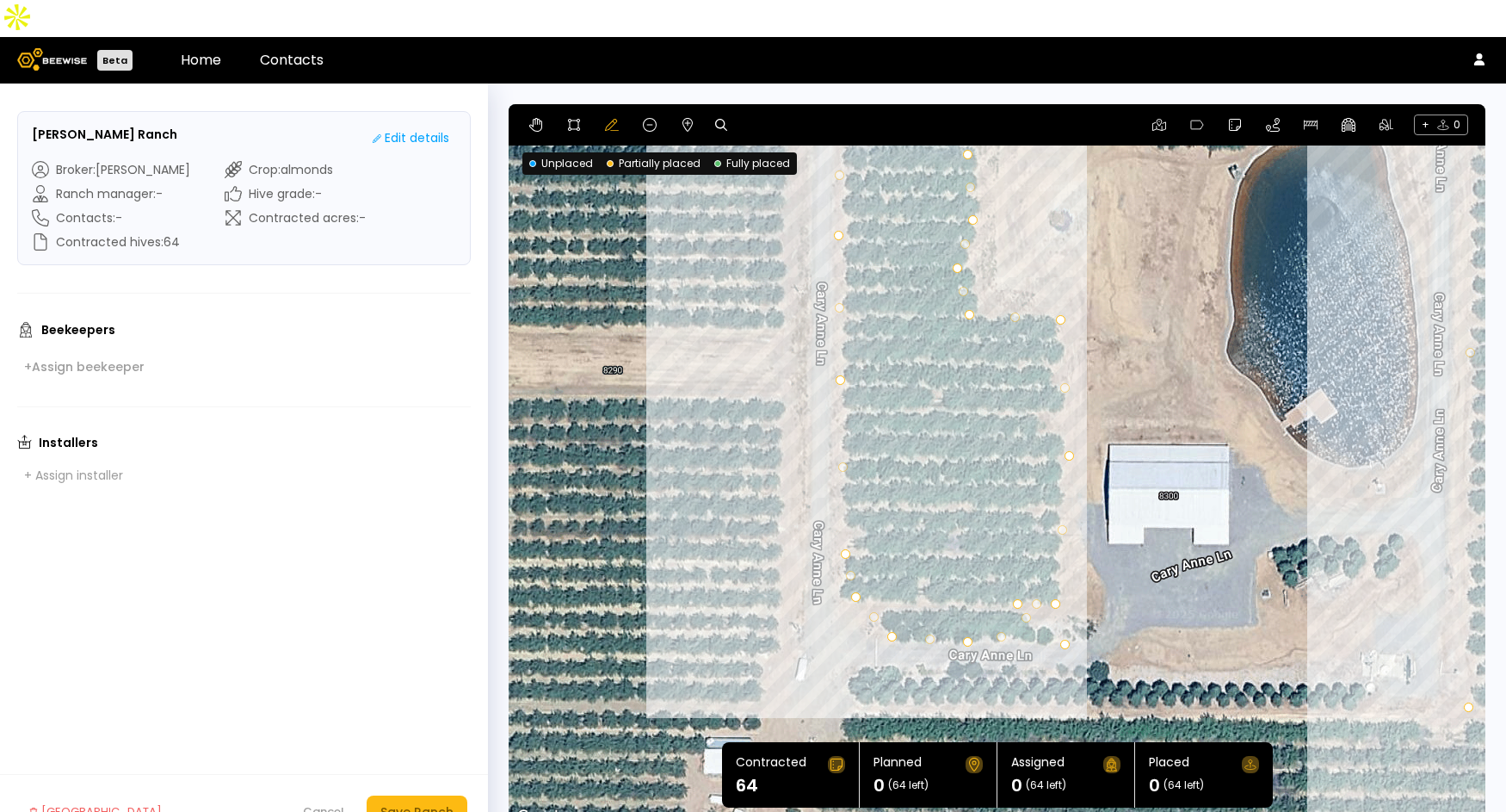
drag, startPoint x: 1035, startPoint y: 595, endPoint x: 1065, endPoint y: 612, distance: 34.5
drag, startPoint x: 852, startPoint y: 561, endPoint x: 831, endPoint y: 565, distance: 21.4
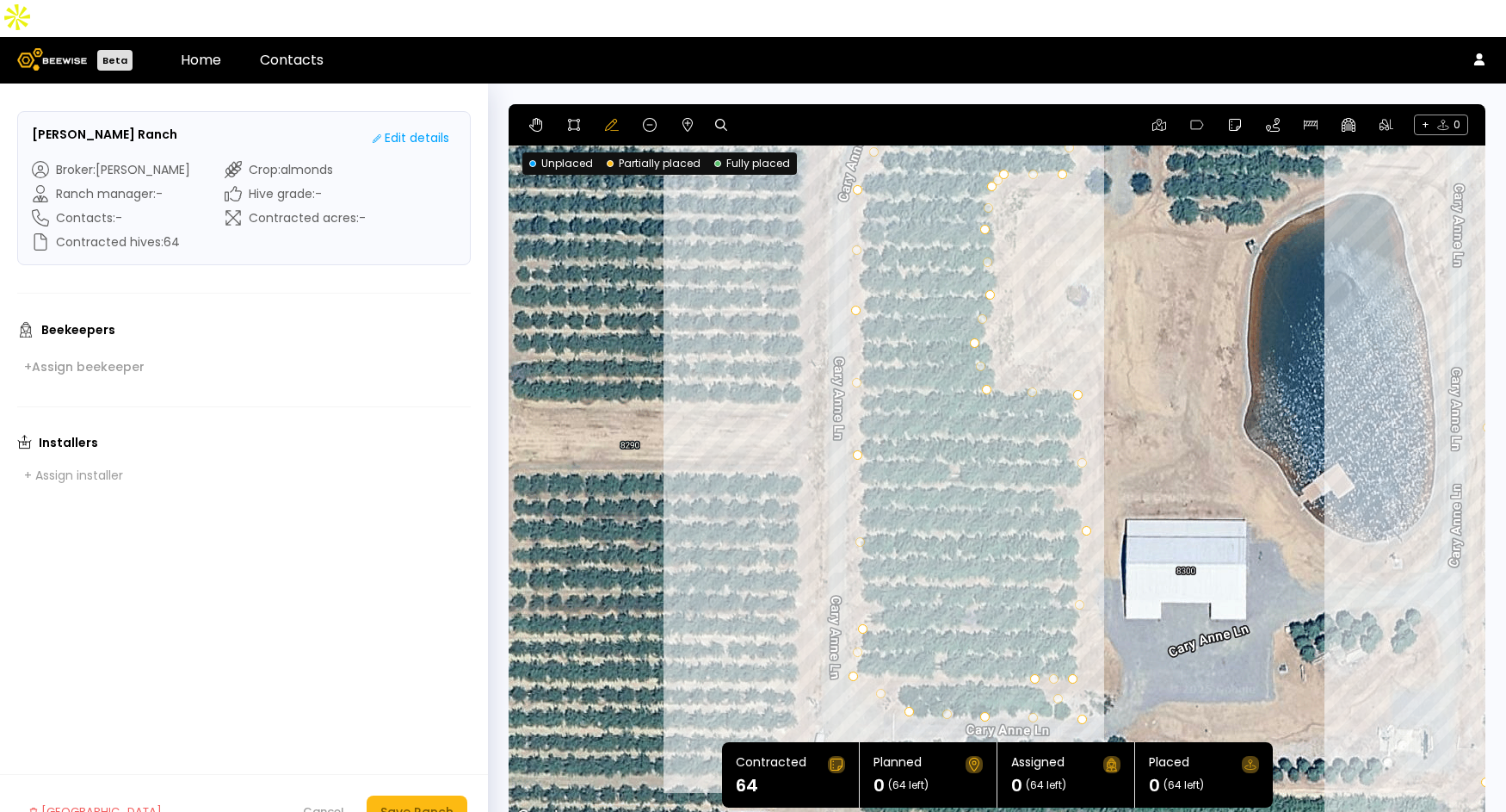
drag, startPoint x: 1103, startPoint y: 257, endPoint x: 1125, endPoint y: 368, distance: 113.2
click at [1125, 368] on div at bounding box center [997, 467] width 977 height 724
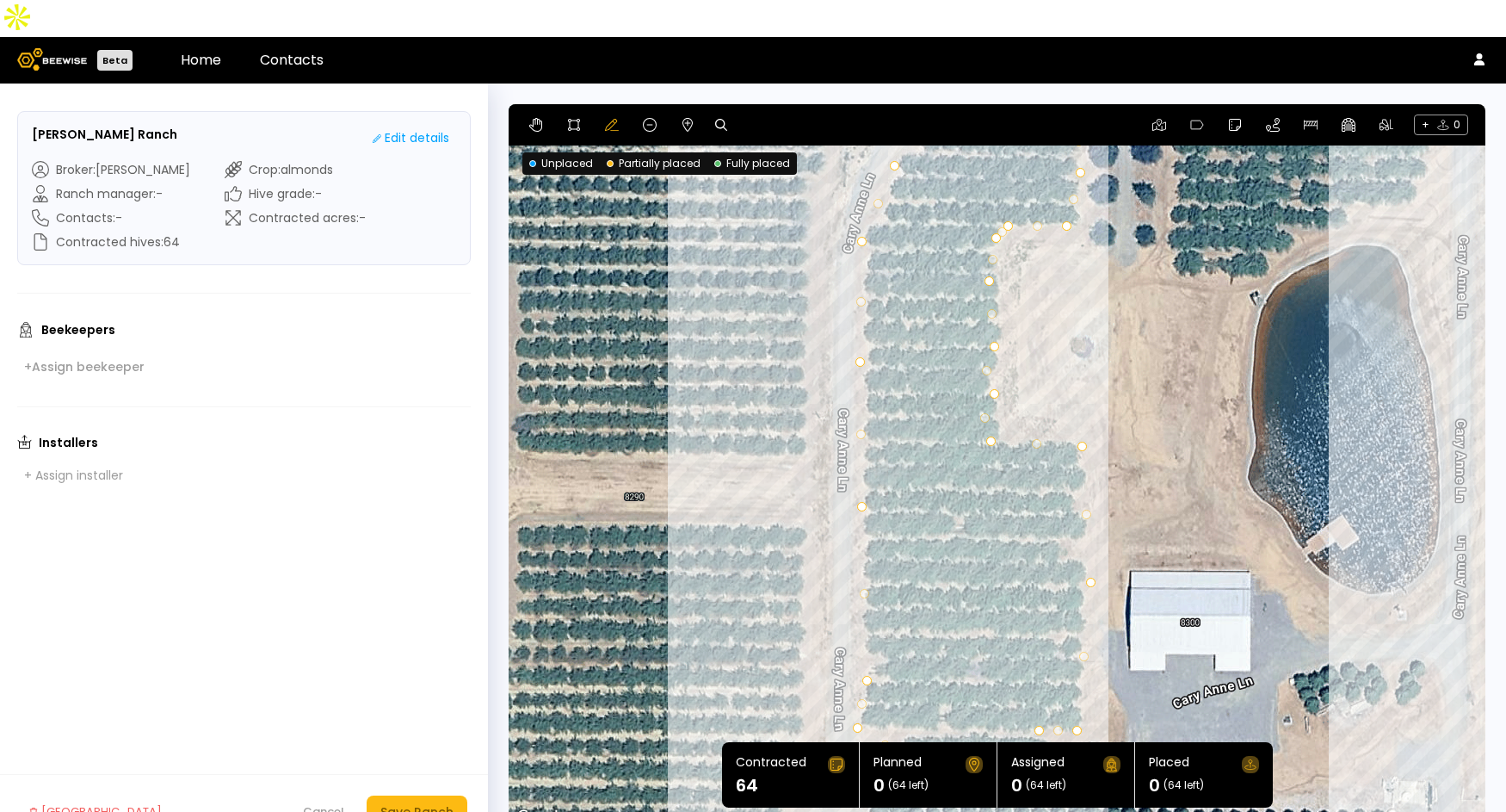
drag, startPoint x: 974, startPoint y: 353, endPoint x: 993, endPoint y: 353, distance: 19.0
drag, startPoint x: 991, startPoint y: 406, endPoint x: 1002, endPoint y: 407, distance: 11.0
drag, startPoint x: 992, startPoint y: 278, endPoint x: 1008, endPoint y: 285, distance: 17.5
drag, startPoint x: 987, startPoint y: 241, endPoint x: 996, endPoint y: 235, distance: 10.8
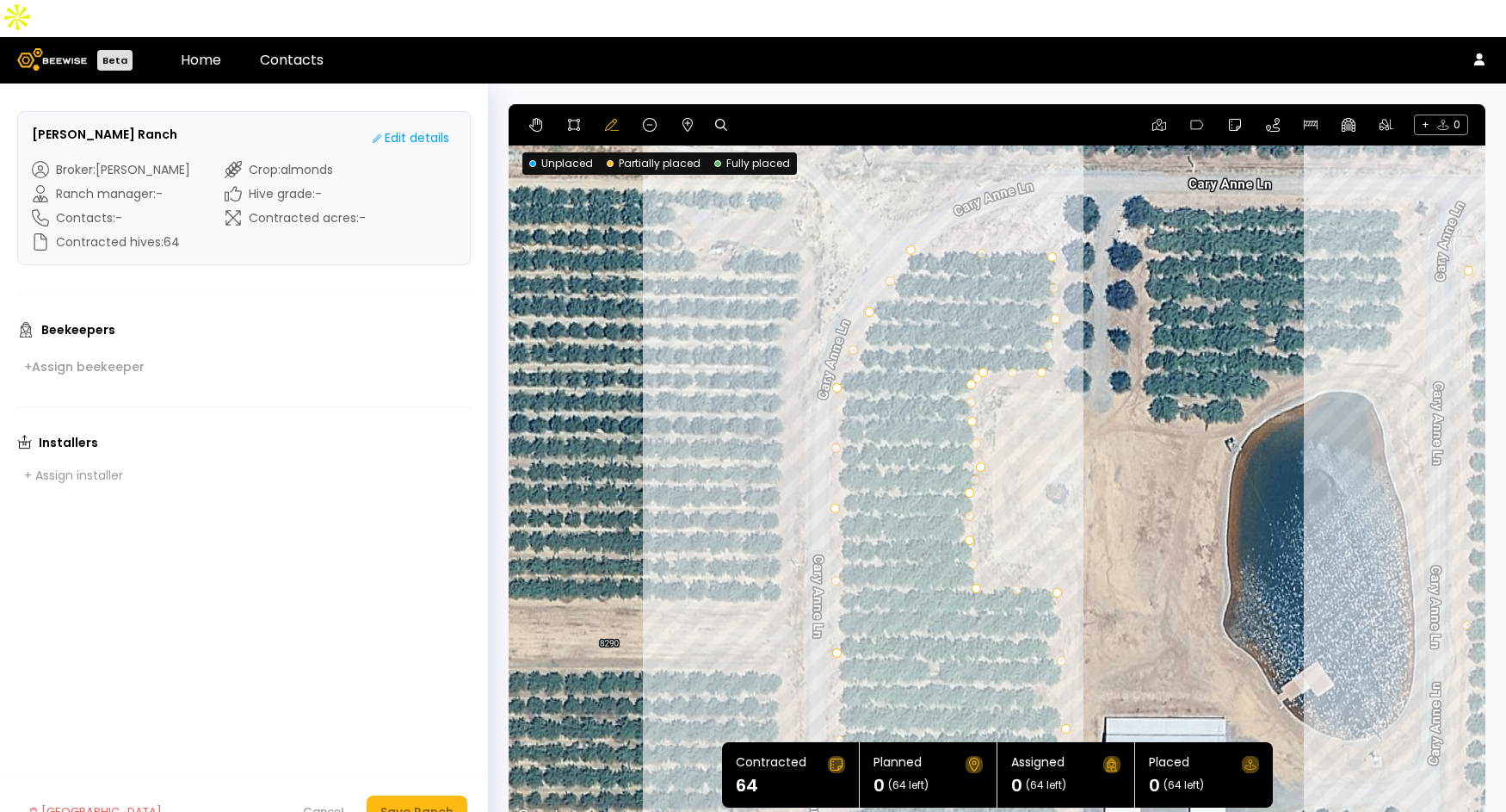
drag, startPoint x: 1084, startPoint y: 257, endPoint x: 1050, endPoint y: 389, distance: 136.3
click at [1057, 409] on div at bounding box center [997, 467] width 977 height 724
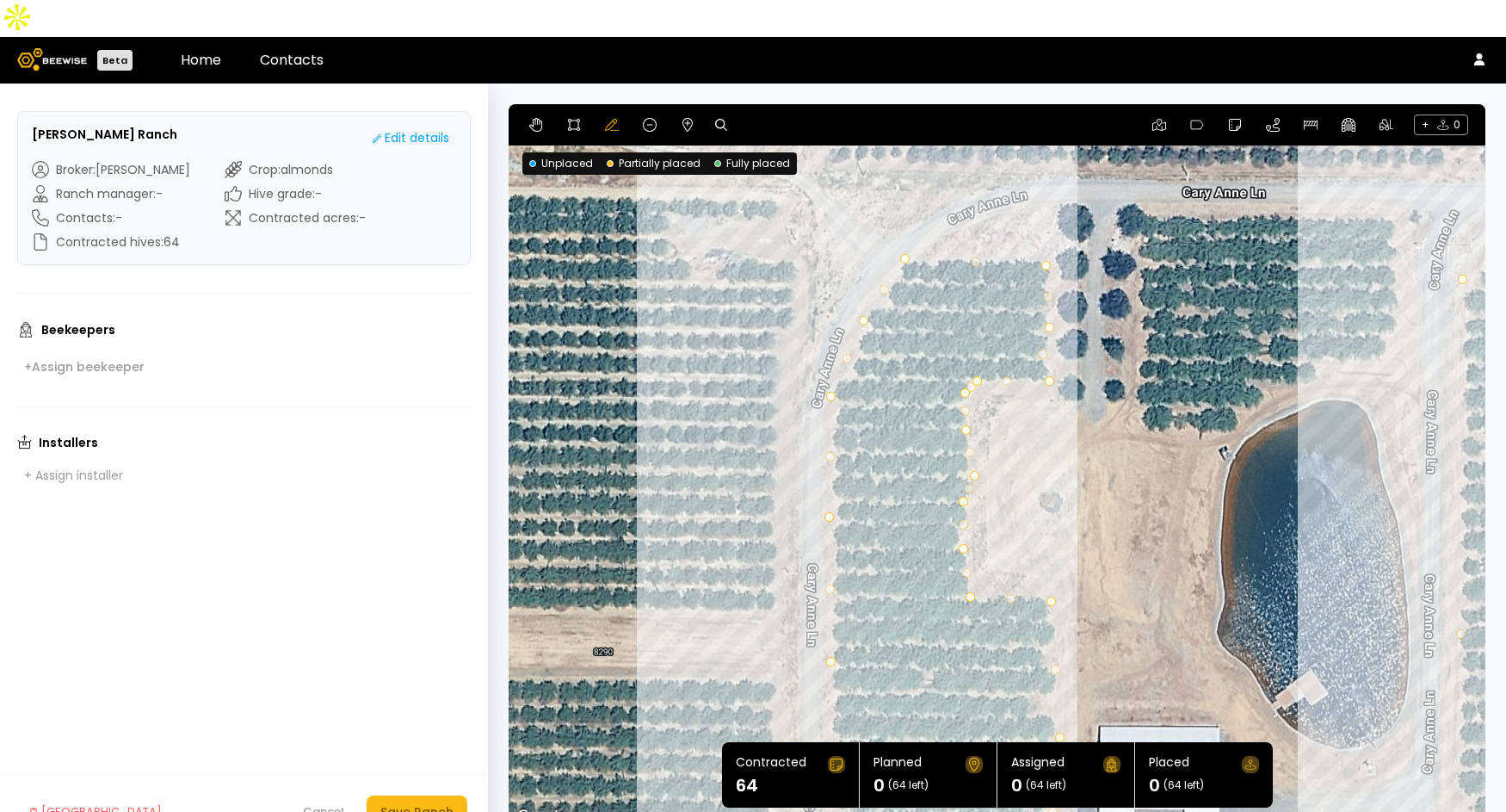
drag, startPoint x: 1033, startPoint y: 339, endPoint x: 1048, endPoint y: 339, distance: 15.0
drag, startPoint x: 1045, startPoint y: 318, endPoint x: 1038, endPoint y: 324, distance: 9.2
drag, startPoint x: 886, startPoint y: 252, endPoint x: 887, endPoint y: 269, distance: 17.0
drag, startPoint x: 848, startPoint y: 321, endPoint x: 861, endPoint y: 315, distance: 14.3
drag, startPoint x: 843, startPoint y: 337, endPoint x: 854, endPoint y: 340, distance: 11.4
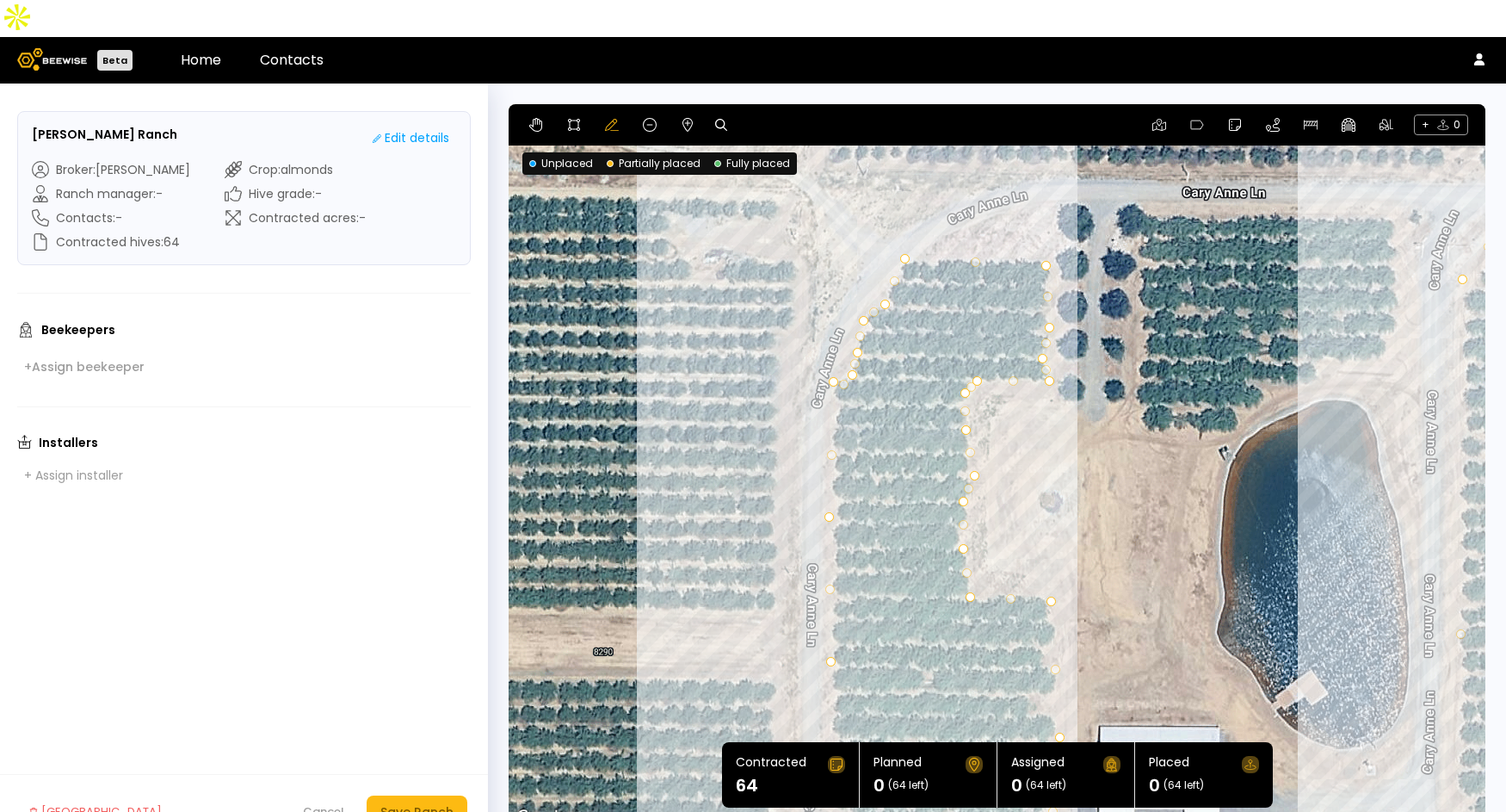
drag, startPoint x: 832, startPoint y: 354, endPoint x: 832, endPoint y: 341, distance: 13.0
click at [420, 795] on button "Save Ranch" at bounding box center [417, 812] width 101 height 33
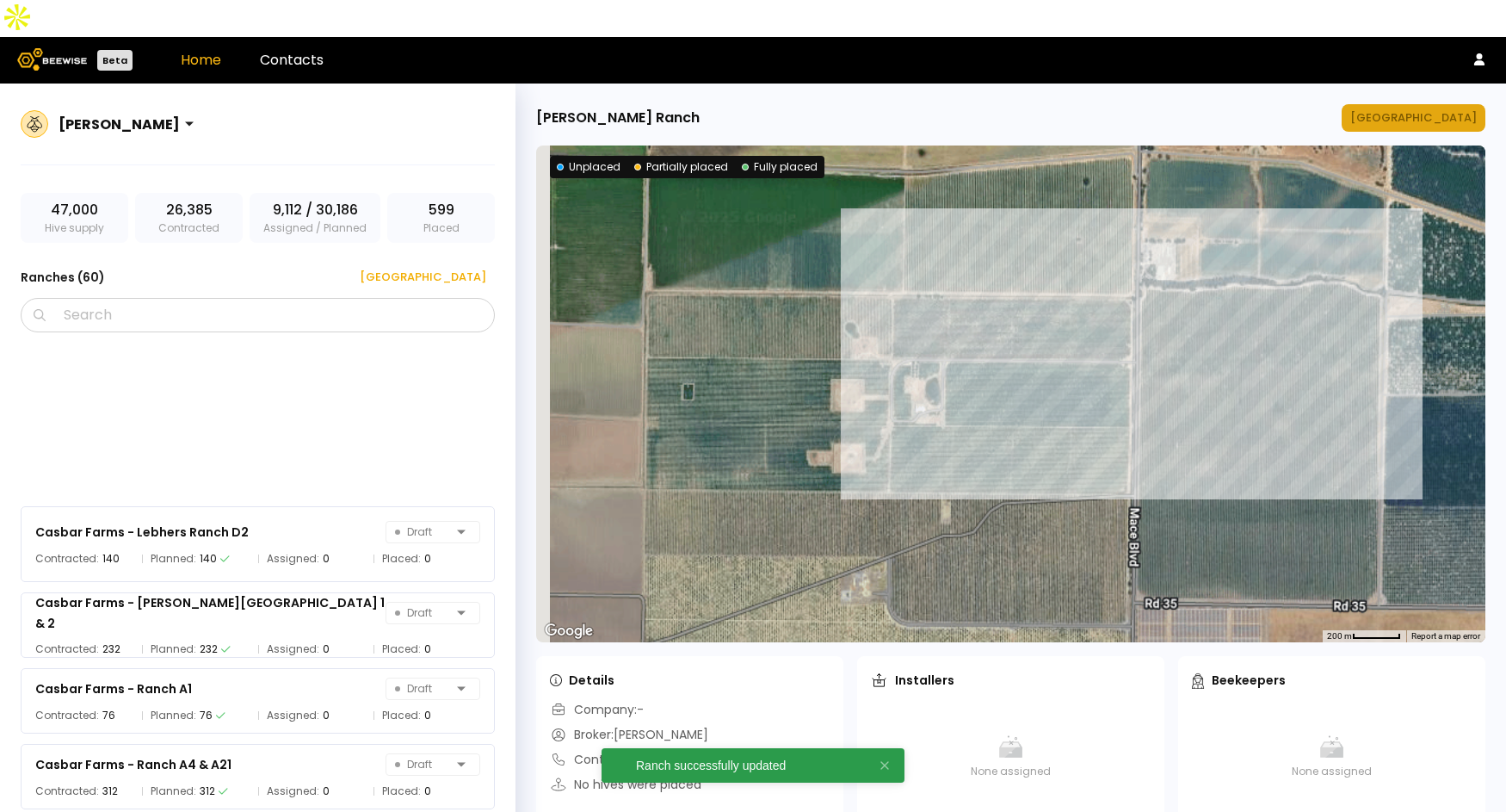
scroll to position [2132, 0]
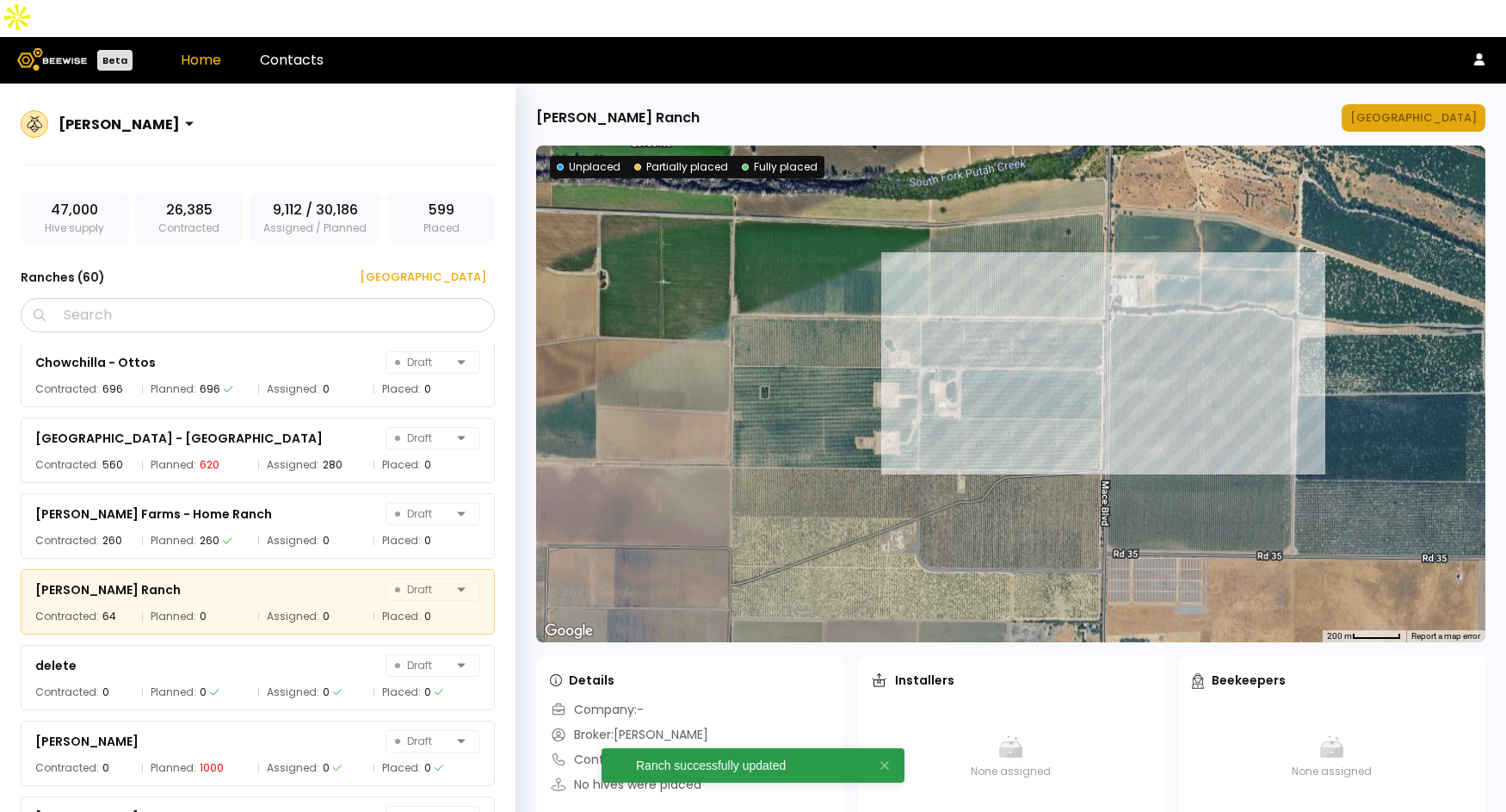
click at [1433, 109] on div "[GEOGRAPHIC_DATA]" at bounding box center [1414, 118] width 127 height 18
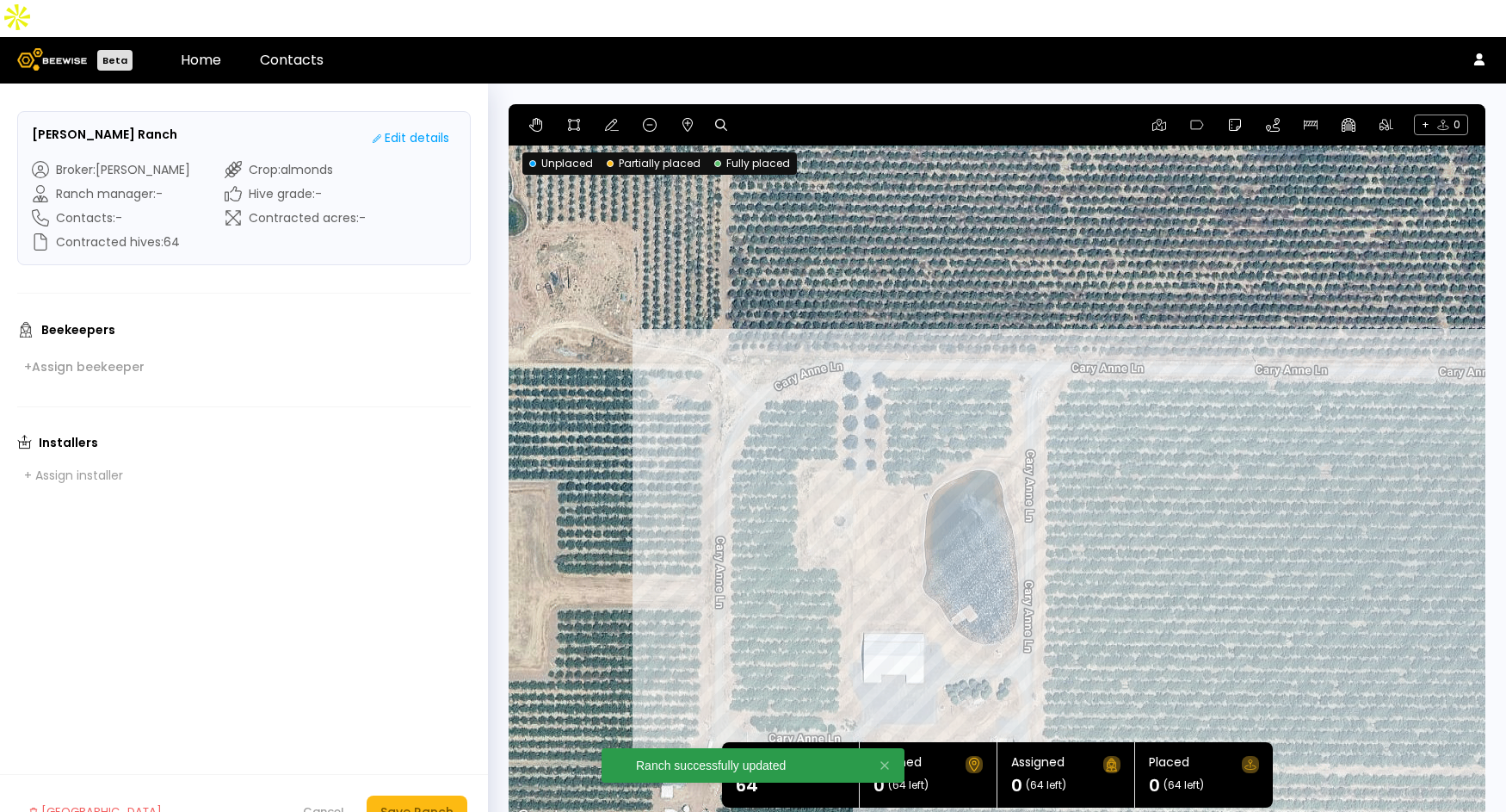
drag, startPoint x: 928, startPoint y: 277, endPoint x: 975, endPoint y: 529, distance: 256.3
click at [975, 529] on div at bounding box center [997, 467] width 977 height 724
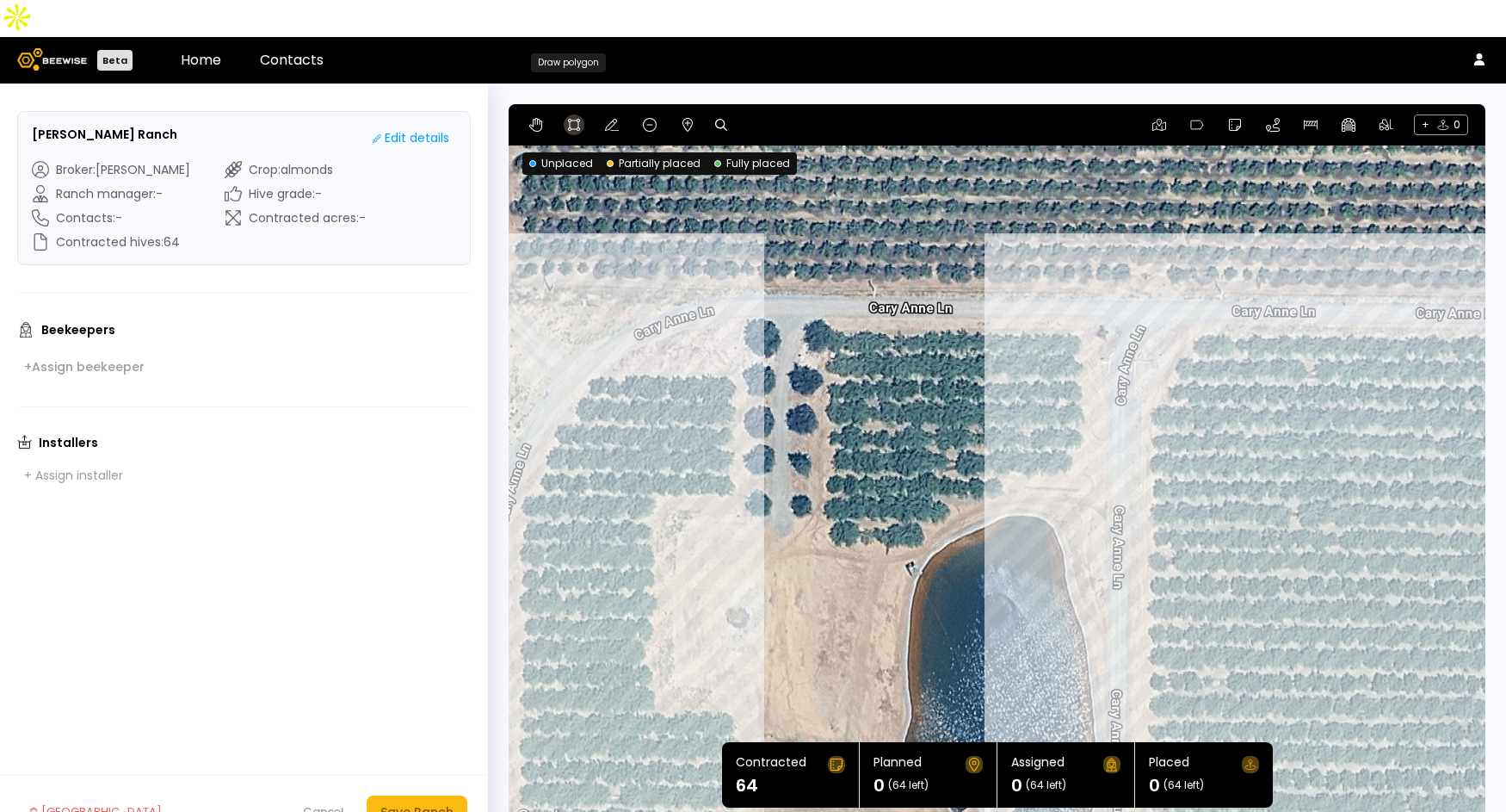
click at [572, 118] on icon at bounding box center [574, 125] width 14 height 14
drag, startPoint x: 819, startPoint y: 512, endPoint x: 828, endPoint y: 509, distance: 9.5
click at [819, 510] on div at bounding box center [997, 467] width 974 height 725
click at [574, 118] on icon at bounding box center [574, 125] width 14 height 14
click at [825, 504] on div at bounding box center [997, 467] width 974 height 725
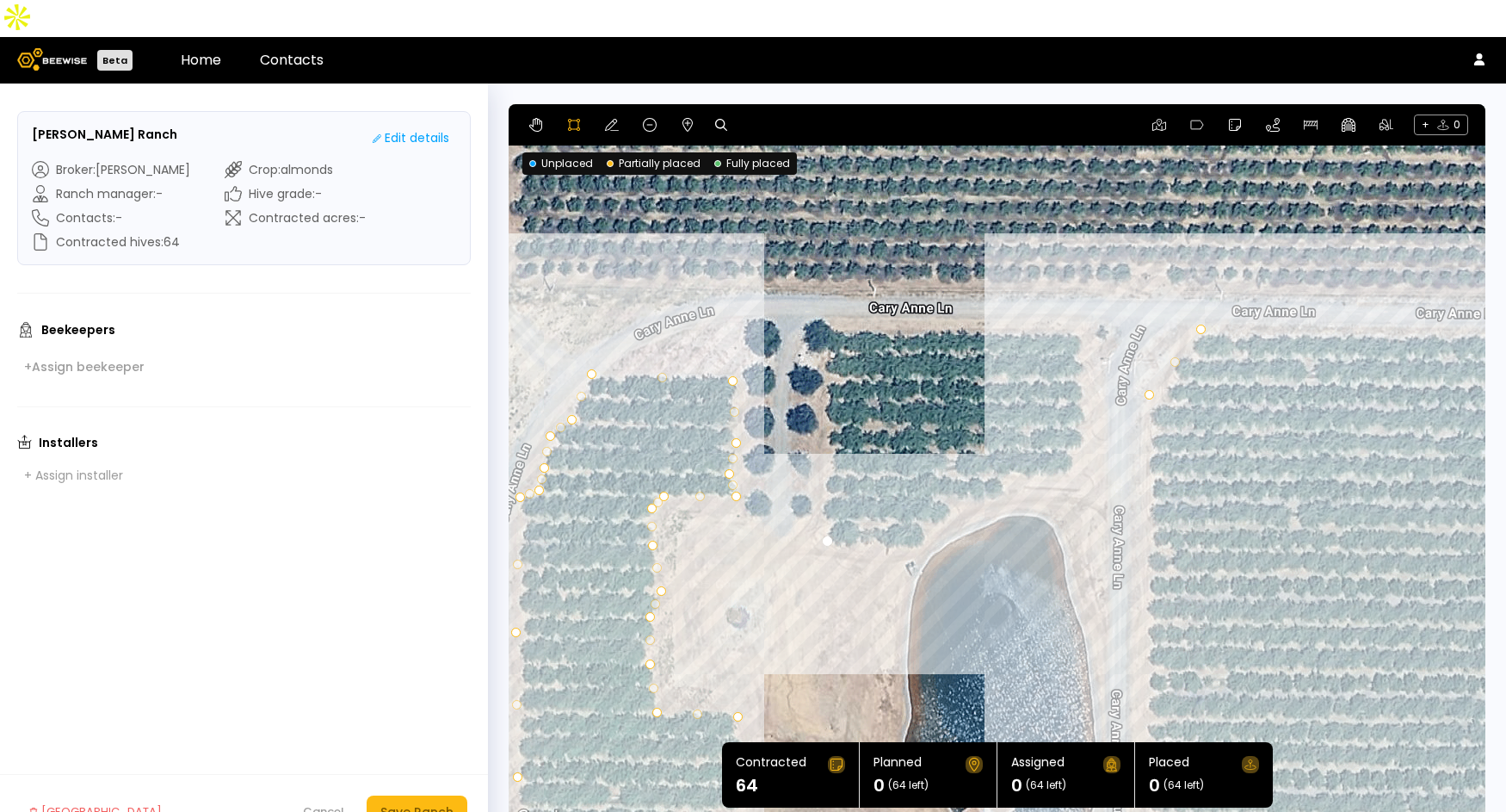
click at [918, 509] on div at bounding box center [997, 467] width 974 height 725
click at [922, 488] on div at bounding box center [997, 467] width 974 height 725
click at [952, 478] on div at bounding box center [997, 467] width 974 height 725
click at [951, 462] on div at bounding box center [997, 467] width 974 height 725
click at [1009, 462] on div at bounding box center [997, 467] width 974 height 725
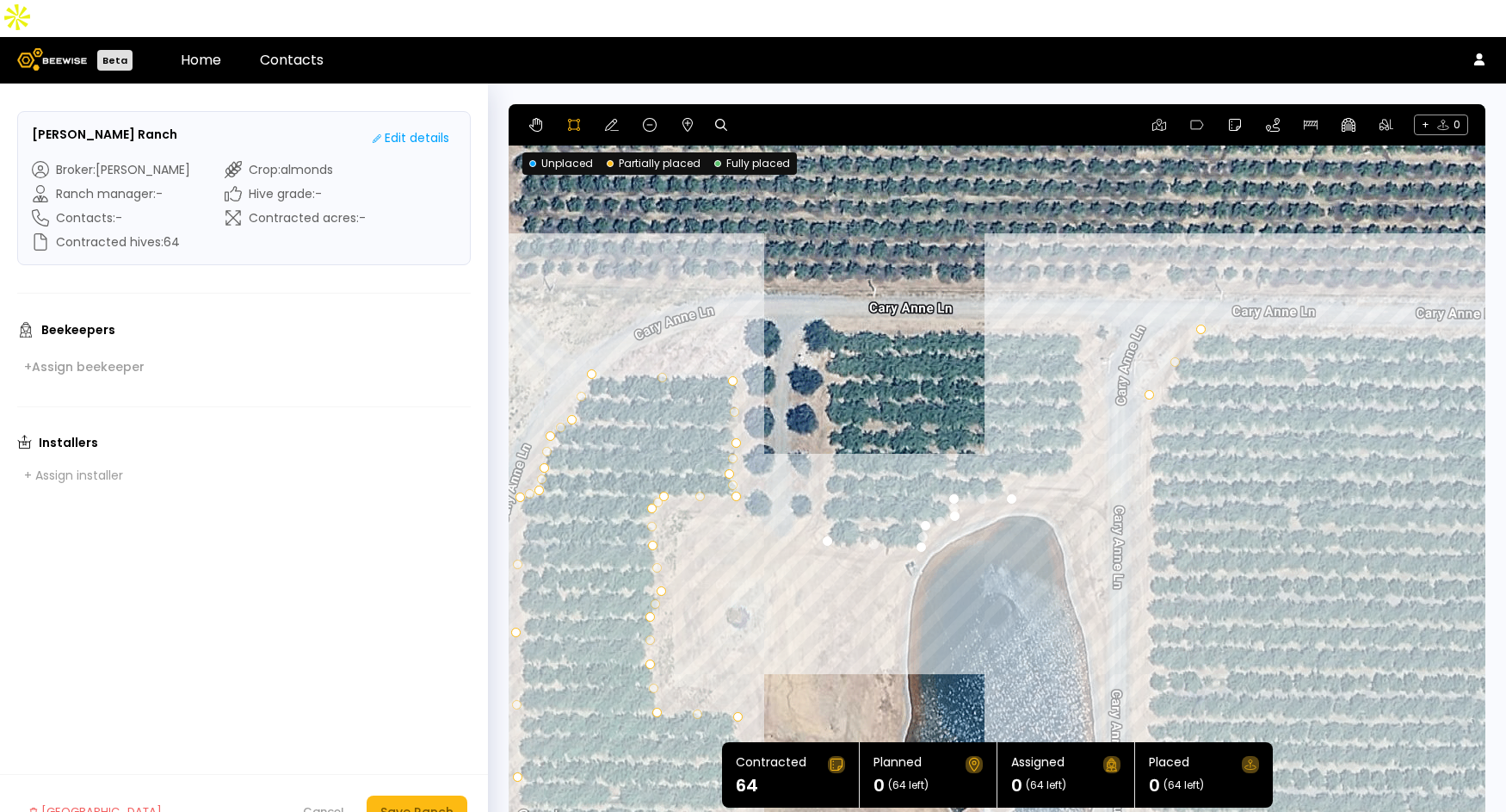
click at [1002, 441] on div at bounding box center [997, 467] width 974 height 725
click at [1068, 440] on div at bounding box center [997, 467] width 974 height 725
click at [1084, 411] on div at bounding box center [997, 467] width 974 height 725
click at [1081, 293] on div at bounding box center [997, 467] width 974 height 725
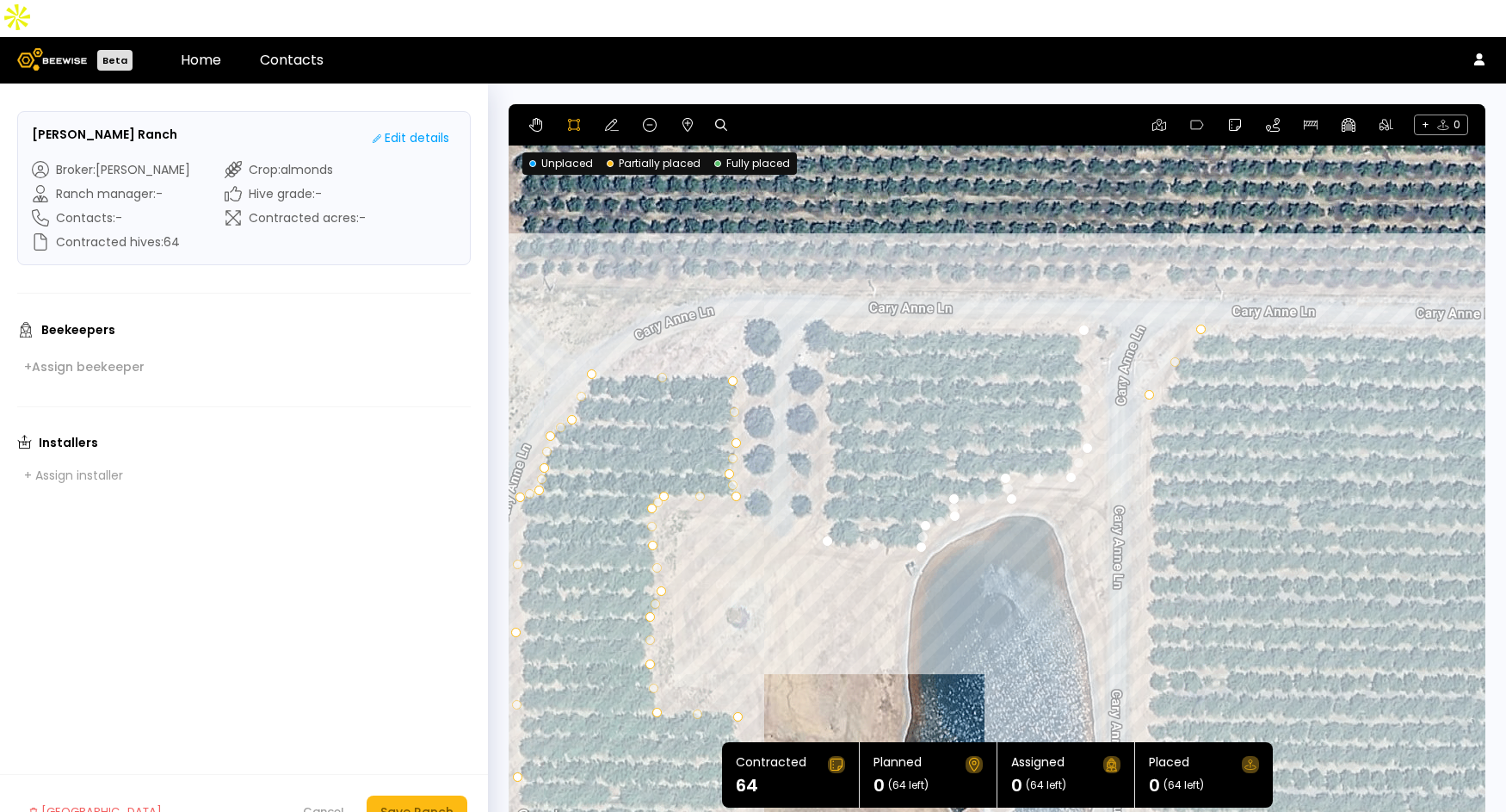
click at [840, 291] on div at bounding box center [997, 467] width 974 height 725
click at [828, 306] on div at bounding box center [997, 467] width 974 height 725
click at [825, 346] on div at bounding box center [997, 467] width 974 height 725
click at [825, 387] on div at bounding box center [997, 467] width 974 height 725
click at [829, 426] on div at bounding box center [997, 467] width 974 height 725
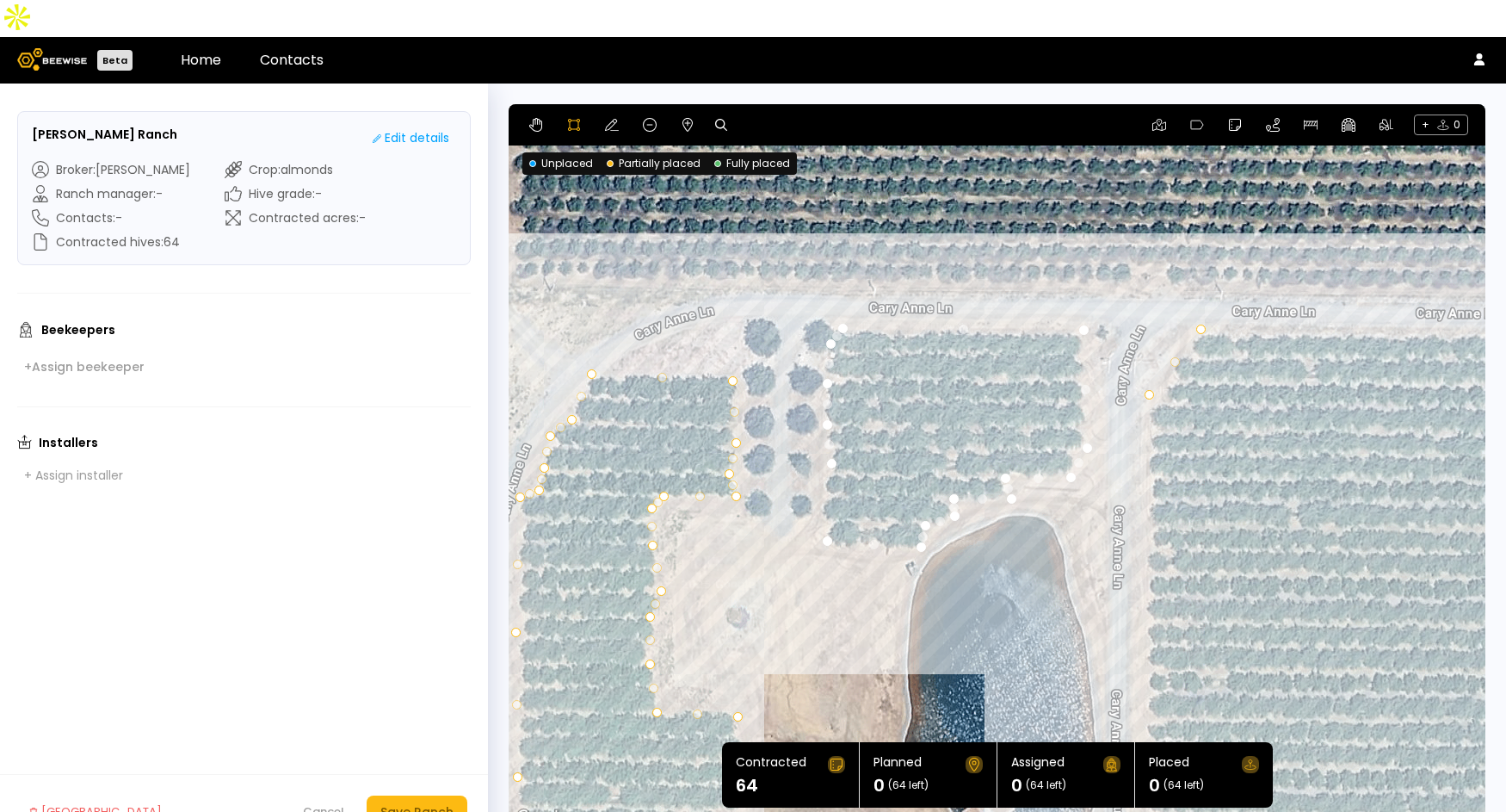
click at [820, 452] on div at bounding box center [997, 467] width 974 height 725
click at [816, 480] on div at bounding box center [997, 467] width 974 height 725
click at [827, 505] on div at bounding box center [997, 467] width 974 height 725
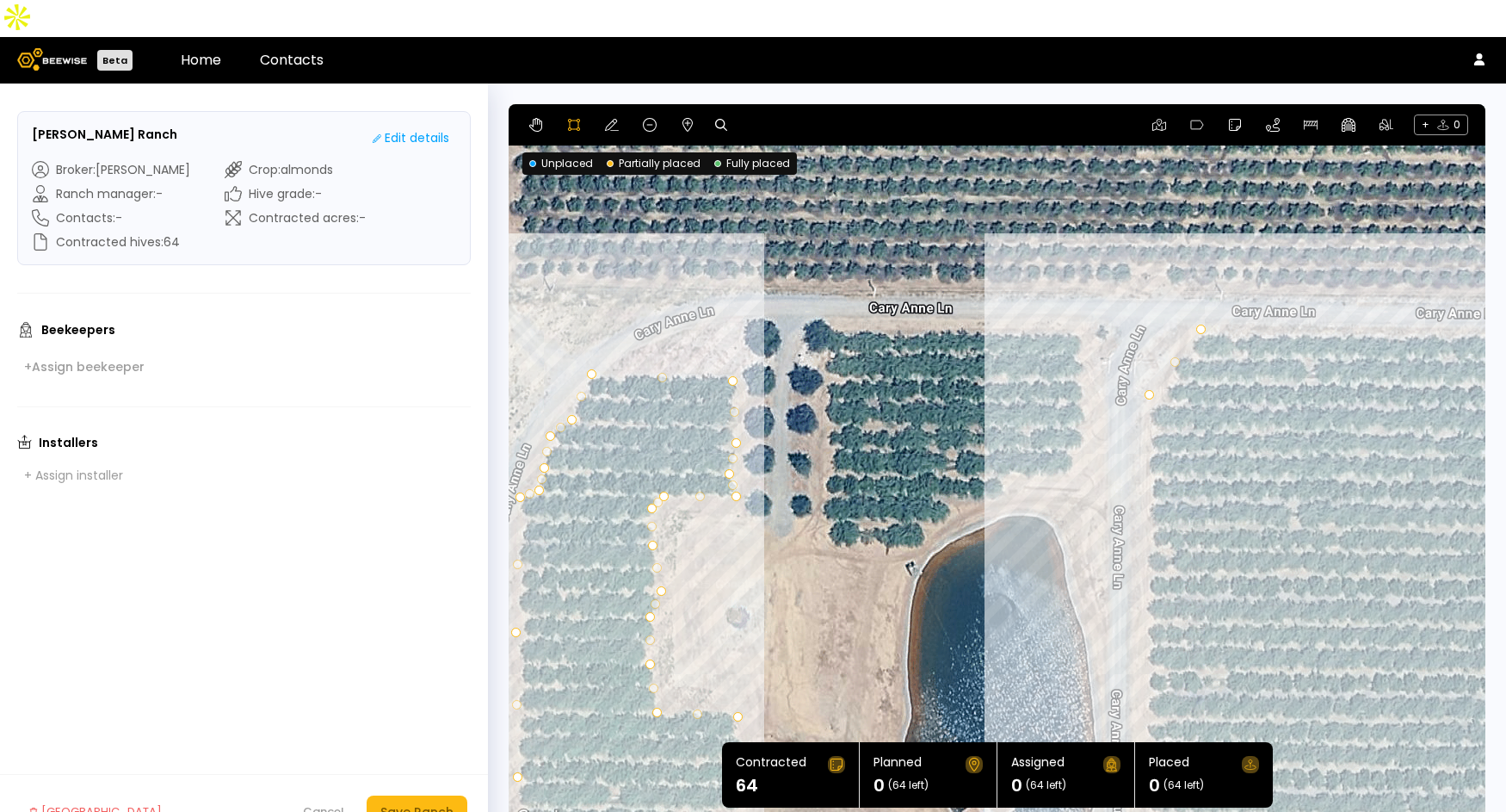
click at [831, 288] on div at bounding box center [997, 467] width 974 height 725
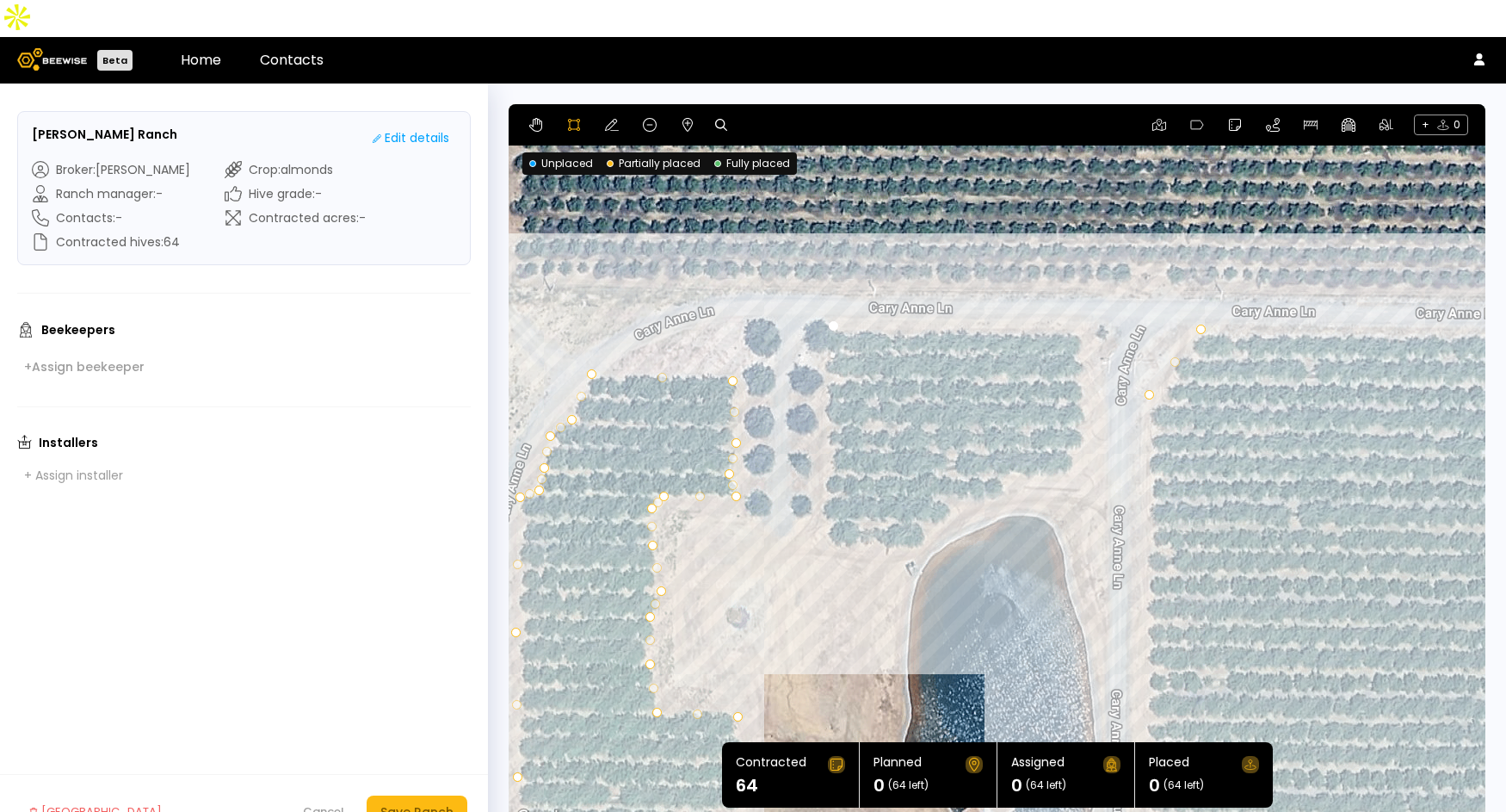
click at [819, 501] on div at bounding box center [997, 467] width 974 height 725
click at [906, 513] on div at bounding box center [997, 467] width 974 height 725
click at [936, 487] on div at bounding box center [997, 467] width 974 height 725
click at [974, 466] on div at bounding box center [997, 467] width 974 height 725
click at [1009, 457] on div at bounding box center [997, 467] width 974 height 725
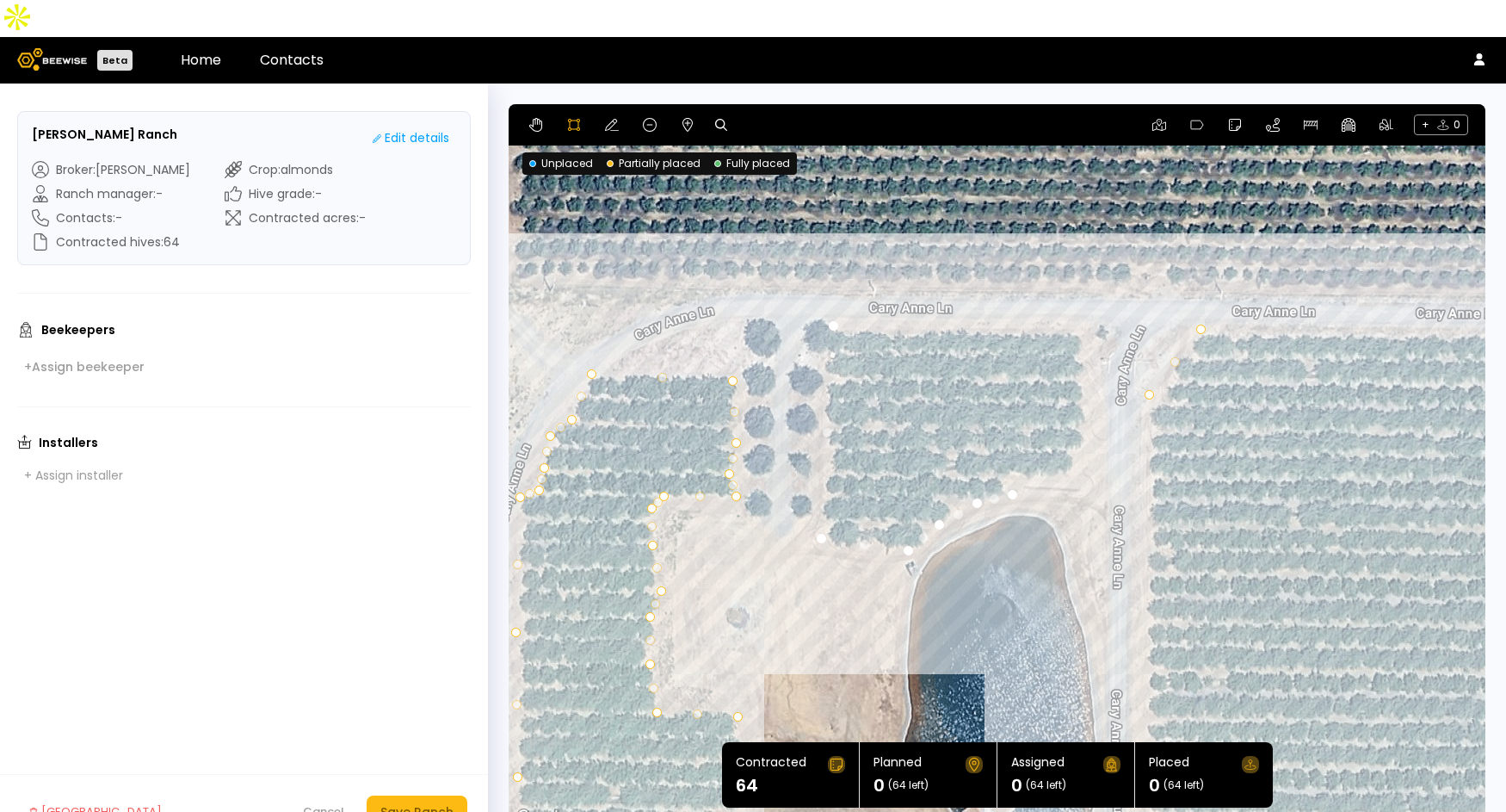
click at [1016, 441] on div at bounding box center [997, 467] width 974 height 725
click at [1079, 434] on div at bounding box center [997, 467] width 974 height 725
click at [1076, 294] on div at bounding box center [997, 467] width 974 height 725
click at [831, 289] on div at bounding box center [997, 467] width 974 height 725
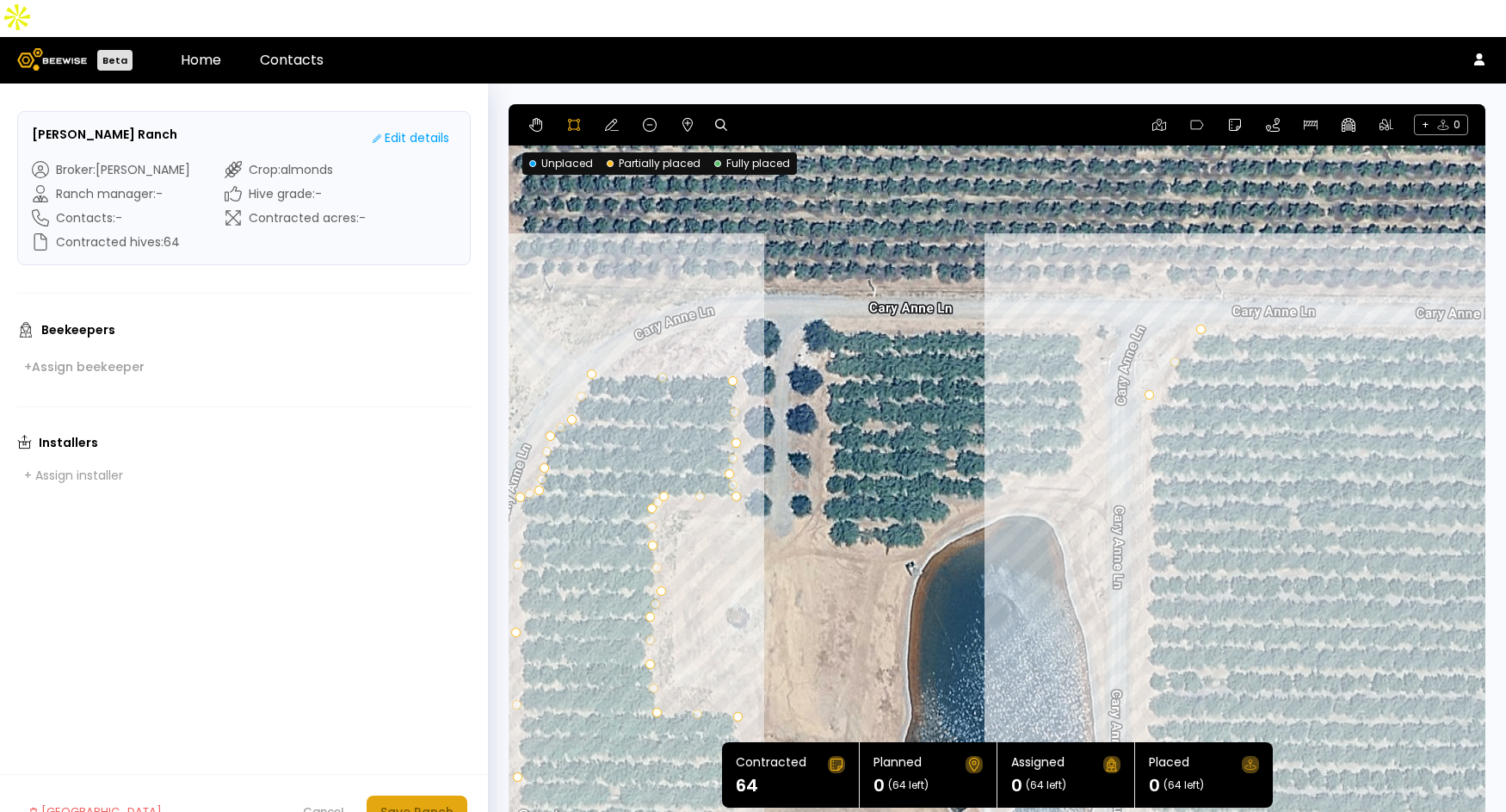
click at [423, 802] on div "Save Ranch" at bounding box center [417, 811] width 73 height 19
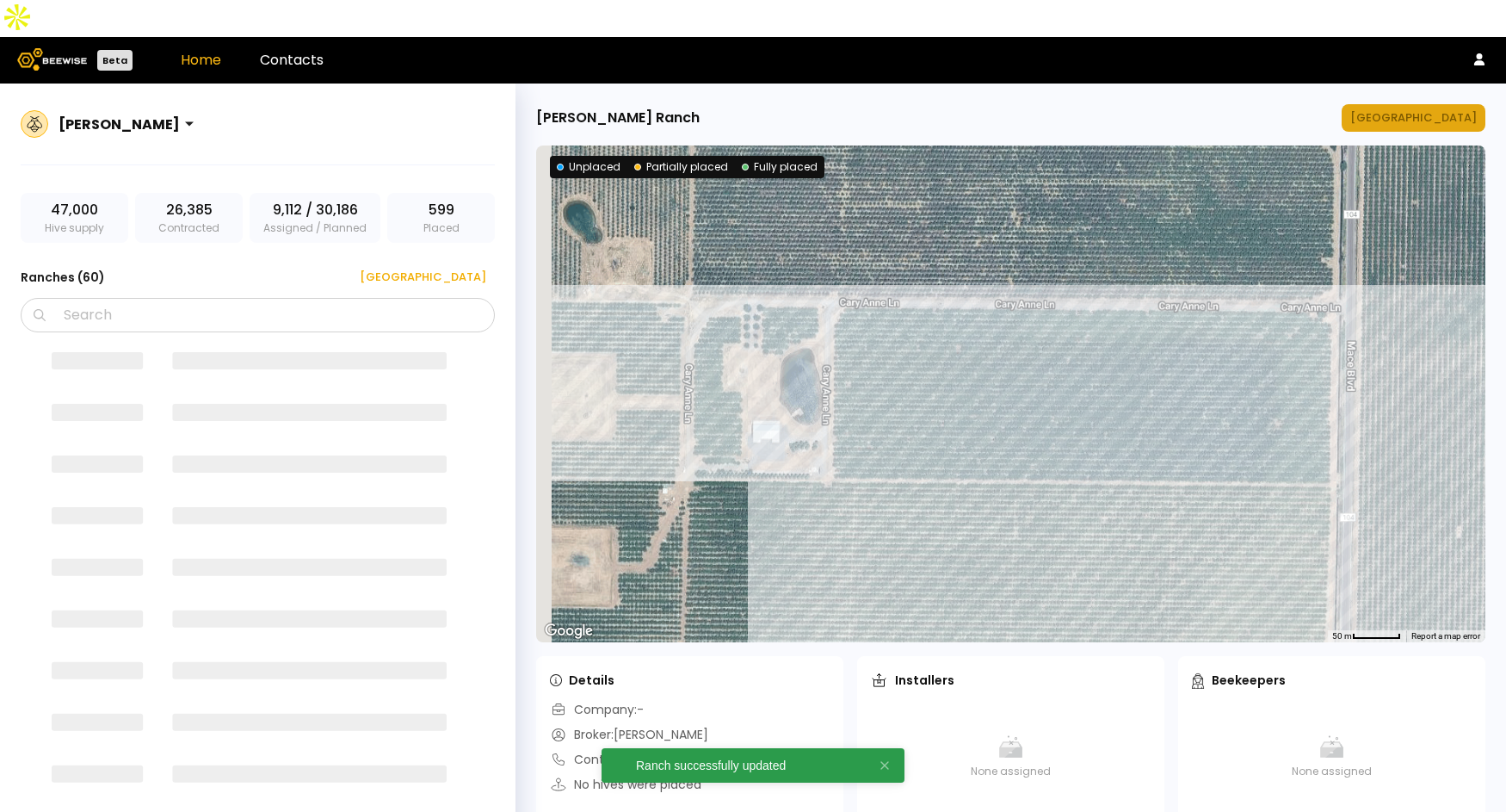
click at [1435, 104] on button "[GEOGRAPHIC_DATA]" at bounding box center [1413, 118] width 143 height 27
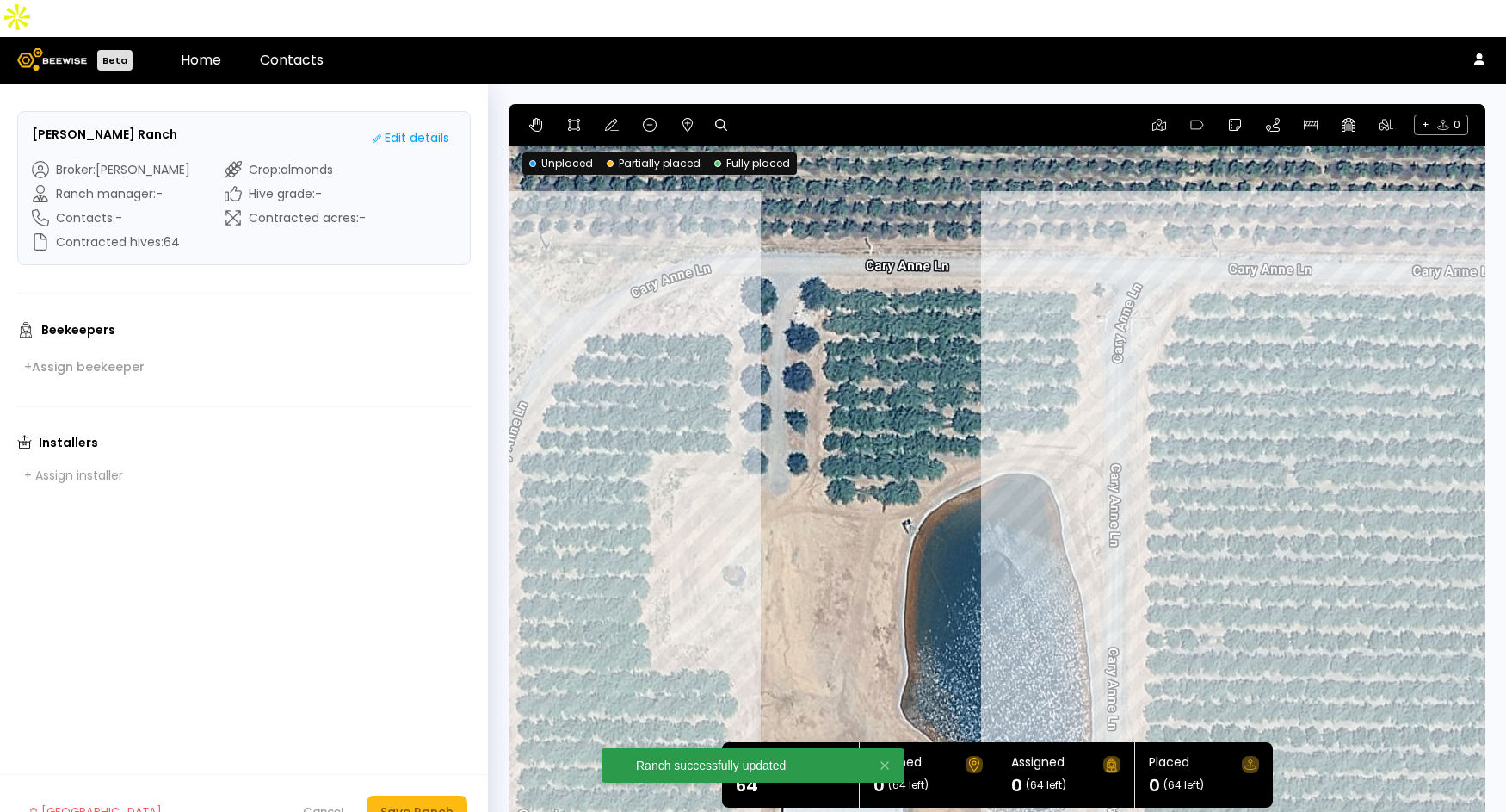
drag, startPoint x: 1076, startPoint y: 328, endPoint x: 1077, endPoint y: 482, distance: 154.0
click at [1077, 482] on div at bounding box center [997, 467] width 977 height 724
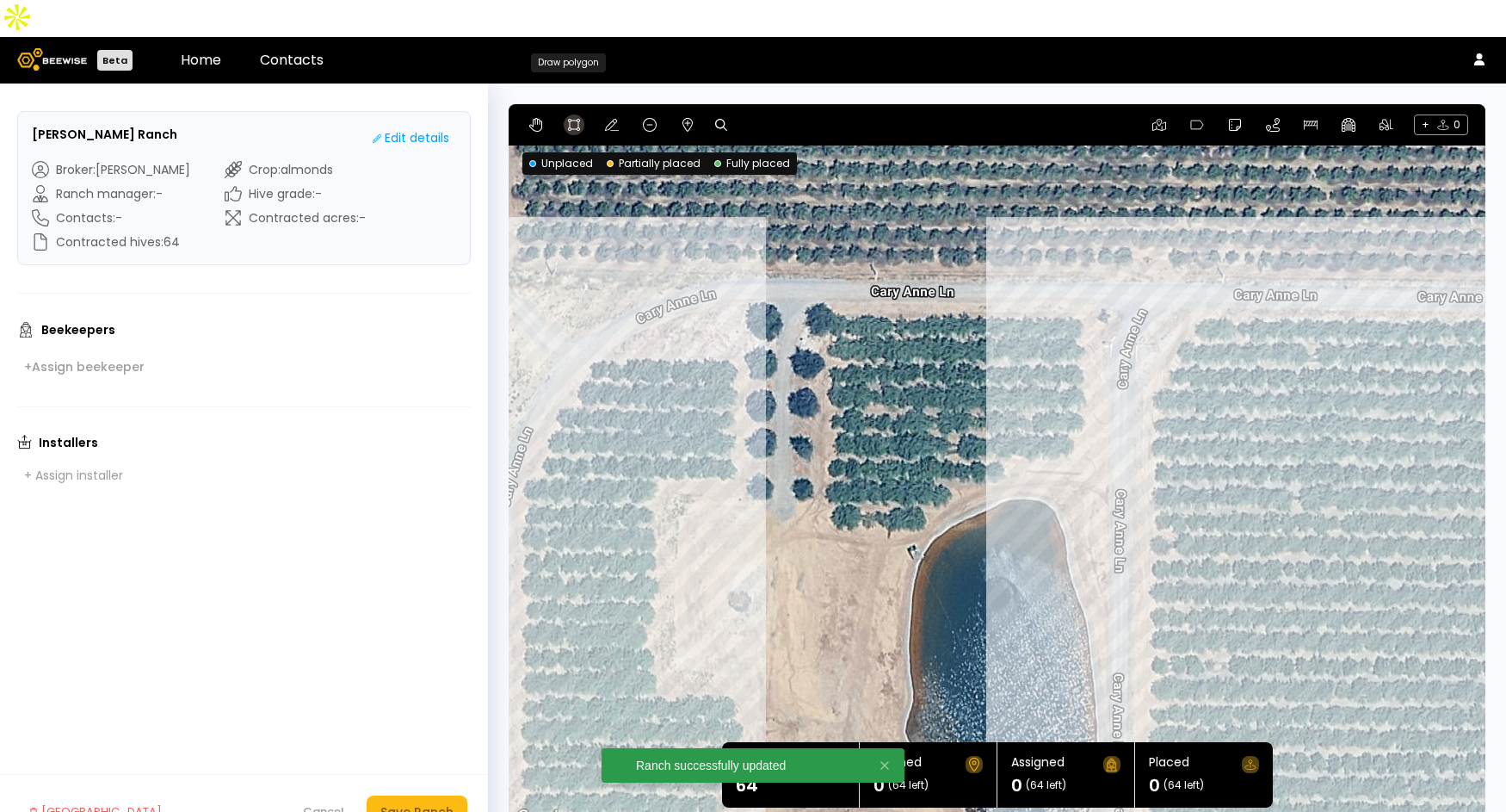
click at [570, 114] on button at bounding box center [574, 124] width 20 height 20
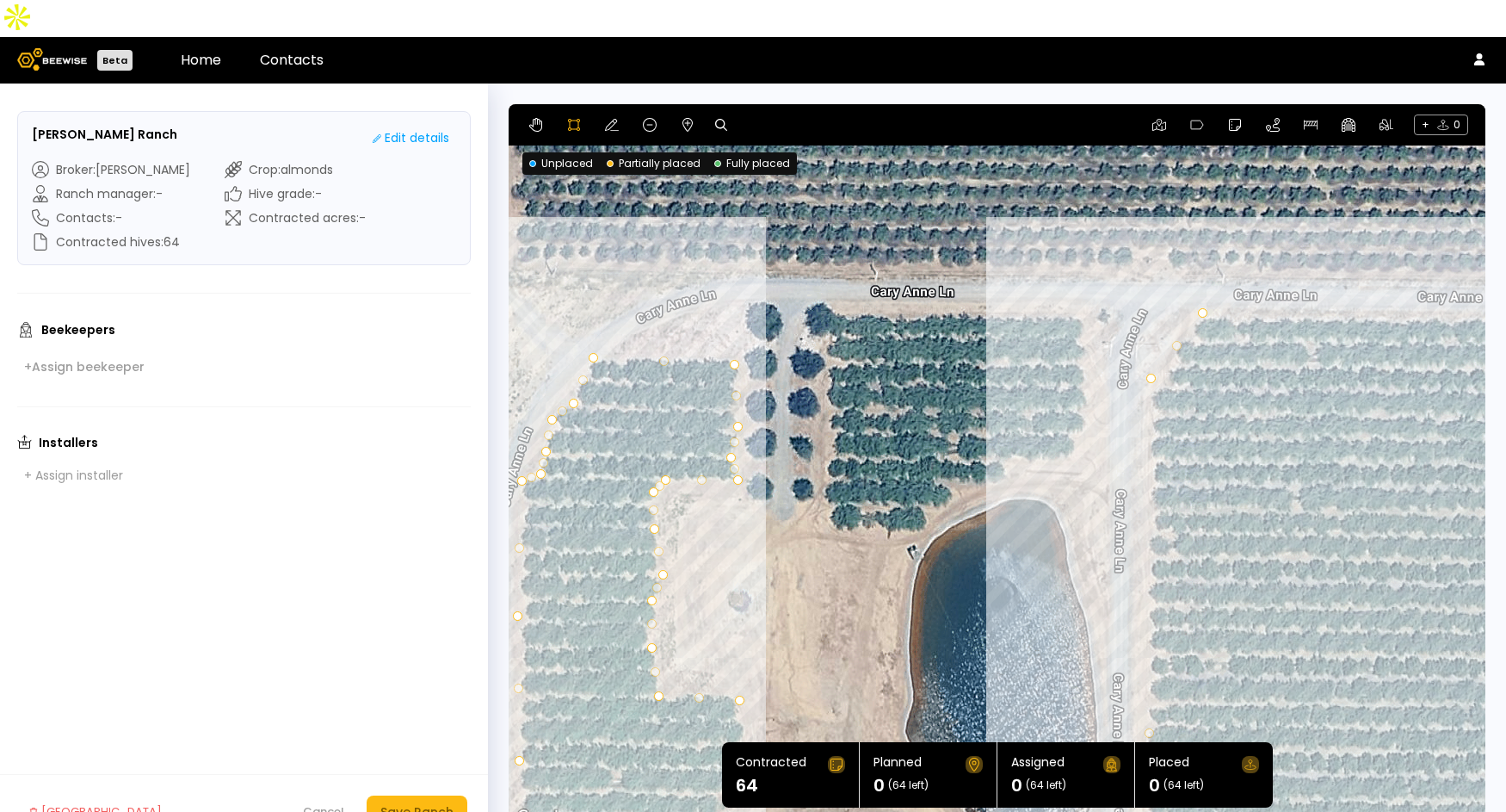
click at [925, 484] on div at bounding box center [997, 467] width 974 height 725
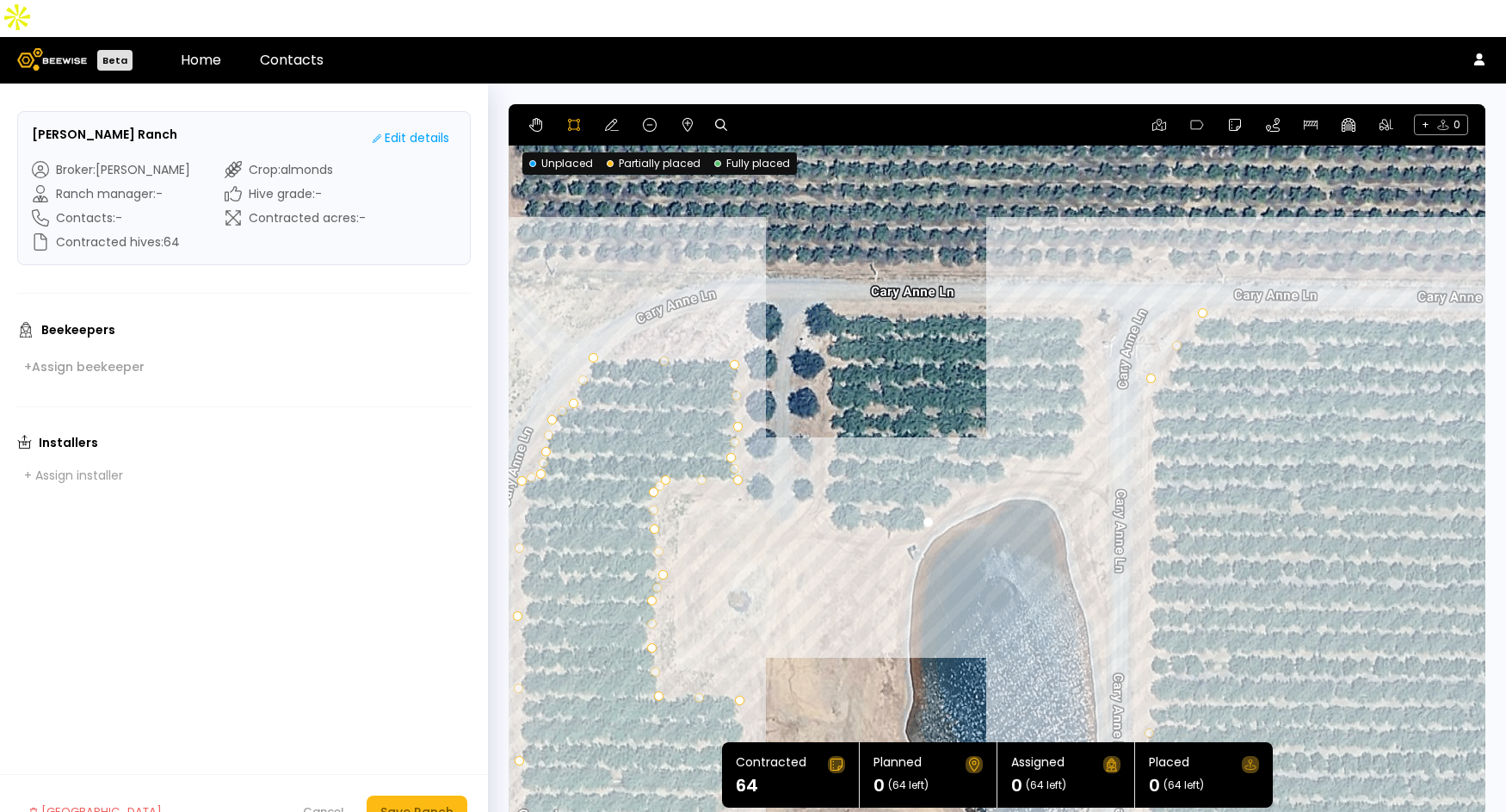
click at [949, 462] on div at bounding box center [997, 467] width 974 height 725
click at [1007, 441] on div at bounding box center [997, 467] width 974 height 725
click at [1013, 422] on div at bounding box center [997, 467] width 974 height 725
click at [1070, 422] on div at bounding box center [997, 467] width 974 height 725
click at [1084, 388] on div at bounding box center [997, 467] width 974 height 725
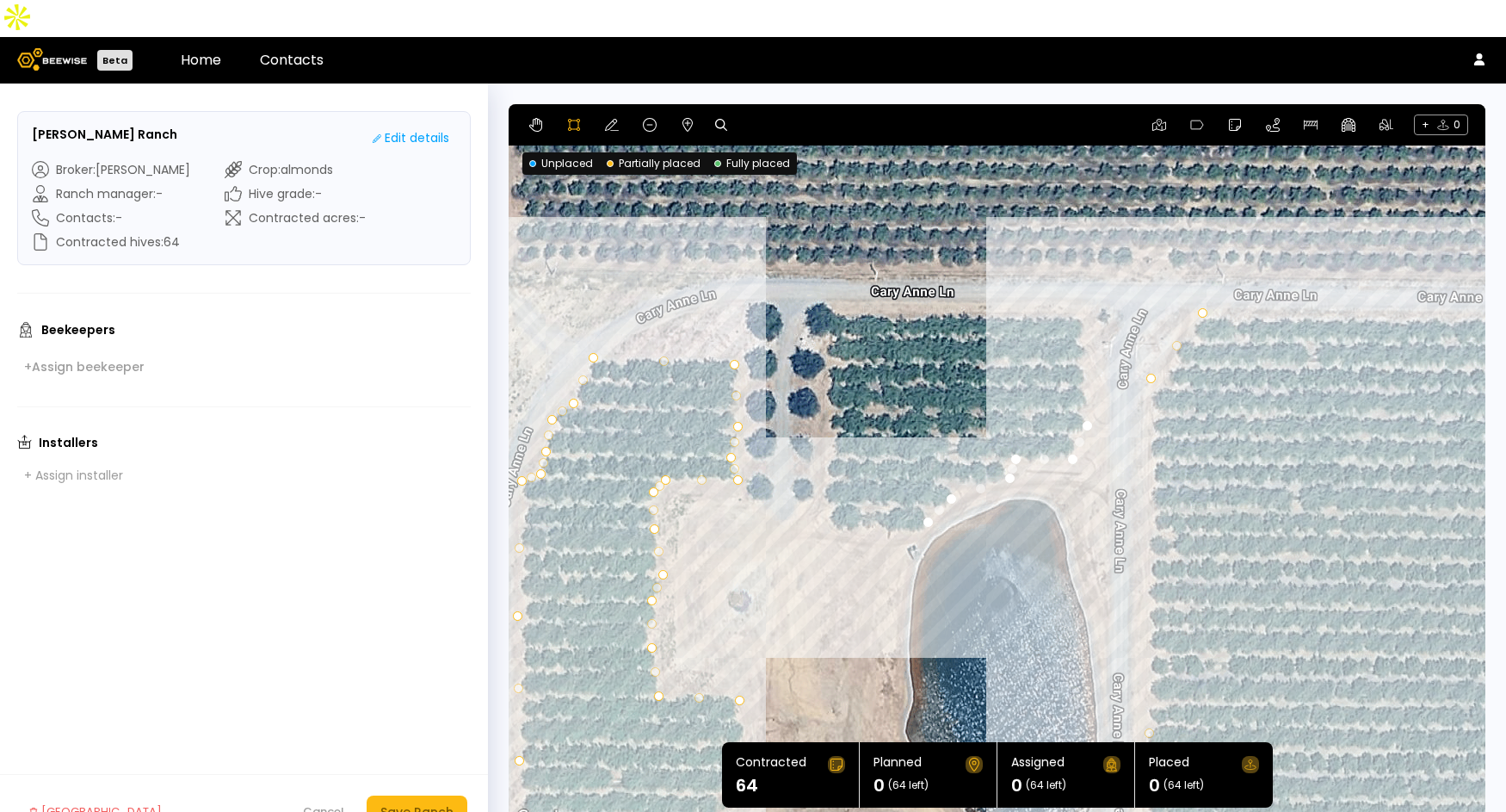
click at [1084, 273] on div at bounding box center [997, 467] width 974 height 725
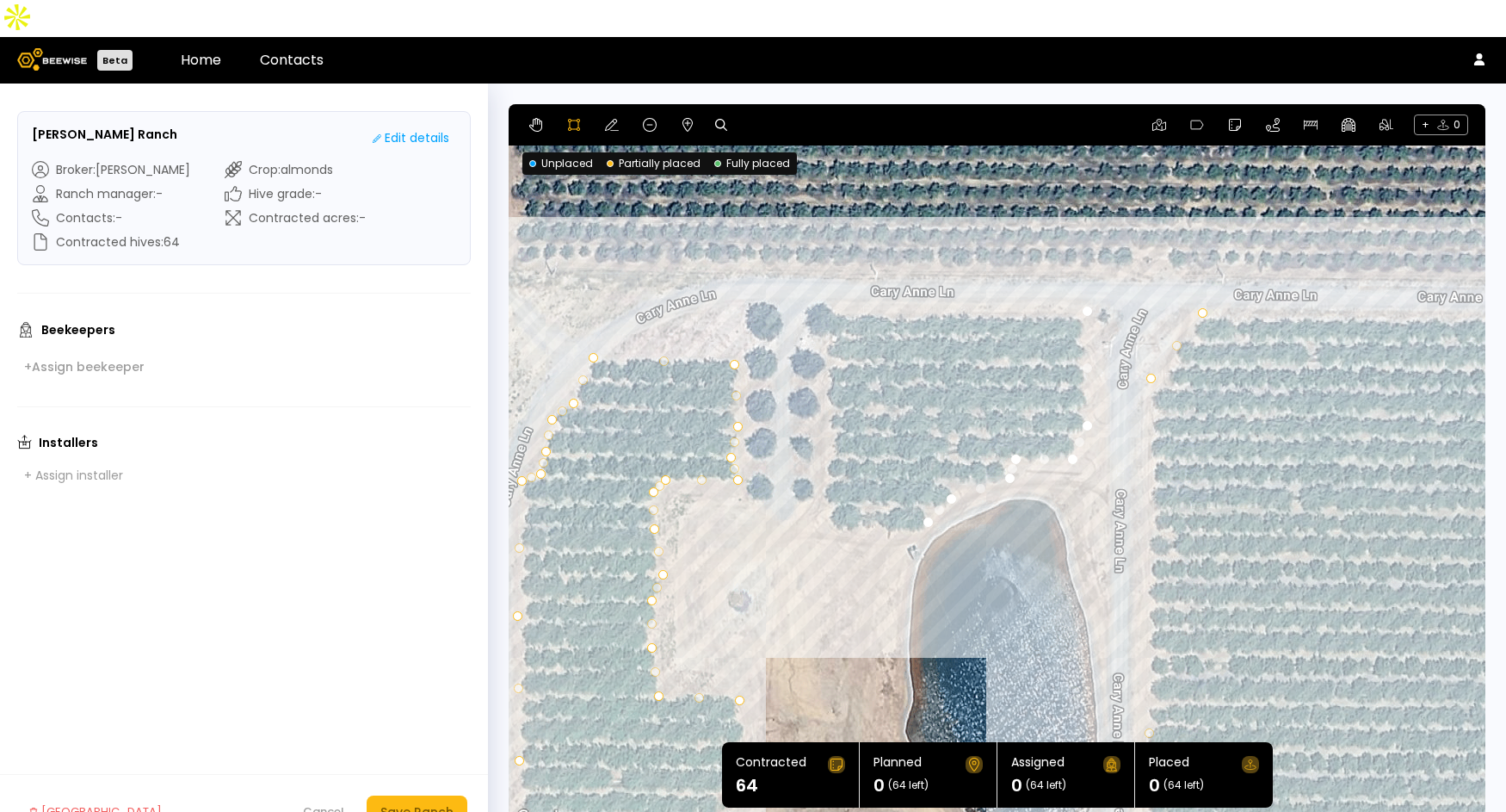
click at [824, 273] on div at bounding box center [997, 467] width 974 height 725
click at [823, 368] on div at bounding box center [997, 467] width 974 height 725
click at [831, 387] on div at bounding box center [997, 467] width 974 height 725
click at [825, 418] on div at bounding box center [997, 467] width 974 height 725
click at [820, 449] on div at bounding box center [997, 467] width 974 height 725
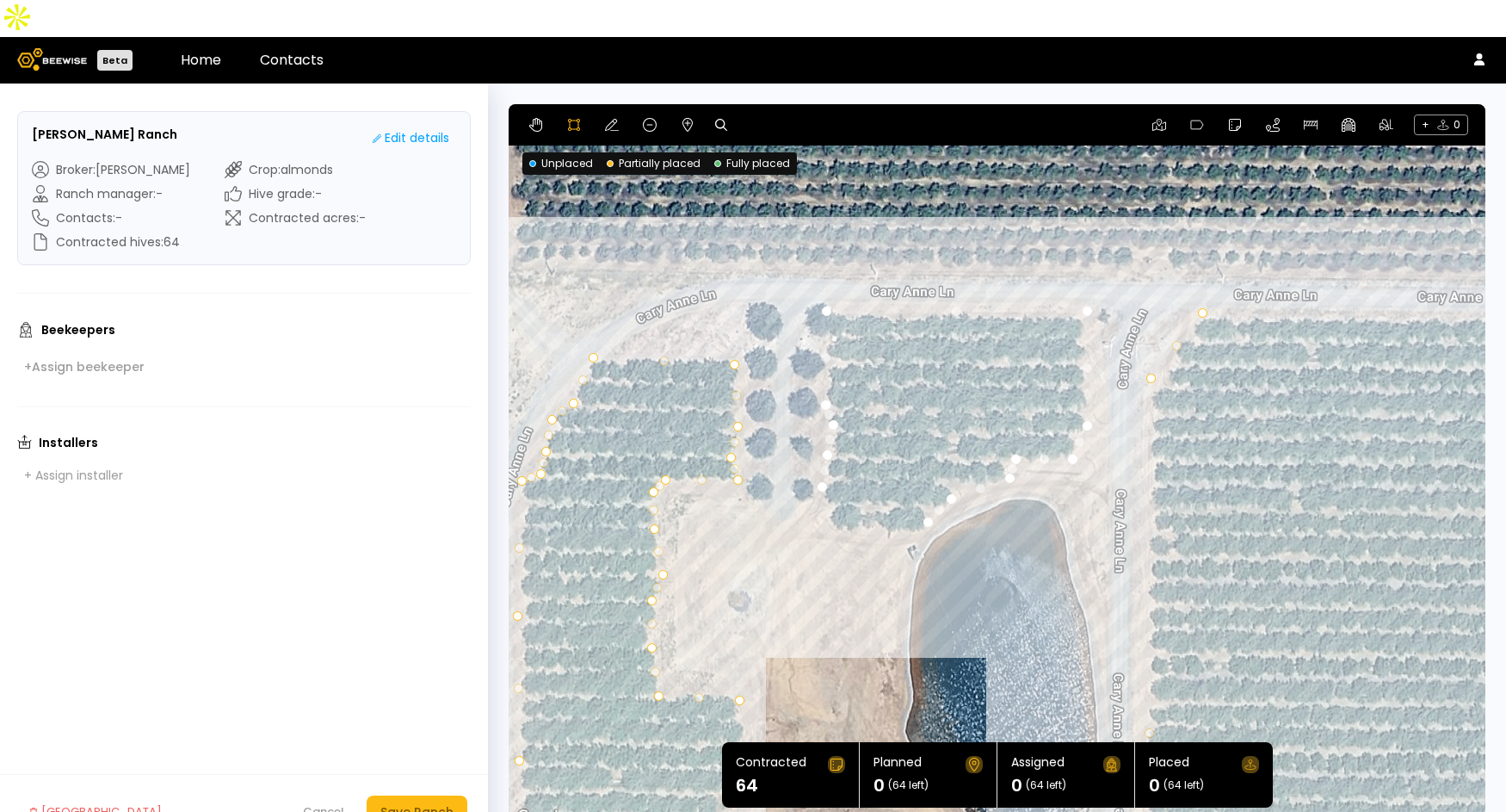
click at [824, 484] on div at bounding box center [997, 467] width 974 height 725
click at [835, 495] on div at bounding box center [997, 467] width 974 height 725
click at [864, 497] on div at bounding box center [997, 467] width 974 height 725
click at [882, 492] on div at bounding box center [997, 467] width 974 height 725
click at [905, 495] on div at bounding box center [997, 467] width 974 height 725
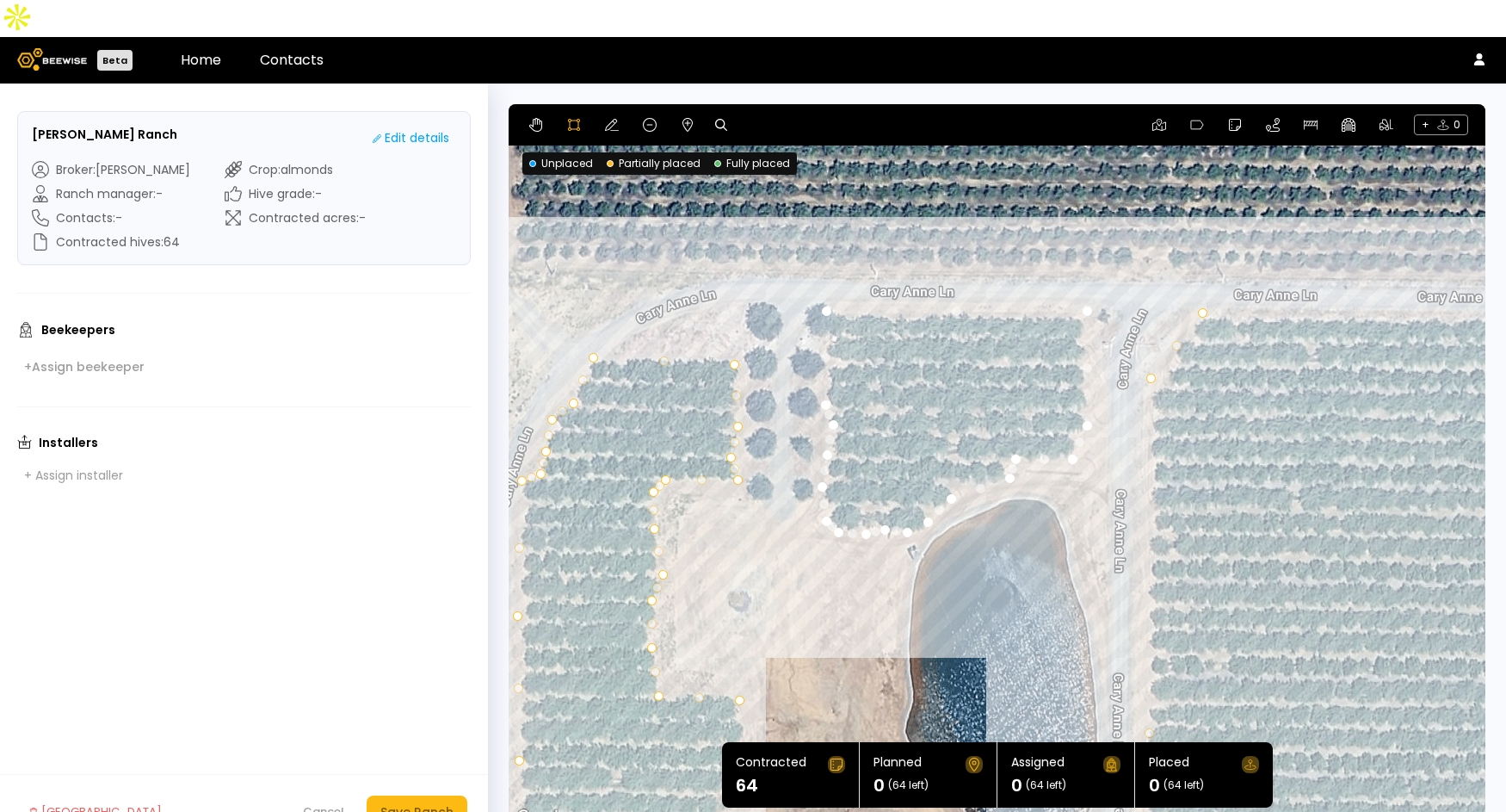
click at [921, 486] on div at bounding box center [997, 467] width 974 height 725
